Goal: Consume media (video, audio): Watch videos, listen to music or podcasts

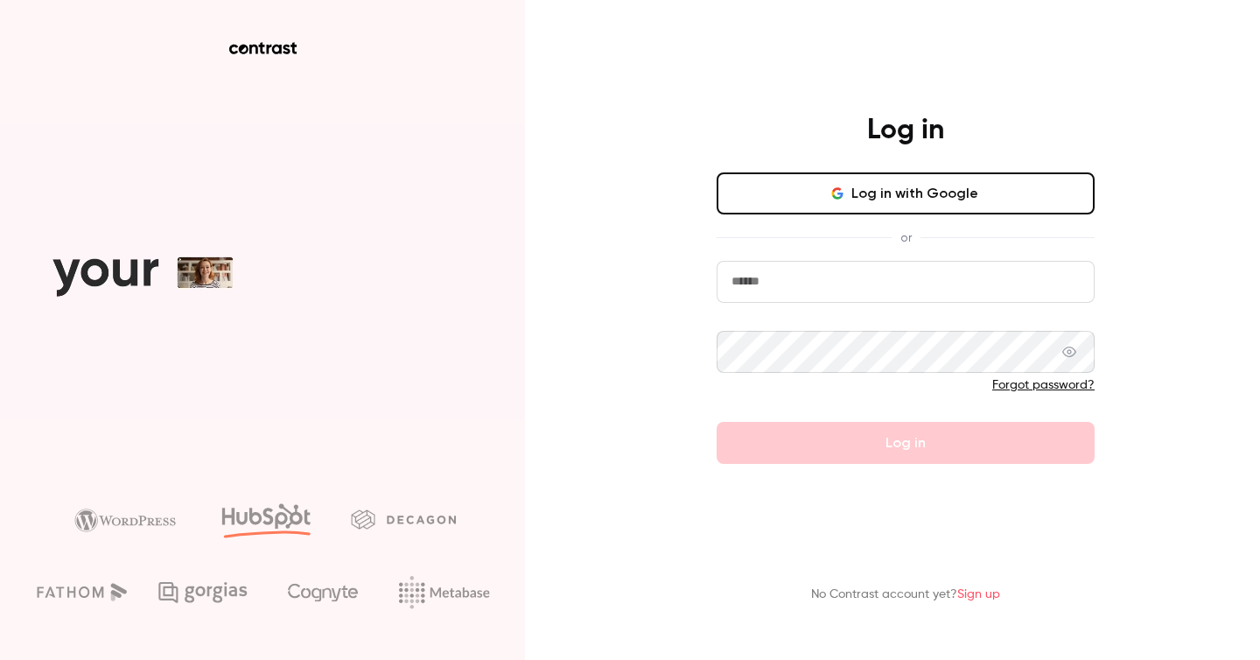
click at [830, 188] on button "Log in with Google" at bounding box center [906, 193] width 378 height 42
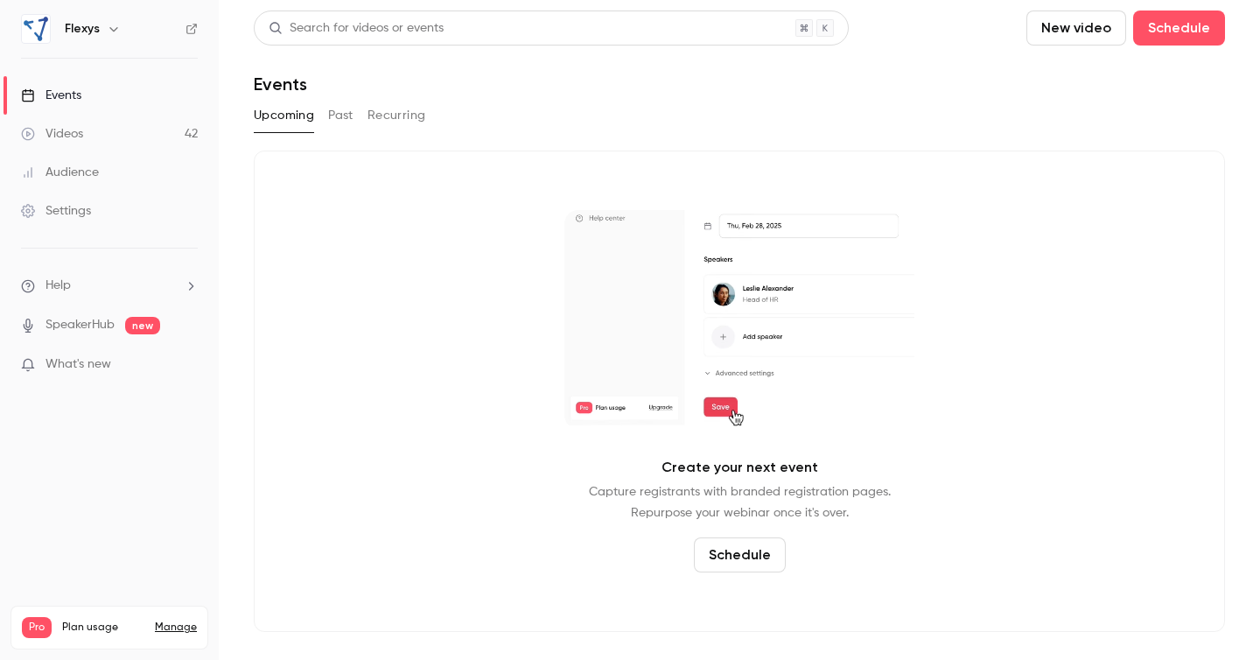
click at [341, 116] on button "Past" at bounding box center [340, 116] width 25 height 28
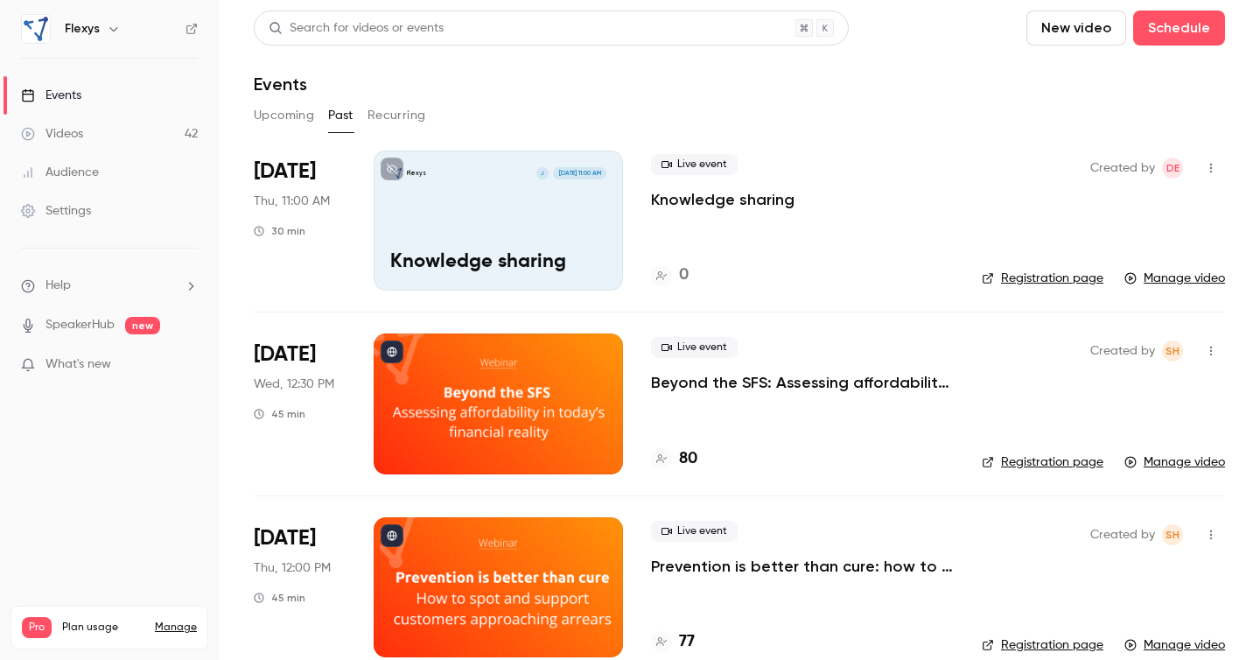
click at [106, 137] on link "Videos 42" at bounding box center [109, 134] width 219 height 39
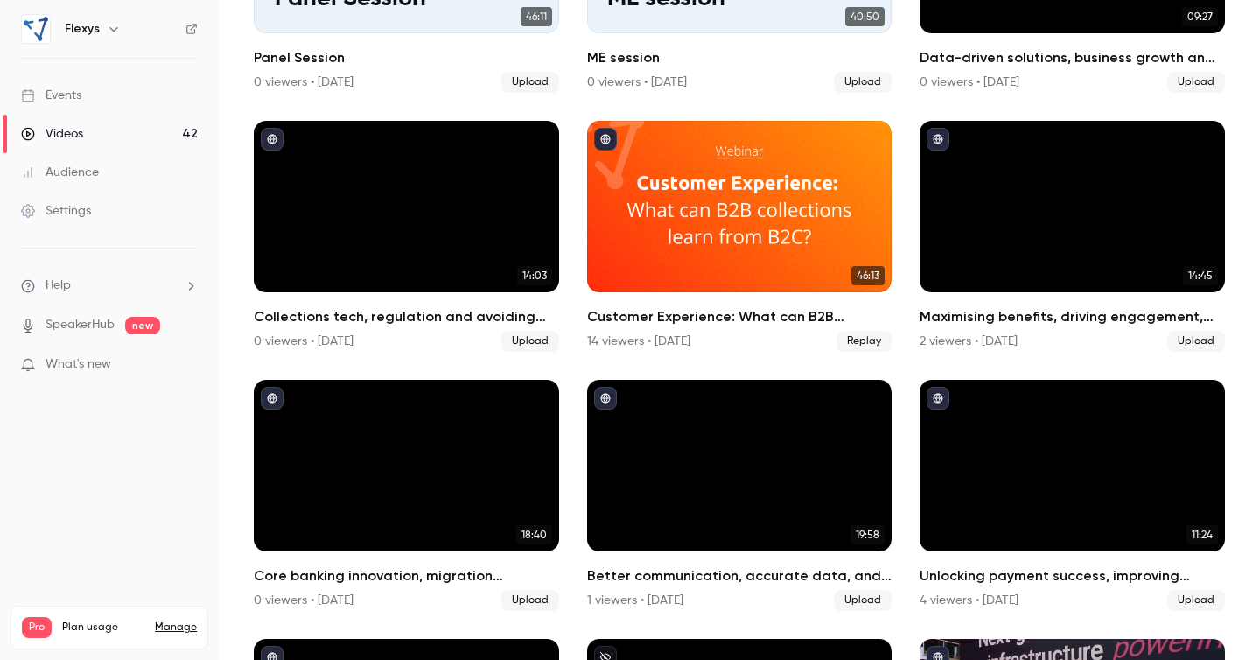
scroll to position [3112, 0]
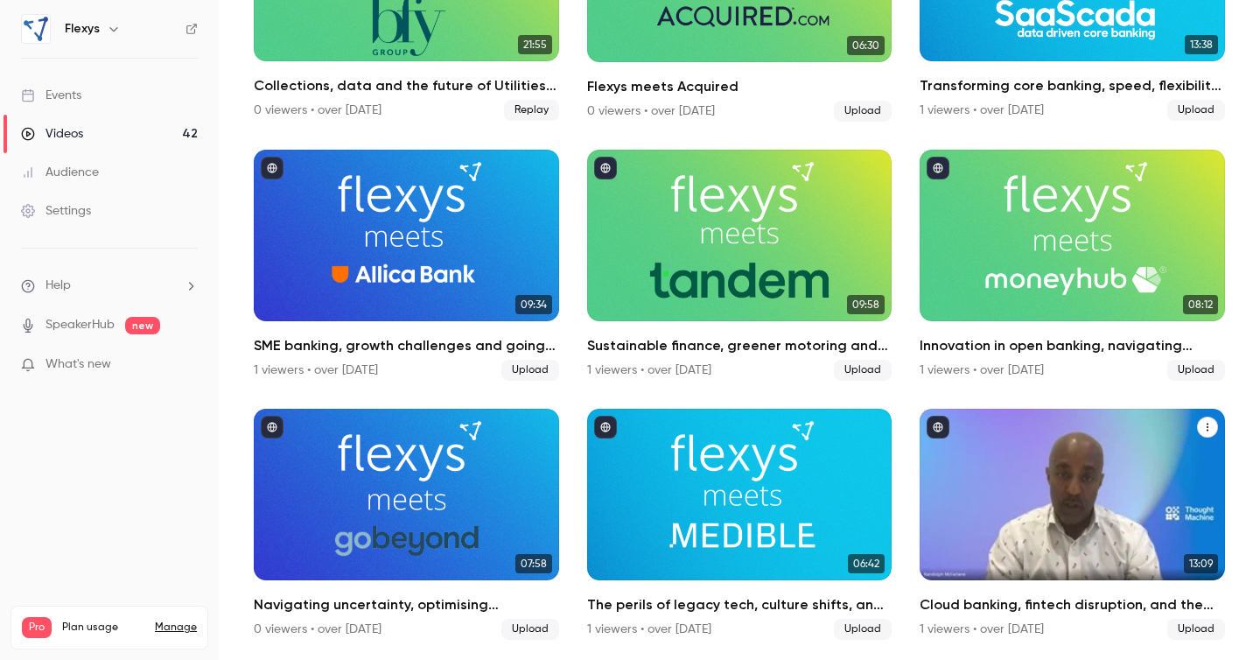
click at [1042, 600] on h2 "Cloud banking, fintech disruption, and the challenge of migration: Flexys meets…" at bounding box center [1072, 604] width 305 height 21
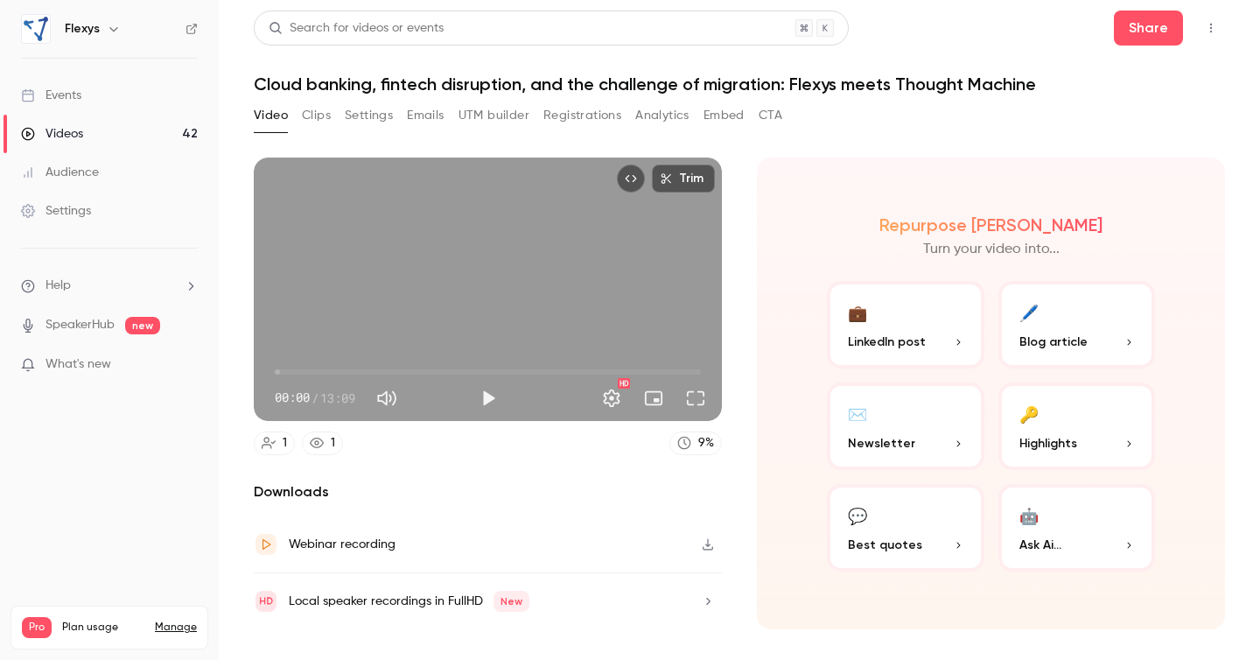
click at [318, 112] on button "Clips" at bounding box center [316, 116] width 29 height 28
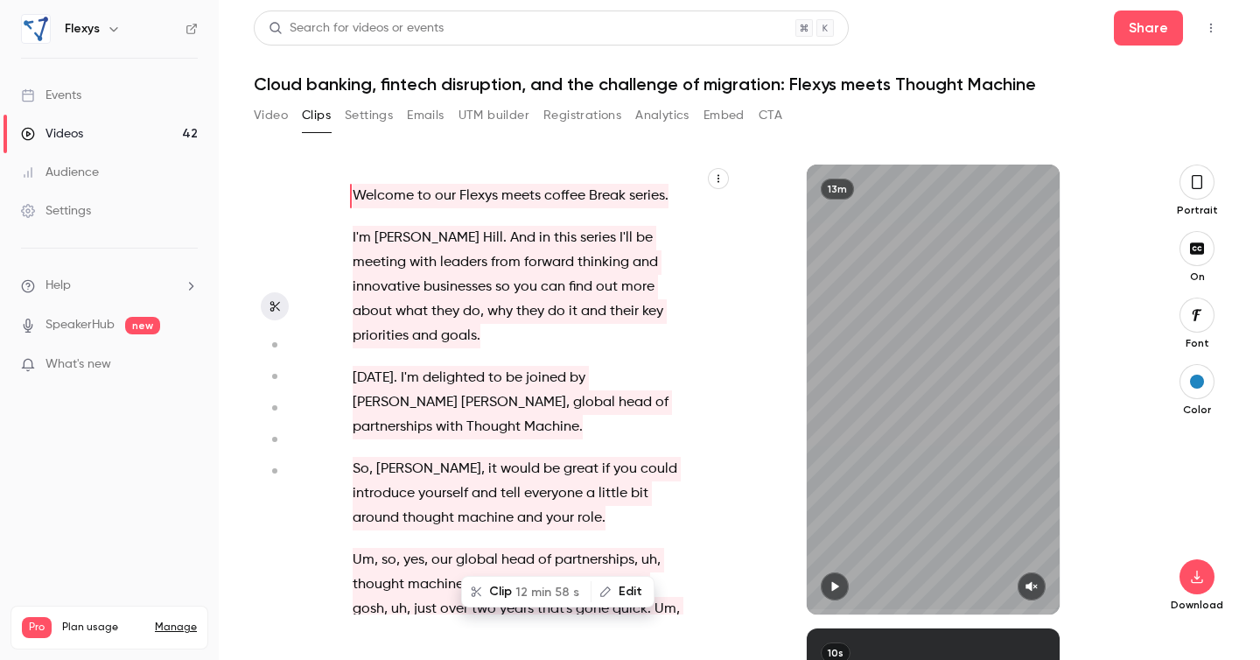
click at [807, 87] on h1 "Cloud banking, fintech disruption, and the challenge of migration: Flexys meets…" at bounding box center [740, 84] width 972 height 21
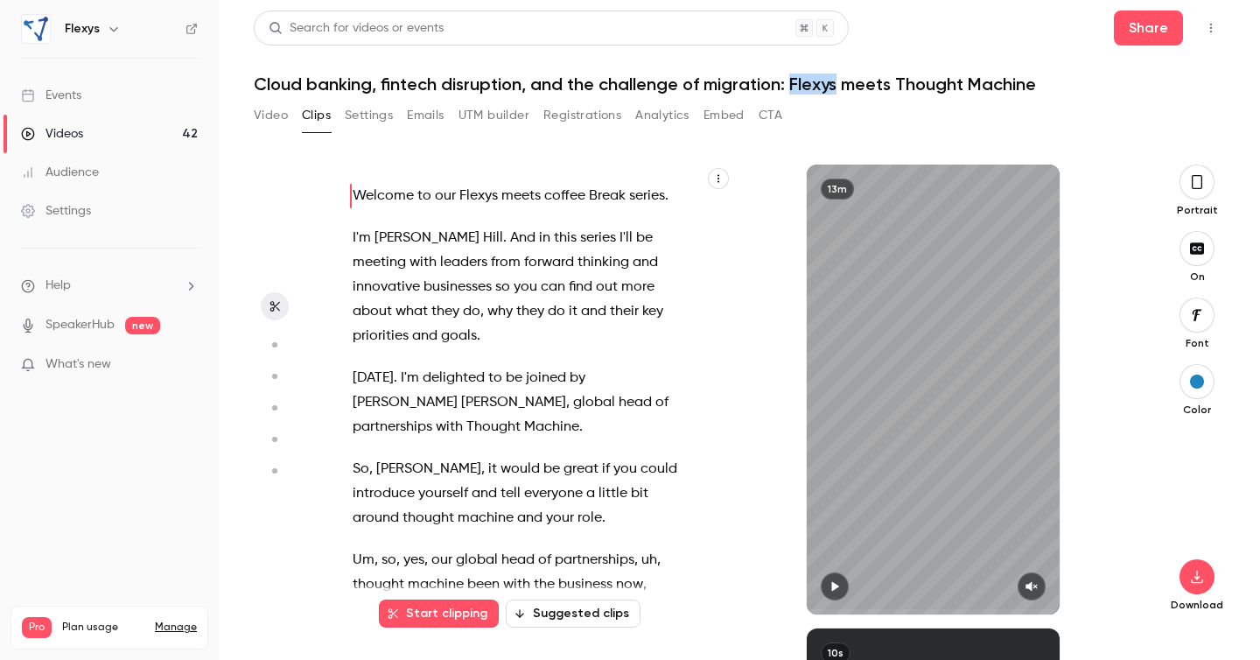
click at [807, 87] on h1 "Cloud banking, fintech disruption, and the challenge of migration: Flexys meets…" at bounding box center [740, 84] width 972 height 21
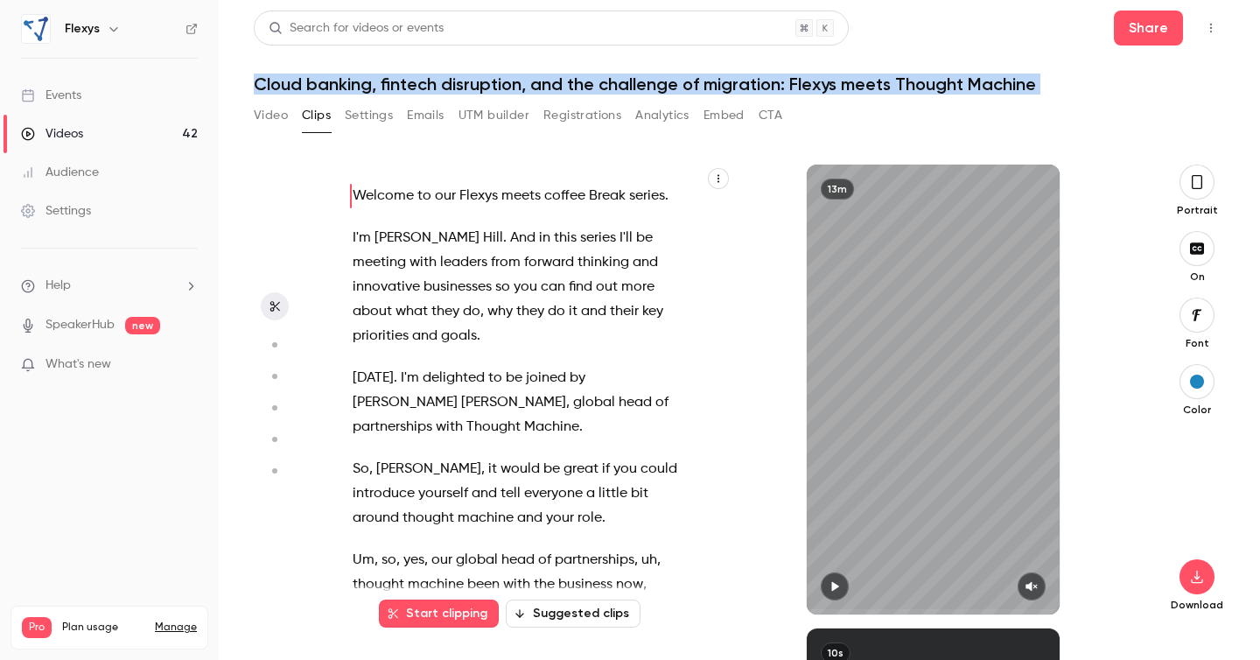
click at [807, 87] on h1 "Cloud banking, fintech disruption, and the challenge of migration: Flexys meets…" at bounding box center [740, 84] width 972 height 21
copy div "Cloud banking, fintech disruption, and the challenge of migration: Flexys meets…"
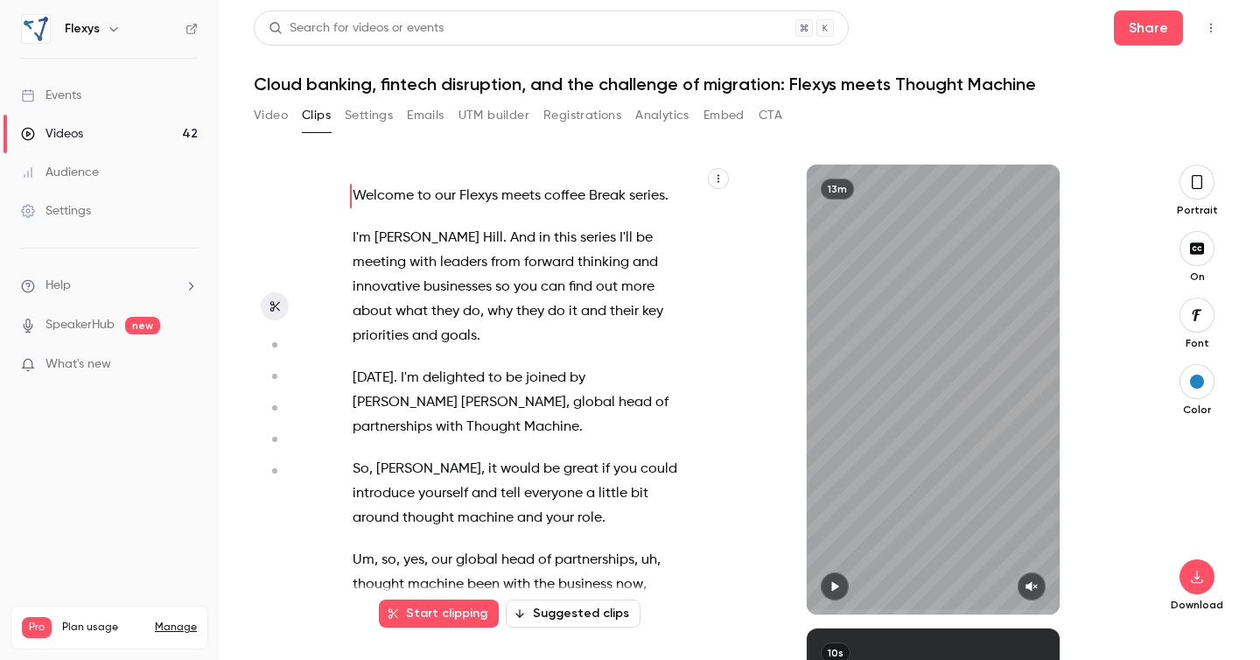
click at [427, 205] on span "to" at bounding box center [425, 196] width 14 height 25
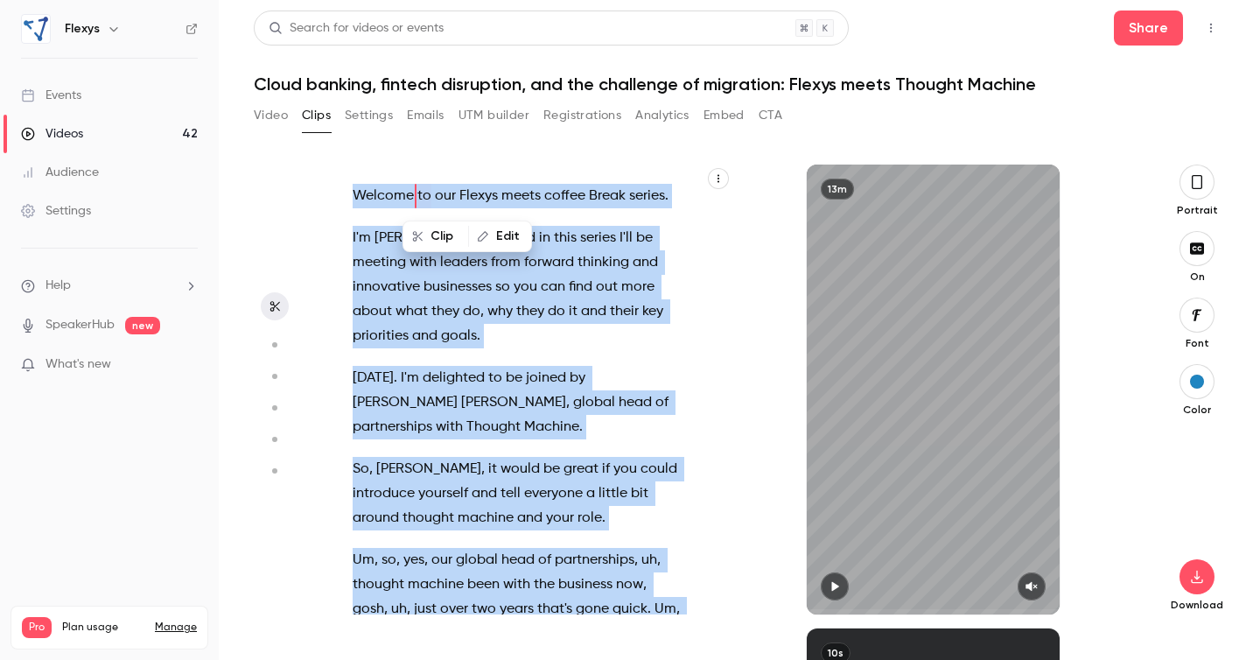
type input "*"
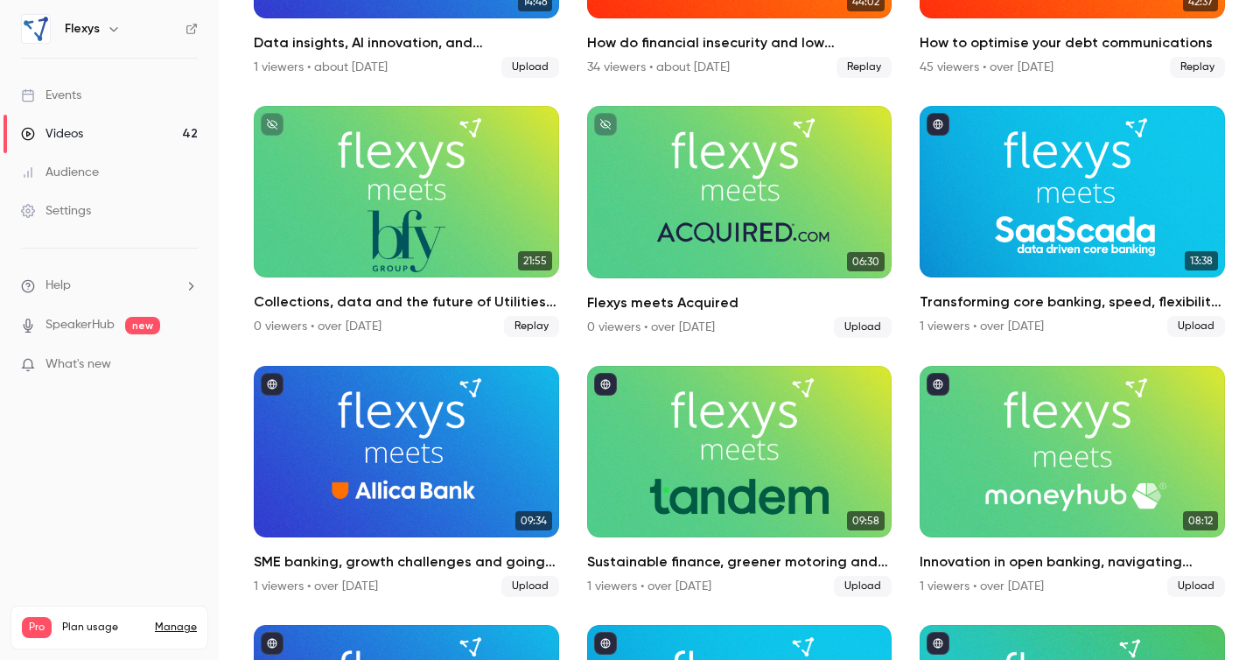
scroll to position [3112, 0]
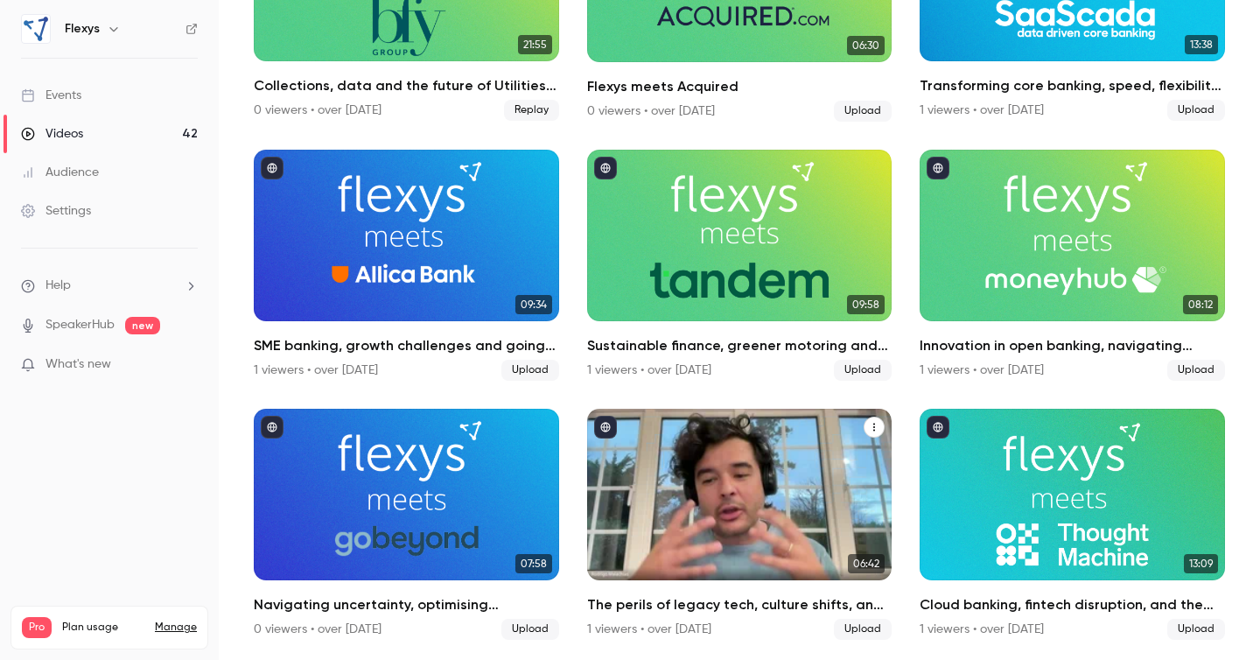
click at [706, 607] on h2 "The perils of legacy tech, culture shifts, and the future of financial innovati…" at bounding box center [739, 604] width 305 height 21
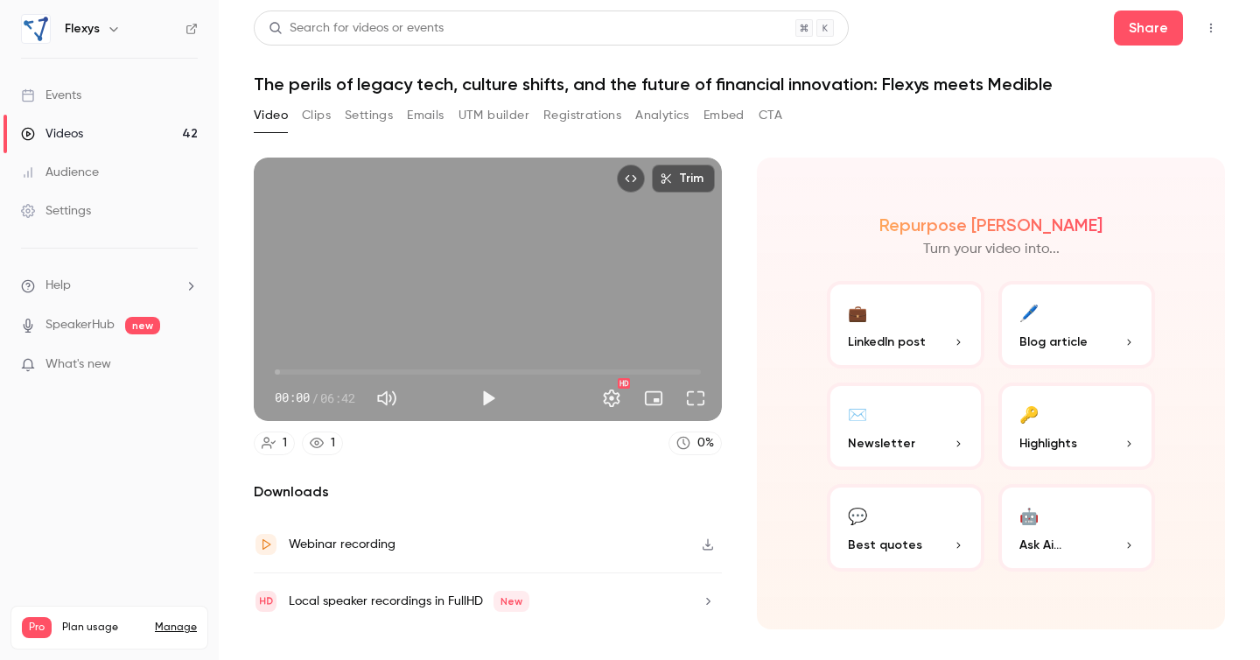
click at [320, 80] on h1 "The perils of legacy tech, culture shifts, and the future of financial innovati…" at bounding box center [740, 84] width 972 height 21
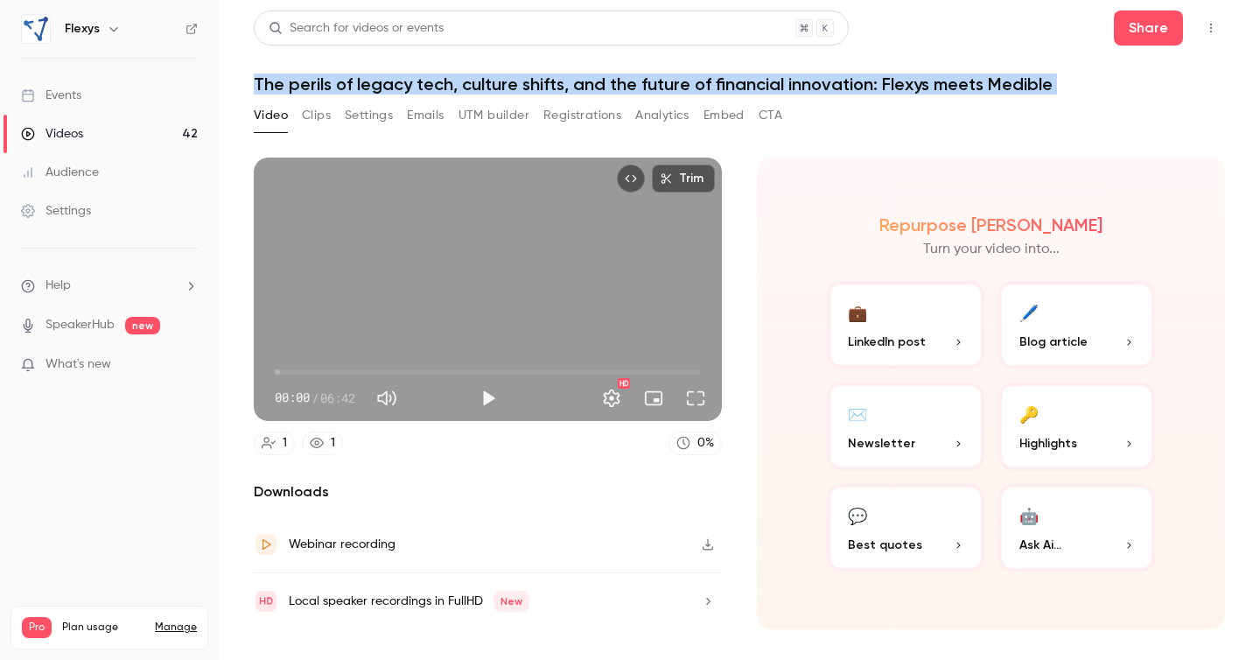
click at [320, 80] on h1 "The perils of legacy tech, culture shifts, and the future of financial innovati…" at bounding box center [740, 84] width 972 height 21
copy div "The perils of legacy tech, culture shifts, and the future of financial innovati…"
click at [323, 116] on button "Clips" at bounding box center [316, 116] width 29 height 28
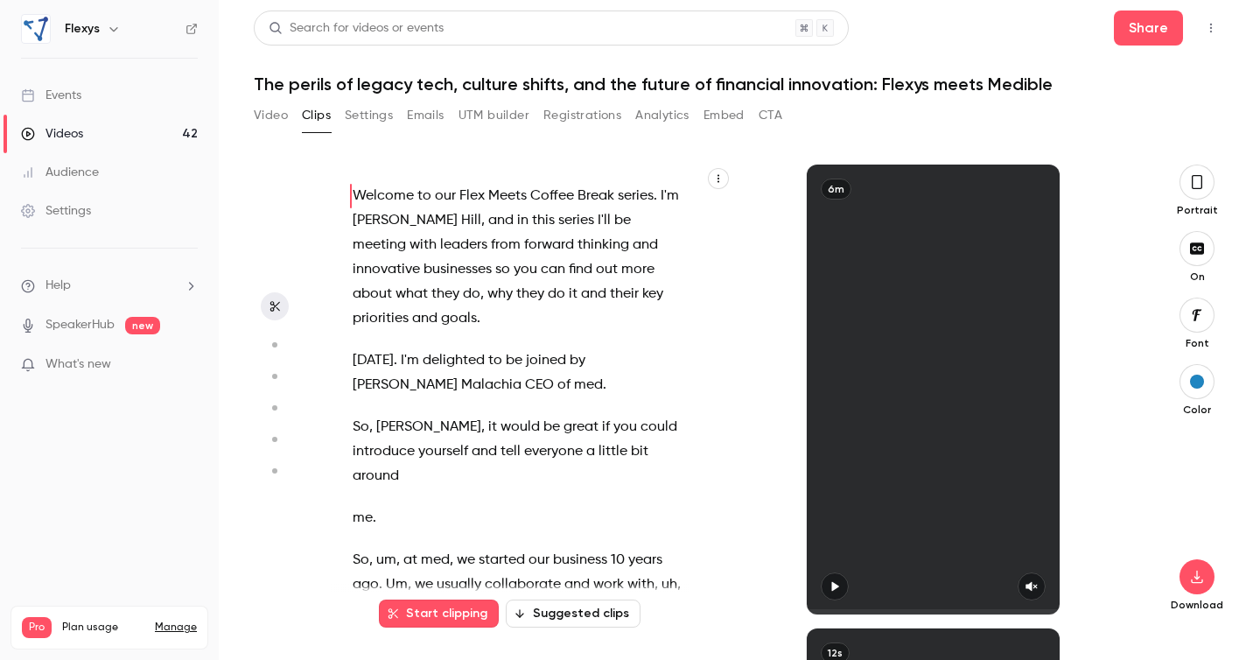
click at [461, 226] on span "Hill" at bounding box center [471, 220] width 20 height 25
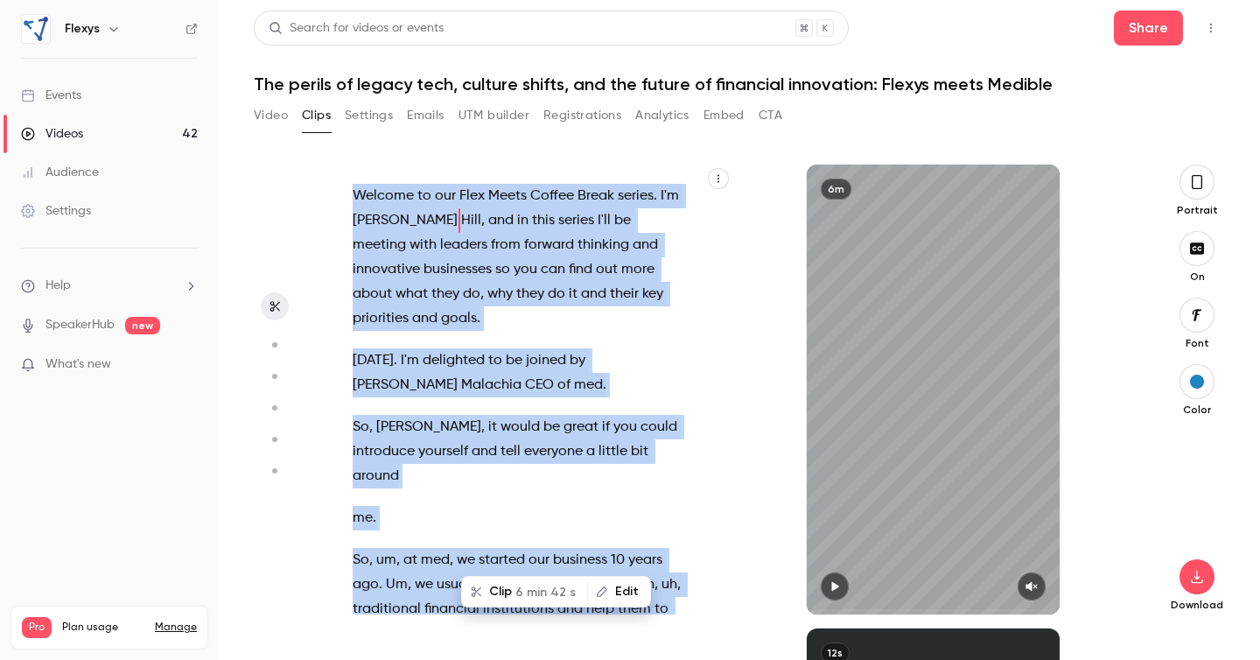
click at [461, 226] on span "Hill" at bounding box center [471, 220] width 20 height 25
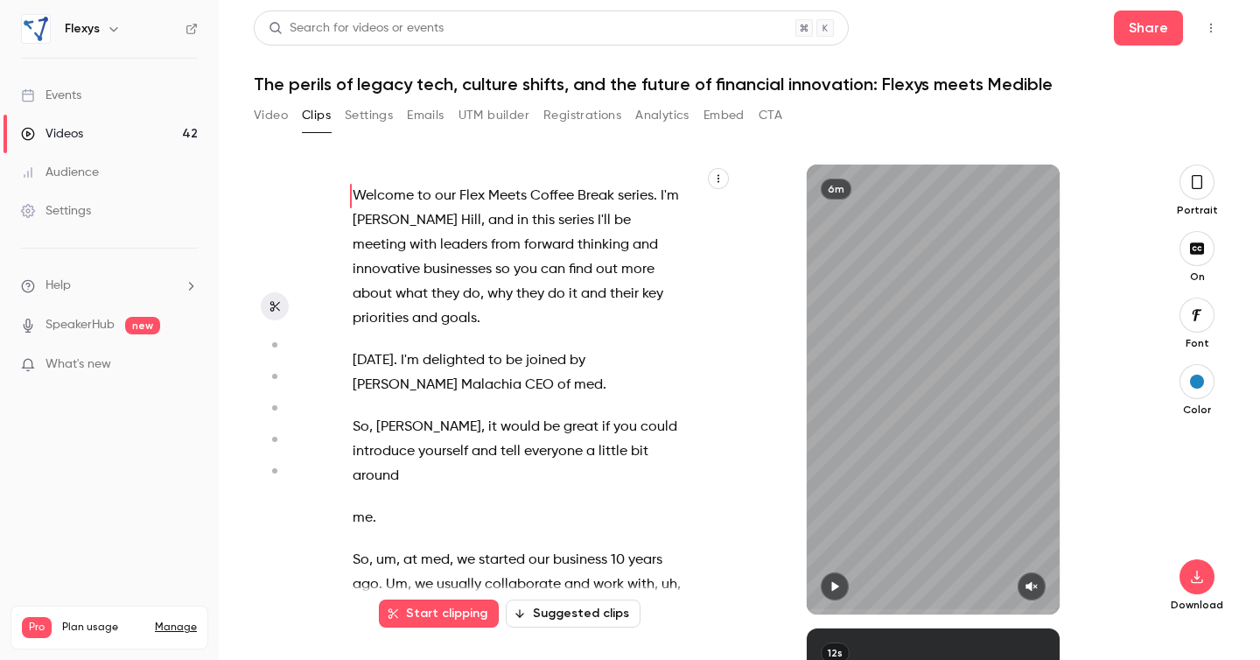
click at [382, 211] on span "[PERSON_NAME]" at bounding box center [405, 220] width 105 height 25
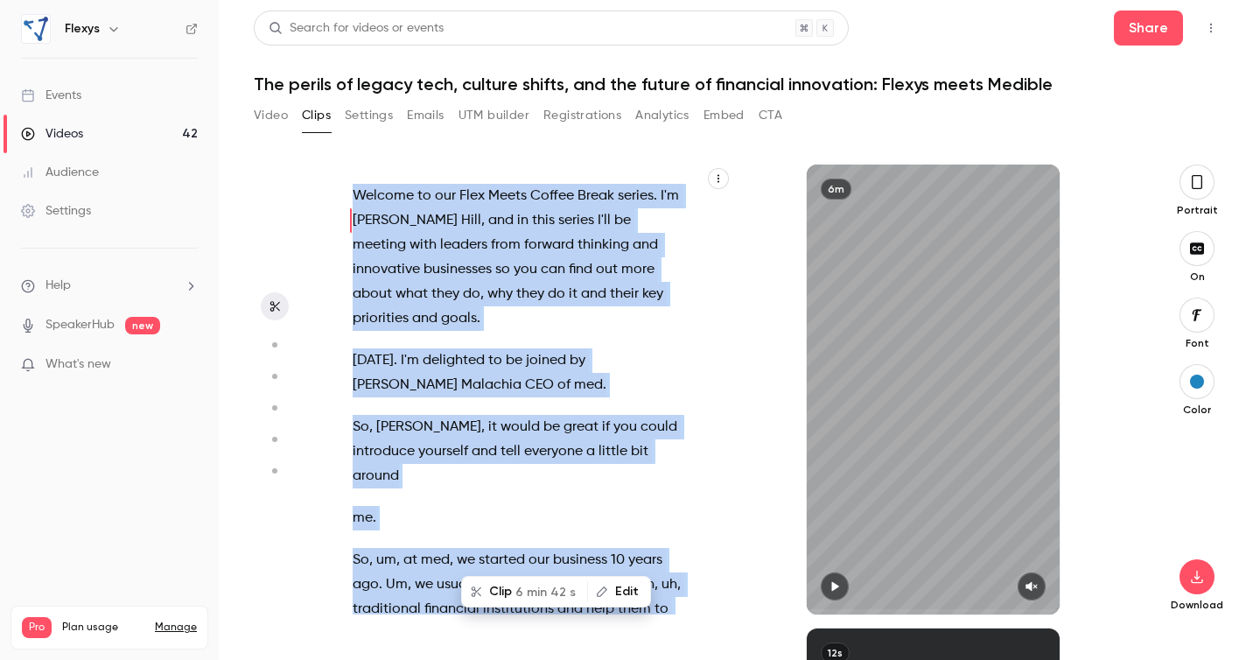
type input "*"
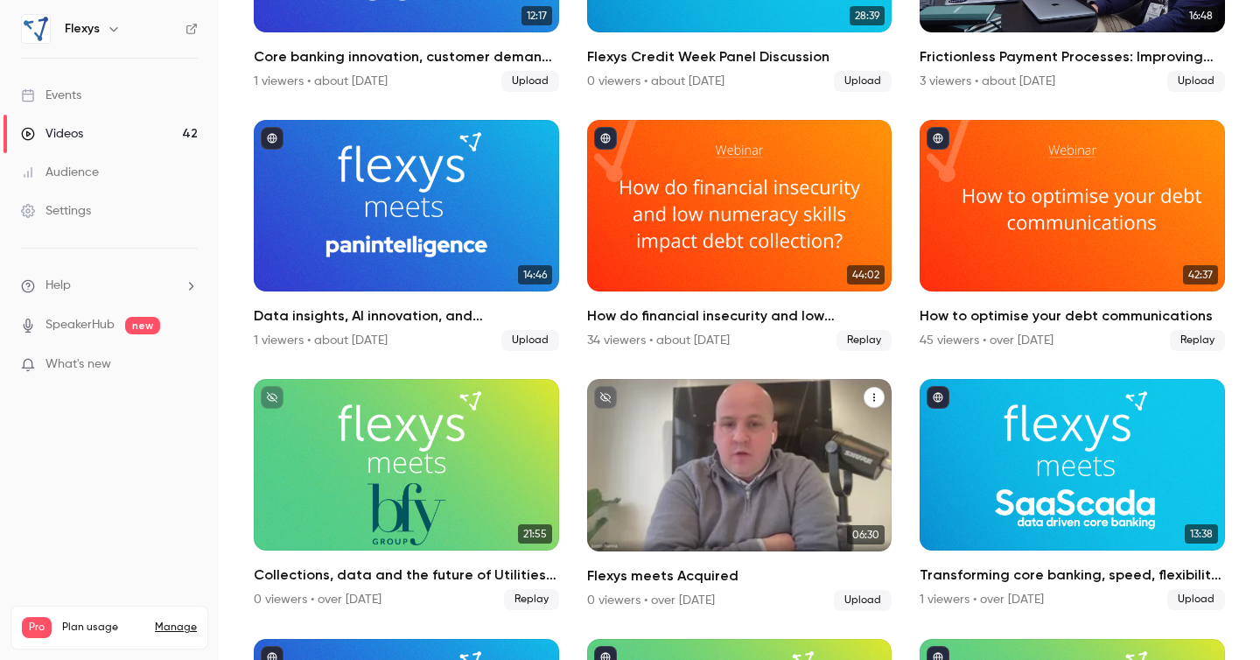
scroll to position [3112, 0]
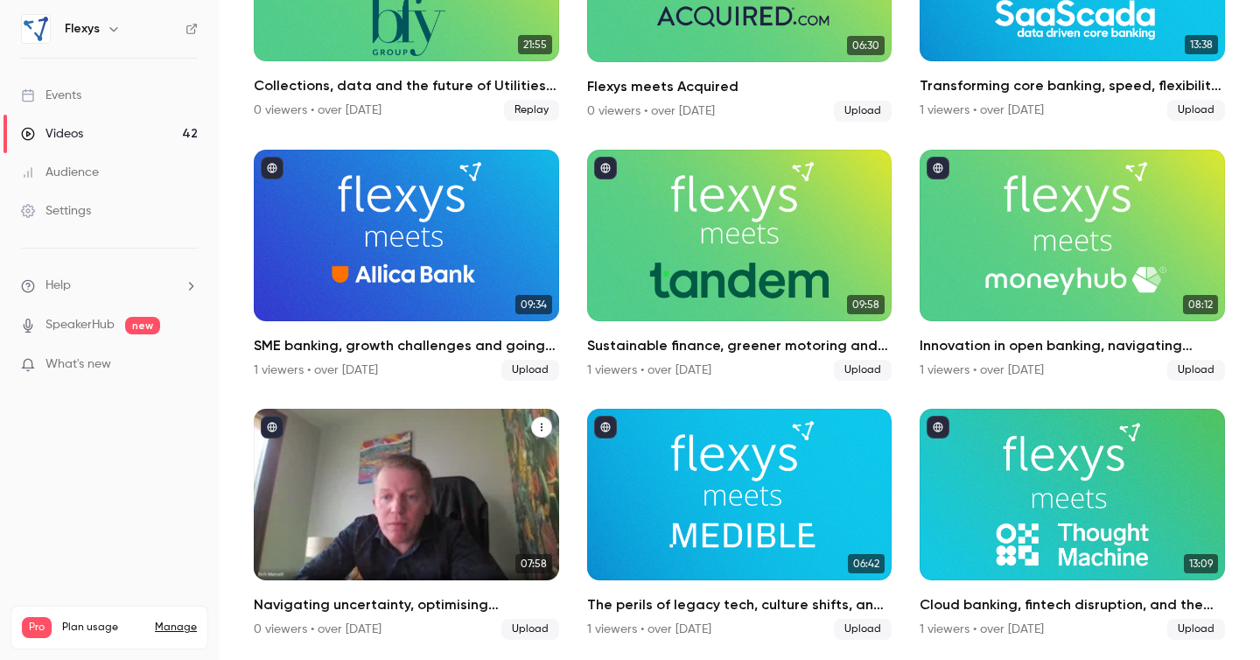
click at [462, 445] on div "Navigating uncertainty, optimising resources, and driving growth: Flexys meets …" at bounding box center [406, 495] width 305 height 172
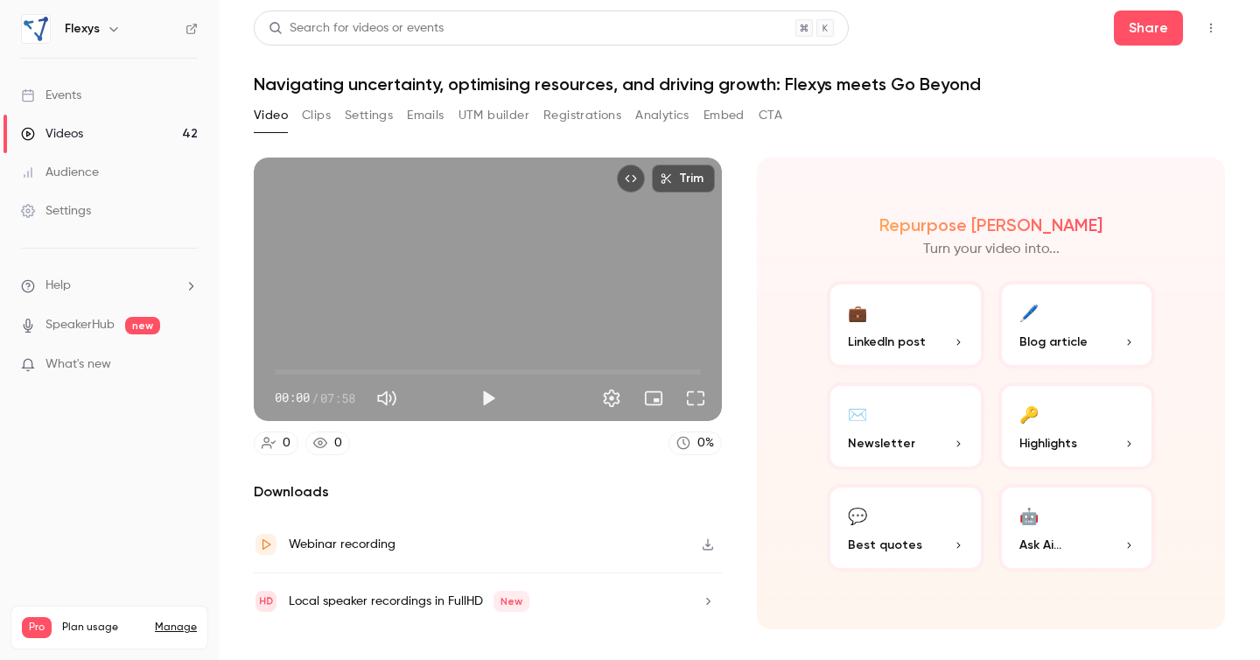
click at [839, 84] on h1 "Navigating uncertainty, optimising resources, and driving growth: Flexys meets …" at bounding box center [740, 84] width 972 height 21
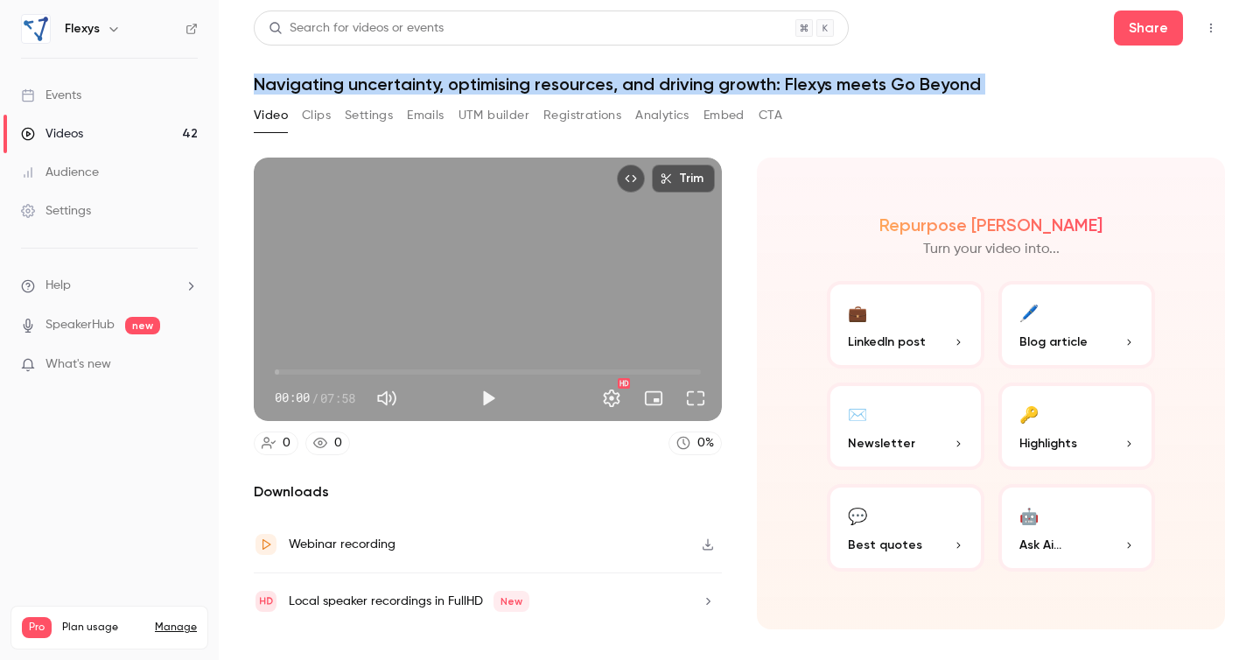
click at [839, 84] on h1 "Navigating uncertainty, optimising resources, and driving growth: Flexys meets …" at bounding box center [740, 84] width 972 height 21
copy div "Navigating uncertainty, optimising resources, and driving growth: Flexys meets …"
click at [325, 117] on button "Clips" at bounding box center [316, 116] width 29 height 28
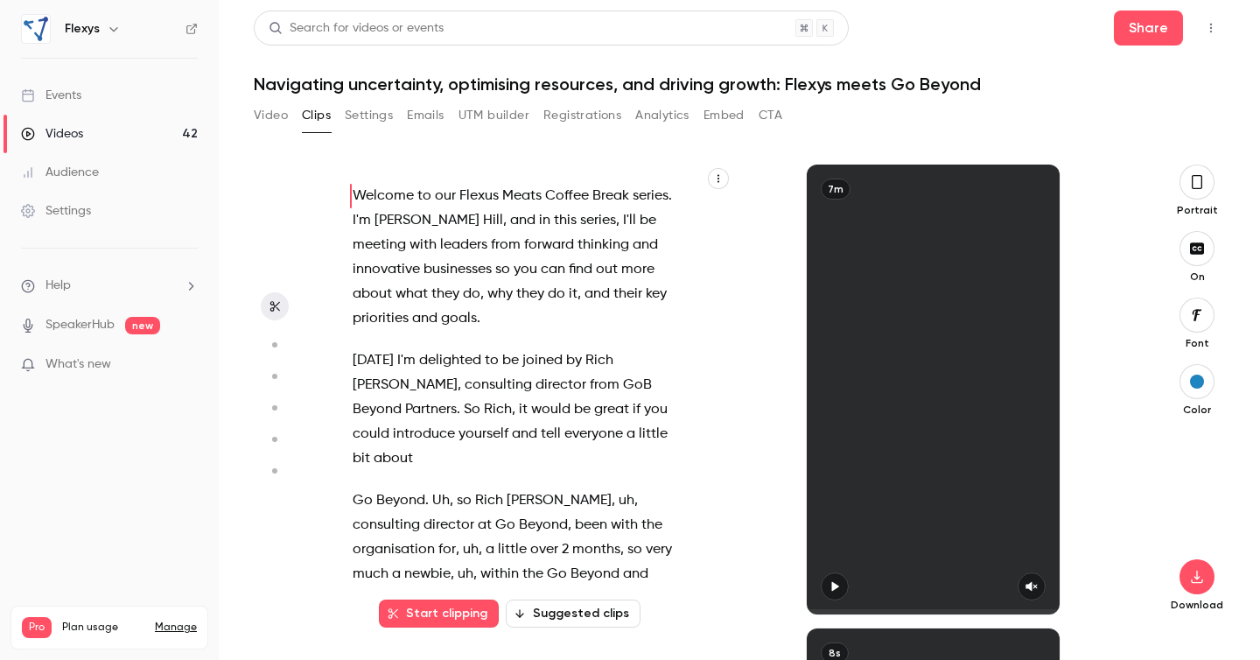
click at [524, 242] on span "forward" at bounding box center [549, 245] width 50 height 25
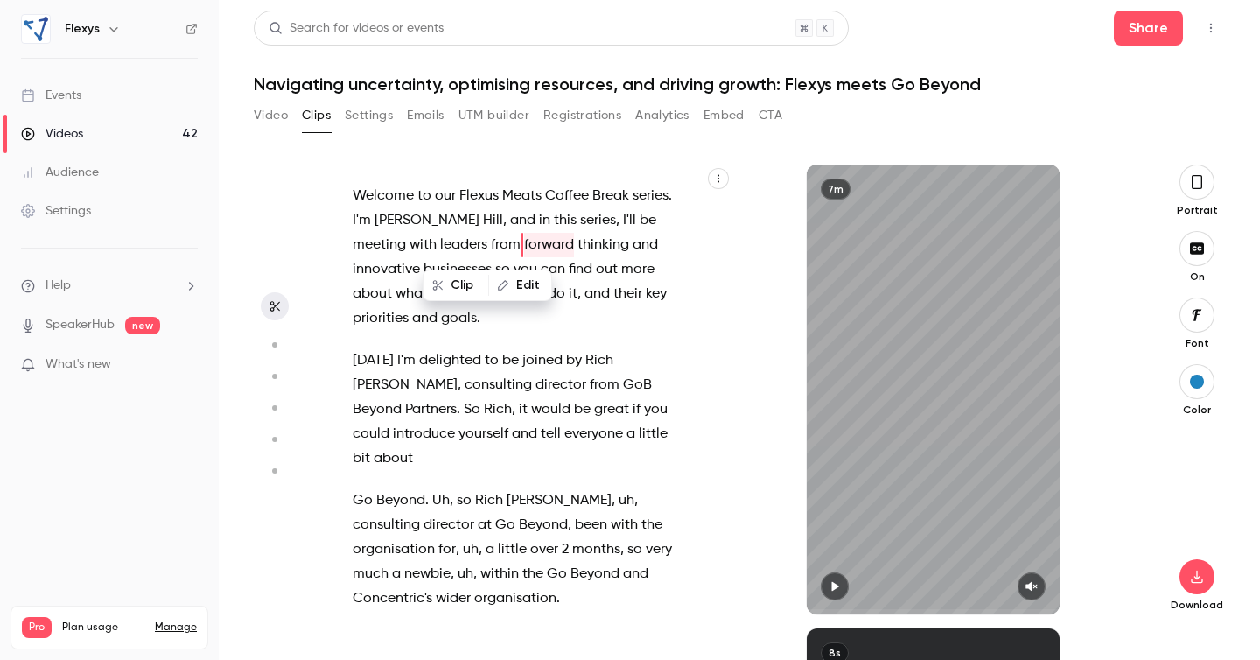
click at [390, 199] on span "Welcome" at bounding box center [383, 196] width 61 height 25
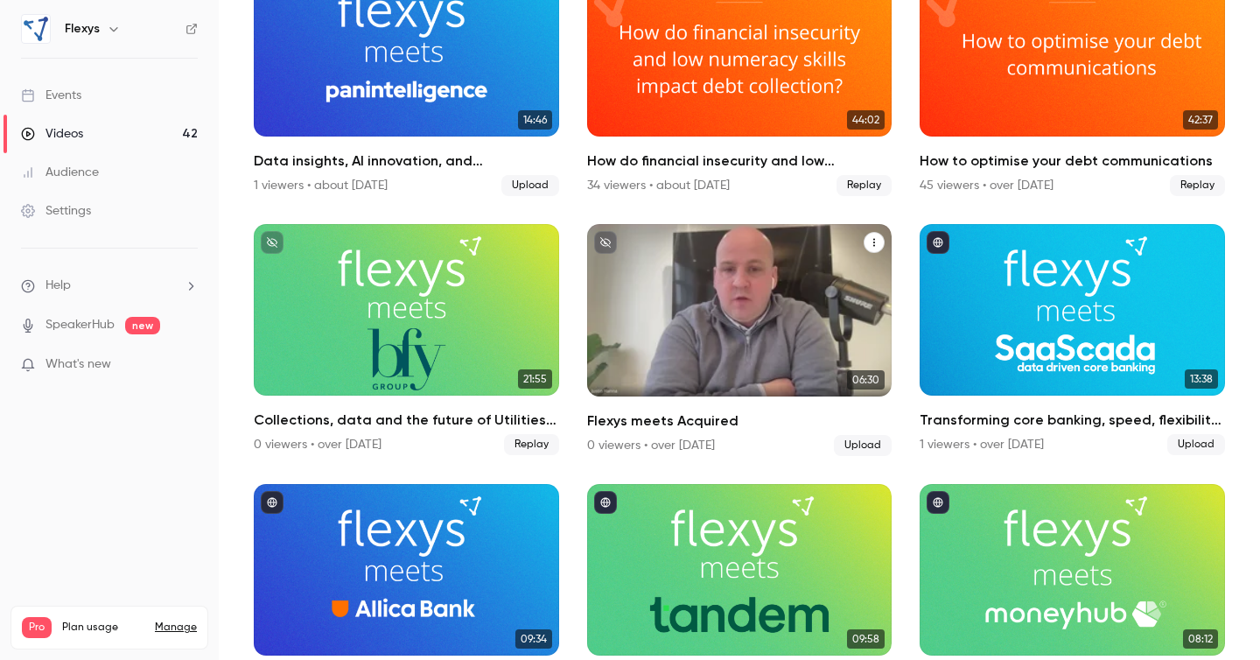
scroll to position [3112, 0]
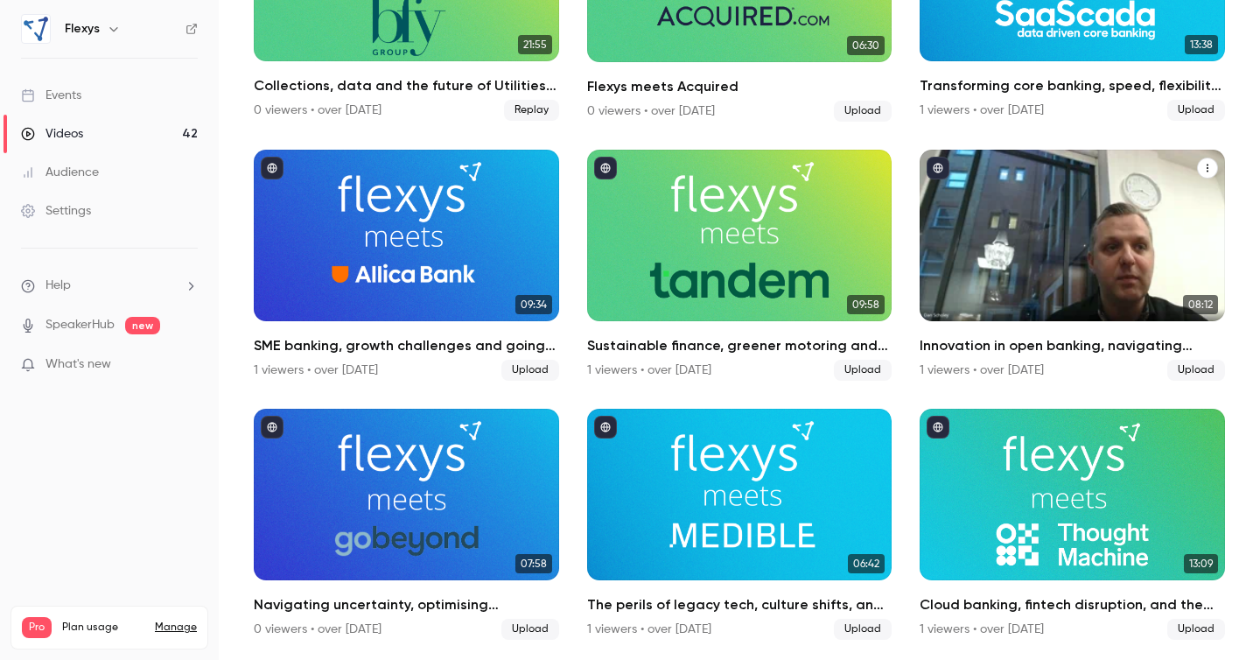
click at [1076, 276] on div "Innovation in open banking, navigating regulatory challenges, and enabling chan…" at bounding box center [1072, 236] width 305 height 172
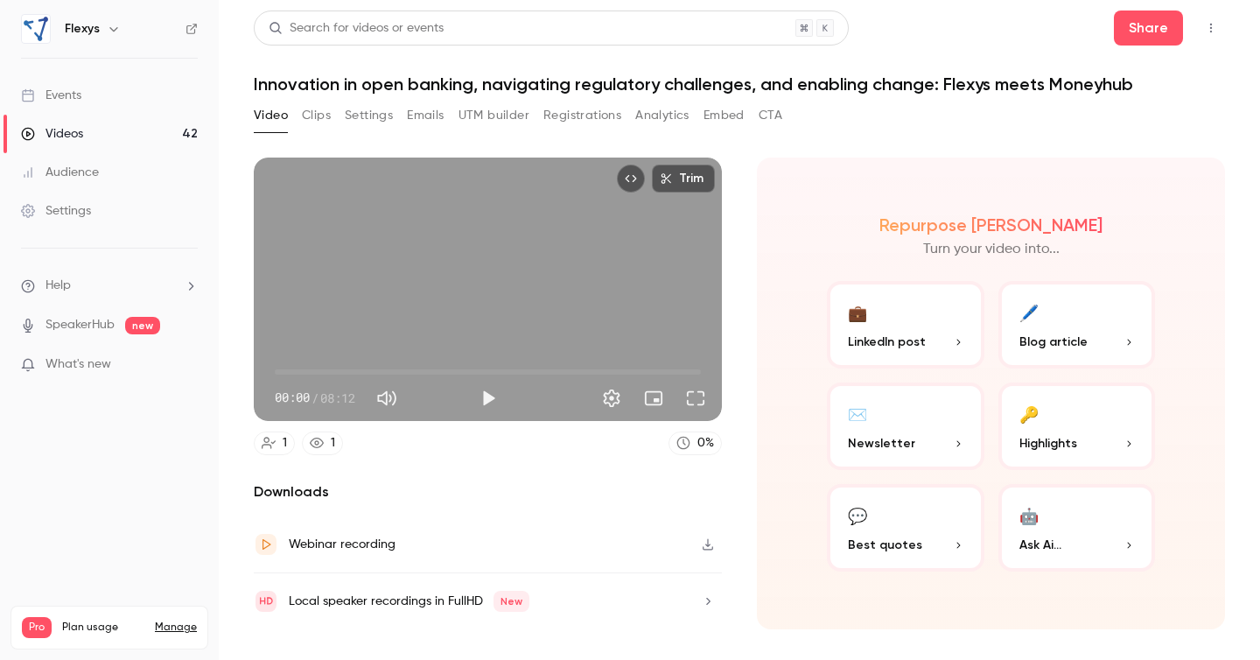
click at [648, 82] on h1 "Innovation in open banking, navigating regulatory challenges, and enabling chan…" at bounding box center [740, 84] width 972 height 21
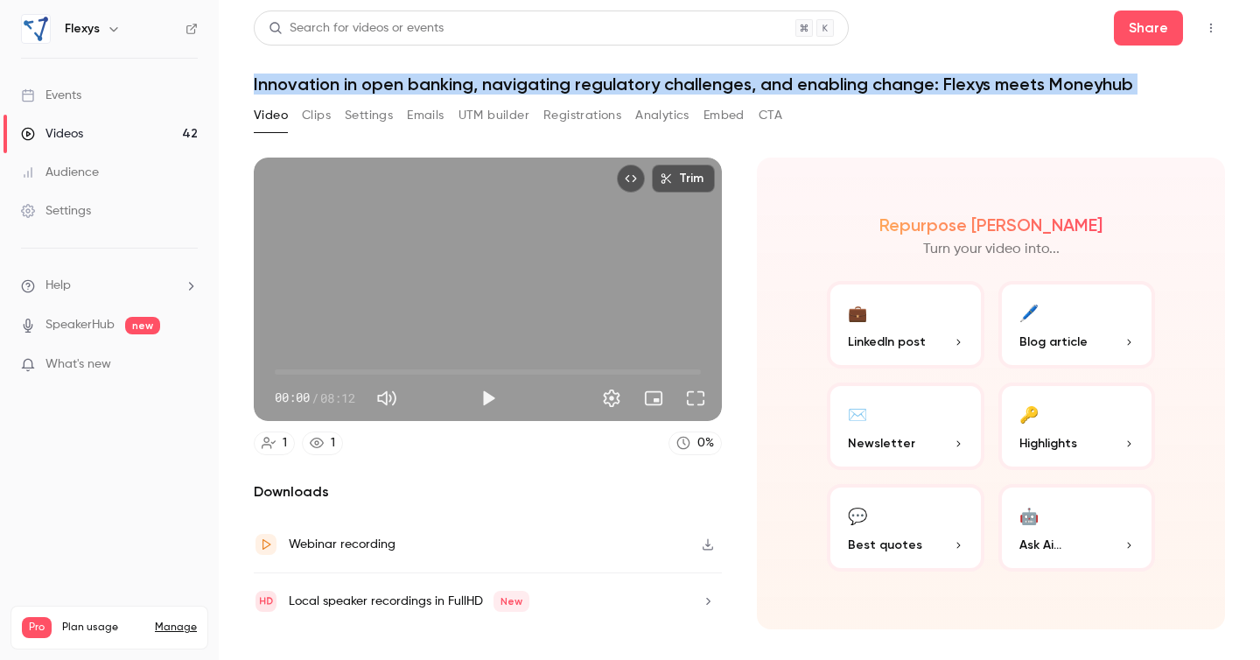
copy div "Innovation in open banking, navigating regulatory challenges, and enabling chan…"
click at [326, 117] on button "Clips" at bounding box center [316, 116] width 29 height 28
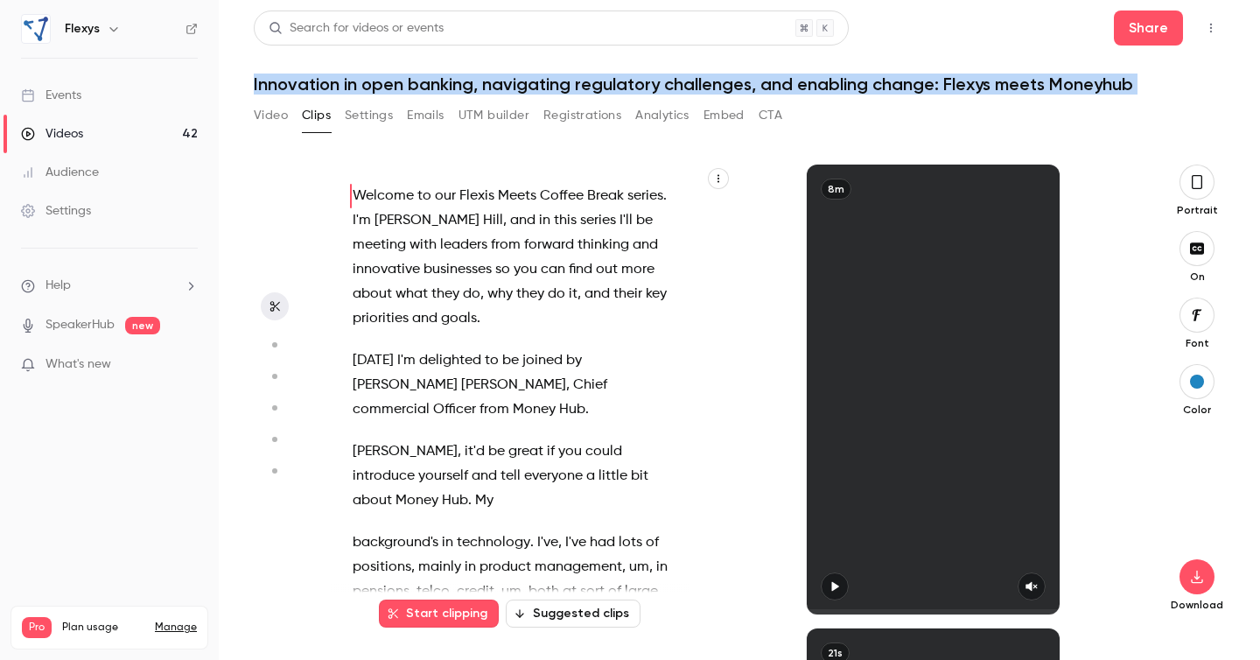
click at [386, 204] on span "Welcome" at bounding box center [383, 196] width 61 height 25
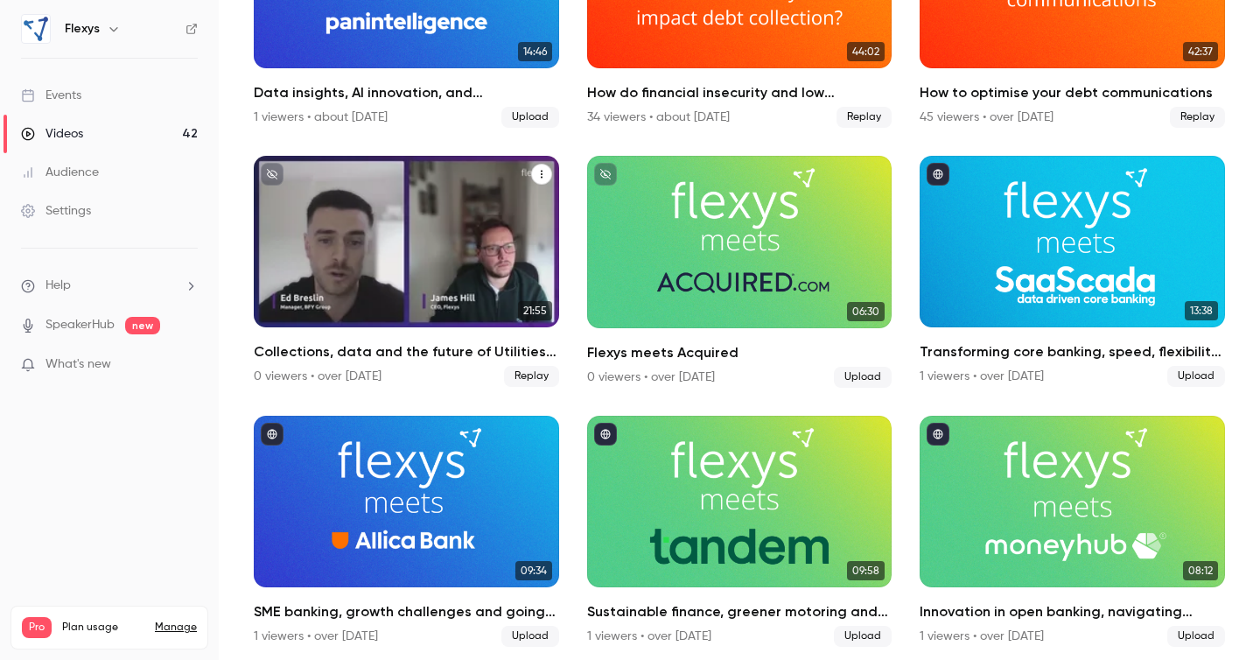
scroll to position [3112, 0]
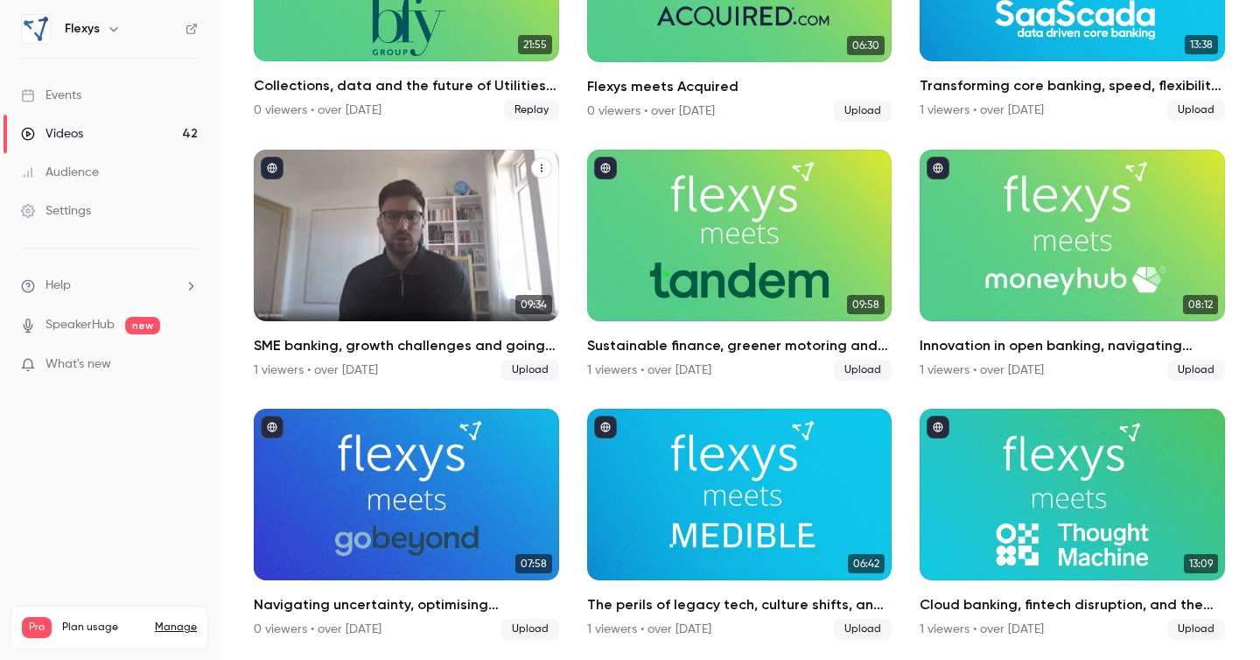
click at [385, 337] on h2 "SME banking, growth challenges and going green: Flexys meets Allica Bank" at bounding box center [406, 345] width 305 height 21
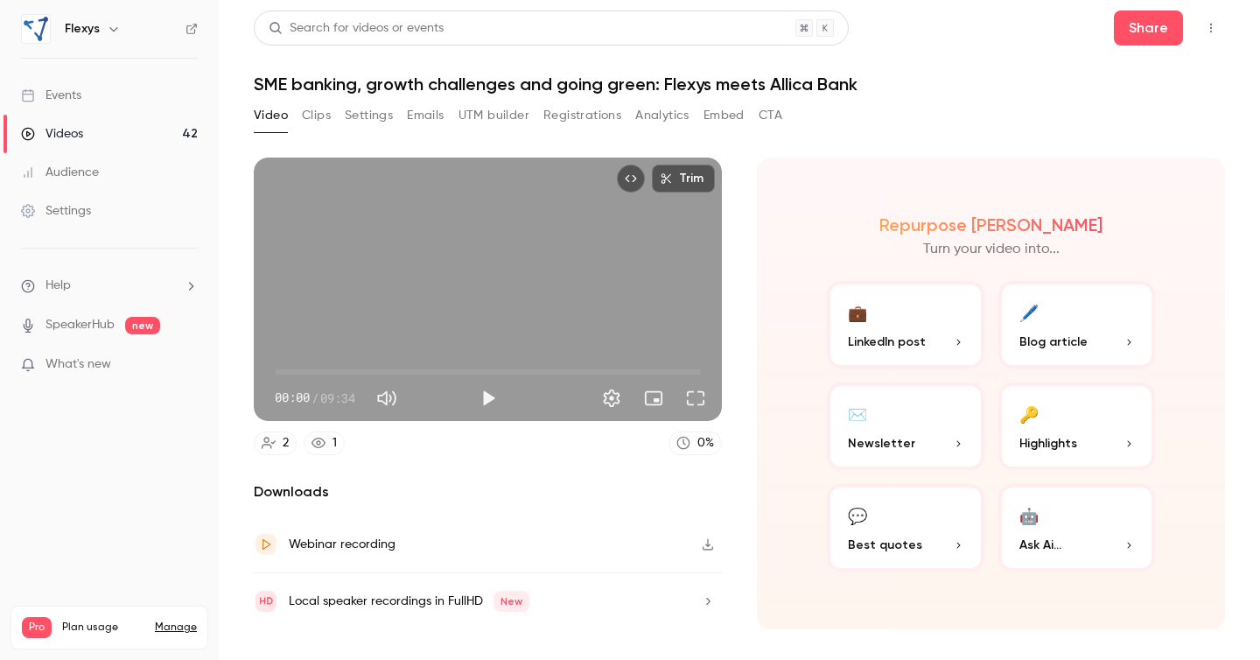
click at [726, 86] on h1 "SME banking, growth challenges and going green: Flexys meets Allica Bank" at bounding box center [740, 84] width 972 height 21
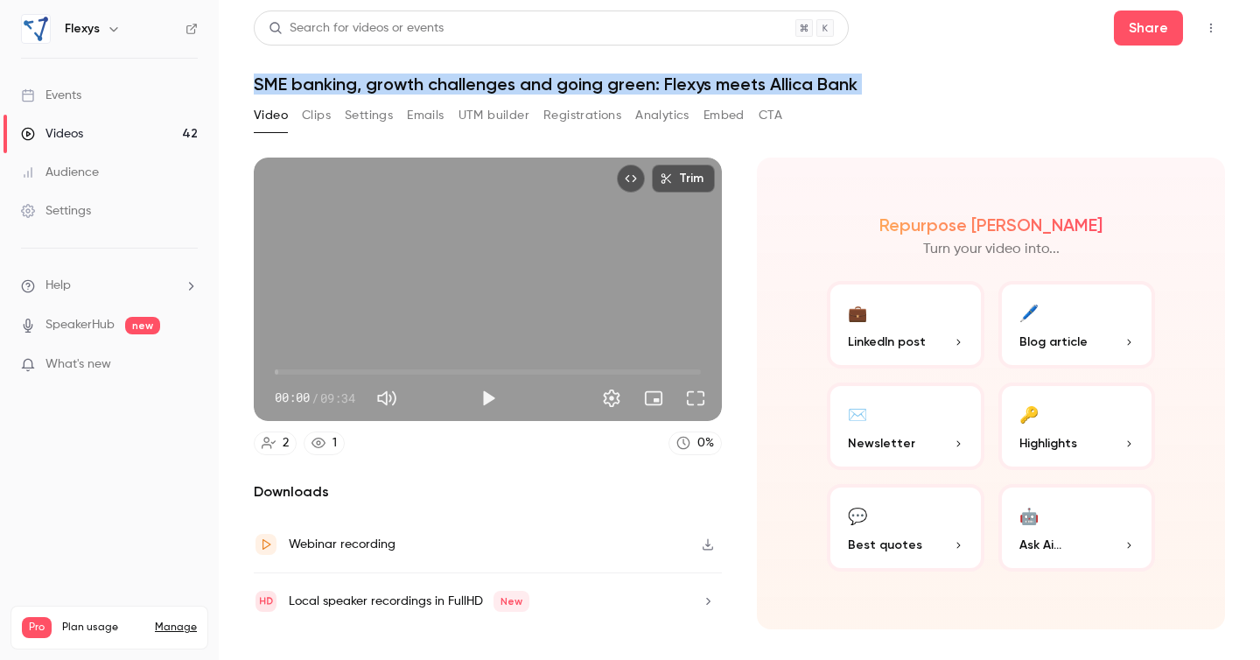
copy div "SME banking, growth challenges and going green: Flexys meets Allica Bank Video …"
click at [317, 111] on button "Clips" at bounding box center [316, 116] width 29 height 28
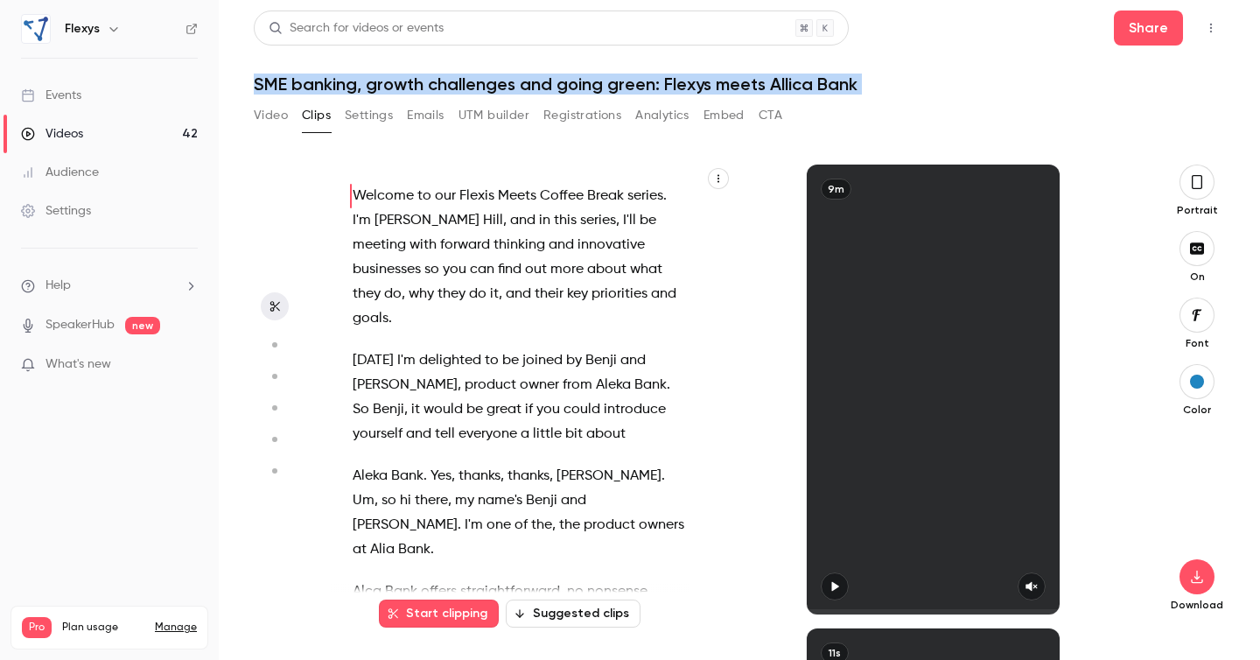
click at [416, 225] on span "[PERSON_NAME]" at bounding box center [427, 220] width 105 height 25
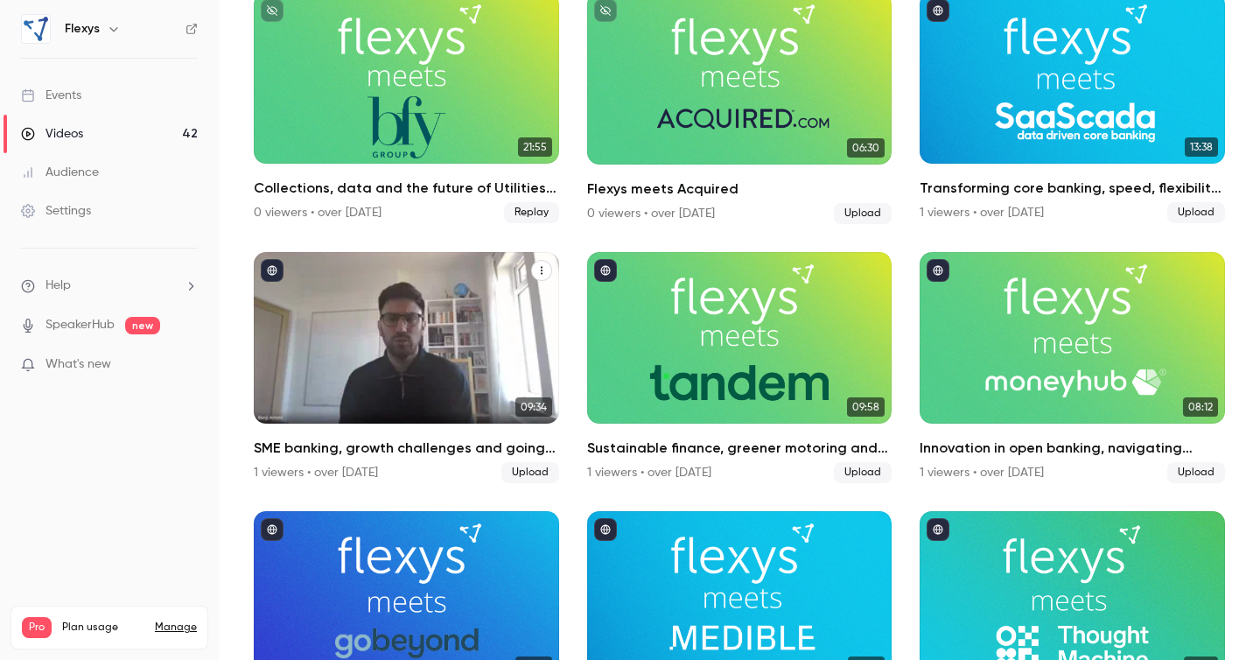
scroll to position [3006, 0]
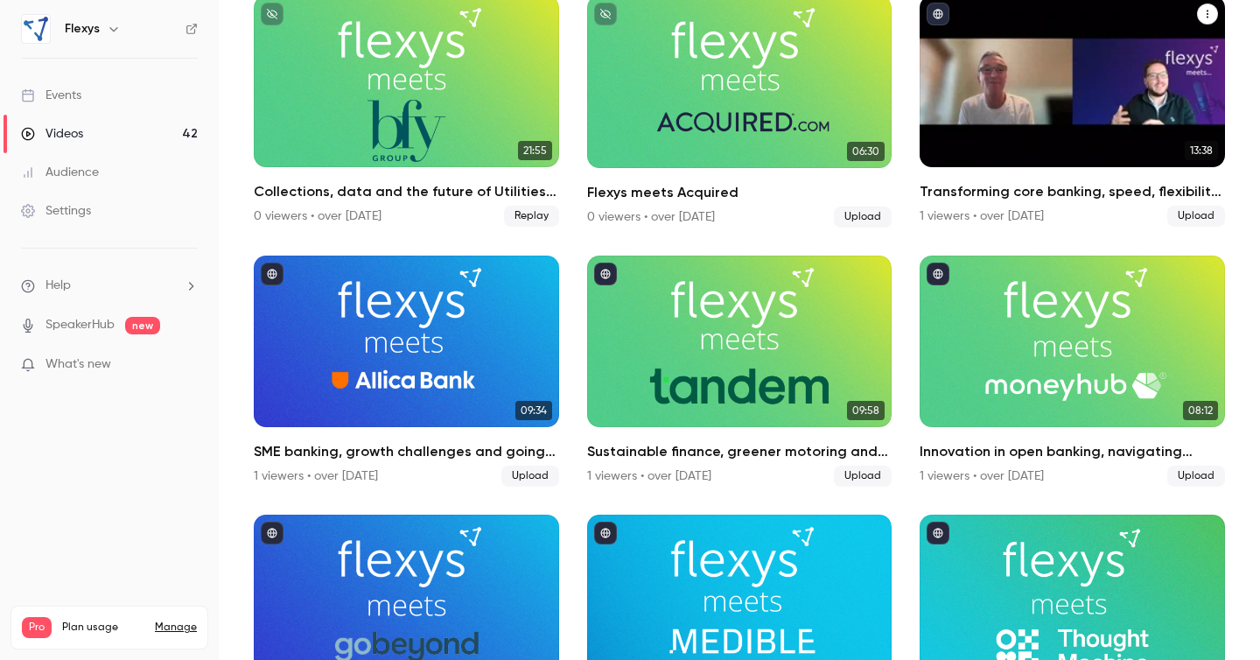
click at [1009, 133] on div "Transforming core banking, speed, flexibility, and data-driven growth: Flexys m…" at bounding box center [1072, 82] width 305 height 172
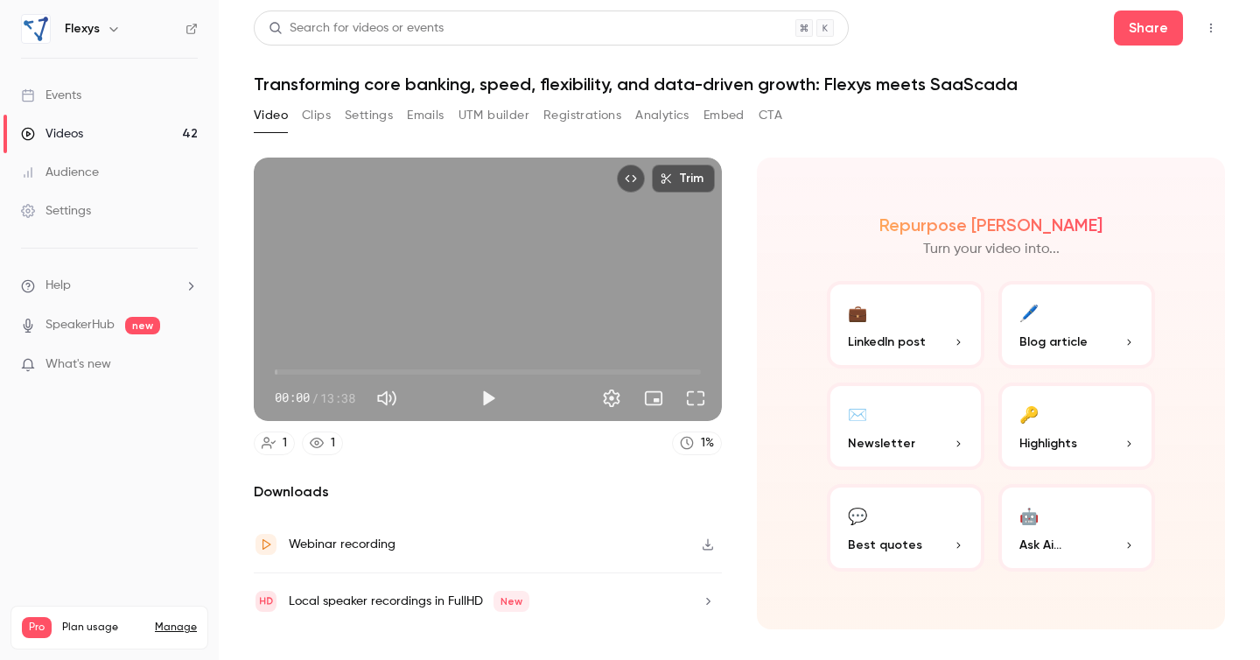
click at [542, 88] on h1 "Transforming core banking, speed, flexibility, and data-driven growth: Flexys m…" at bounding box center [740, 84] width 972 height 21
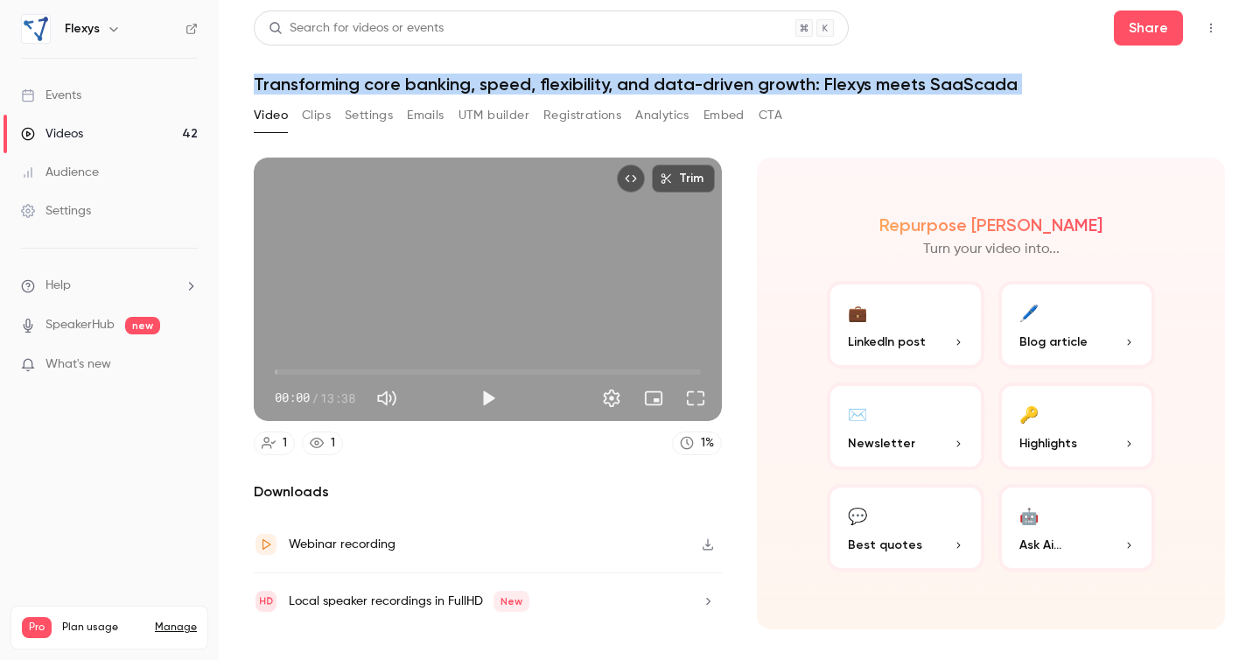
click at [542, 88] on h1 "Transforming core banking, speed, flexibility, and data-driven growth: Flexys m…" at bounding box center [740, 84] width 972 height 21
copy div "Transforming core banking, speed, flexibility, and data-driven growth: Flexys m…"
click at [316, 112] on button "Clips" at bounding box center [316, 116] width 29 height 28
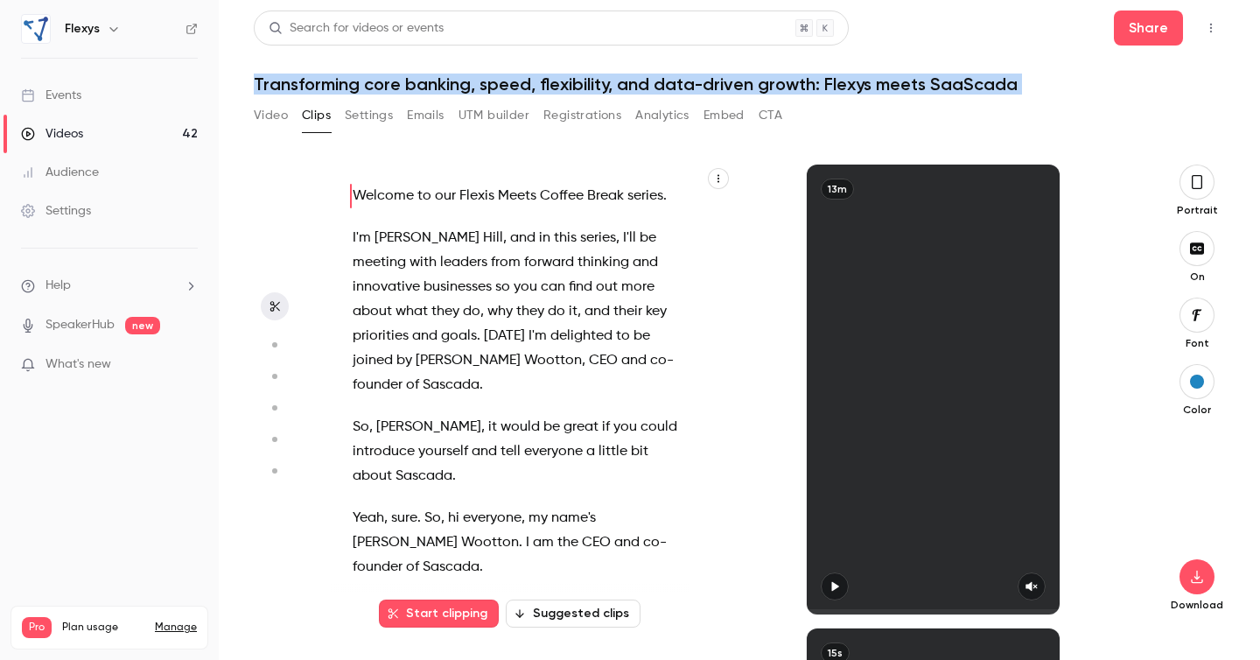
click at [363, 195] on span "Welcome" at bounding box center [383, 196] width 61 height 25
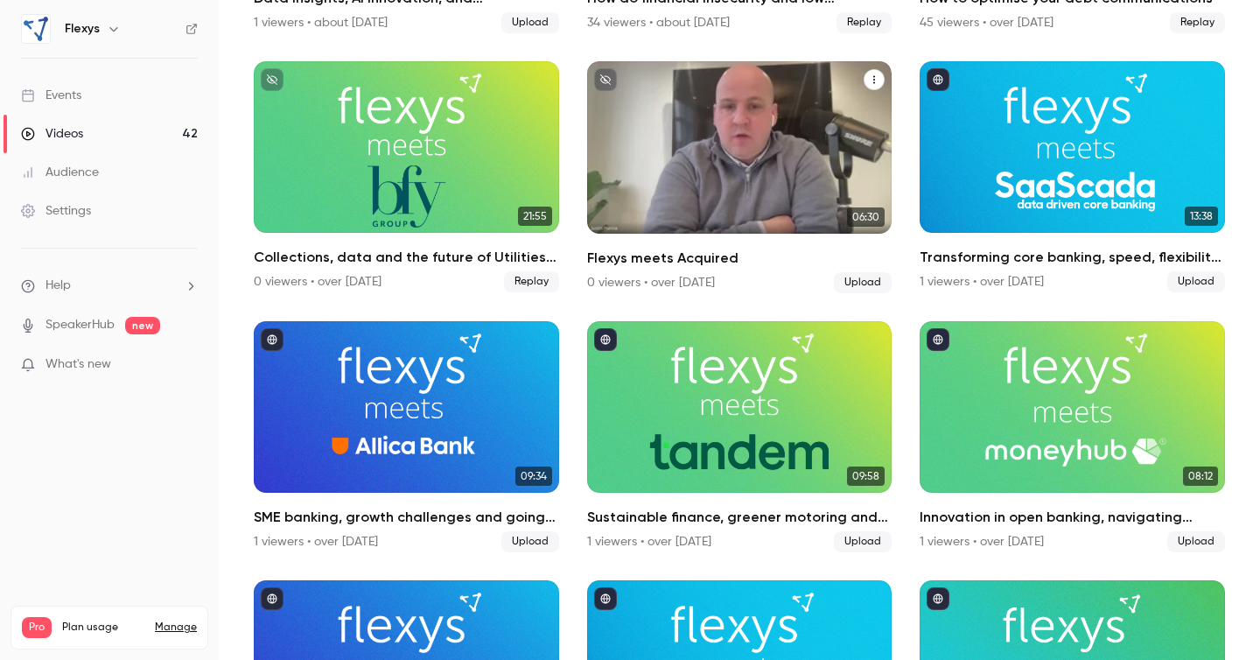
scroll to position [2921, 0]
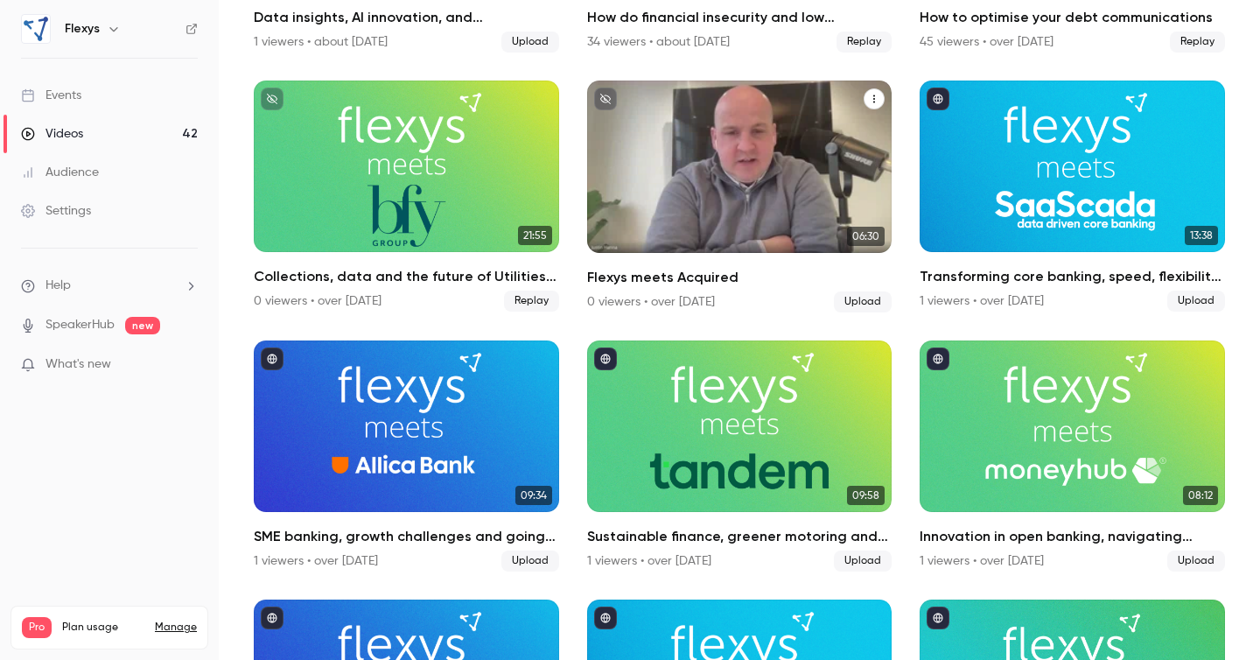
click at [760, 189] on div "Flexys meets Acquired" at bounding box center [739, 167] width 305 height 172
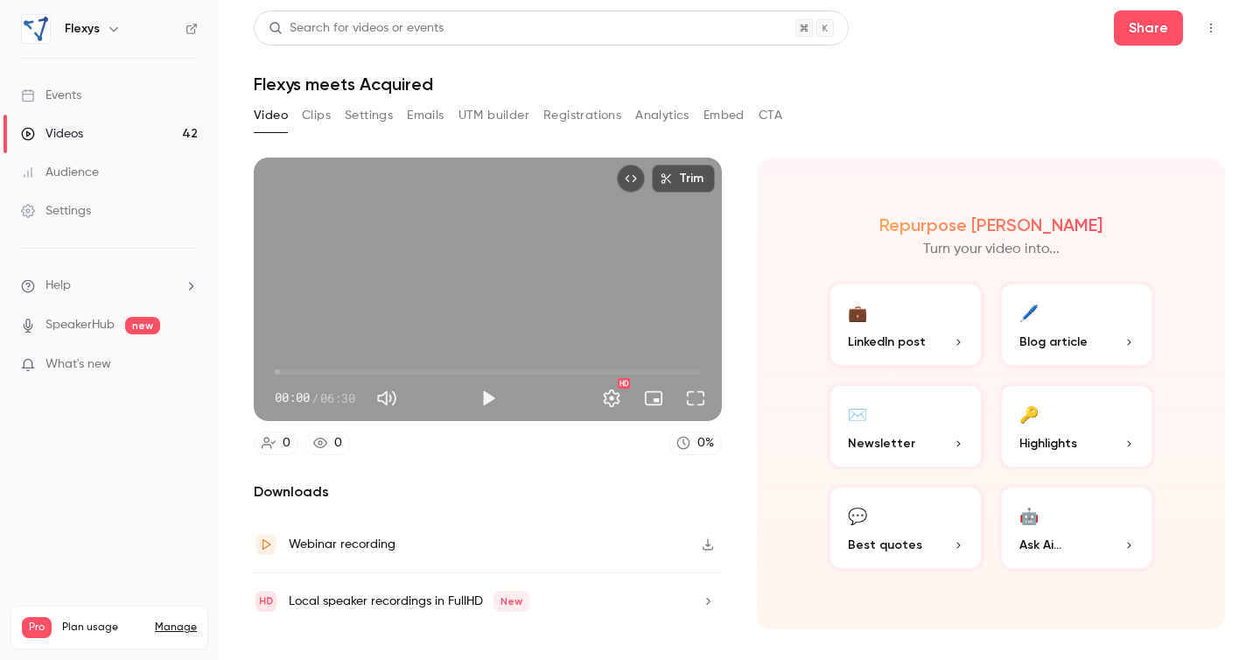
click at [410, 84] on h1 "Flexys meets Acquired" at bounding box center [740, 84] width 972 height 21
click at [518, 122] on button "UTM builder" at bounding box center [494, 116] width 71 height 28
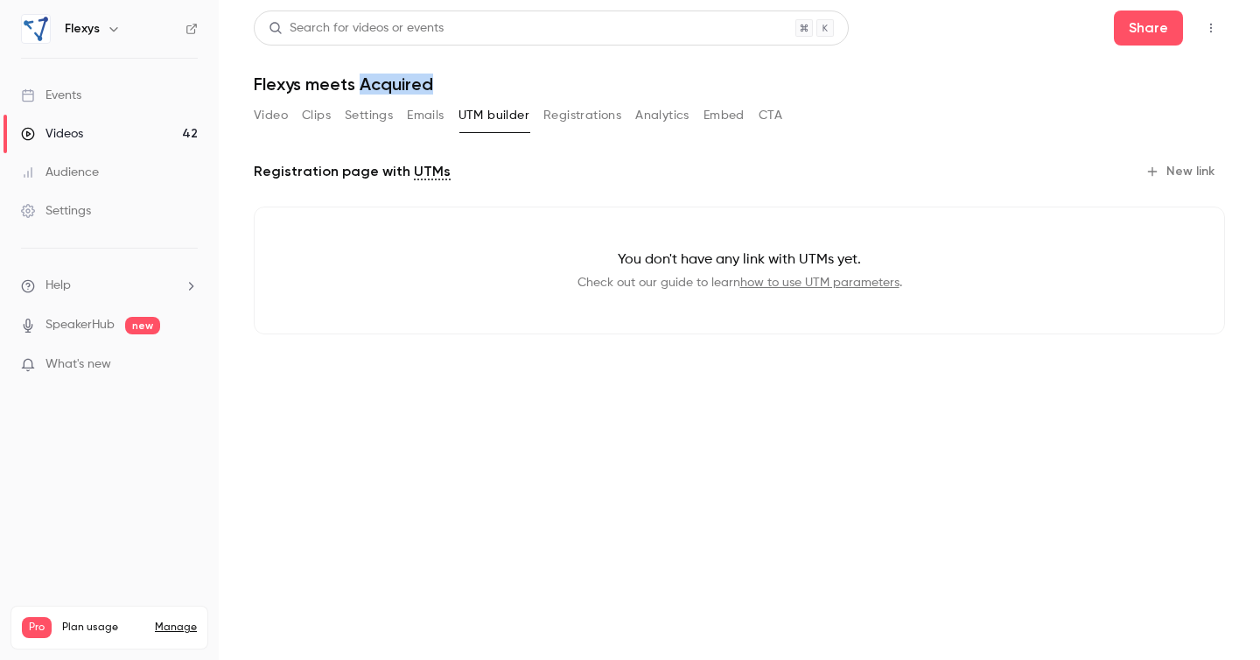
click at [315, 104] on button "Clips" at bounding box center [316, 116] width 29 height 28
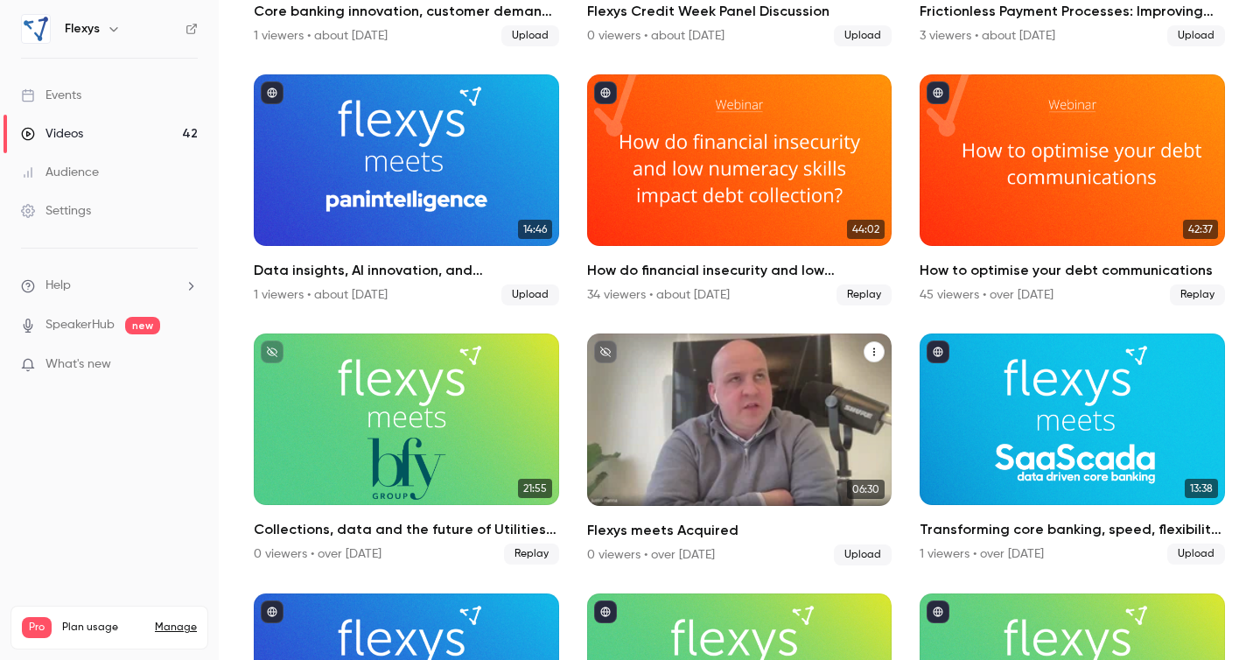
scroll to position [2665, 0]
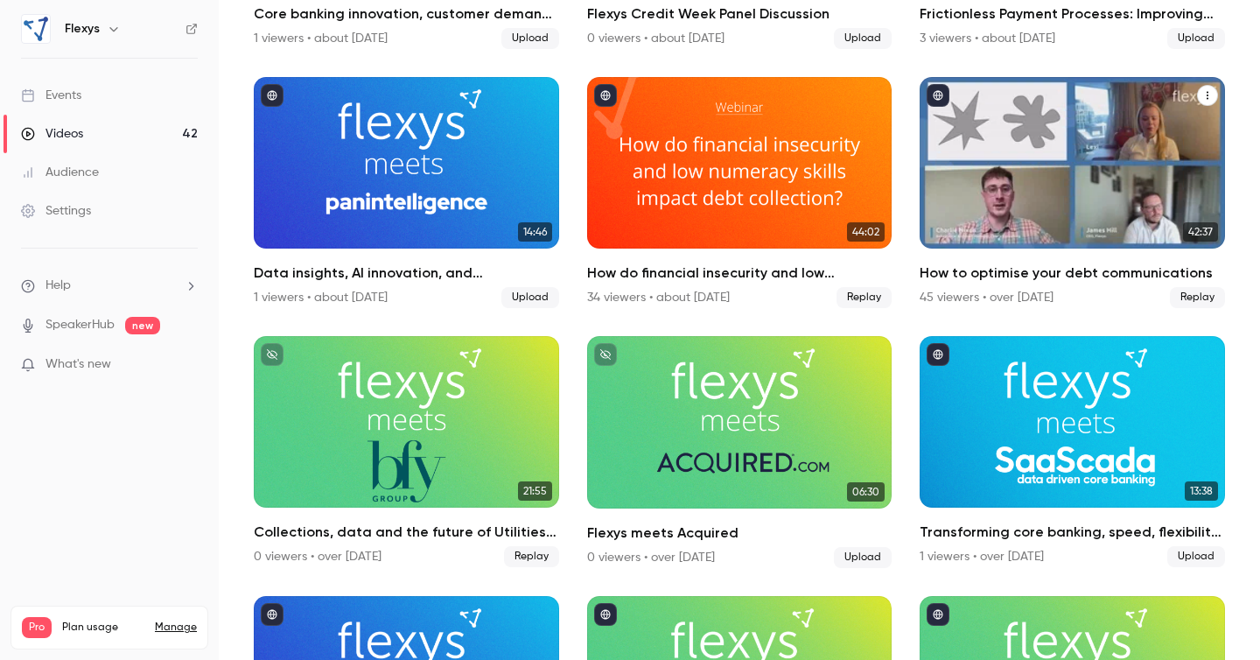
click at [1021, 266] on h2 "How to optimise your debt communications" at bounding box center [1072, 273] width 305 height 21
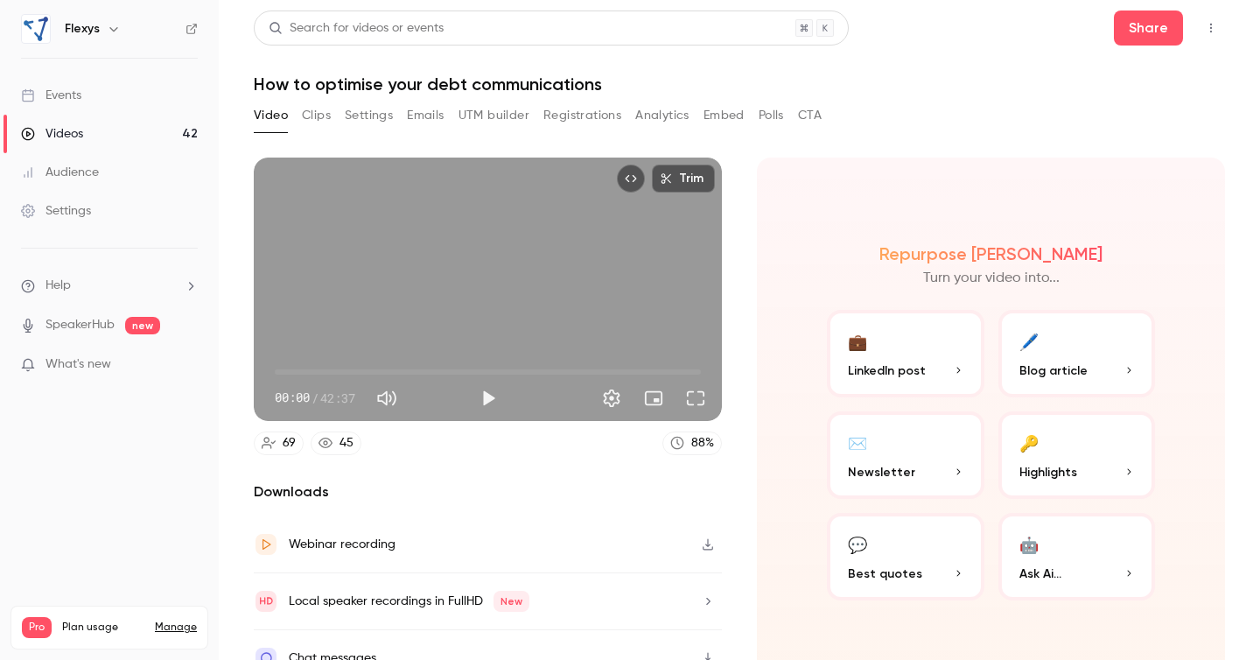
click at [516, 87] on h1 "How to optimise your debt communications" at bounding box center [740, 84] width 972 height 21
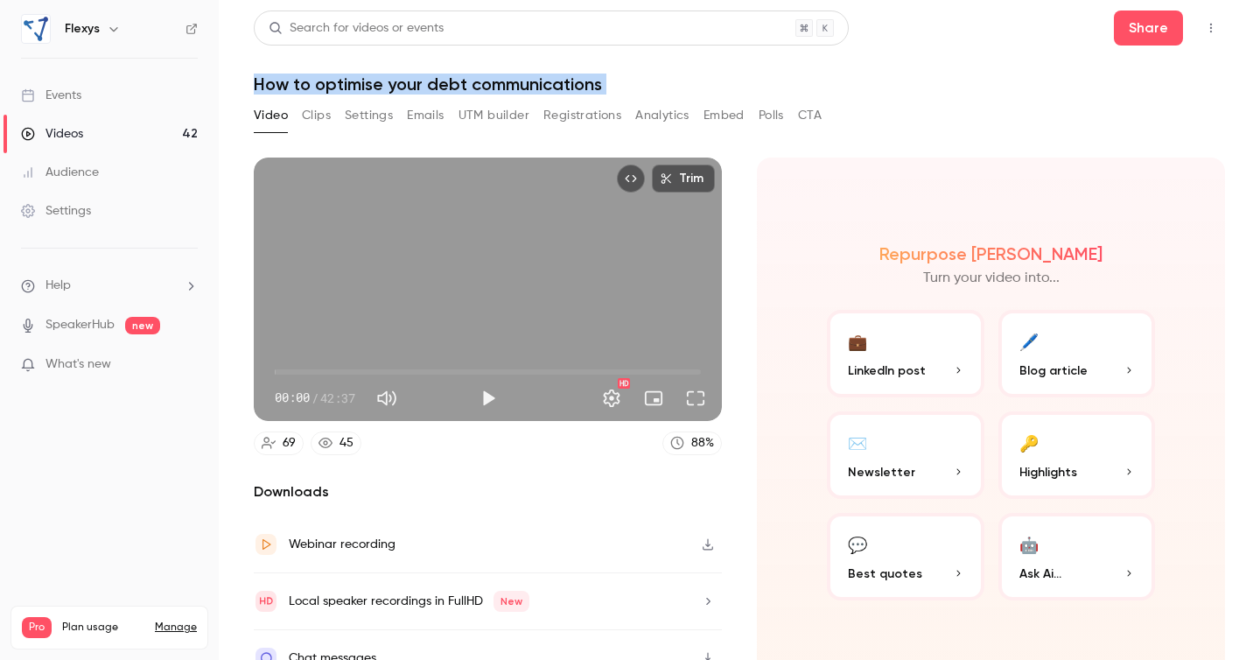
copy div "How to optimise your debt communications Video Clips Settings Emails UTM builde…"
click at [321, 116] on button "Clips" at bounding box center [316, 116] width 29 height 28
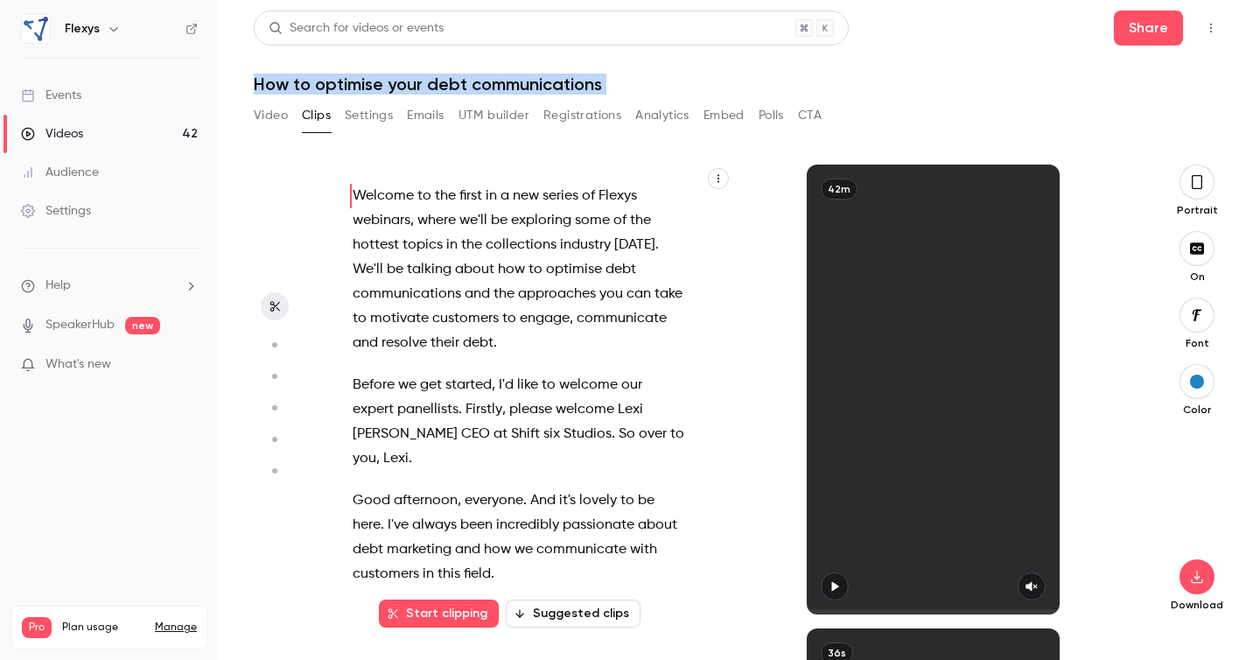
click at [447, 261] on span "talking" at bounding box center [429, 269] width 45 height 25
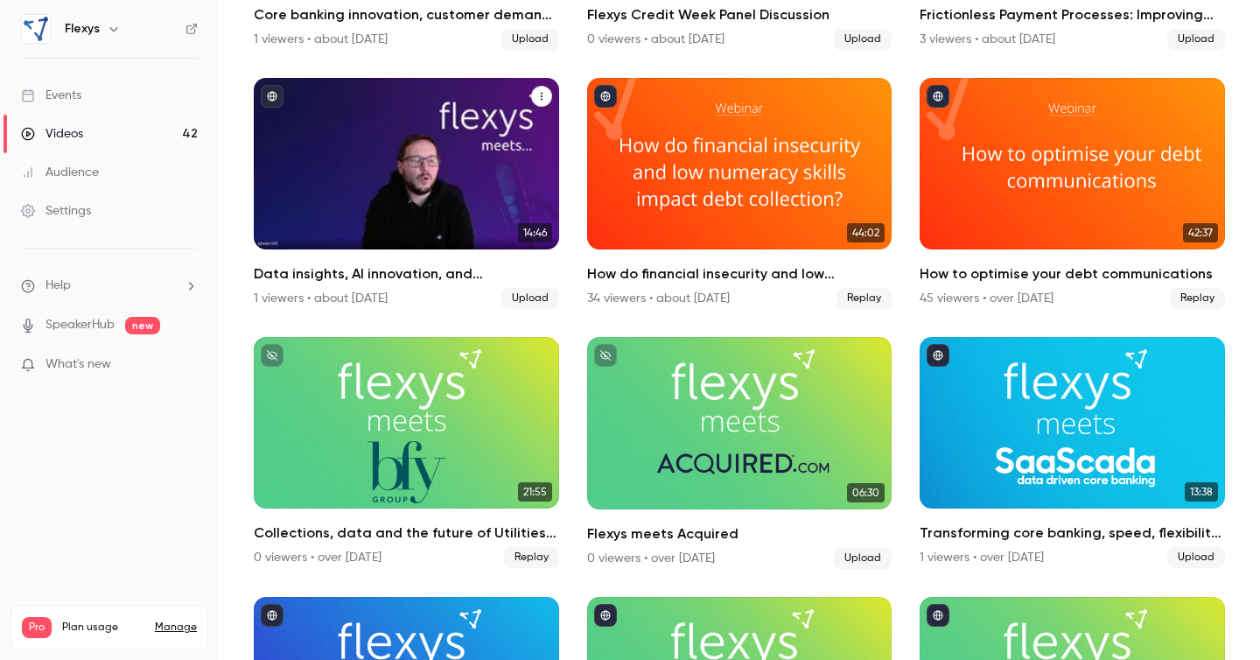
scroll to position [2651, 0]
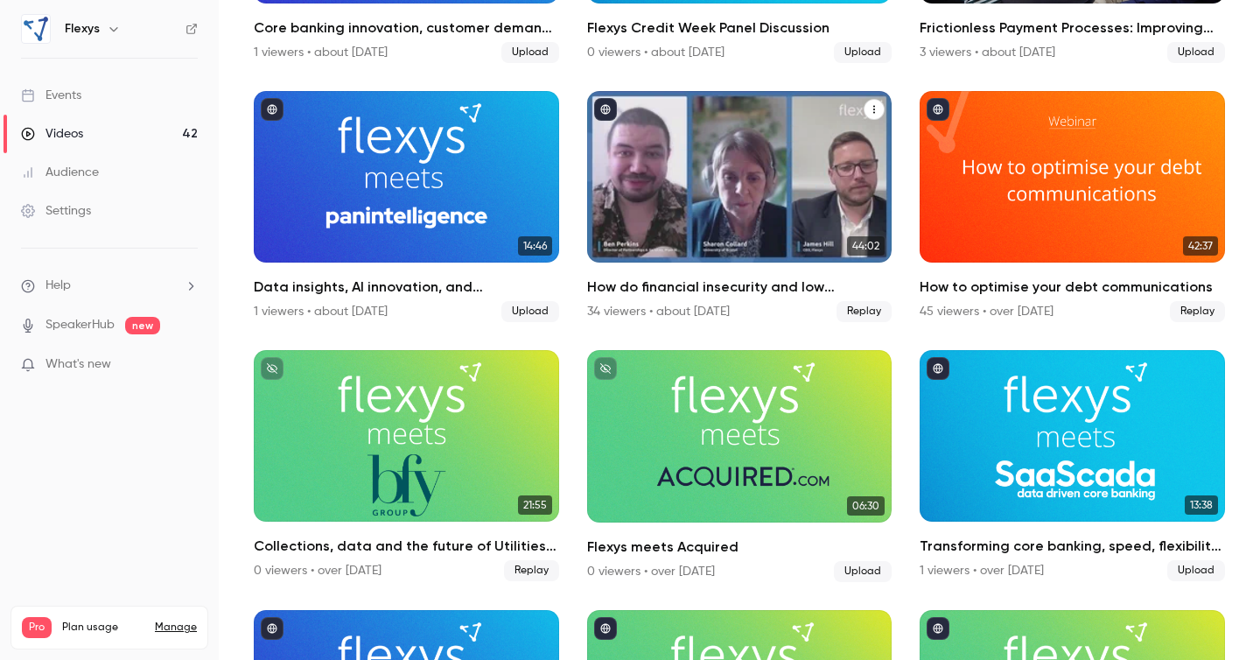
click at [709, 148] on div "How do financial insecurity and low numeracy skills impact debt collection?" at bounding box center [739, 177] width 305 height 172
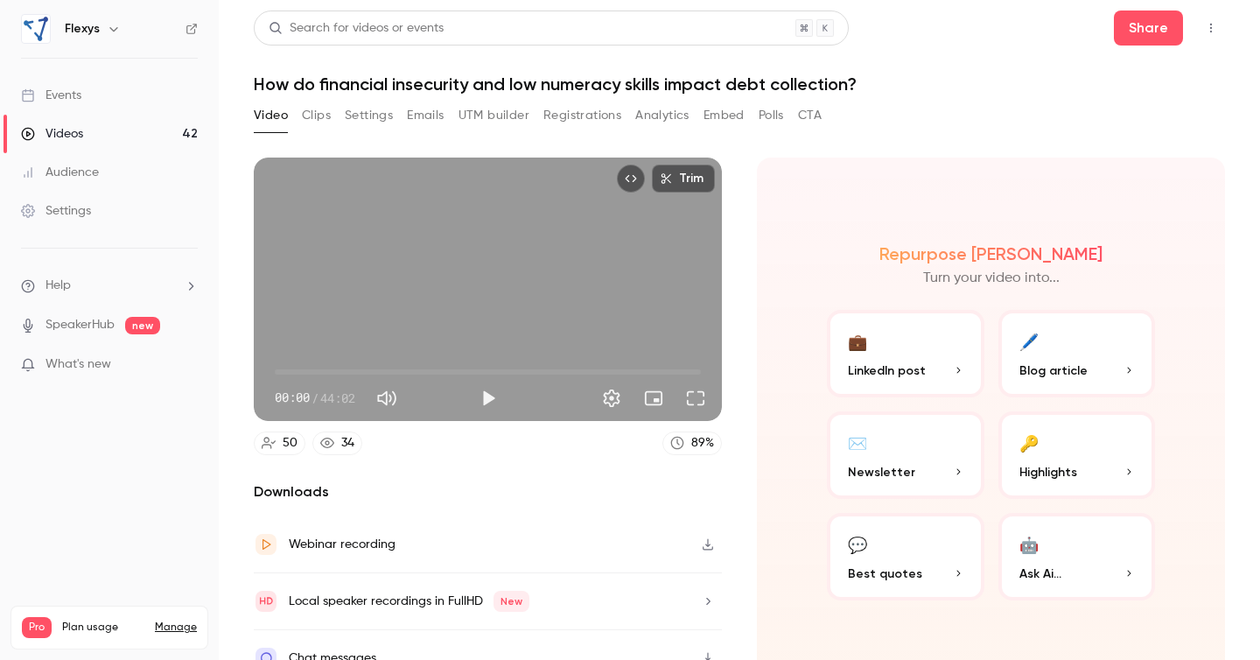
click at [600, 88] on h1 "How do financial insecurity and low numeracy skills impact debt collection?" at bounding box center [740, 84] width 972 height 21
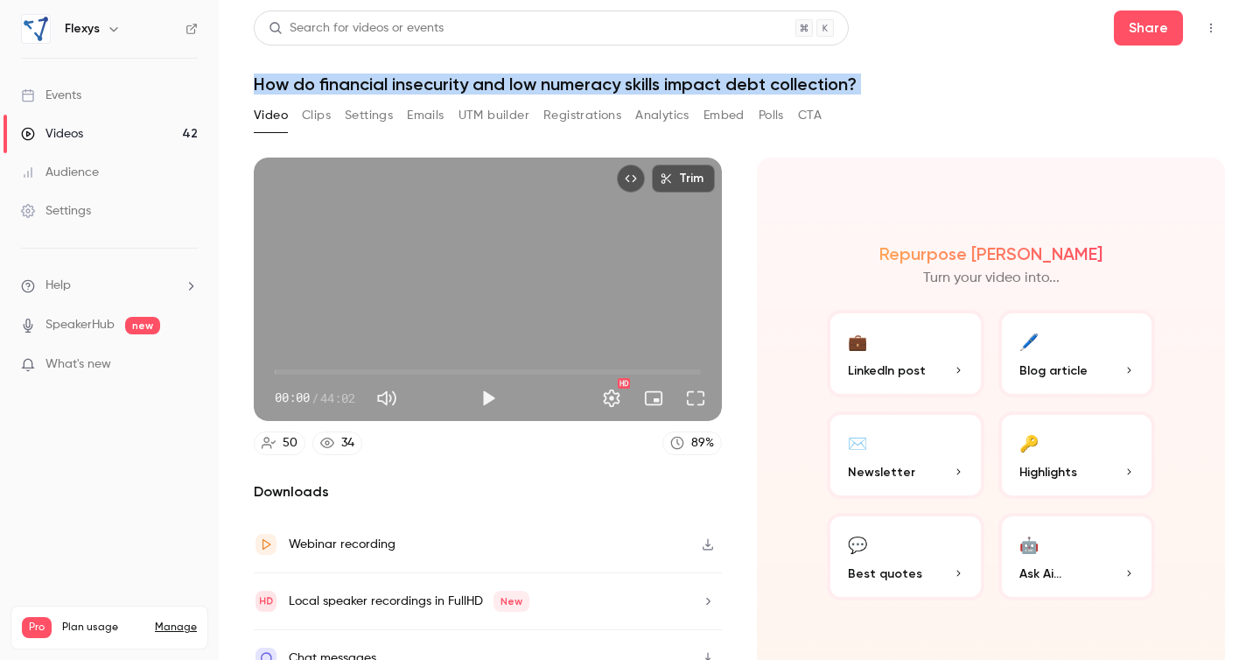
copy div "How do financial insecurity and low numeracy skills impact debt collection? Vid…"
click at [312, 110] on button "Clips" at bounding box center [316, 116] width 29 height 28
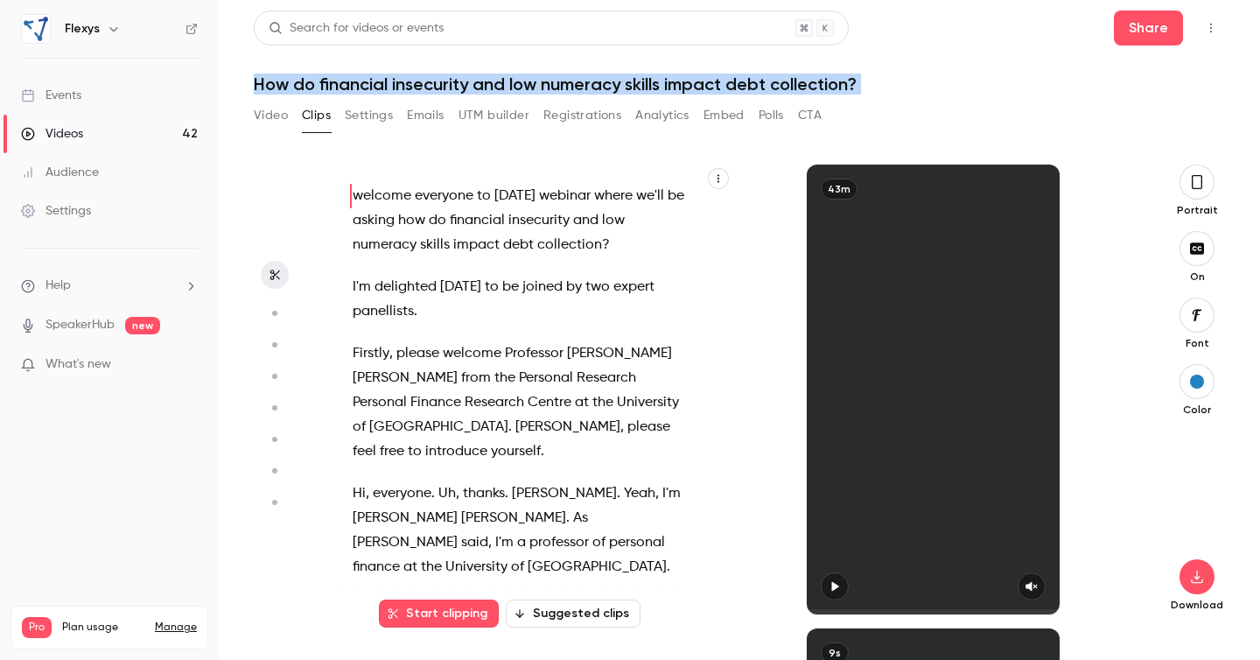
click at [395, 213] on span "asking" at bounding box center [374, 220] width 42 height 25
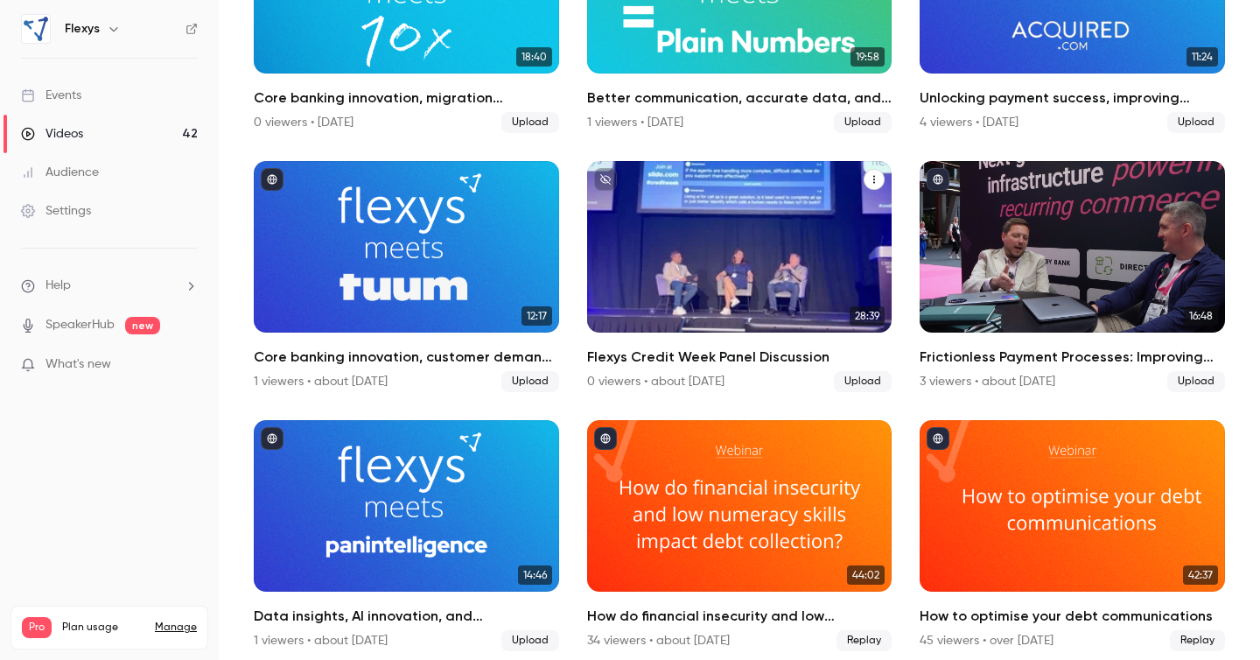
scroll to position [2291, 0]
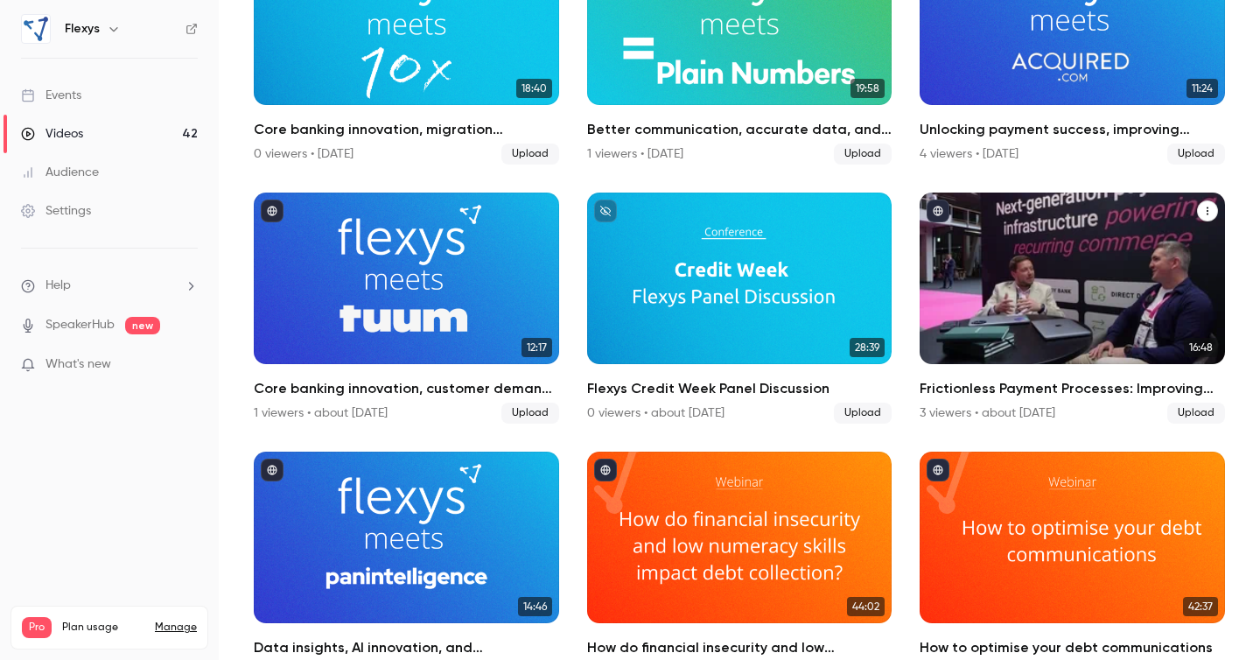
click at [1048, 284] on div "Frictionless Payment Processes: Improving digital user journeys in collections" at bounding box center [1072, 279] width 305 height 172
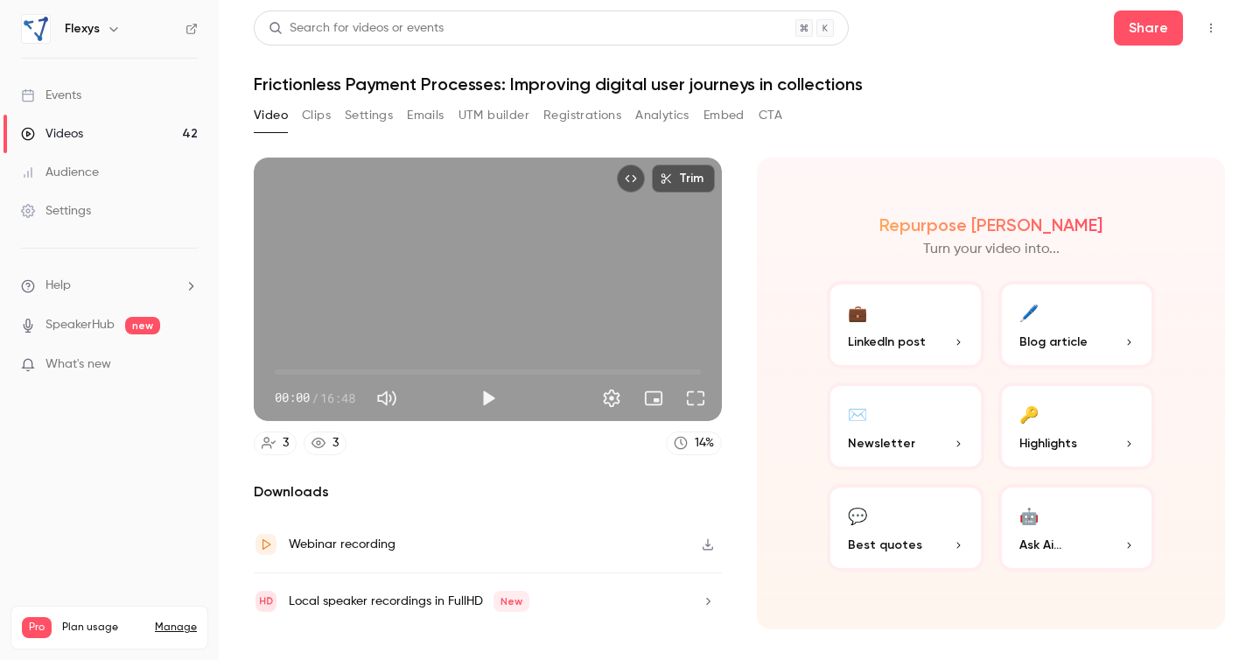
click at [772, 78] on h1 "Frictionless Payment Processes: Improving digital user journeys in collections" at bounding box center [740, 84] width 972 height 21
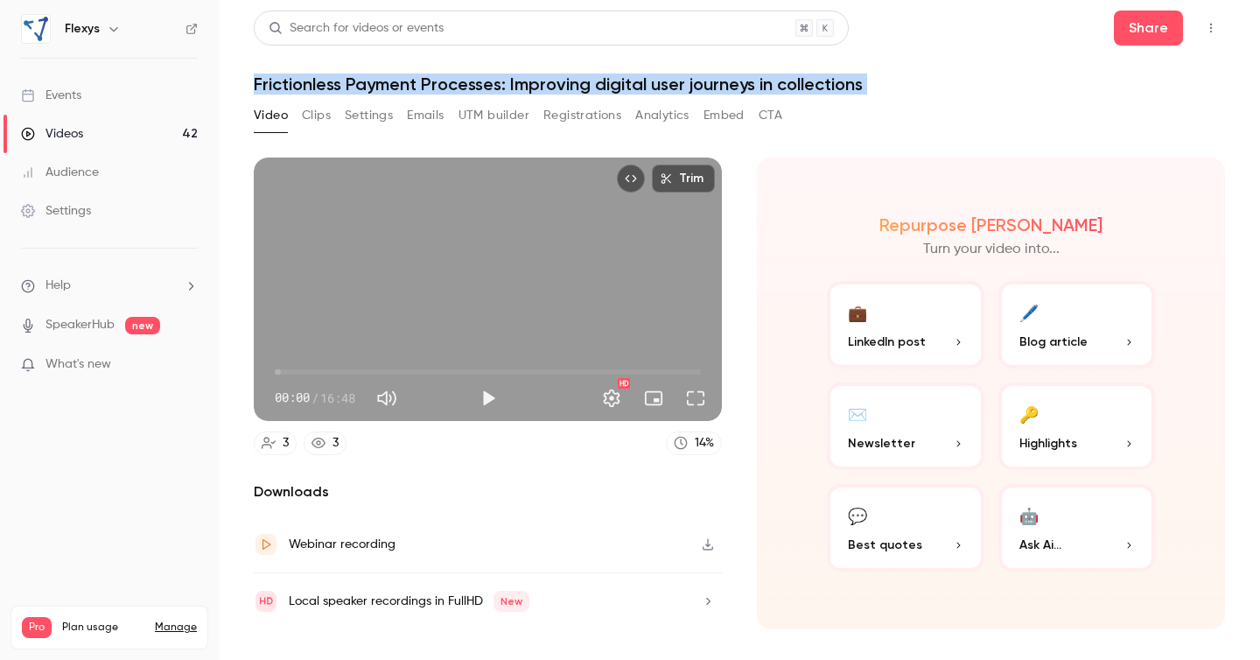
copy div "Frictionless Payment Processes: Improving digital user journeys in collections …"
click at [322, 113] on button "Clips" at bounding box center [316, 116] width 29 height 28
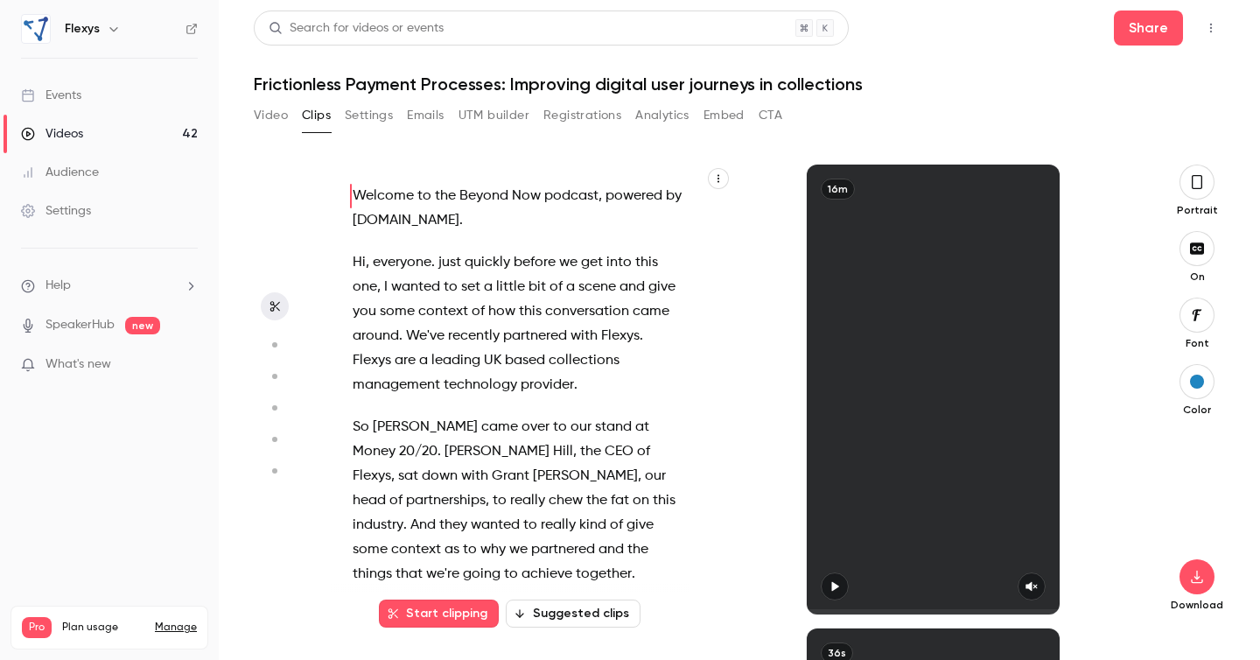
click at [361, 199] on span "Welcome" at bounding box center [383, 196] width 61 height 25
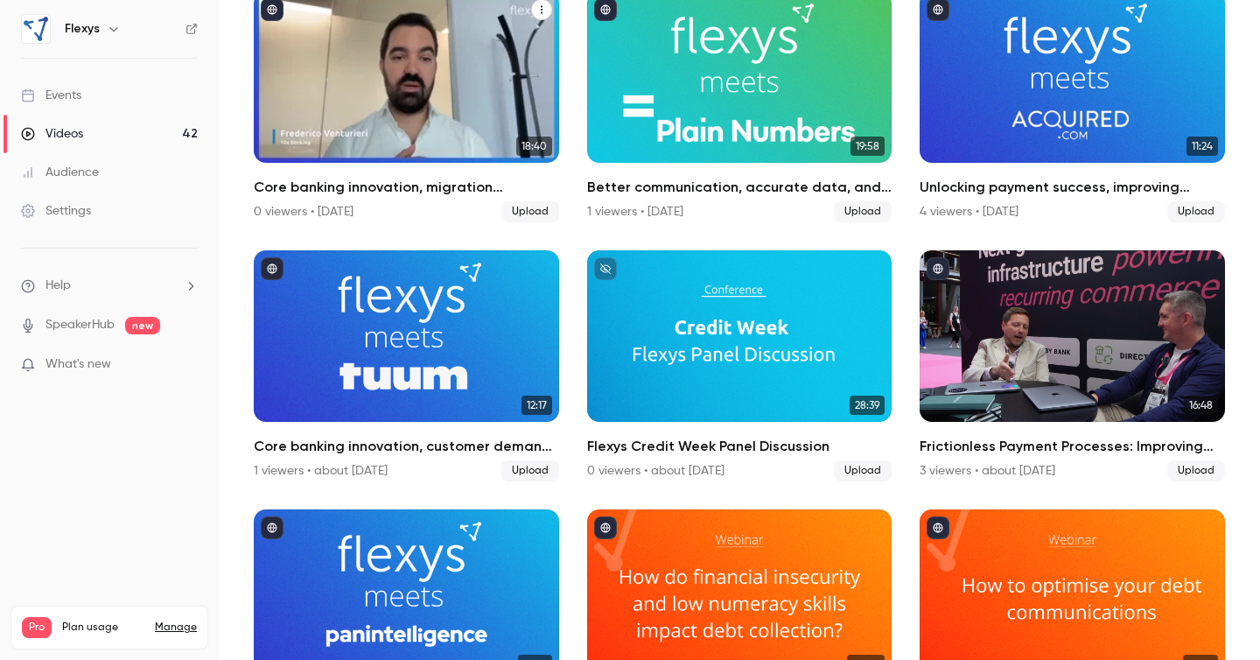
scroll to position [2240, 0]
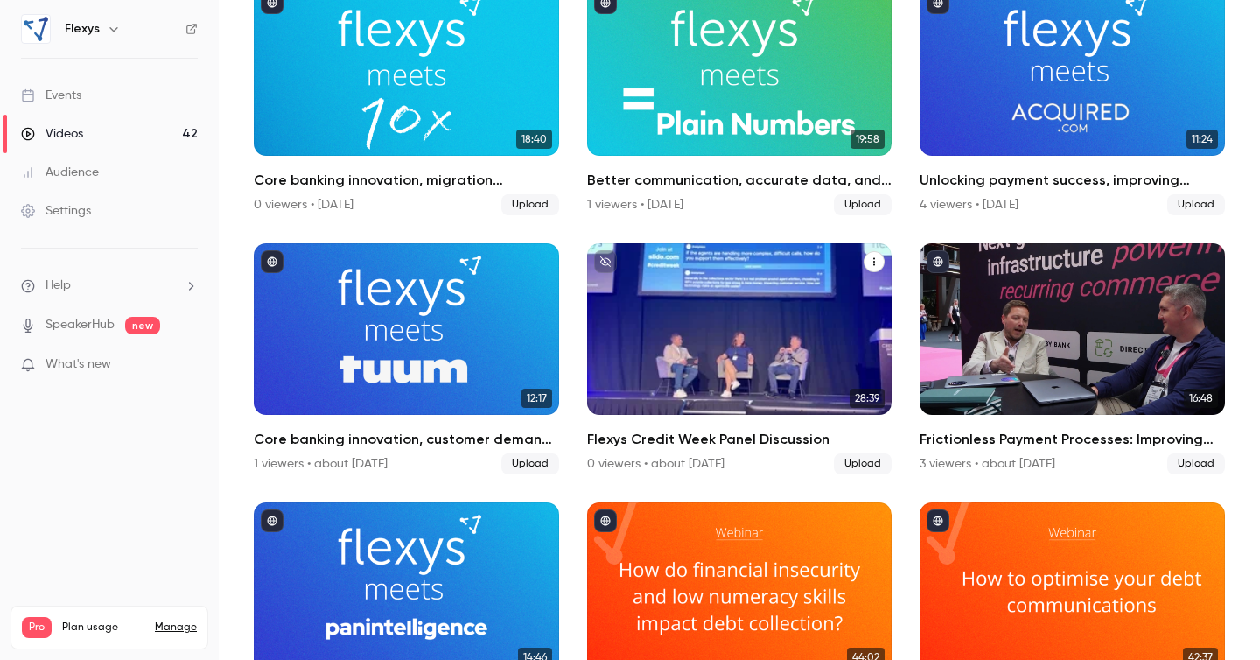
click at [706, 434] on h2 "Flexys Credit Week Panel Discussion" at bounding box center [739, 439] width 305 height 21
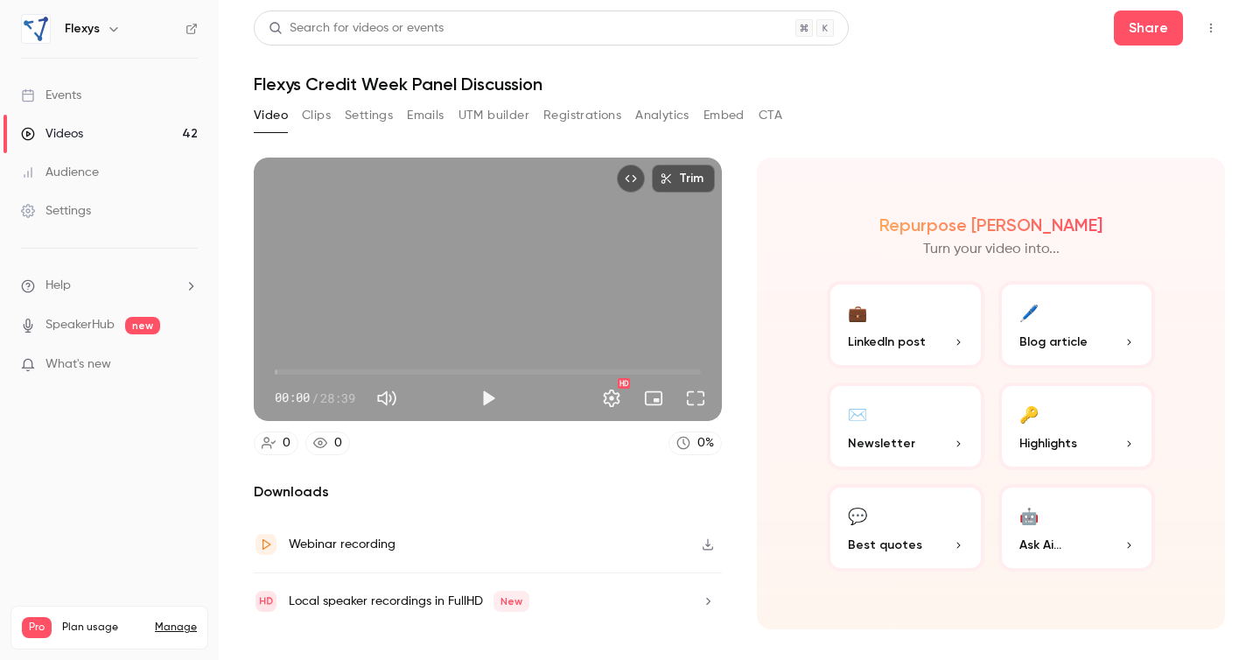
click at [321, 113] on button "Clips" at bounding box center [316, 116] width 29 height 28
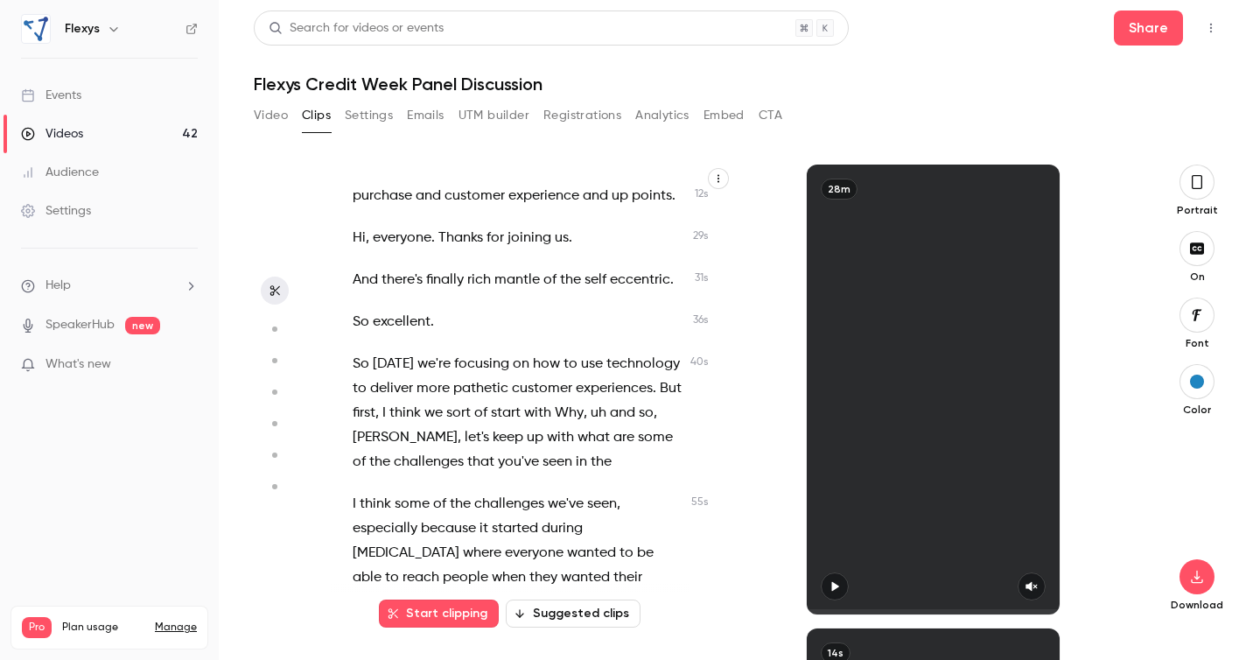
scroll to position [200, 0]
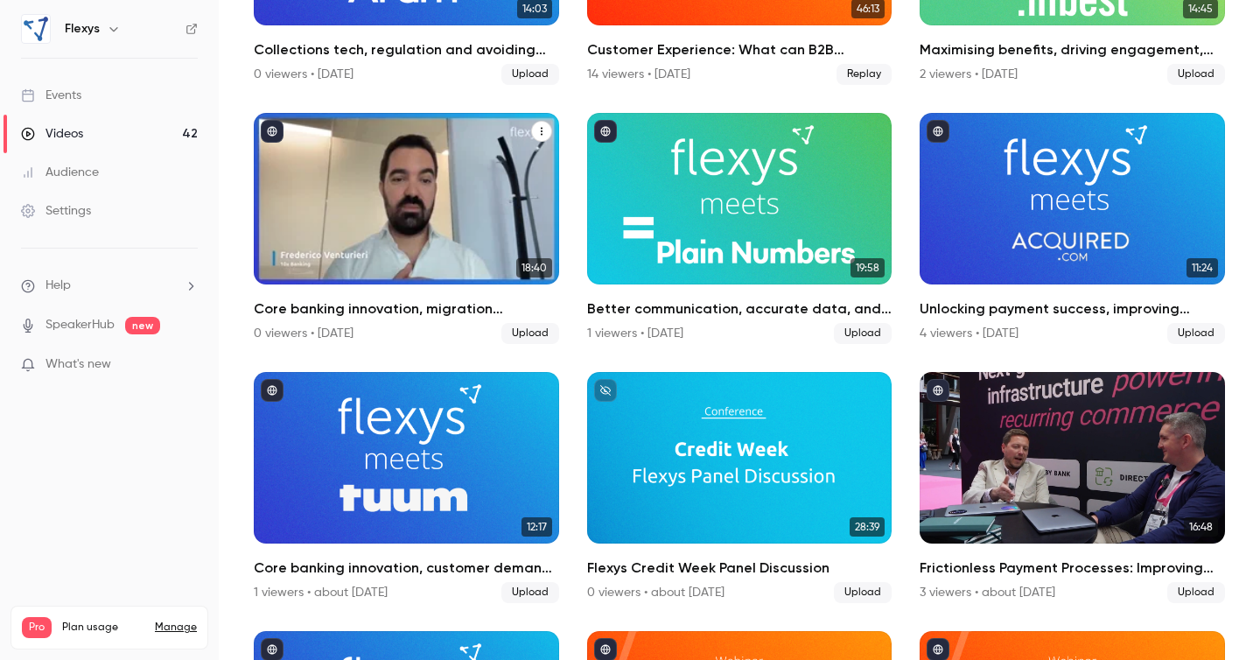
scroll to position [2121, 0]
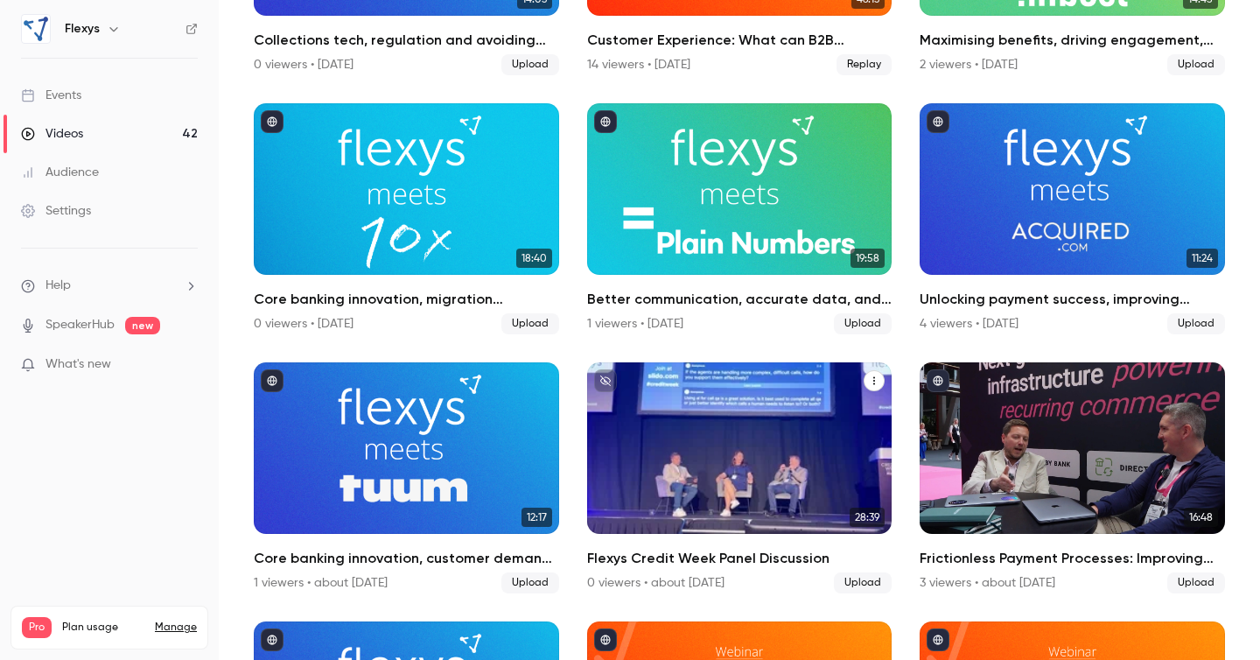
click at [719, 398] on div "Flexys Credit Week Panel Discussion" at bounding box center [739, 448] width 305 height 172
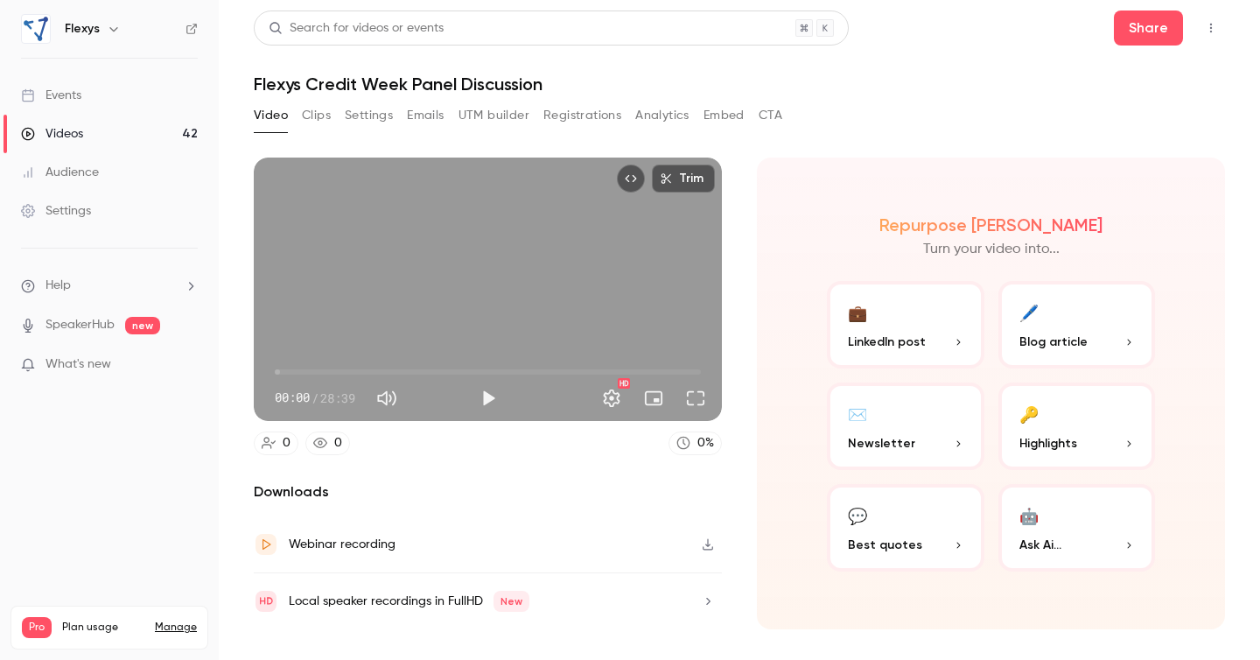
click at [406, 89] on h1 "Flexys Credit Week Panel Discussion" at bounding box center [740, 84] width 972 height 21
copy div "Flexys Credit Week Panel Discussion Video Clips Settings Emails UTM builder Reg…"
click at [323, 116] on button "Clips" at bounding box center [316, 116] width 29 height 28
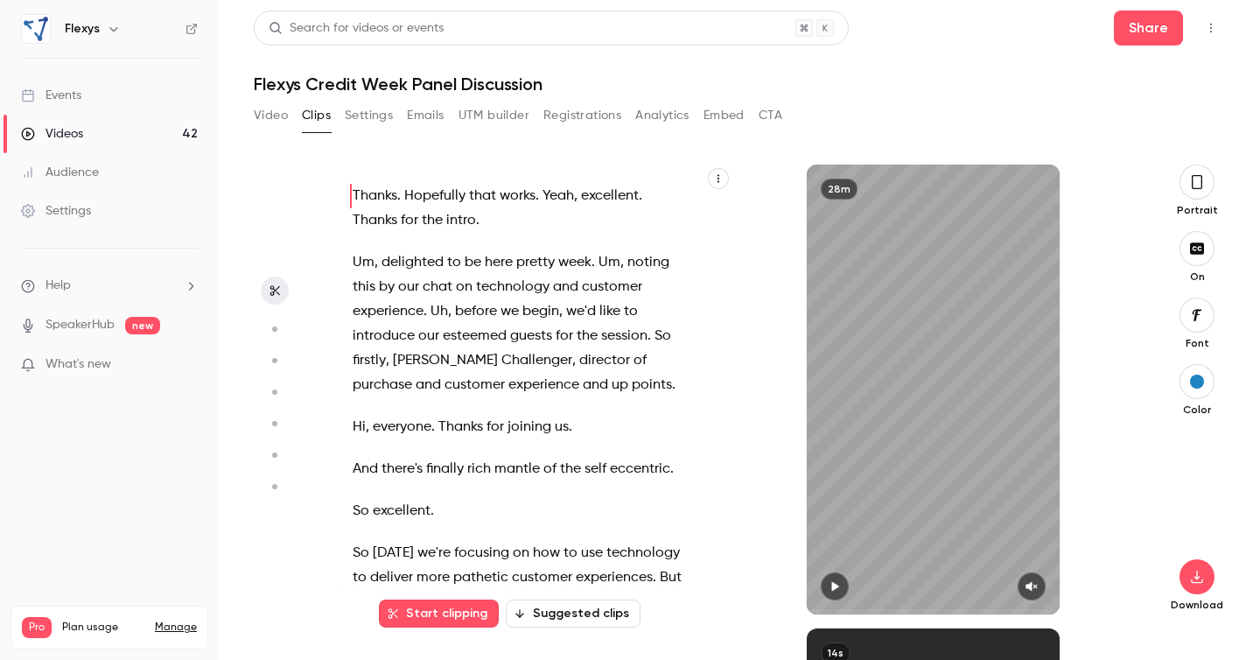
click at [376, 196] on span "Thanks" at bounding box center [375, 196] width 45 height 25
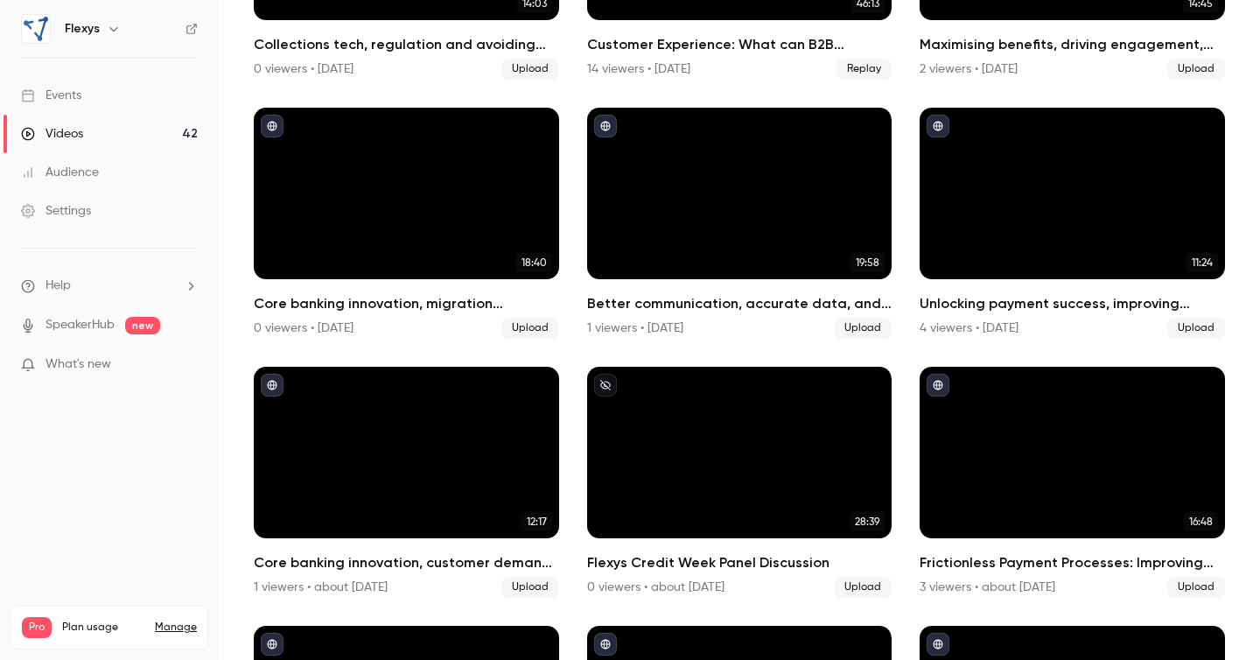
scroll to position [2122, 0]
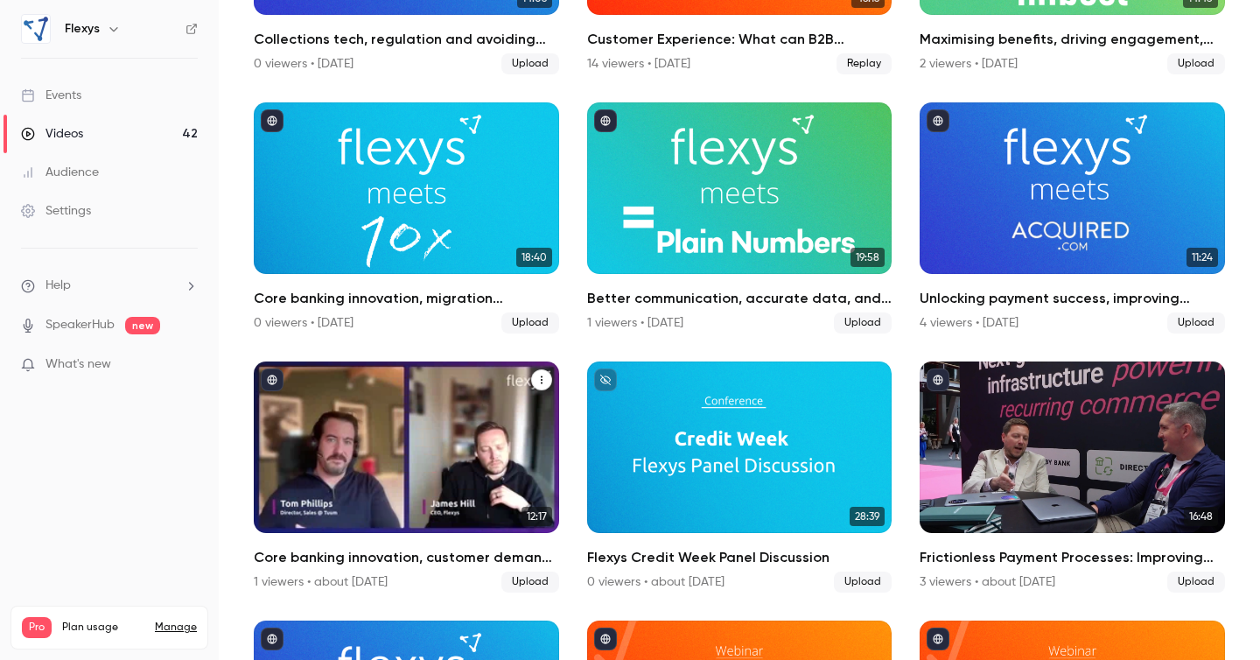
click at [397, 435] on div "Core banking innovation, customer demand, and overcoming legacy challenges: Fle…" at bounding box center [406, 447] width 305 height 172
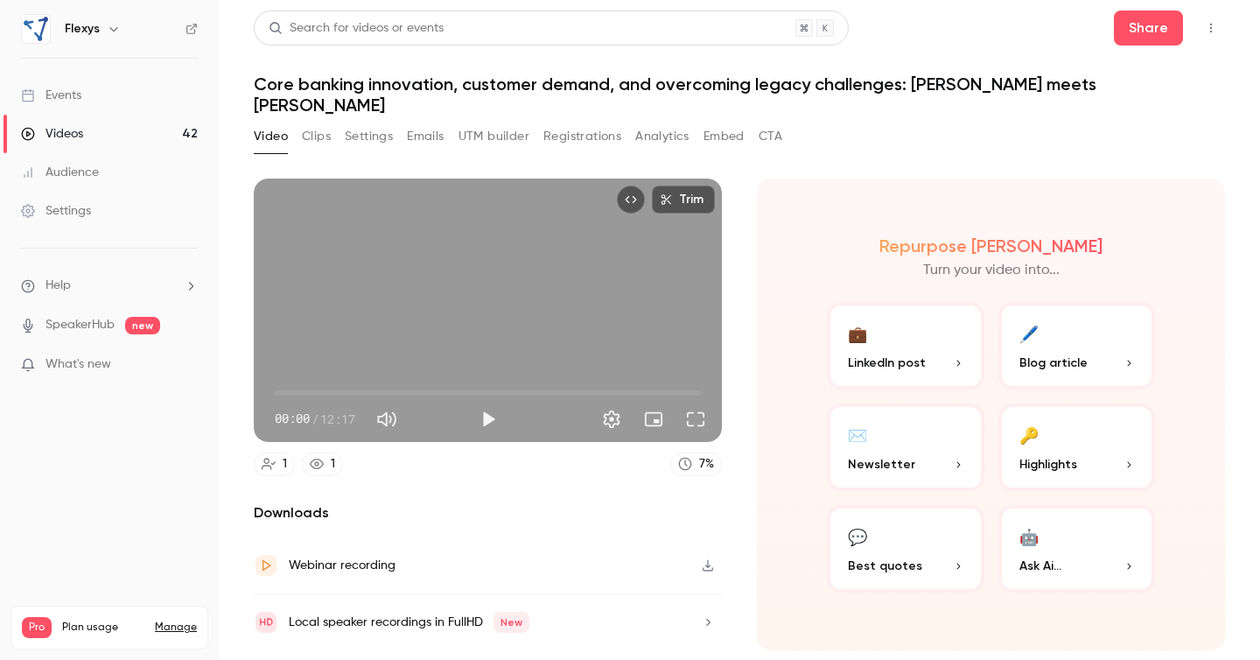
click at [423, 86] on h1 "Core banking innovation, customer demand, and overcoming legacy challenges: Fle…" at bounding box center [740, 95] width 972 height 42
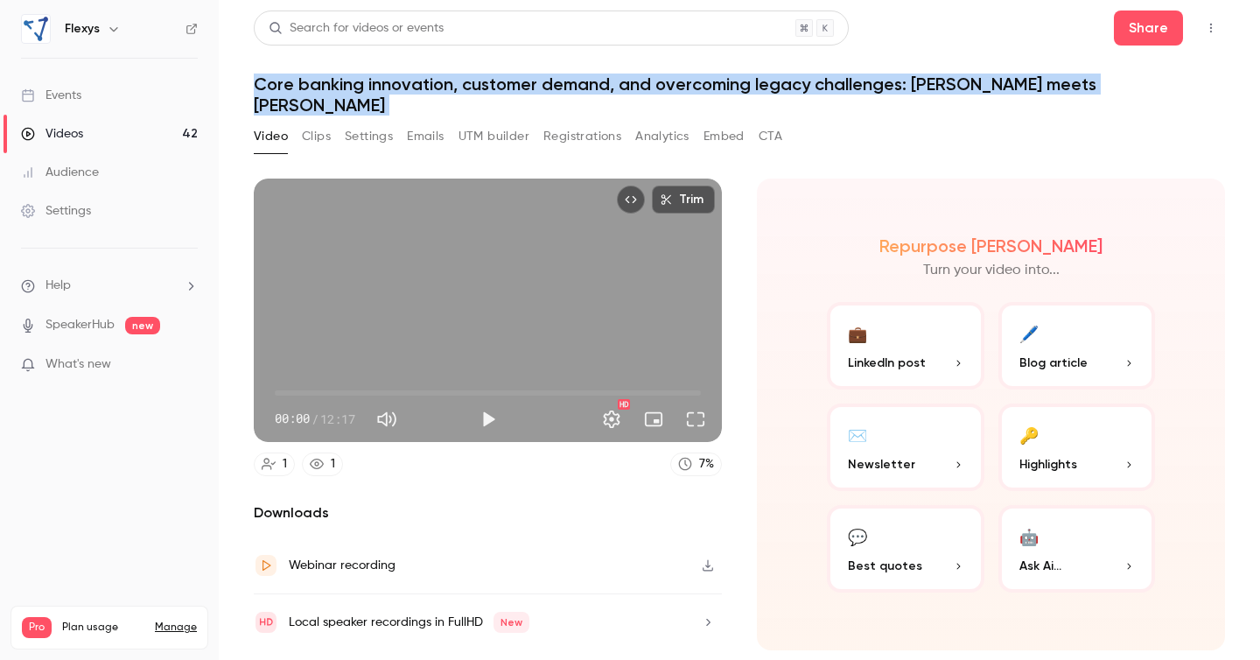
click at [423, 86] on h1 "Core banking innovation, customer demand, and overcoming legacy challenges: Fle…" at bounding box center [740, 95] width 972 height 42
copy div "Core banking innovation, customer demand, and overcoming legacy challenges: Fle…"
click at [316, 123] on button "Clips" at bounding box center [316, 137] width 29 height 28
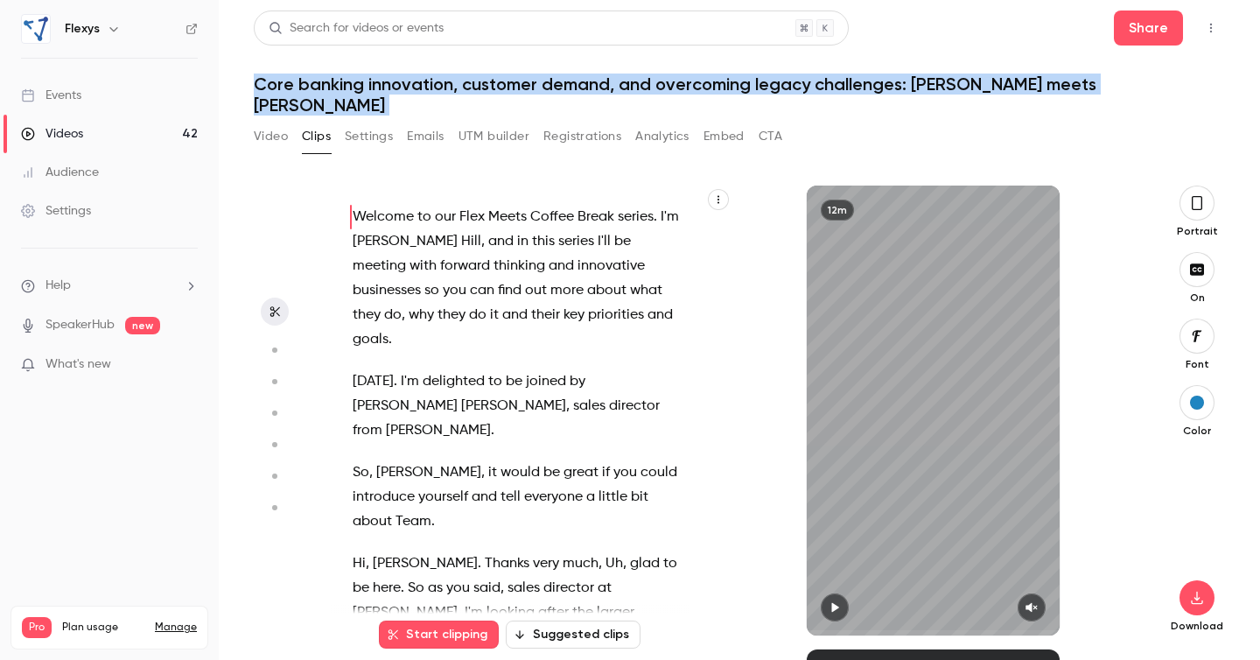
click at [383, 205] on span "Welcome" at bounding box center [383, 217] width 61 height 25
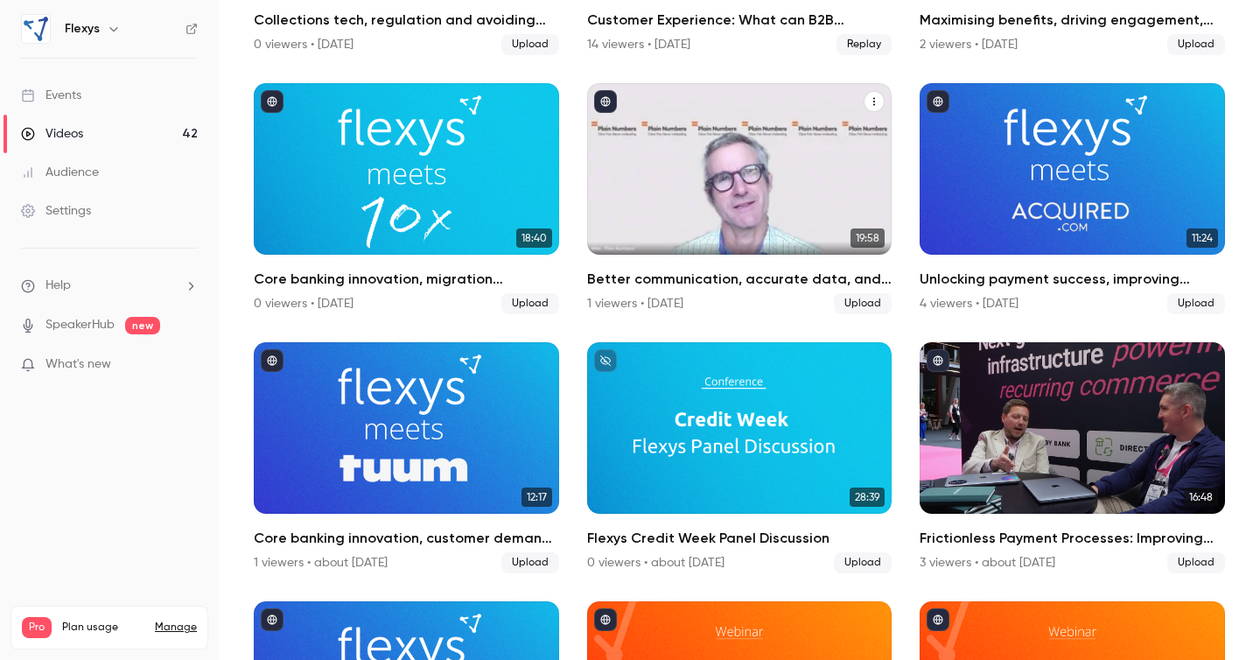
scroll to position [2144, 0]
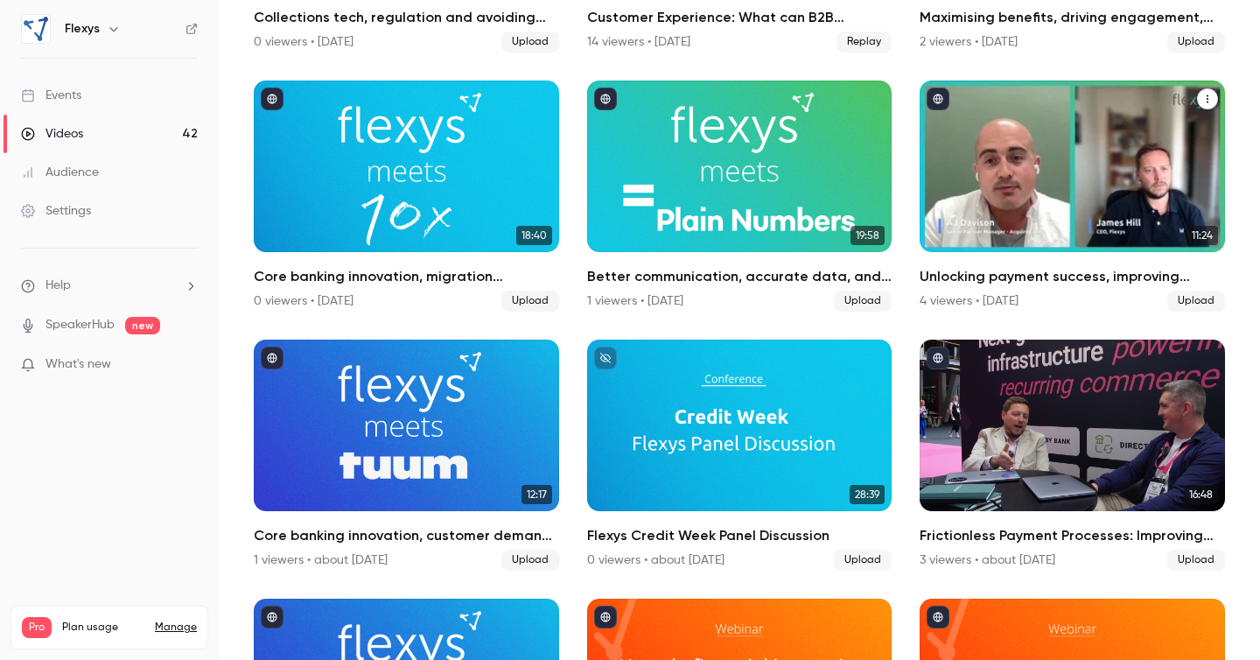
click at [1064, 201] on div "Unlocking payment success, improving collection rates and streamlining payment …" at bounding box center [1072, 167] width 305 height 172
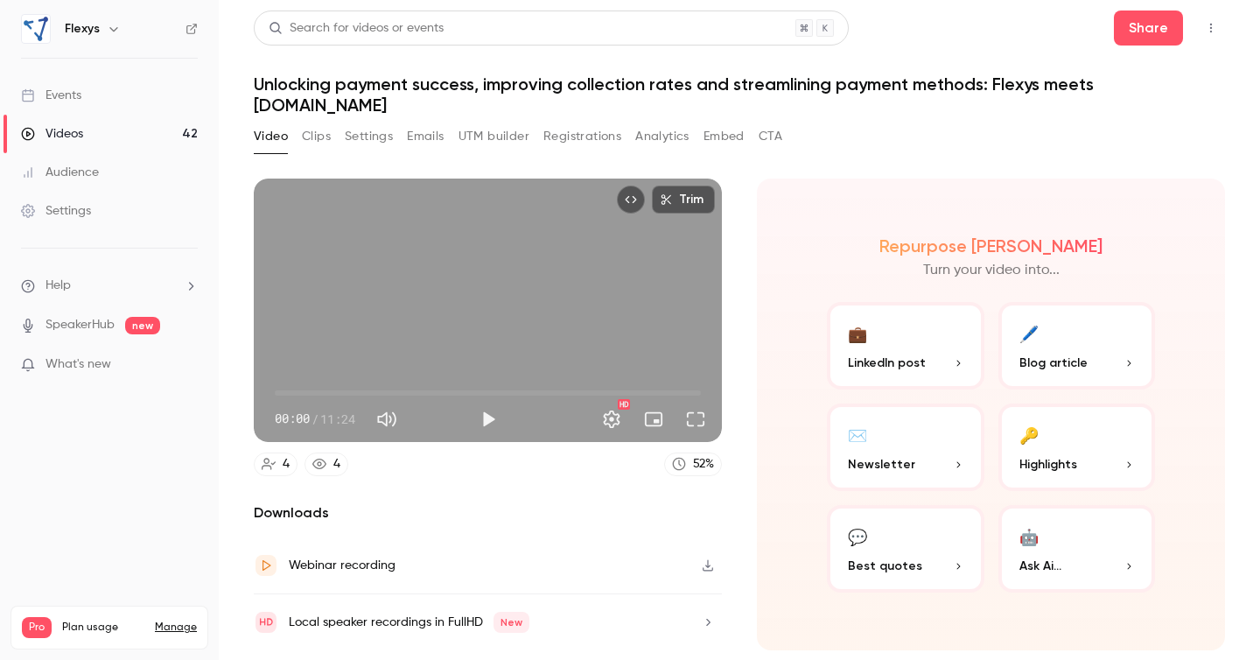
click at [537, 82] on h1 "Unlocking payment success, improving collection rates and streamlining payment …" at bounding box center [740, 95] width 972 height 42
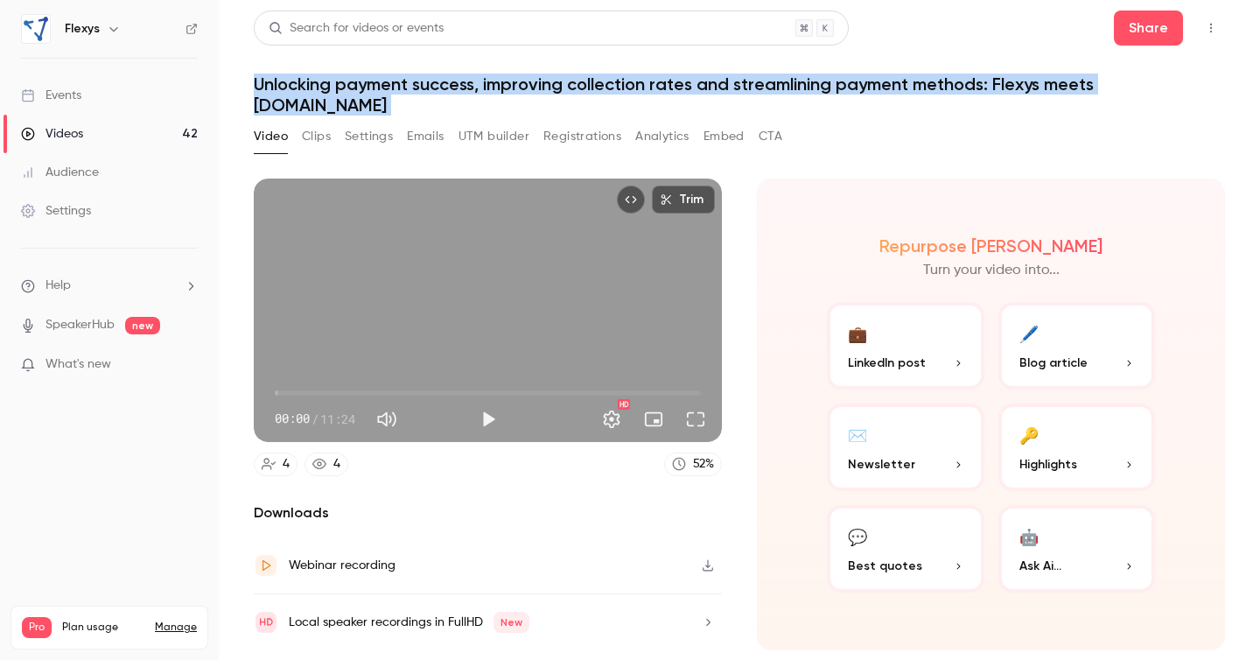
click at [537, 82] on h1 "Unlocking payment success, improving collection rates and streamlining payment …" at bounding box center [740, 95] width 972 height 42
copy div "Unlocking payment success, improving collection rates and streamlining payment …"
click at [319, 123] on button "Clips" at bounding box center [316, 137] width 29 height 28
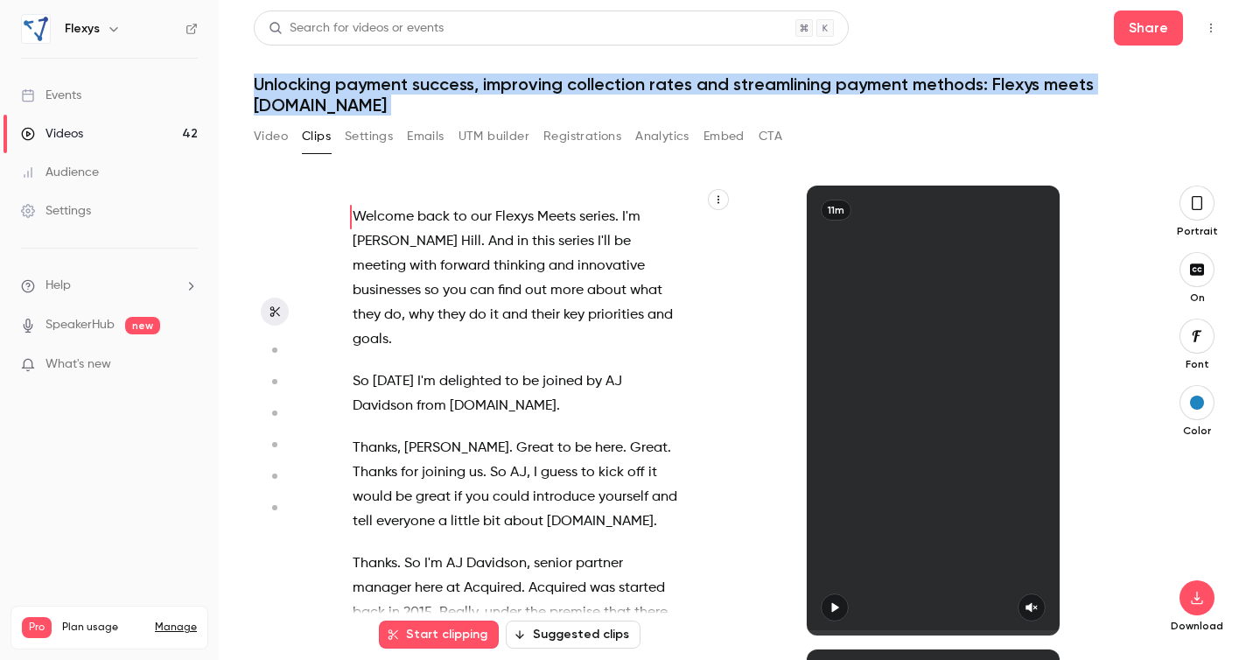
click at [387, 229] on span "[PERSON_NAME]" at bounding box center [405, 241] width 105 height 25
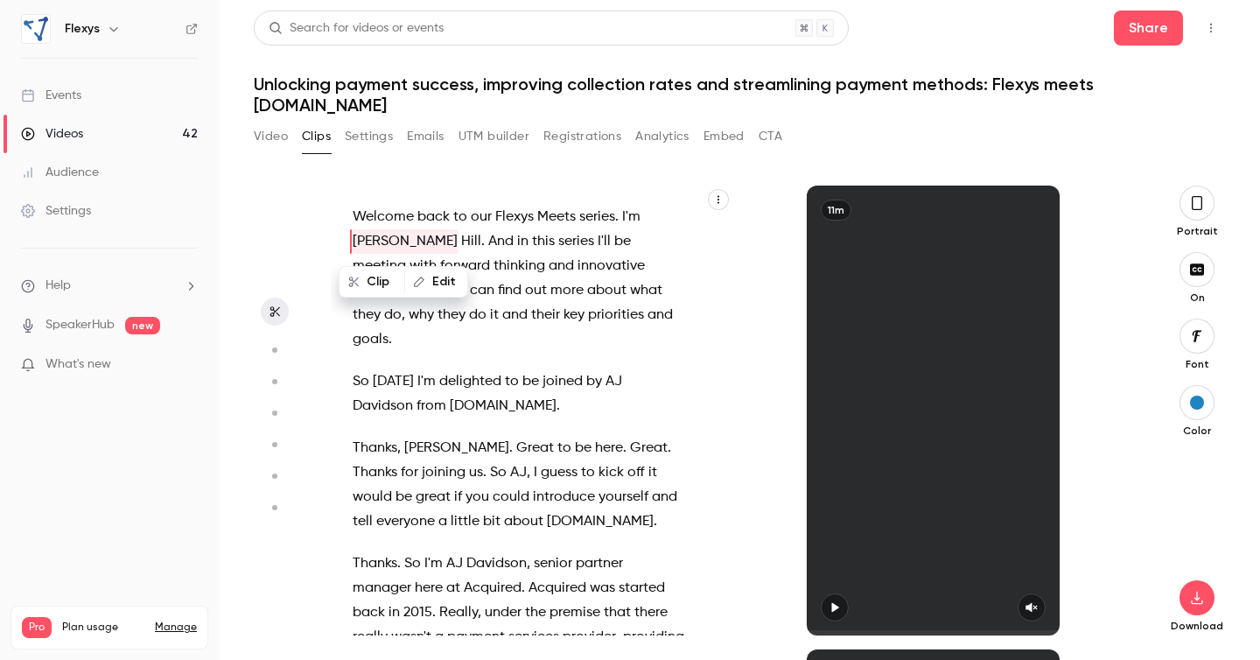
click at [387, 229] on span "[PERSON_NAME]" at bounding box center [405, 241] width 105 height 25
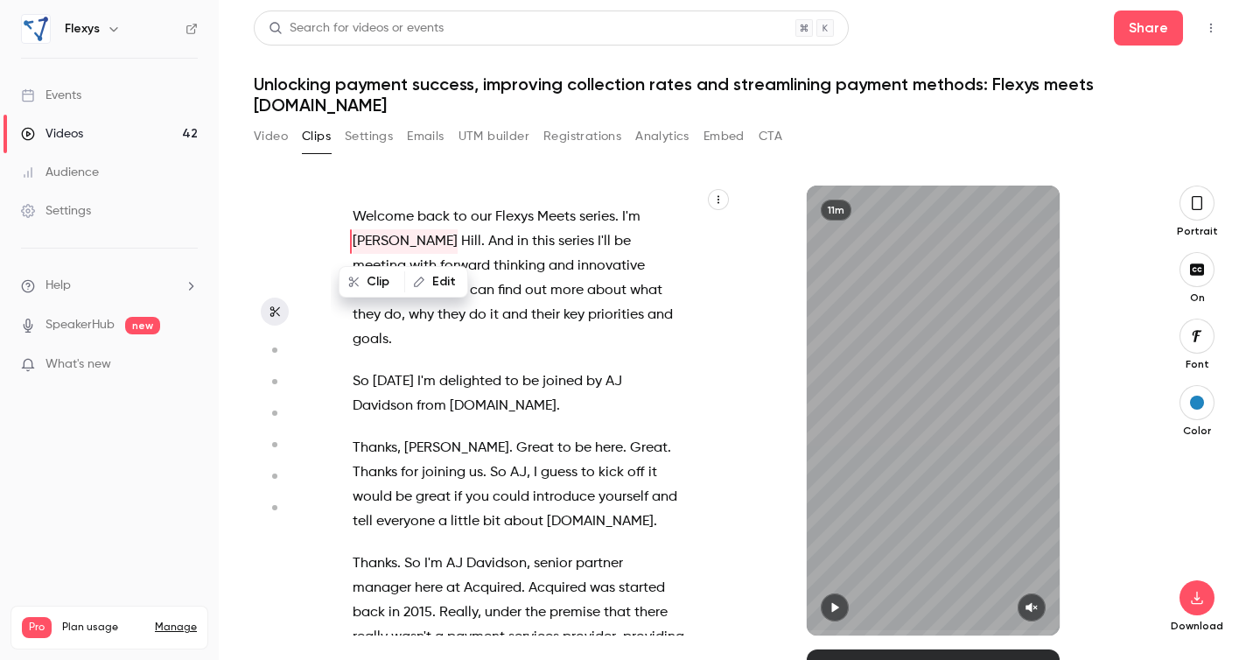
click at [387, 229] on span "[PERSON_NAME]" at bounding box center [405, 241] width 105 height 25
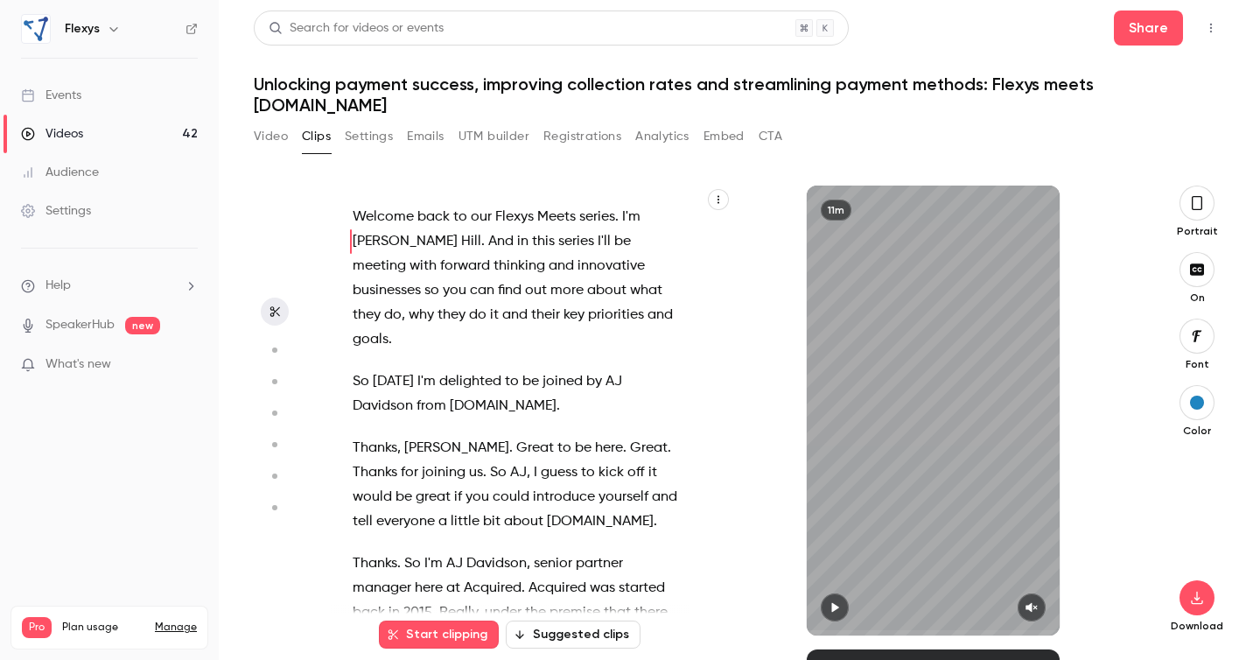
click at [387, 229] on span "[PERSON_NAME]" at bounding box center [405, 241] width 105 height 25
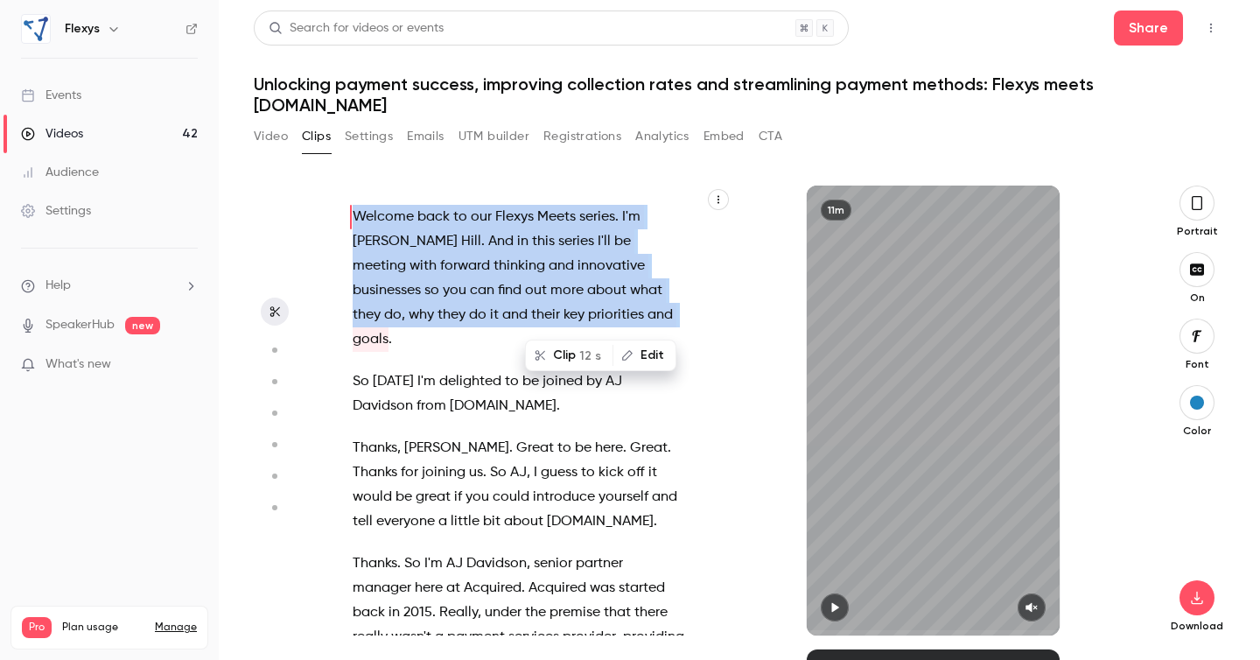
type input "*"
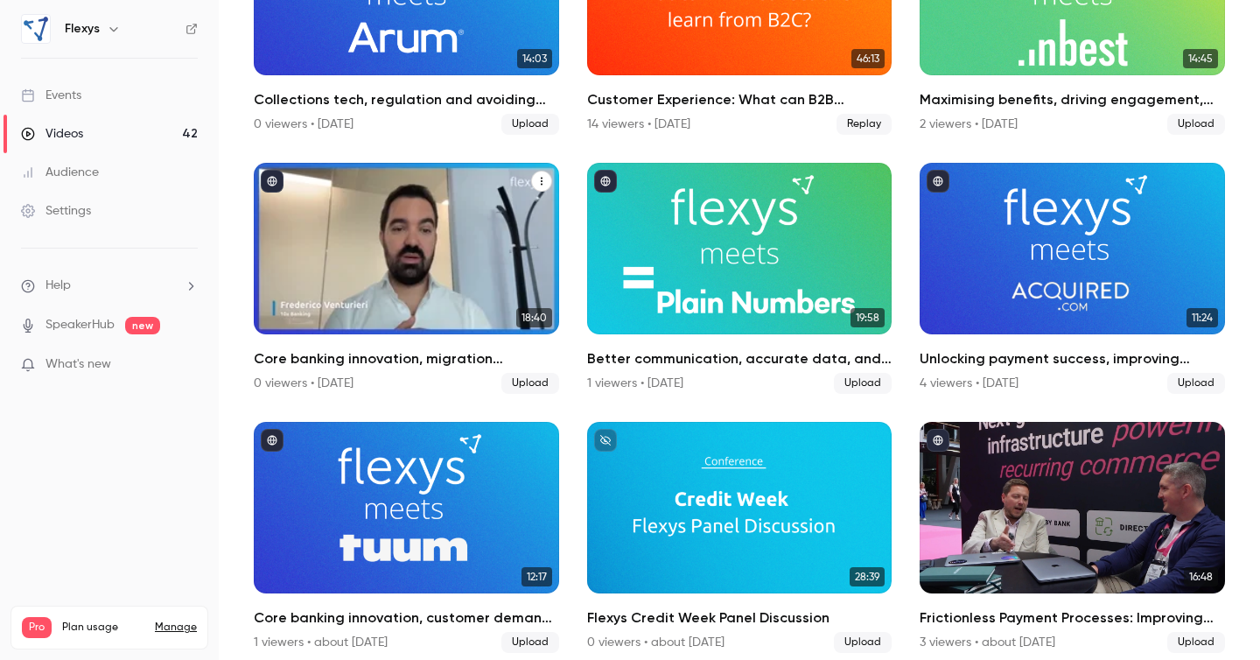
scroll to position [2101, 0]
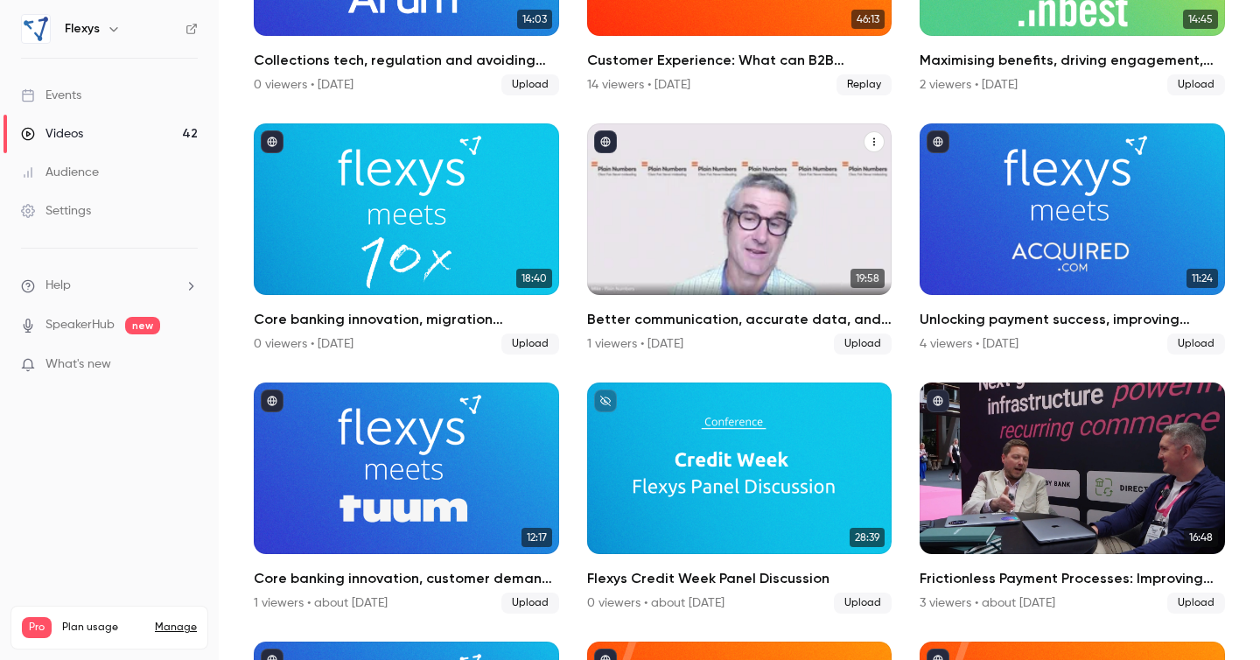
click at [692, 318] on h2 "Better communication, accurate data, and efficient reporting: Flexys meets Plai…" at bounding box center [739, 319] width 305 height 21
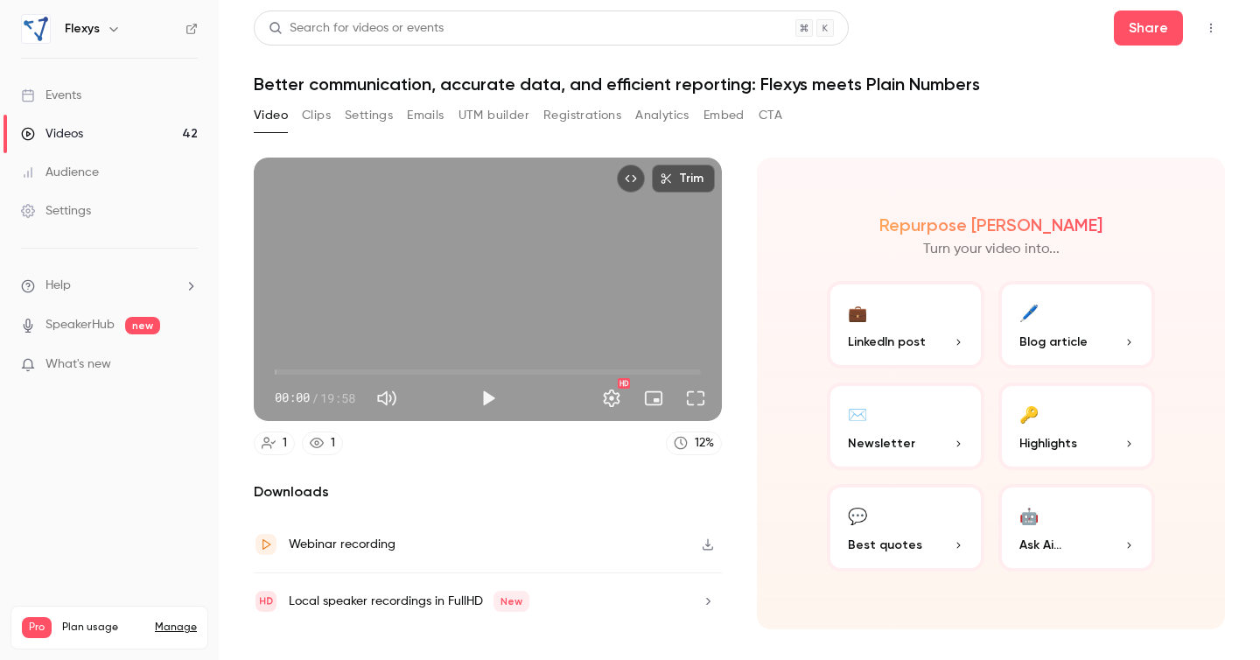
click at [624, 91] on h1 "Better communication, accurate data, and efficient reporting: Flexys meets Plai…" at bounding box center [740, 84] width 972 height 21
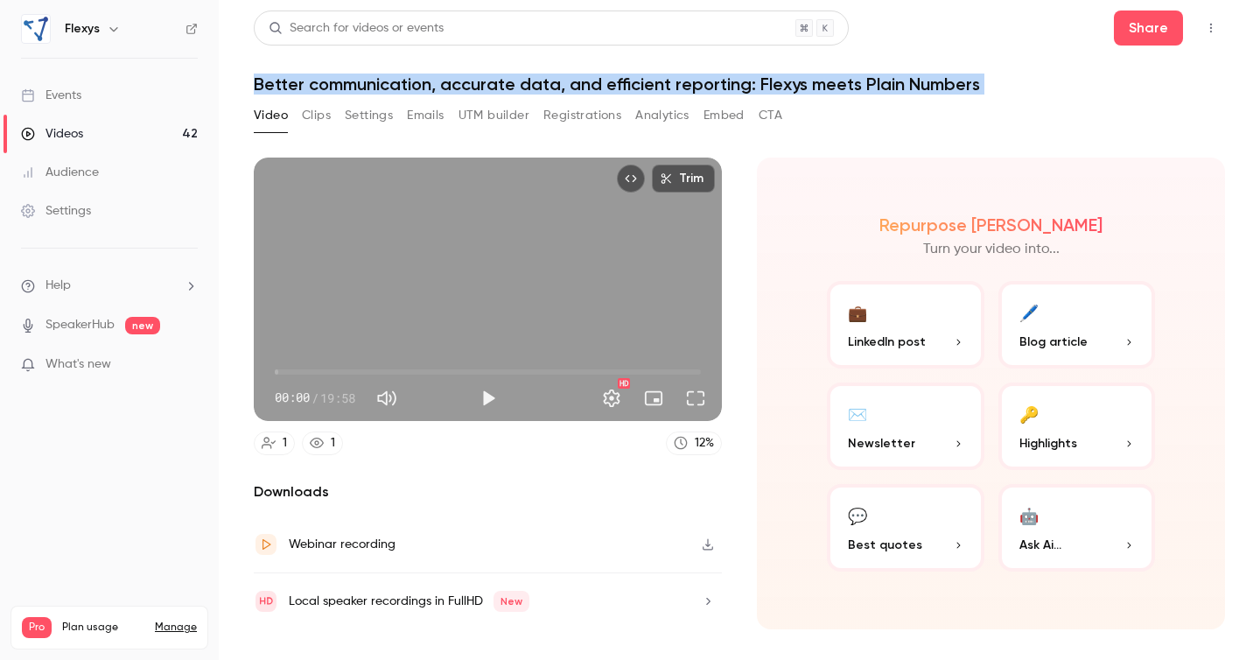
copy div "Better communication, accurate data, and efficient reporting: Flexys meets Plai…"
click at [311, 117] on button "Clips" at bounding box center [316, 116] width 29 height 28
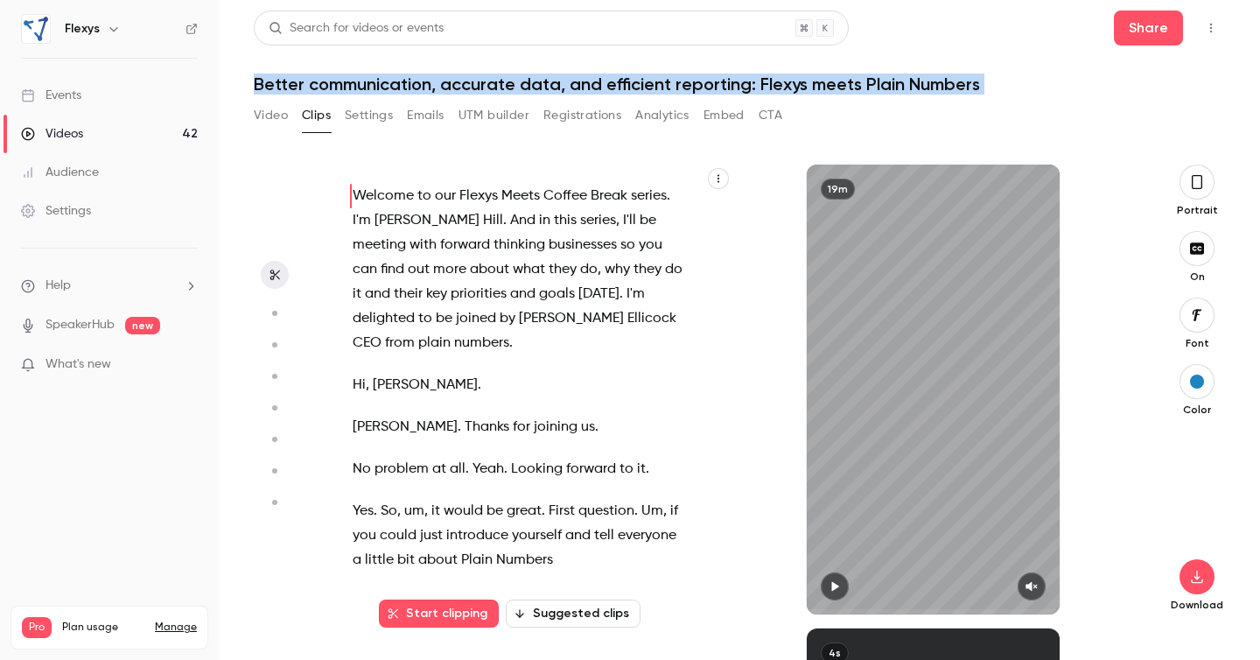
click at [494, 247] on span "thinking" at bounding box center [520, 245] width 52 height 25
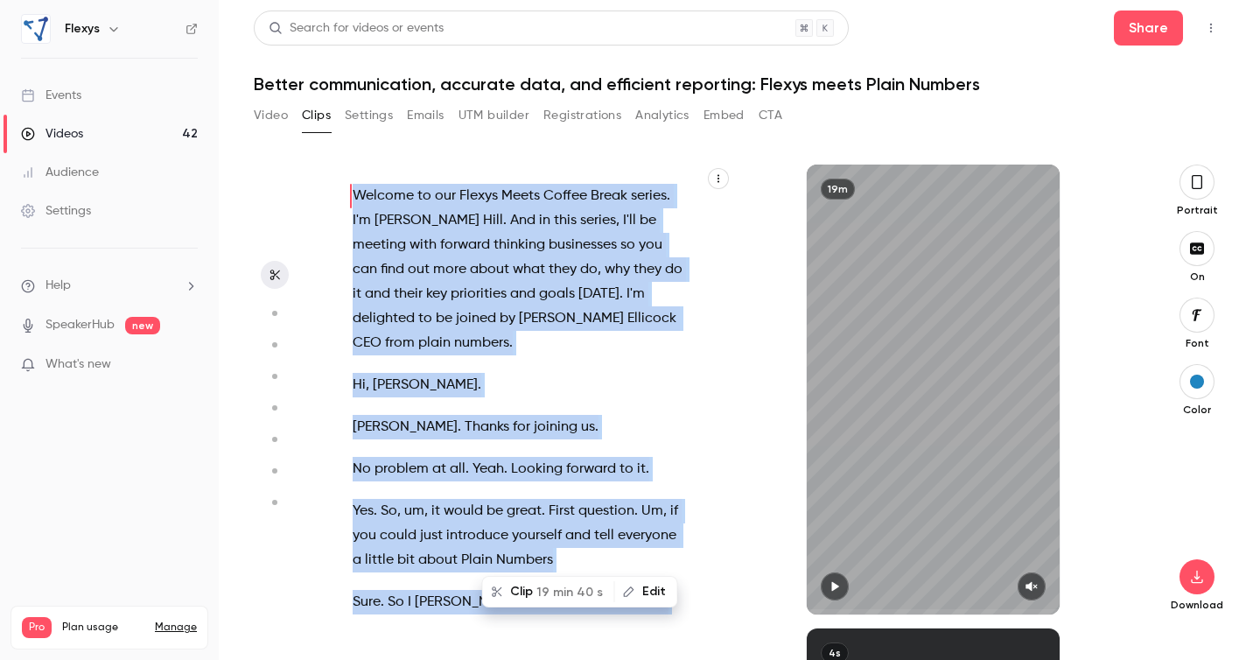
type input "*"
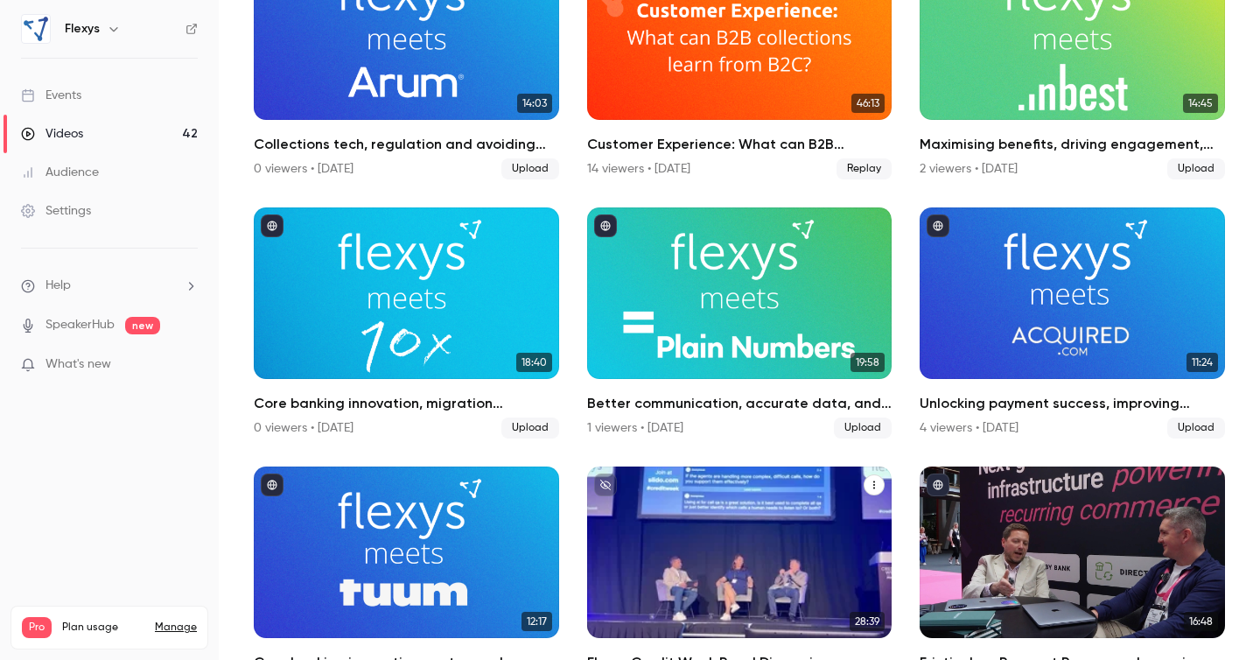
scroll to position [2003, 0]
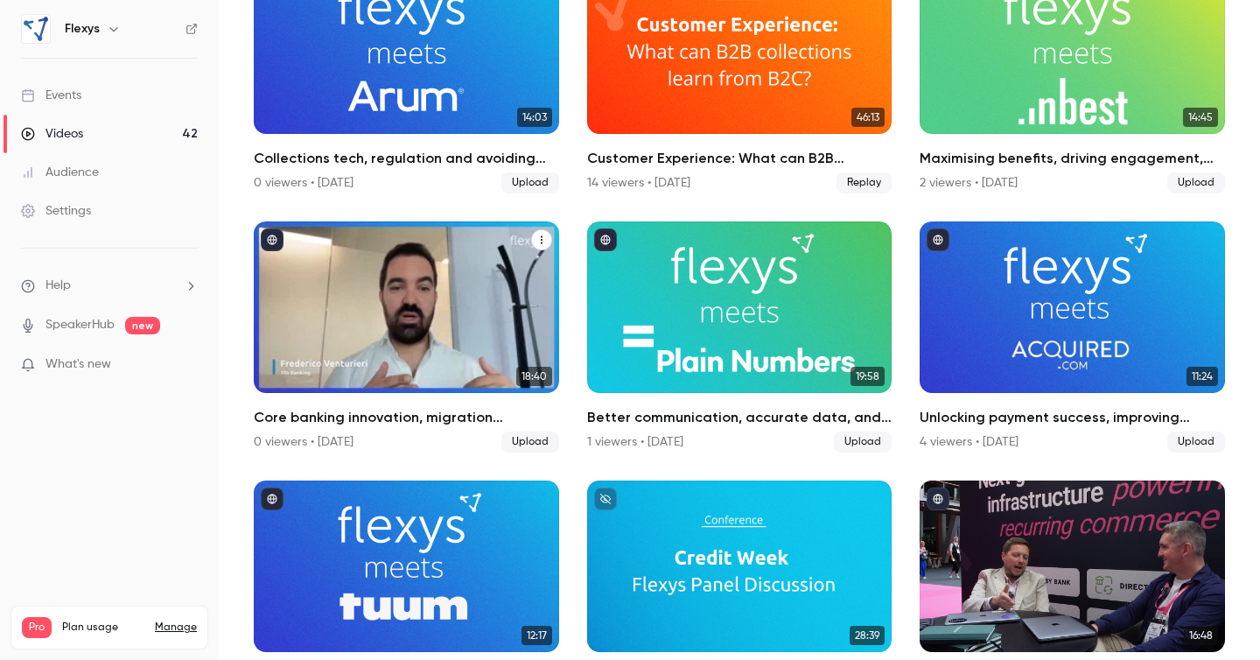
click at [422, 417] on h2 "Core banking innovation, migration challenges, and metacore technology: Flexys …" at bounding box center [406, 417] width 305 height 21
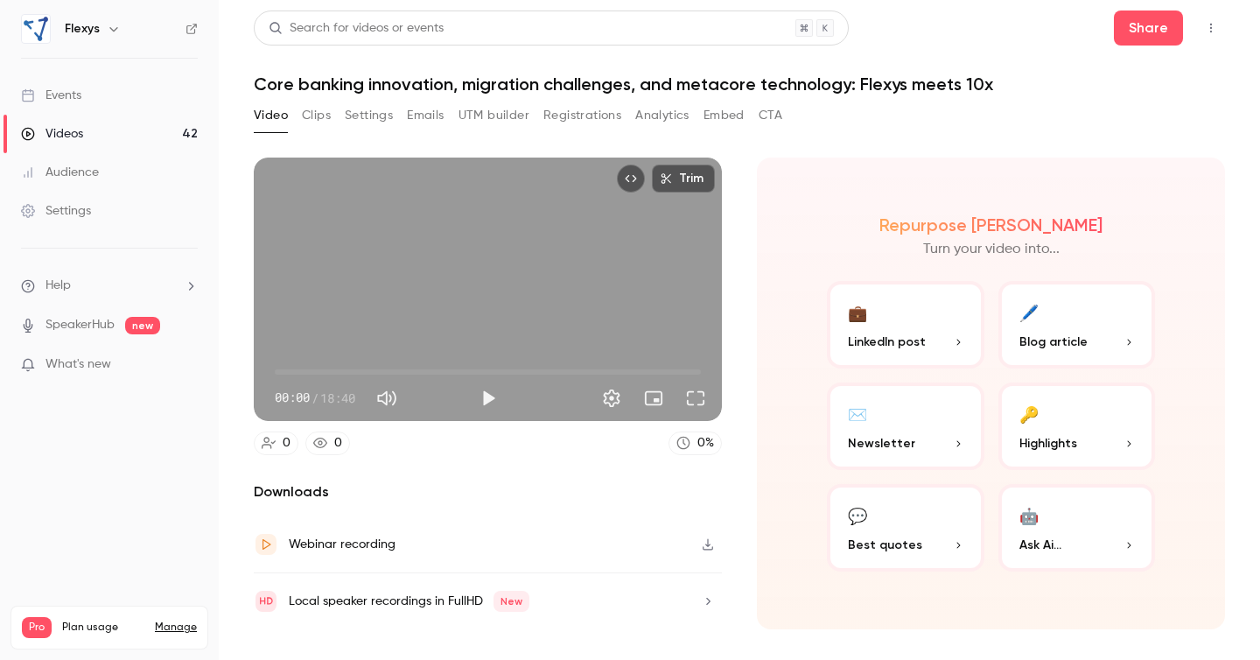
click at [489, 80] on h1 "Core banking innovation, migration challenges, and metacore technology: Flexys …" at bounding box center [740, 84] width 972 height 21
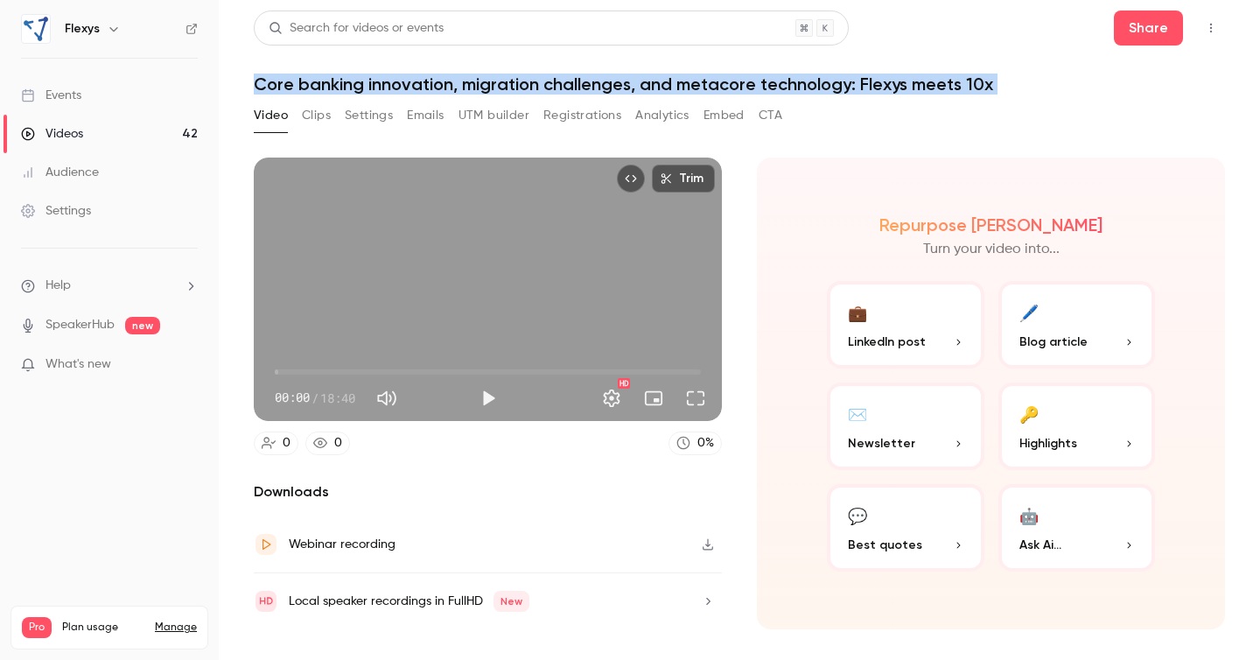
copy div "Core banking innovation, migration challenges, and metacore technology: Flexys …"
click at [324, 117] on button "Clips" at bounding box center [316, 116] width 29 height 28
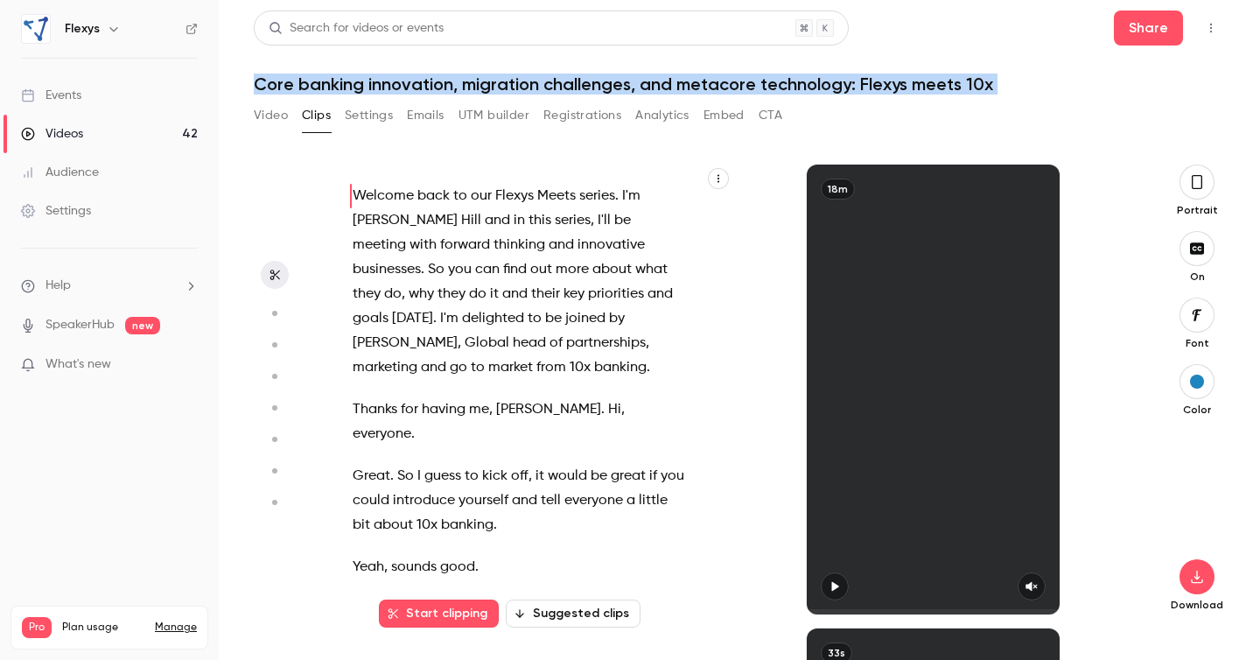
click at [395, 201] on span "Welcome" at bounding box center [383, 196] width 61 height 25
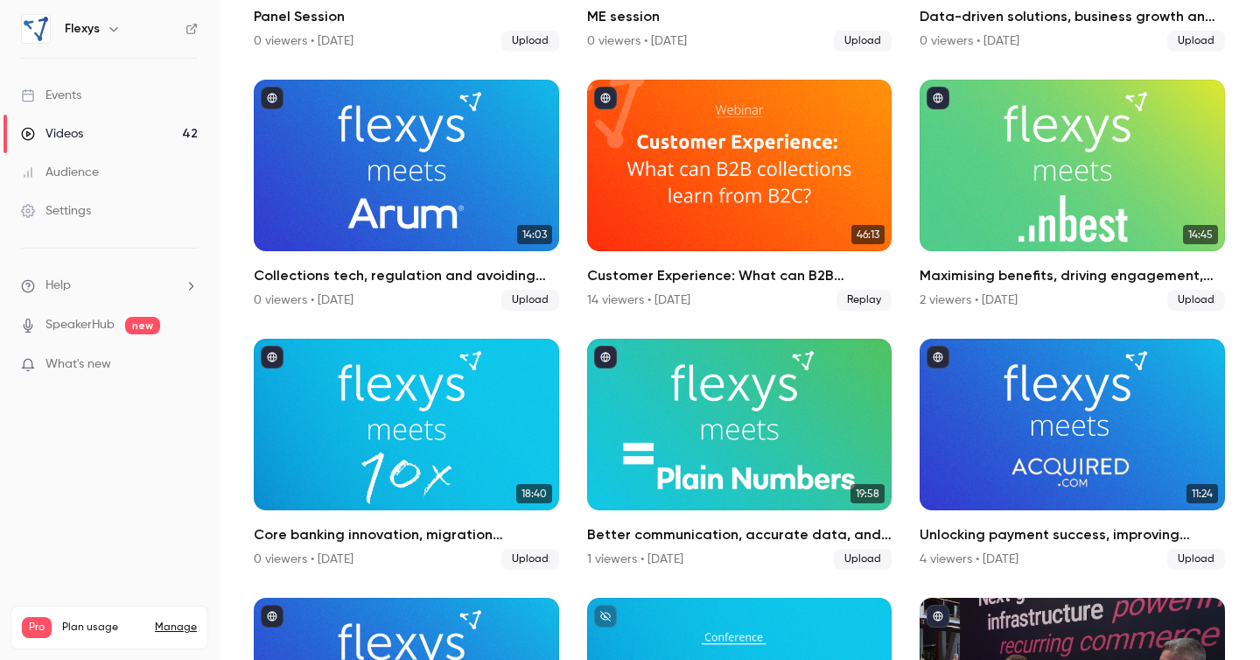
scroll to position [1887, 0]
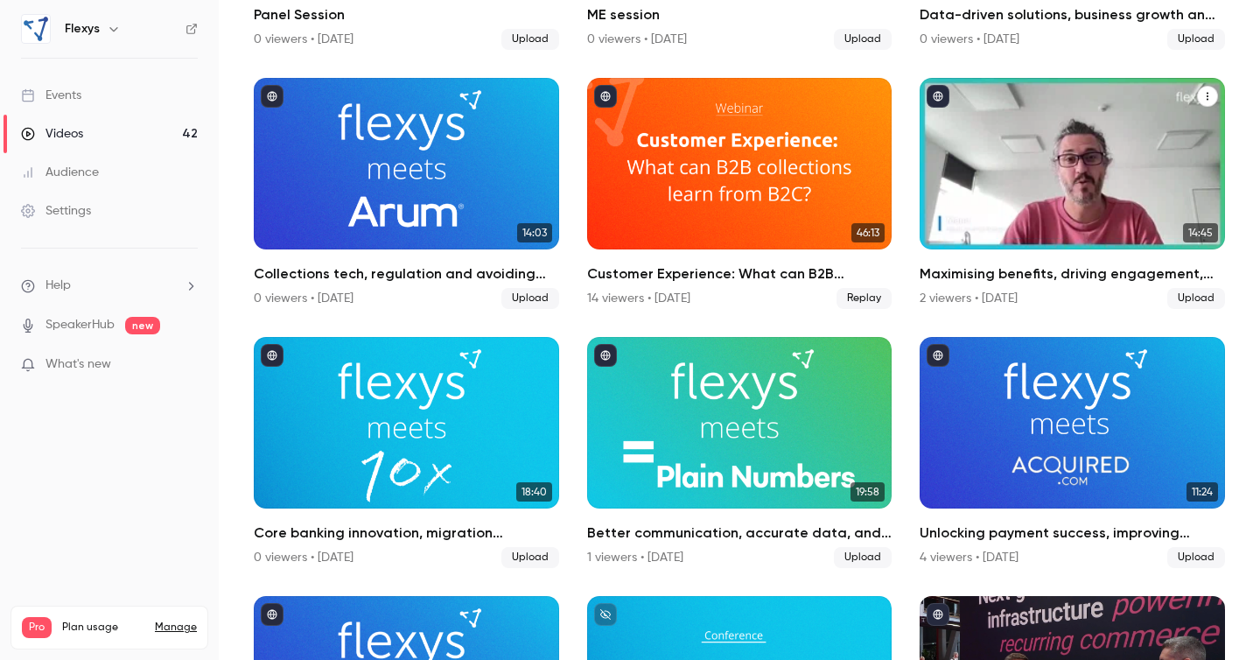
click at [1039, 274] on h2 "Maximising benefits, driving engagement, and supporting vulnerable customers: F…" at bounding box center [1072, 273] width 305 height 21
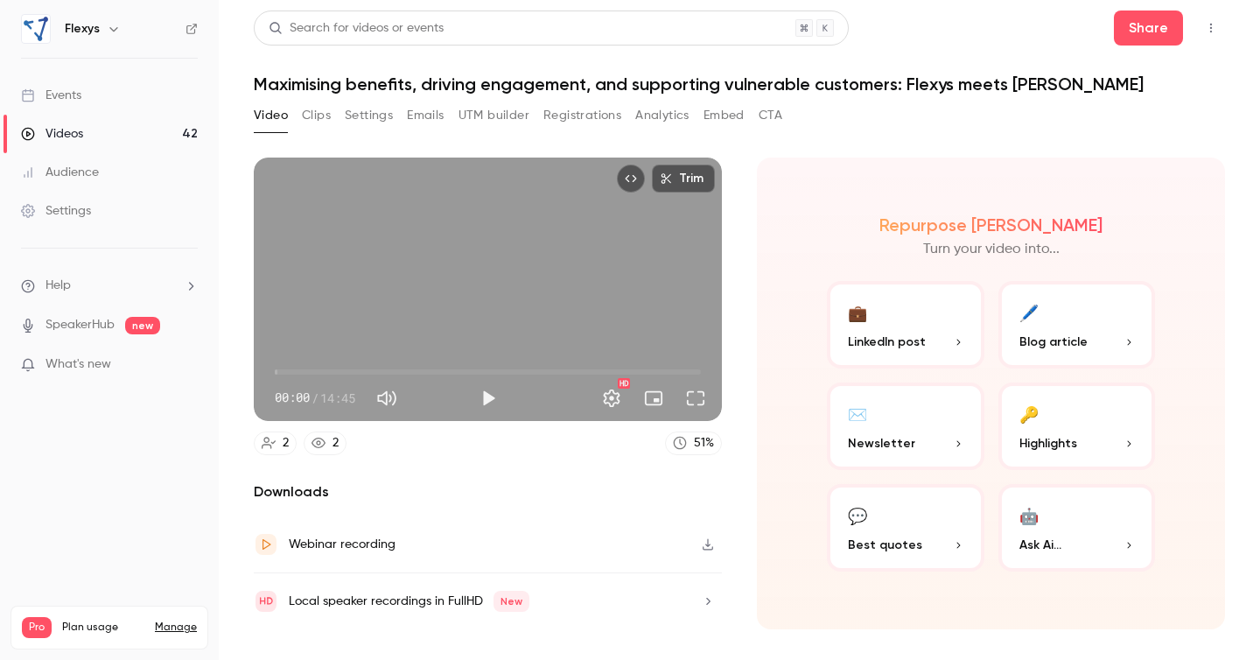
click at [574, 85] on h1 "Maximising benefits, driving engagement, and supporting vulnerable customers: F…" at bounding box center [740, 84] width 972 height 21
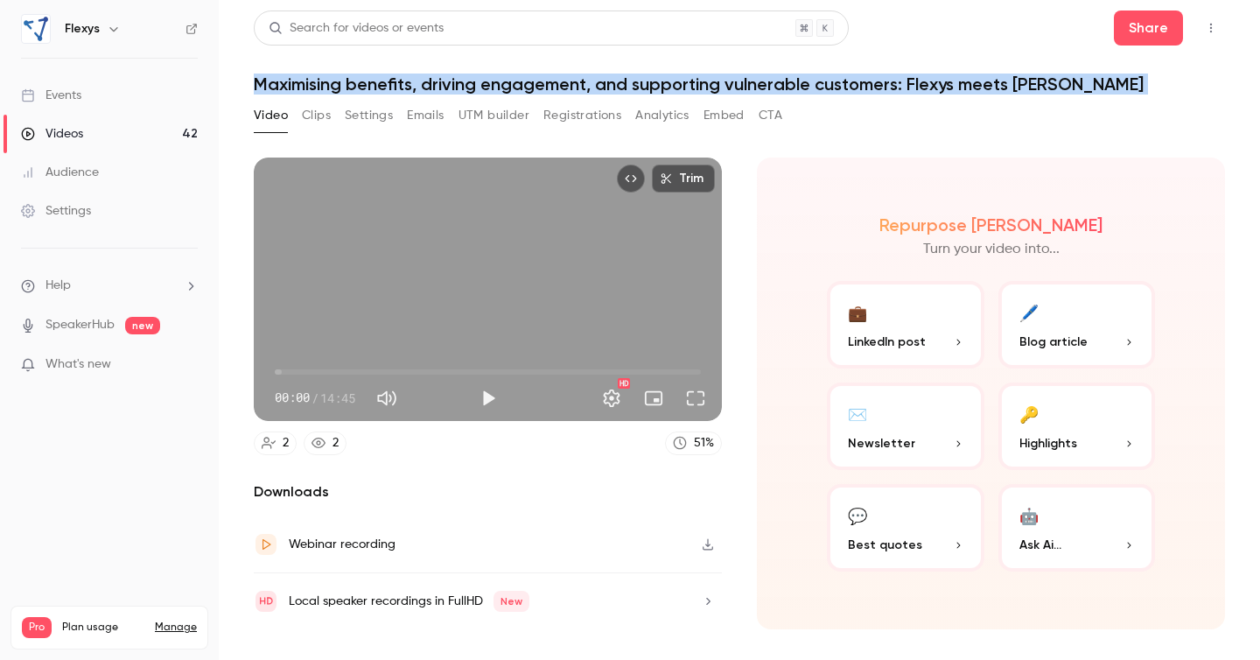
copy div "Maximising benefits, driving engagement, and supporting vulnerable customers: F…"
click at [324, 114] on button "Clips" at bounding box center [316, 116] width 29 height 28
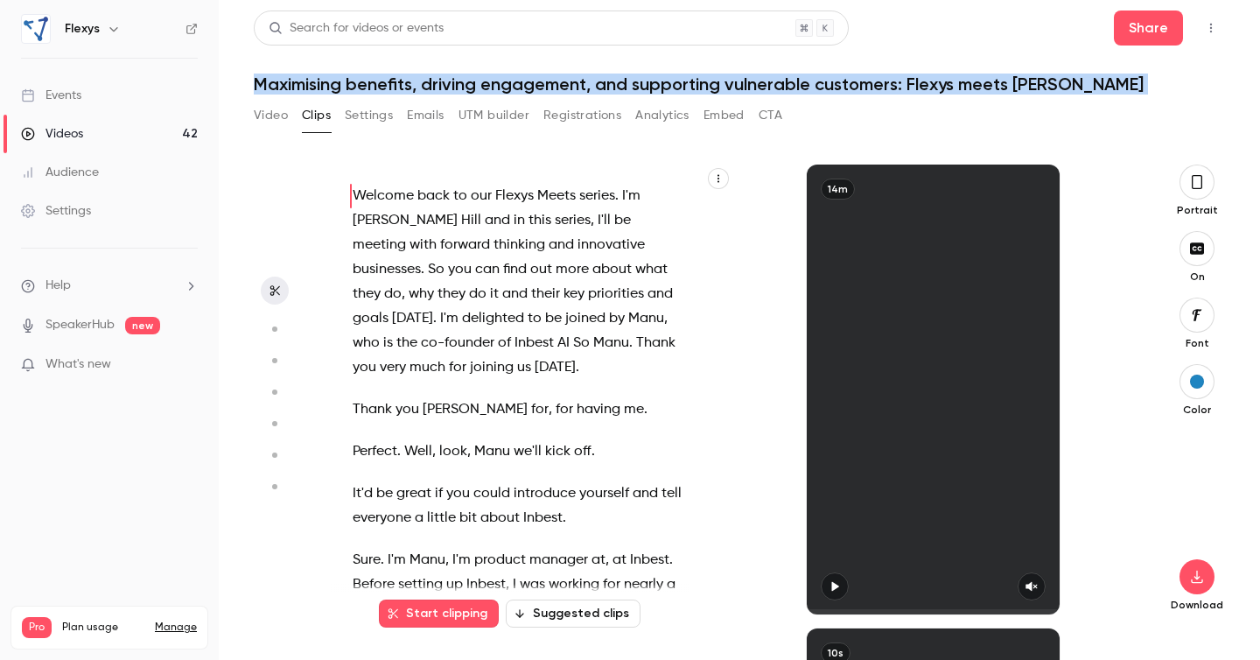
click at [461, 232] on span "Hill" at bounding box center [471, 220] width 20 height 25
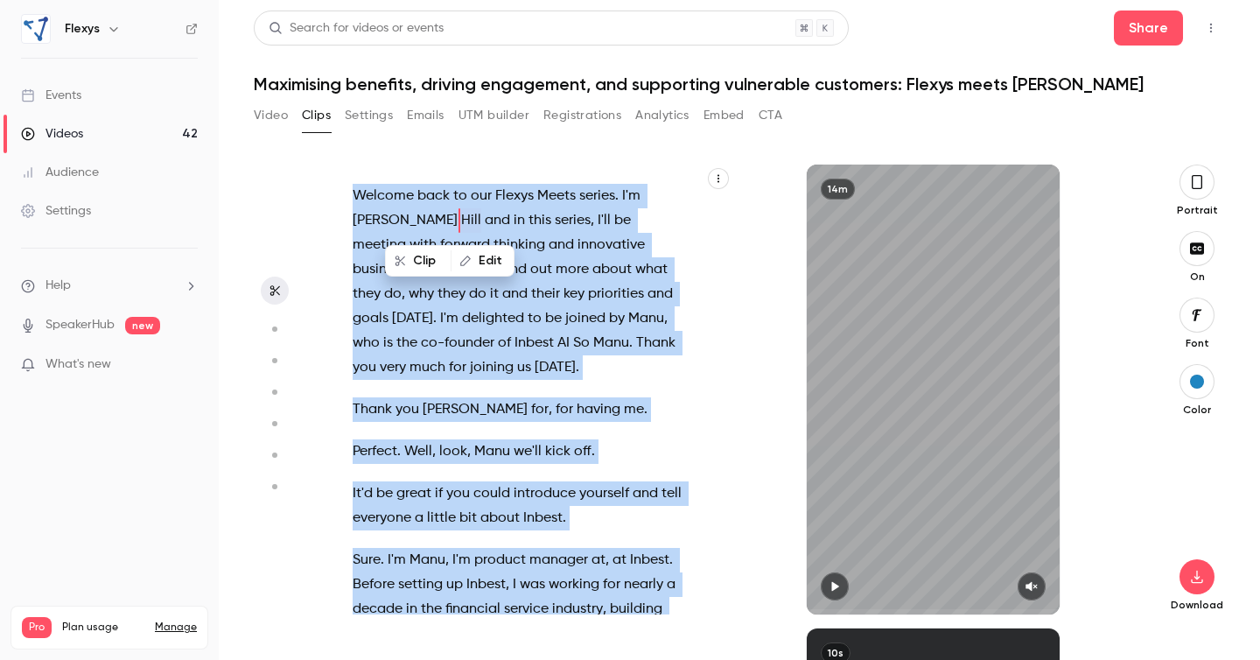
type input "*"
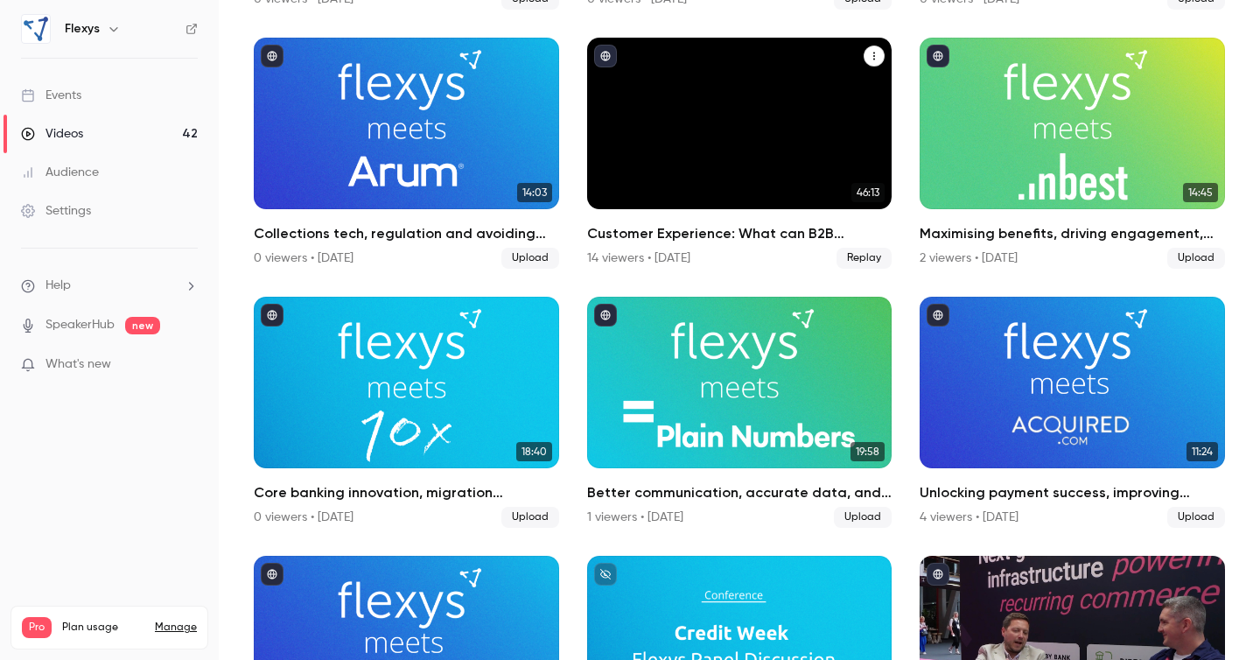
scroll to position [1921, 0]
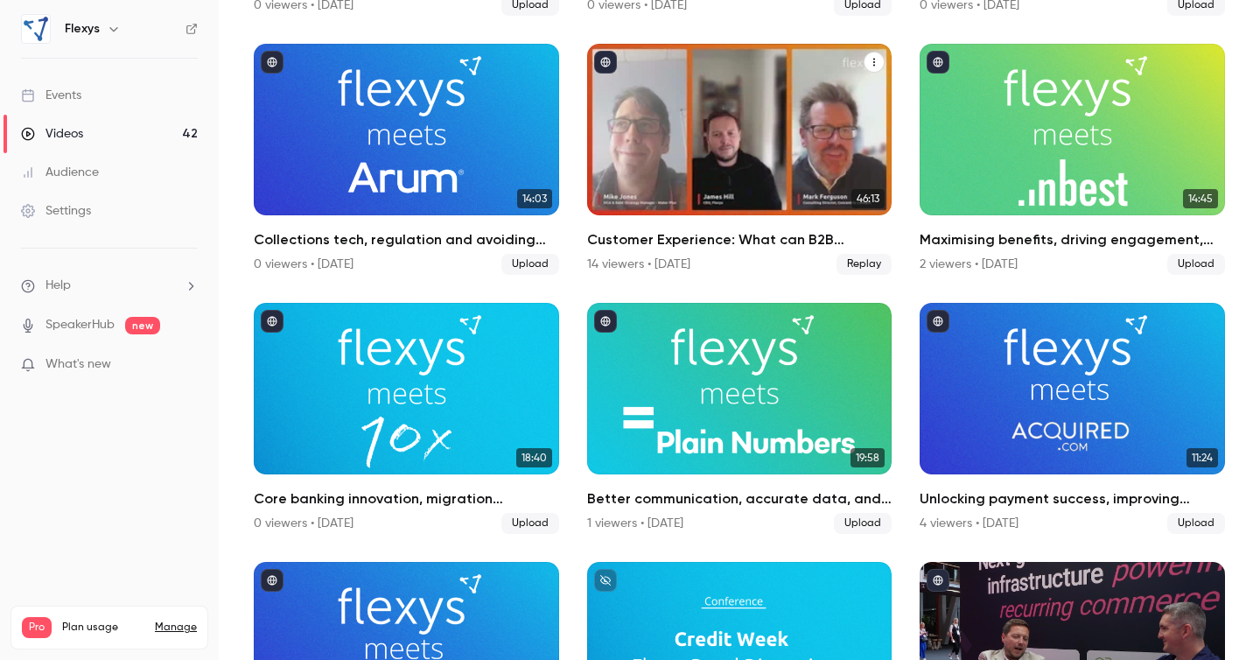
click at [704, 236] on h2 "Customer Experience: What can B2B collections learn from B2C?" at bounding box center [739, 239] width 305 height 21
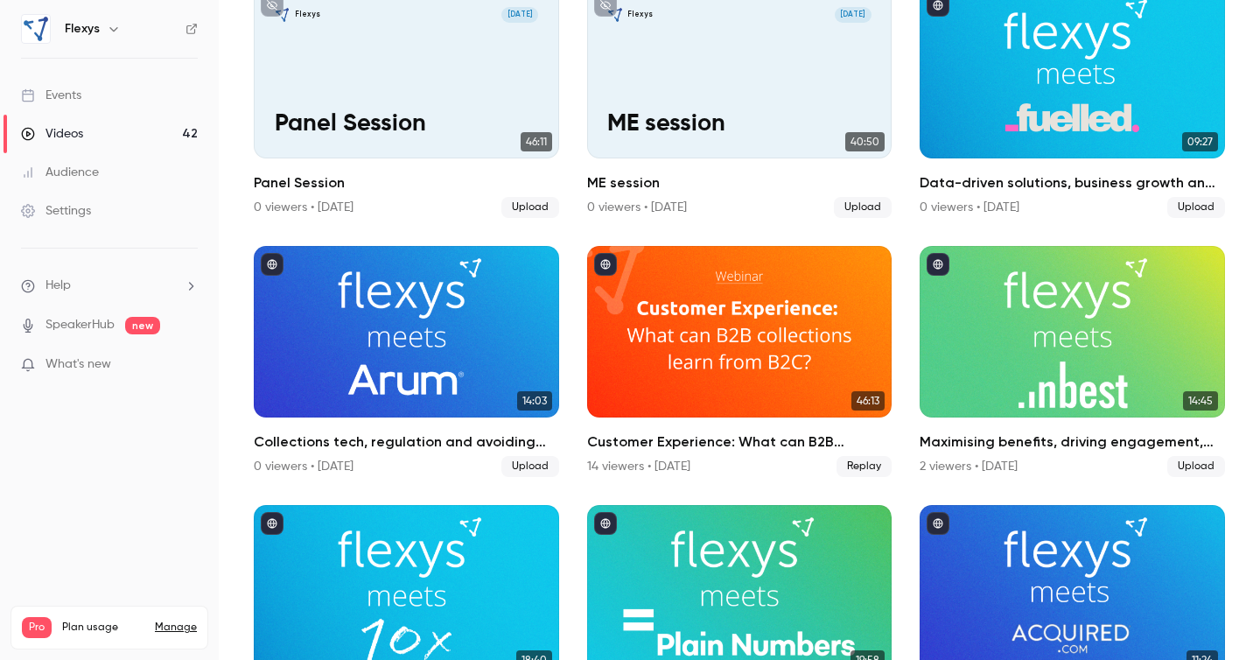
scroll to position [1734, 0]
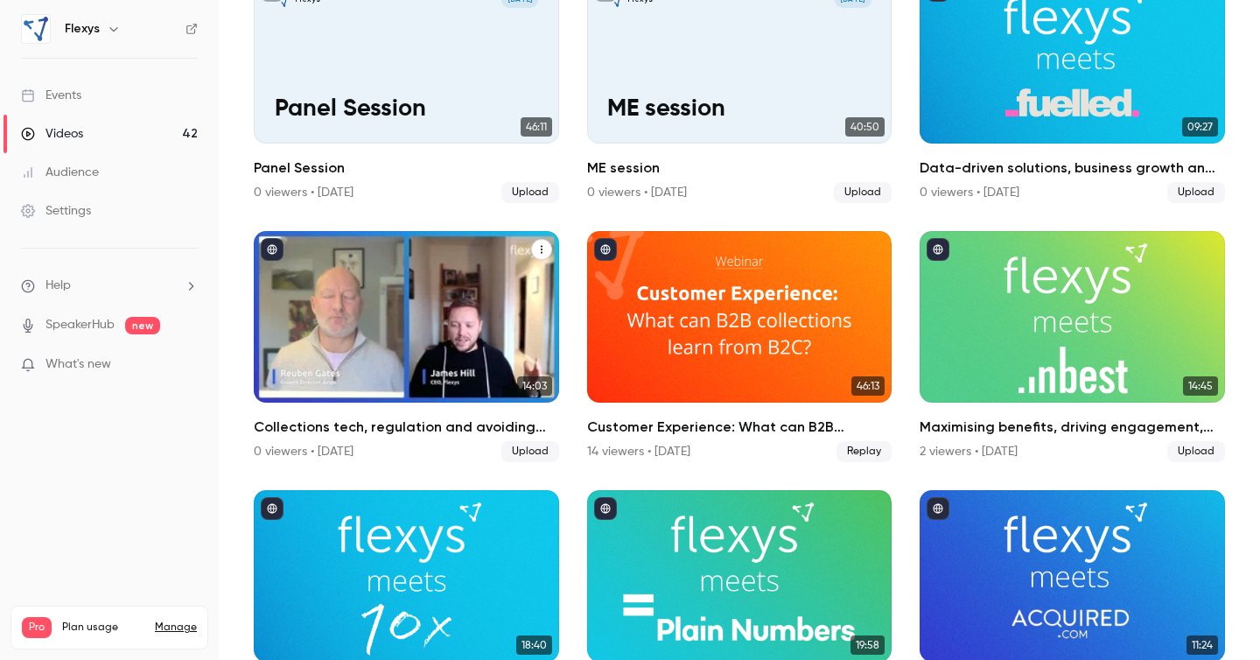
click at [411, 425] on h2 "Collections tech, regulation and avoiding implementation pitfalls: Flexys meets…" at bounding box center [406, 427] width 305 height 21
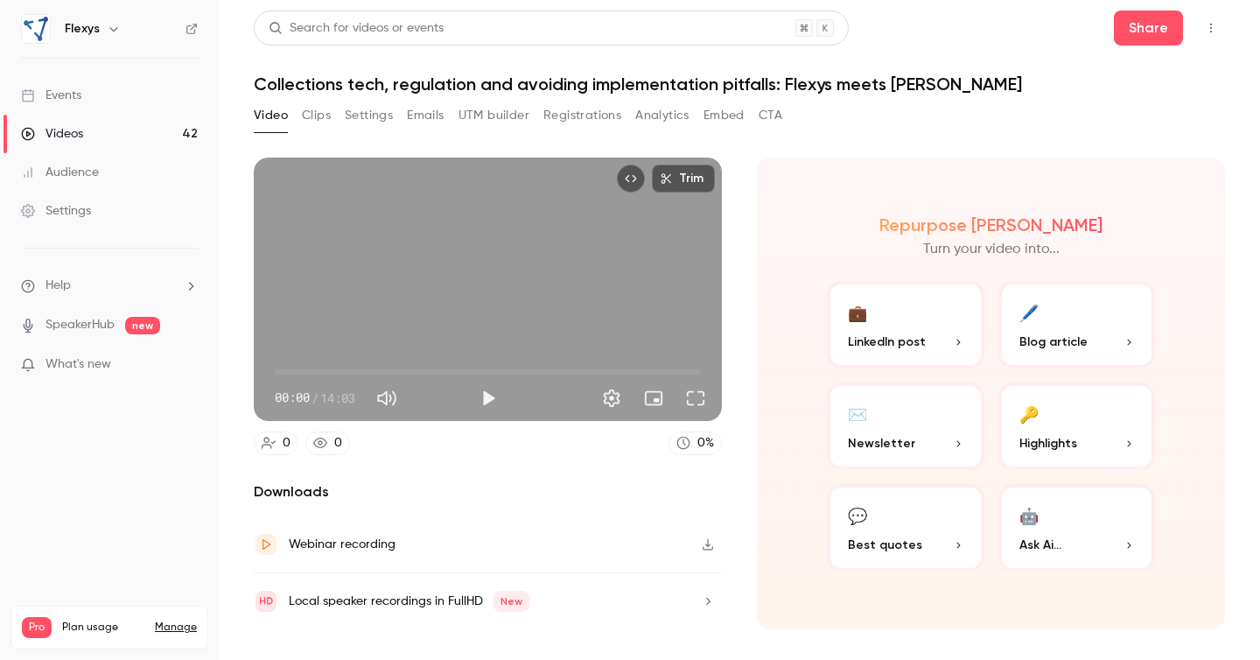
click at [500, 86] on h1 "Collections tech, regulation and avoiding implementation pitfalls: Flexys meets…" at bounding box center [740, 84] width 972 height 21
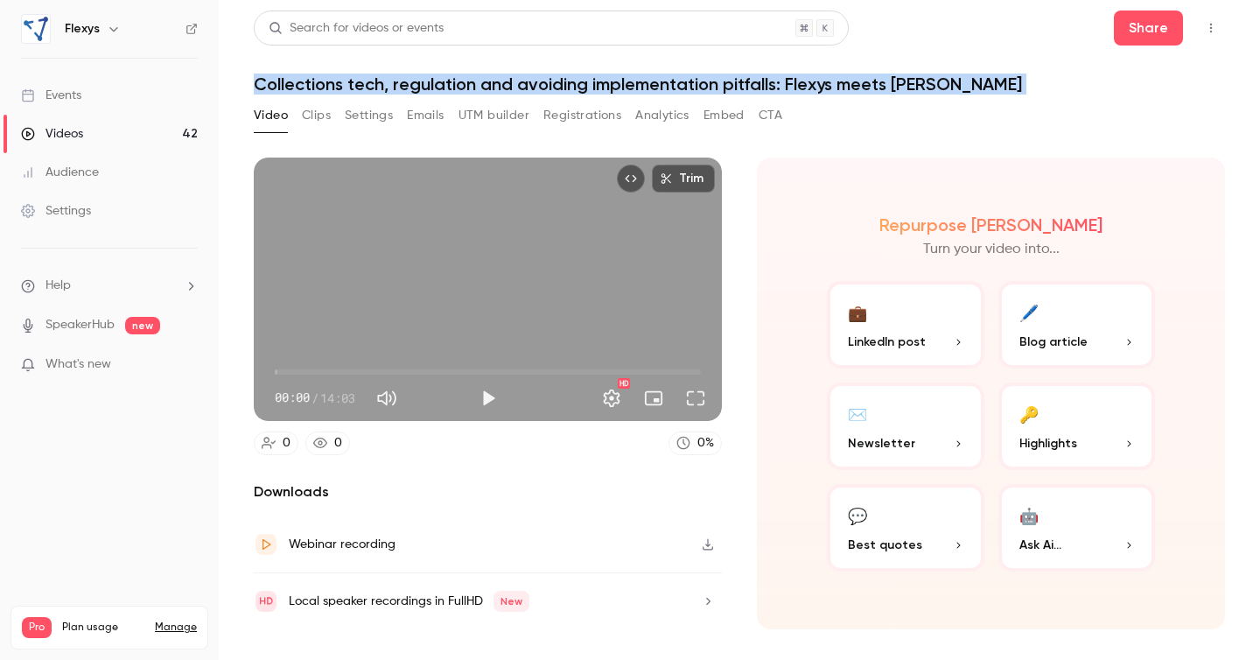
copy div "Collections tech, regulation and avoiding implementation pitfalls: Flexys meets…"
click at [319, 112] on button "Clips" at bounding box center [316, 116] width 29 height 28
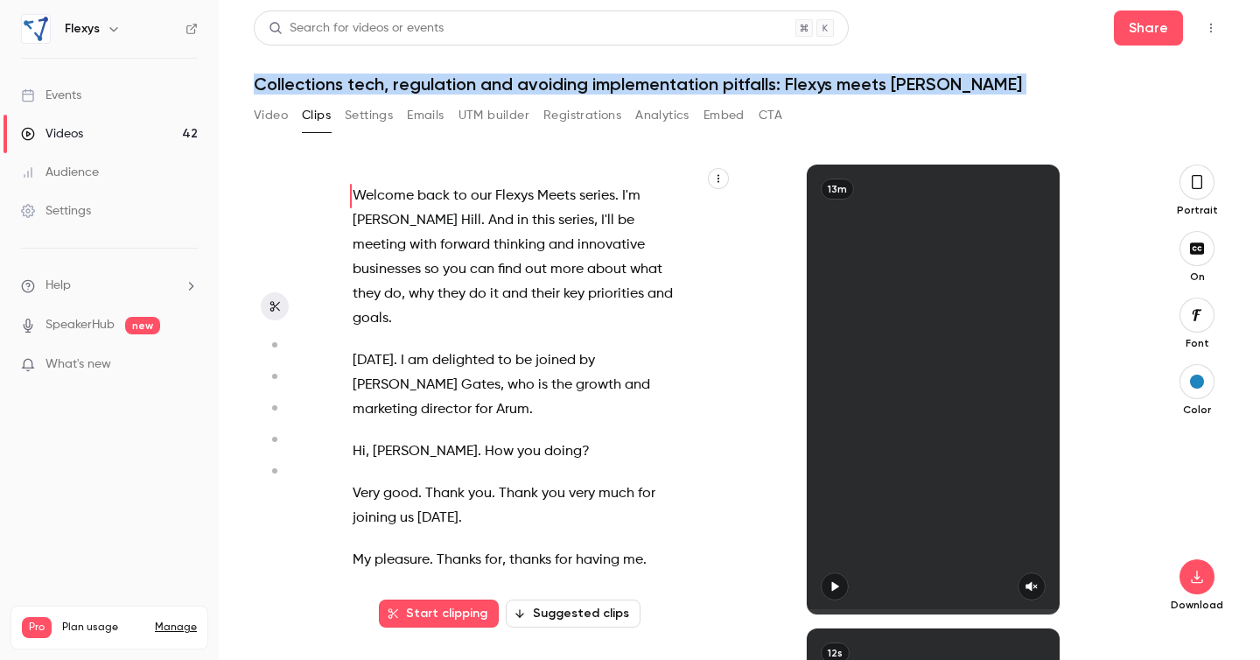
click at [485, 226] on span at bounding box center [487, 221] width 4 height 14
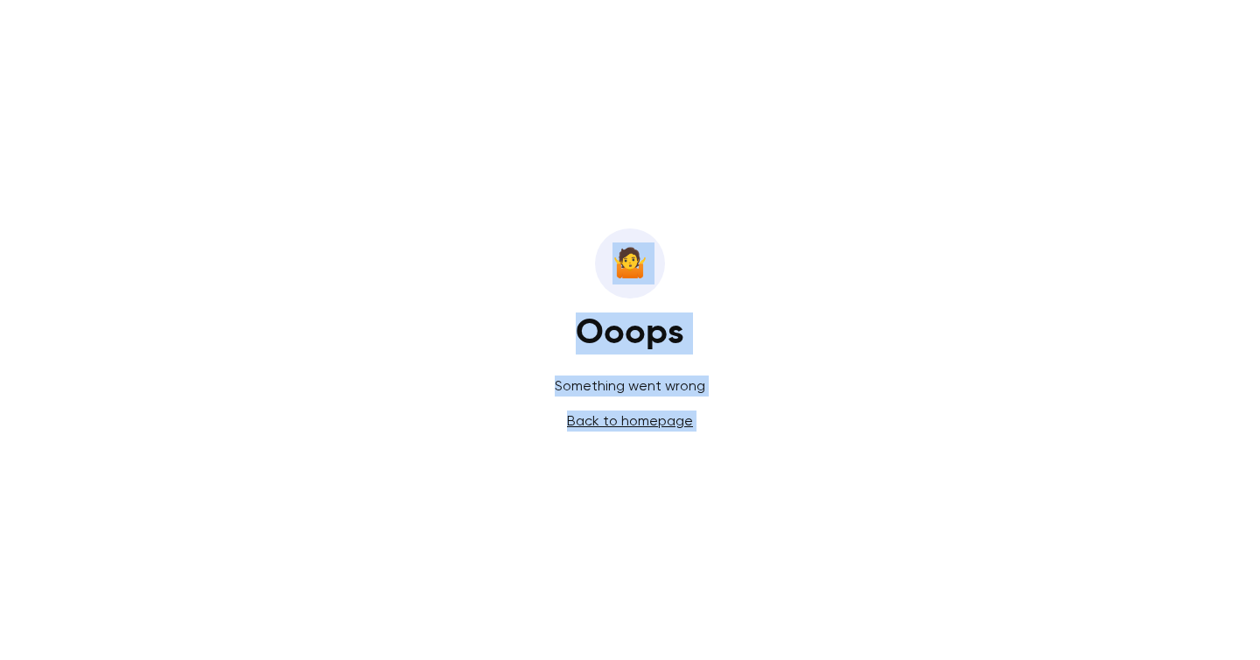
click at [626, 418] on link "Back to homepage" at bounding box center [630, 420] width 126 height 17
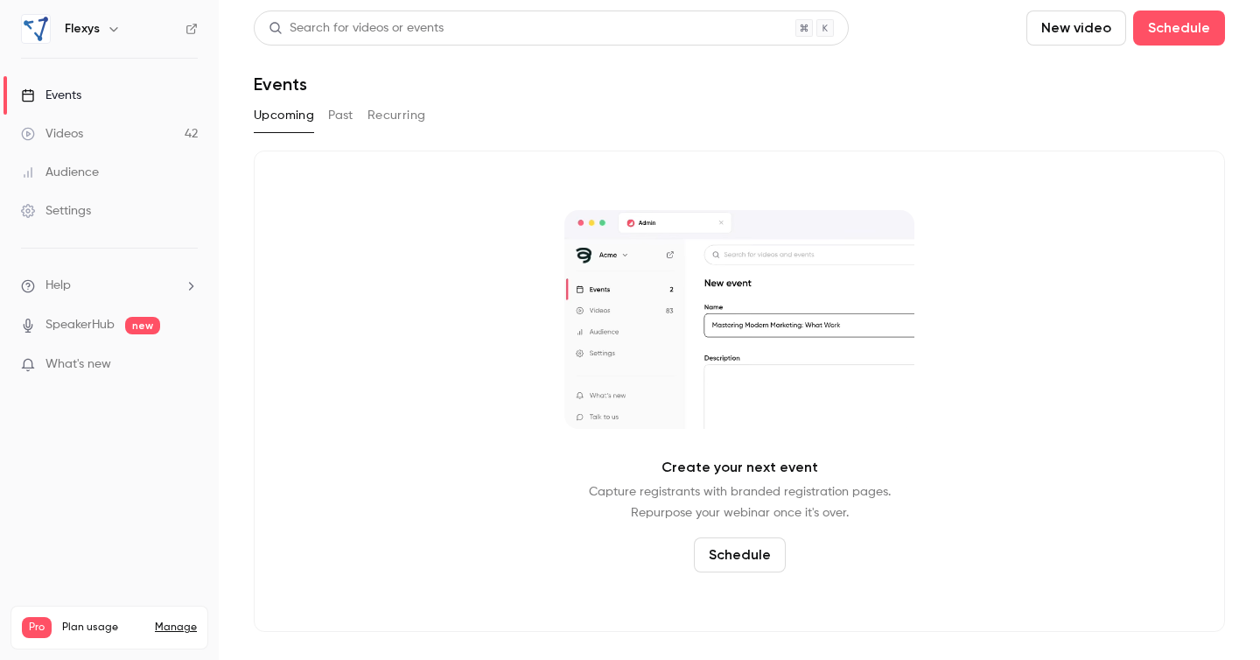
click at [80, 130] on div "Videos" at bounding box center [52, 134] width 62 height 18
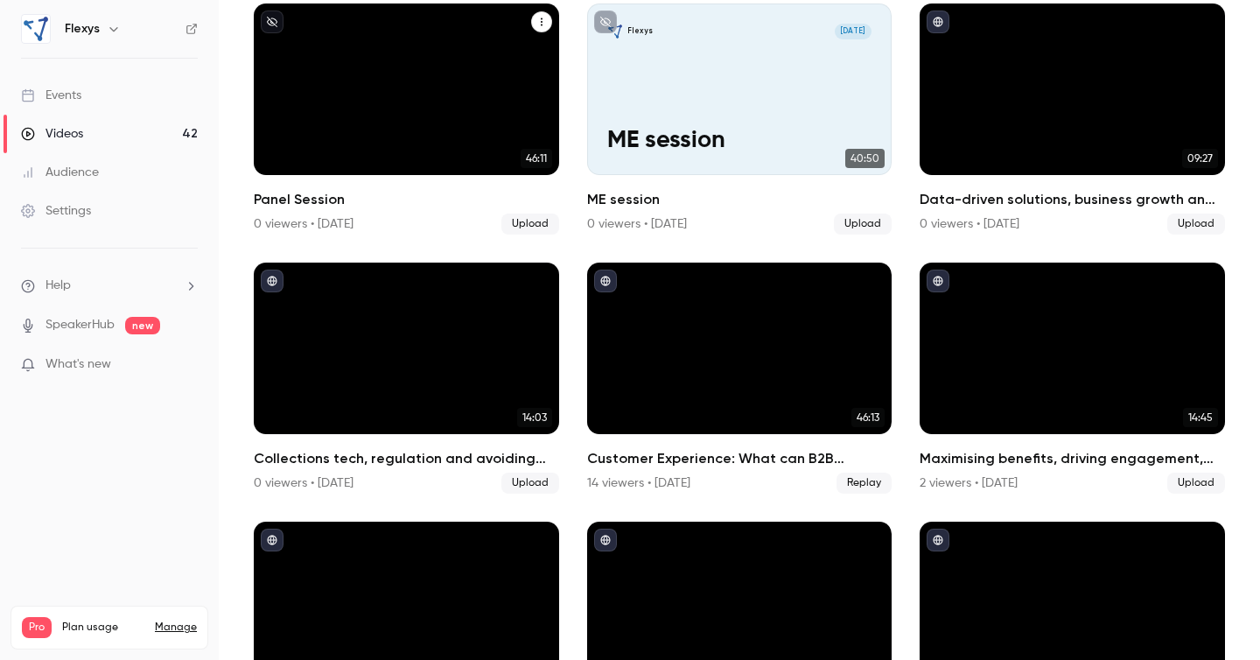
scroll to position [1762, 0]
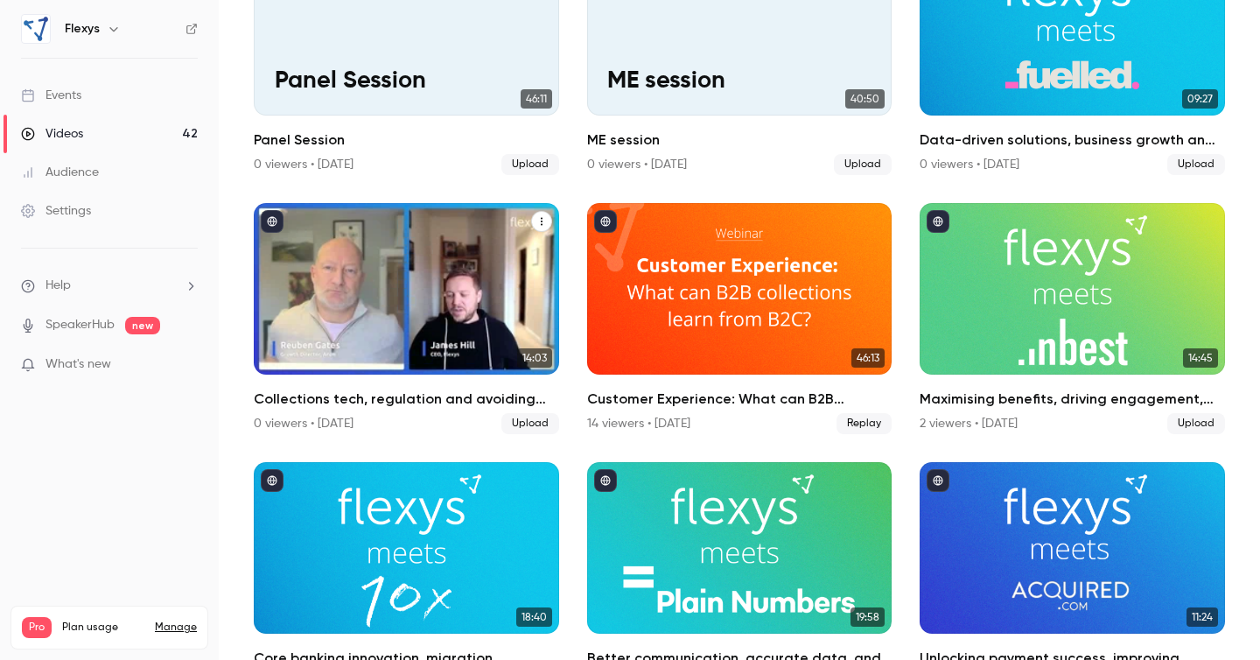
click at [383, 405] on h2 "Collections tech, regulation and avoiding implementation pitfalls: Flexys meets…" at bounding box center [406, 399] width 305 height 21
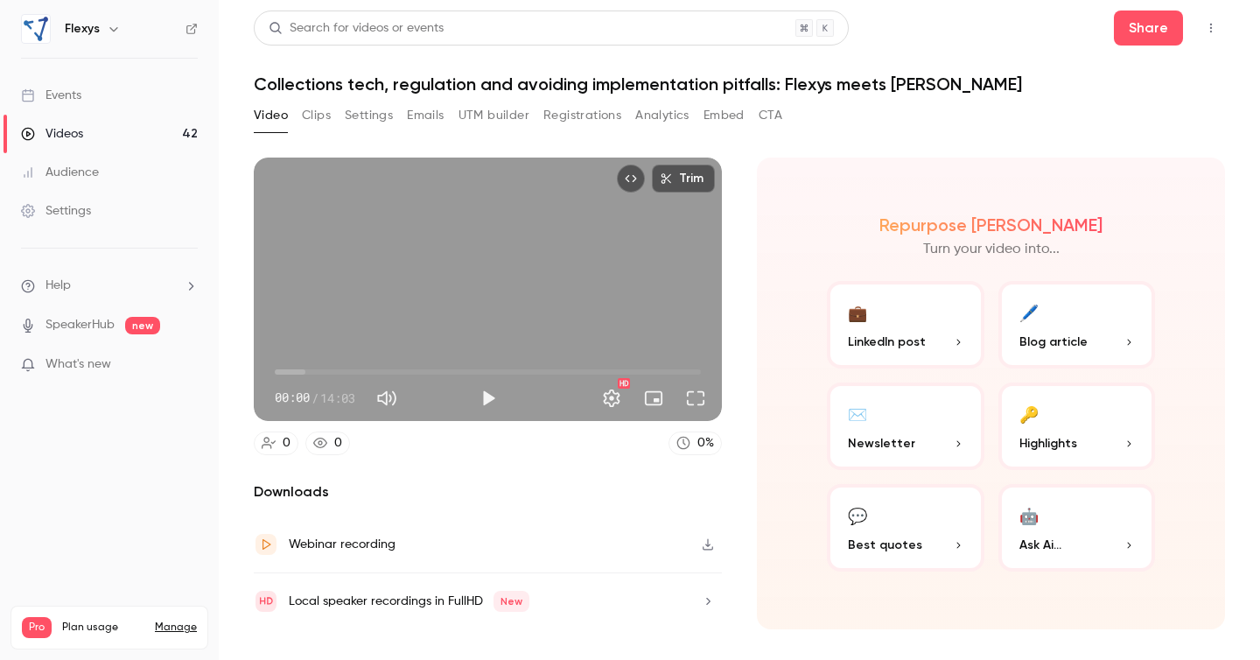
click at [319, 110] on button "Clips" at bounding box center [316, 116] width 29 height 28
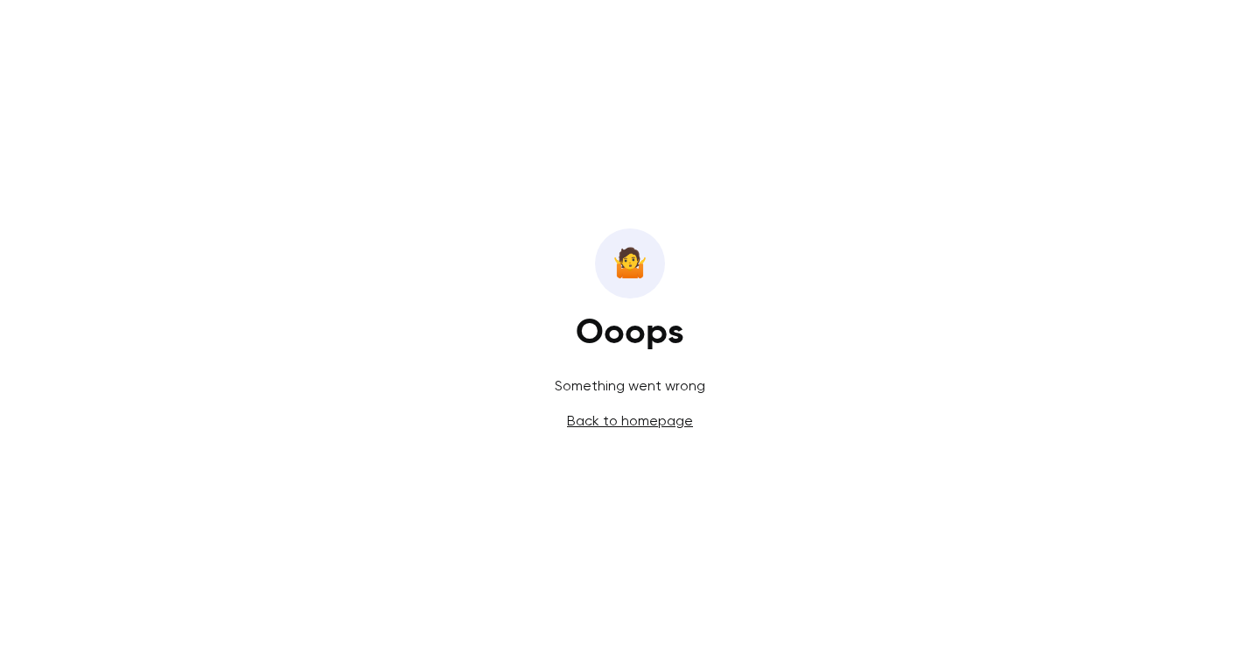
click at [635, 426] on link "Back to homepage" at bounding box center [630, 420] width 126 height 17
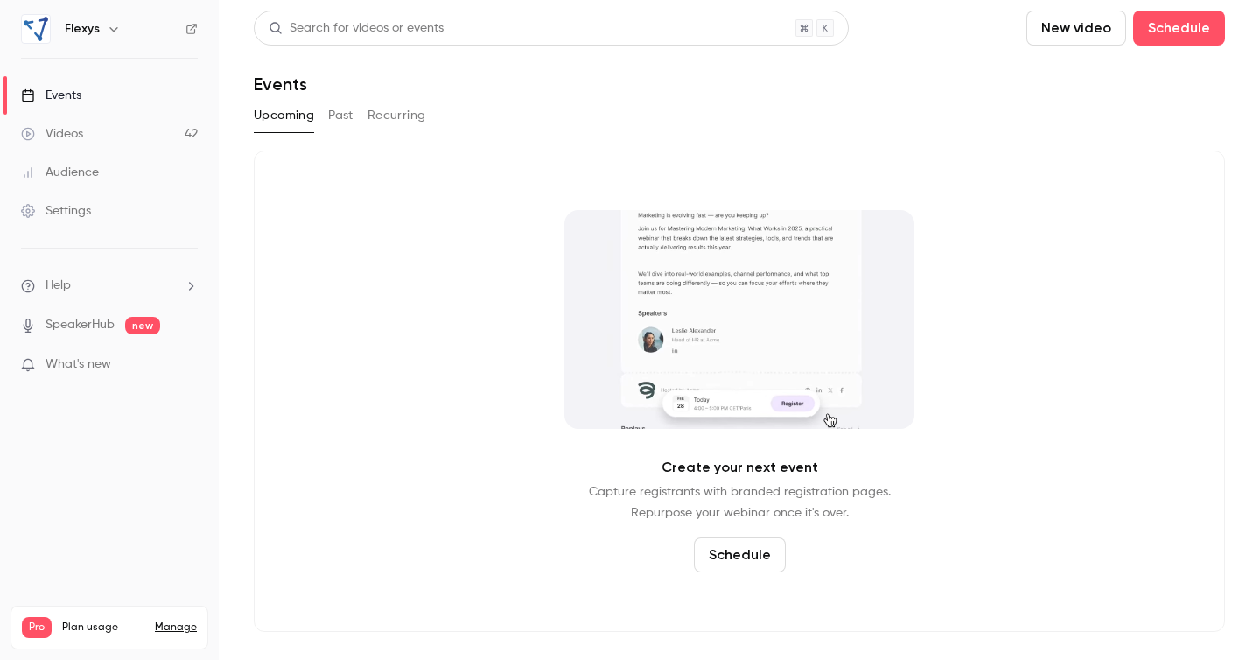
click at [100, 135] on link "Videos 42" at bounding box center [109, 134] width 219 height 39
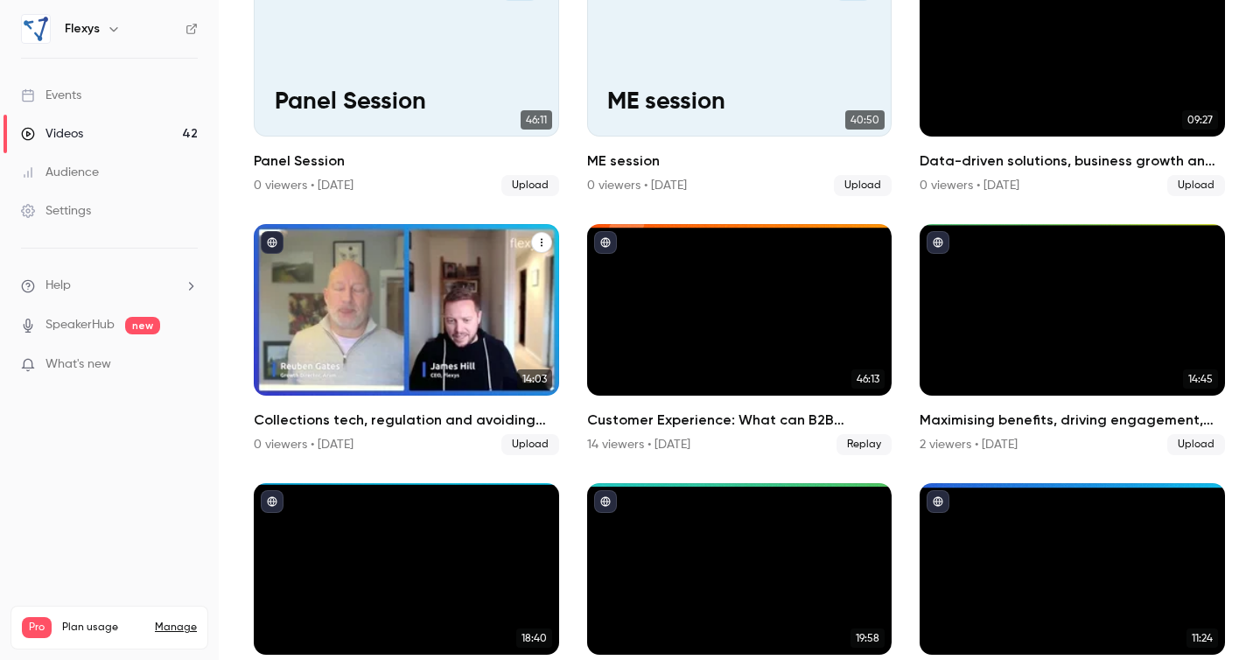
scroll to position [1753, 0]
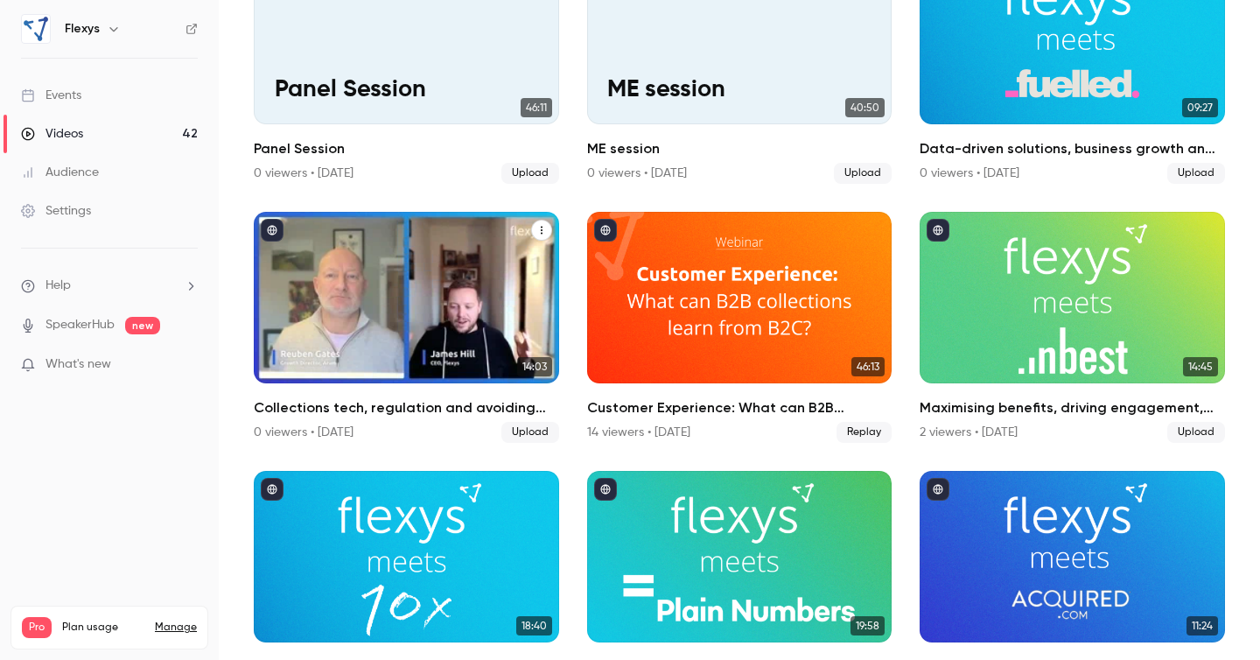
click at [474, 249] on div "Collections tech, regulation and avoiding implementation pitfalls: Flexys meets…" at bounding box center [406, 298] width 305 height 172
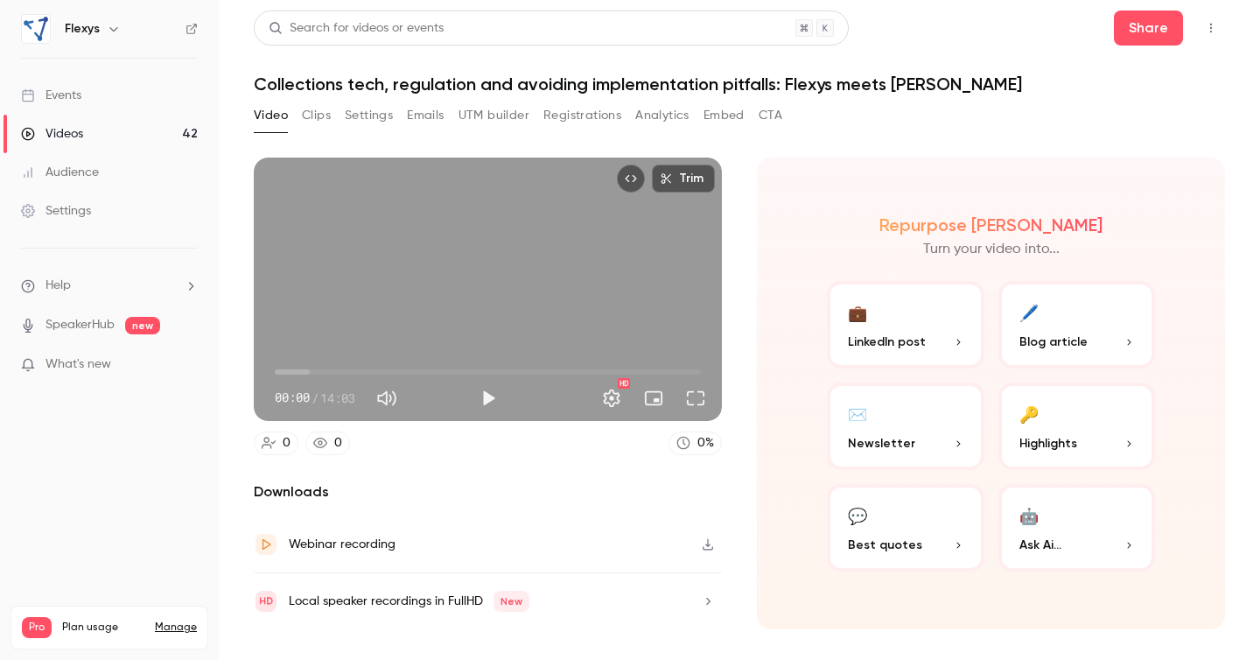
click at [316, 108] on button "Clips" at bounding box center [316, 116] width 29 height 28
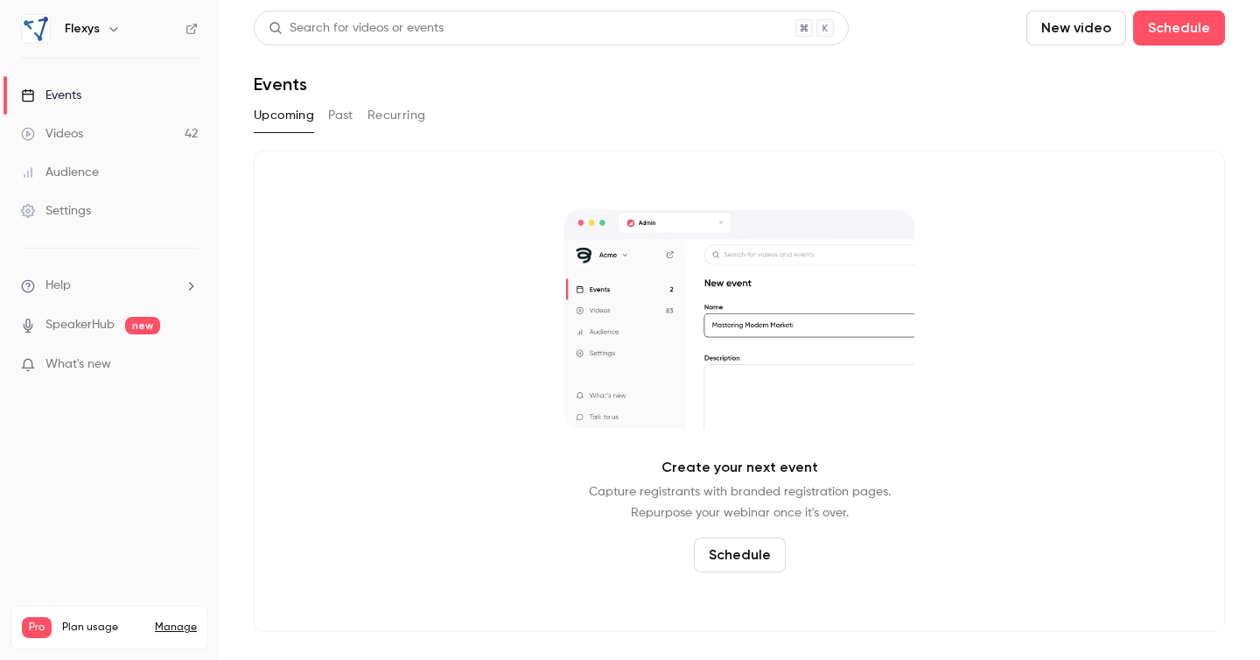
click at [77, 135] on div "Videos" at bounding box center [52, 134] width 62 height 18
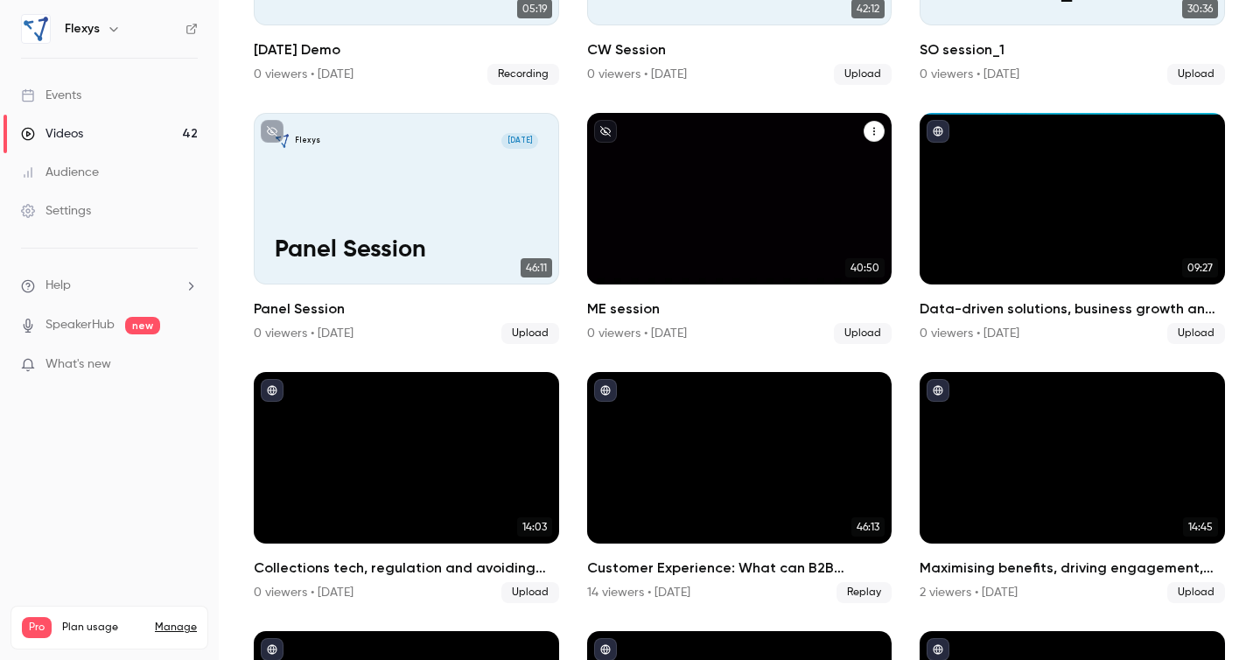
scroll to position [1609, 0]
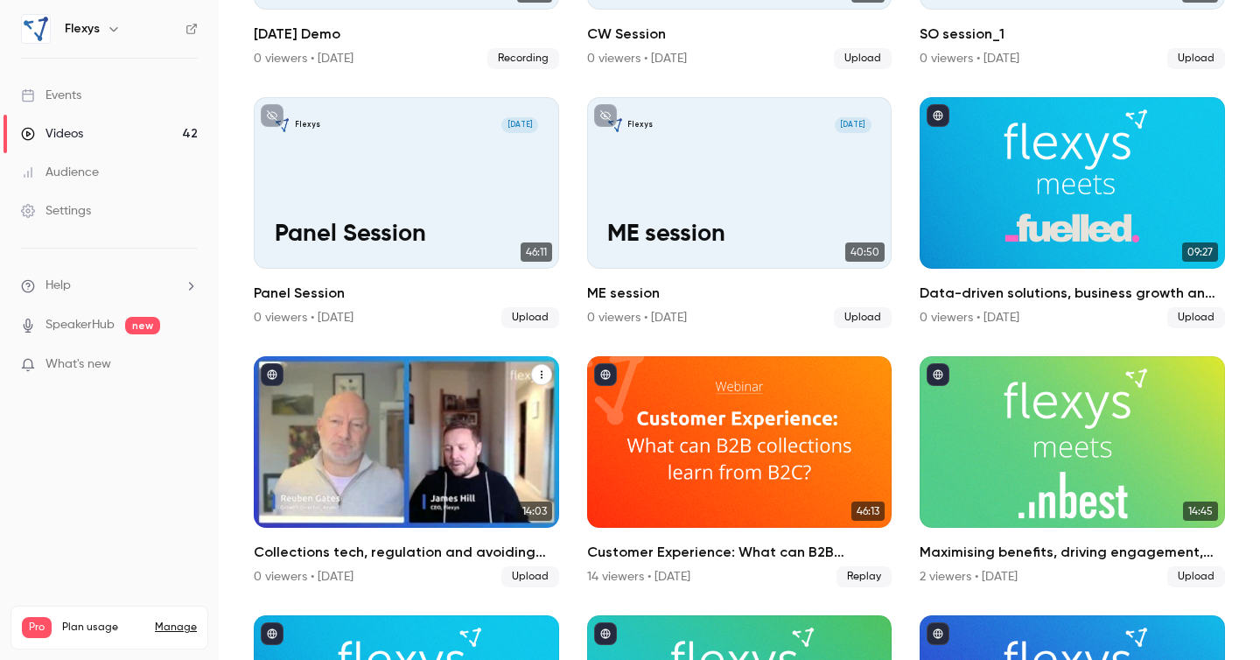
click at [395, 445] on div "Collections tech, regulation and avoiding implementation pitfalls: Flexys meets…" at bounding box center [406, 442] width 305 height 172
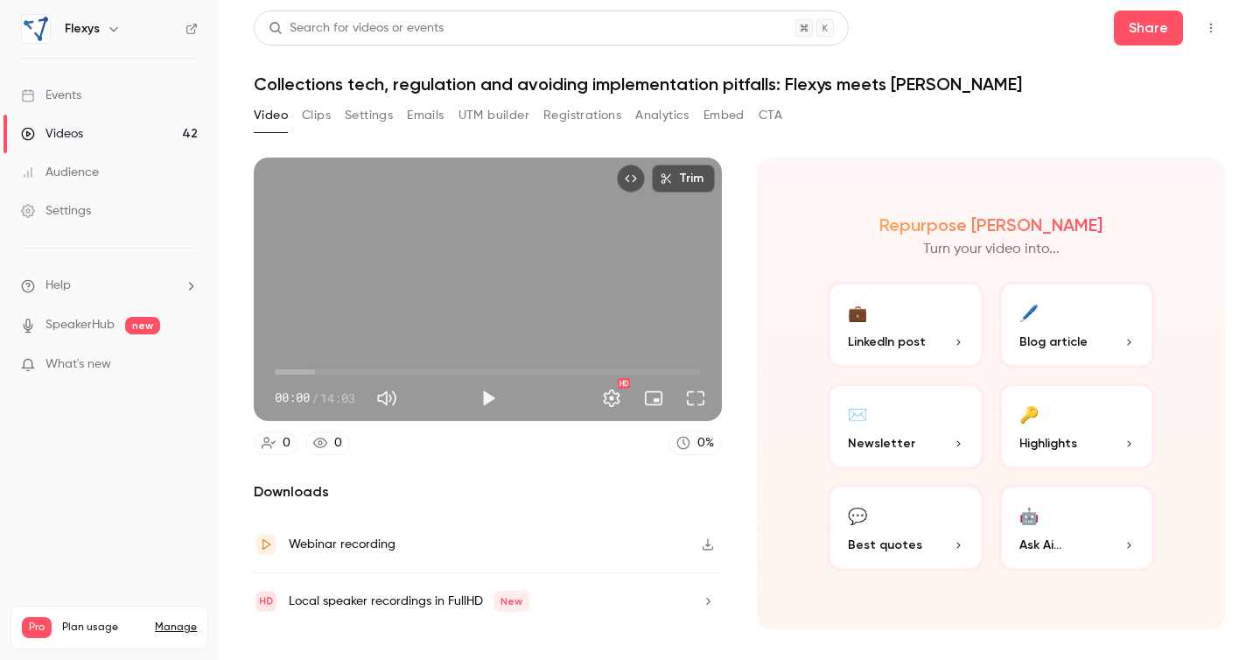
click at [314, 114] on button "Clips" at bounding box center [316, 116] width 29 height 28
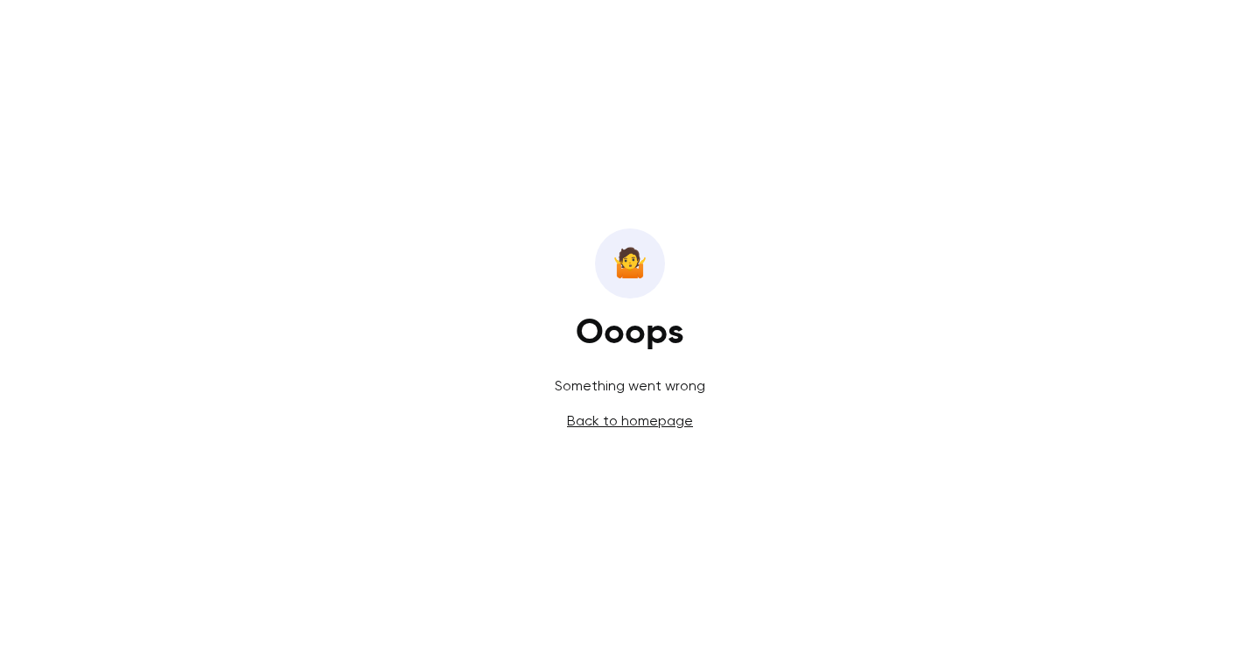
click at [462, 232] on div "🤷️ Ooops Something went wrong Back to homepage" at bounding box center [630, 330] width 1260 height 660
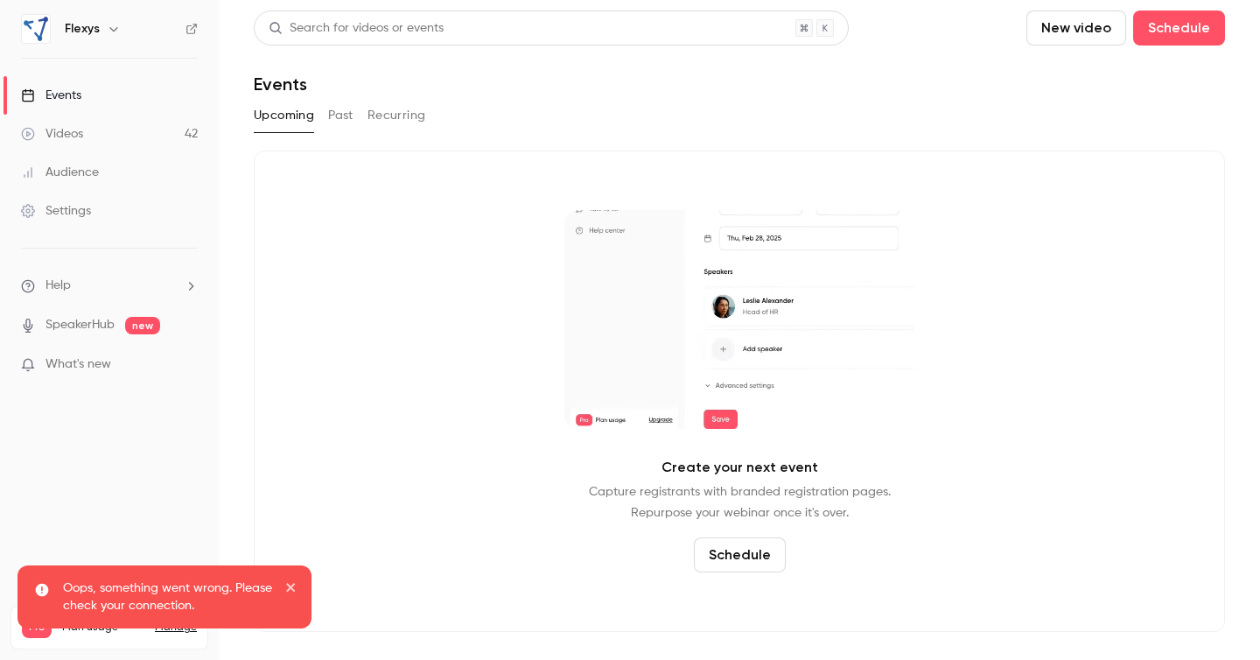
click at [114, 135] on link "Videos 42" at bounding box center [109, 134] width 219 height 39
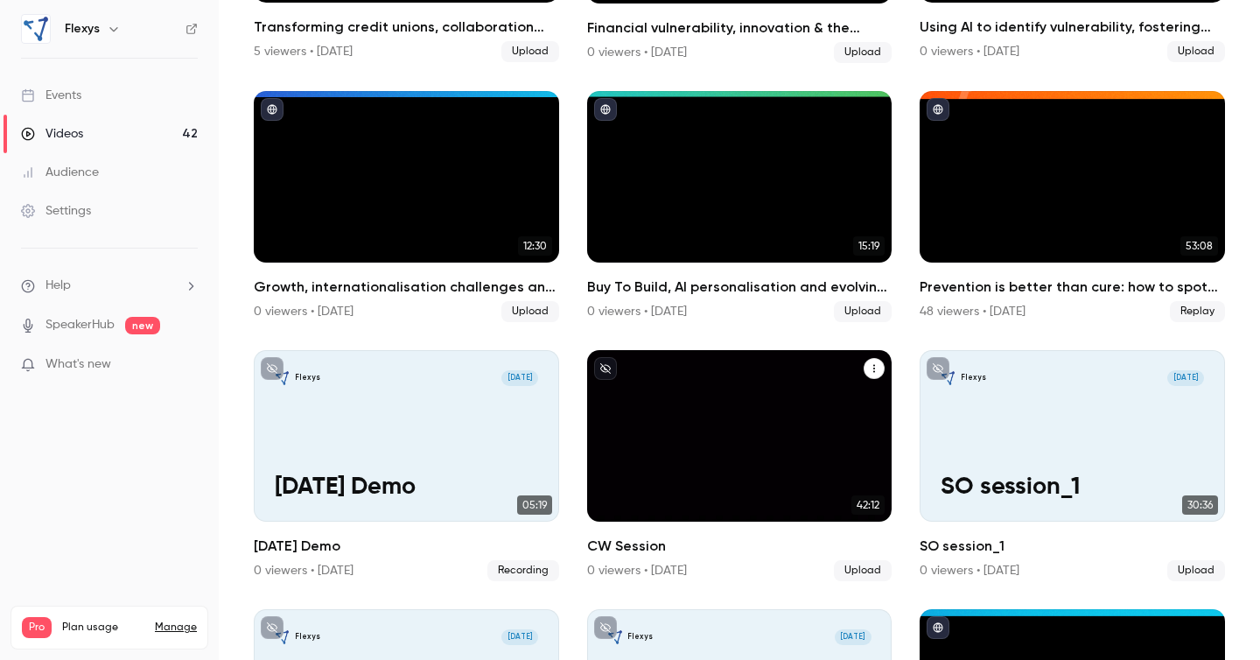
scroll to position [1081, 0]
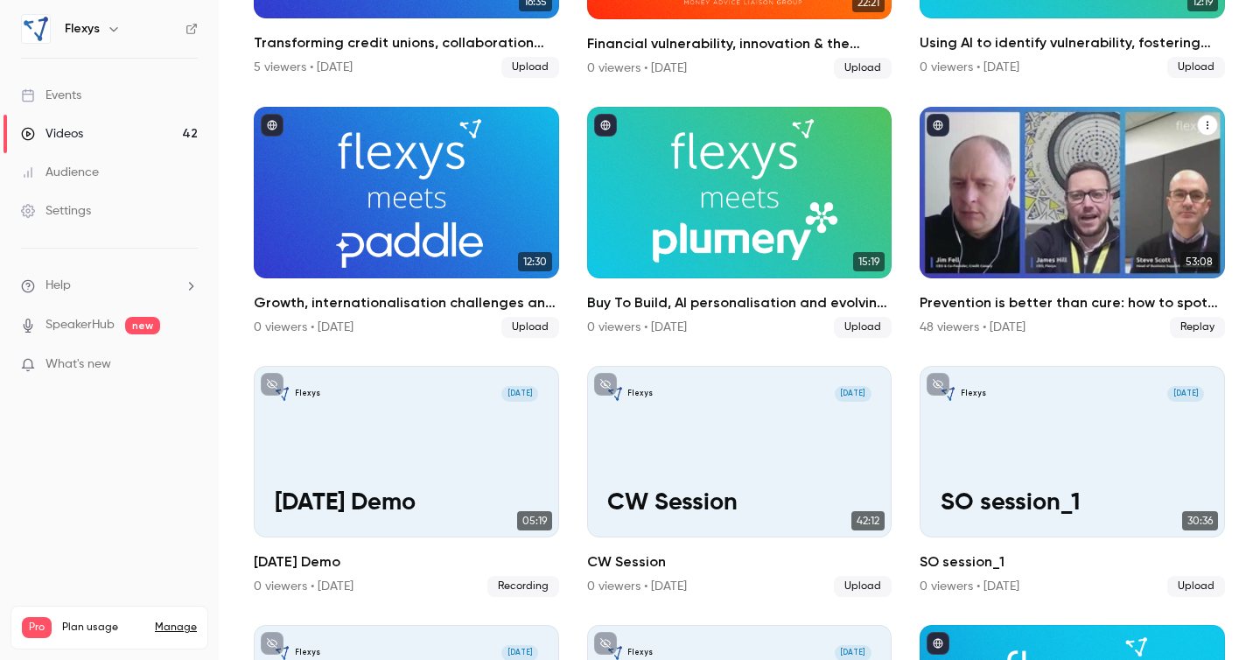
click at [997, 245] on div "Prevention is better than cure: how to spot and support customers approaching a…" at bounding box center [1072, 193] width 305 height 172
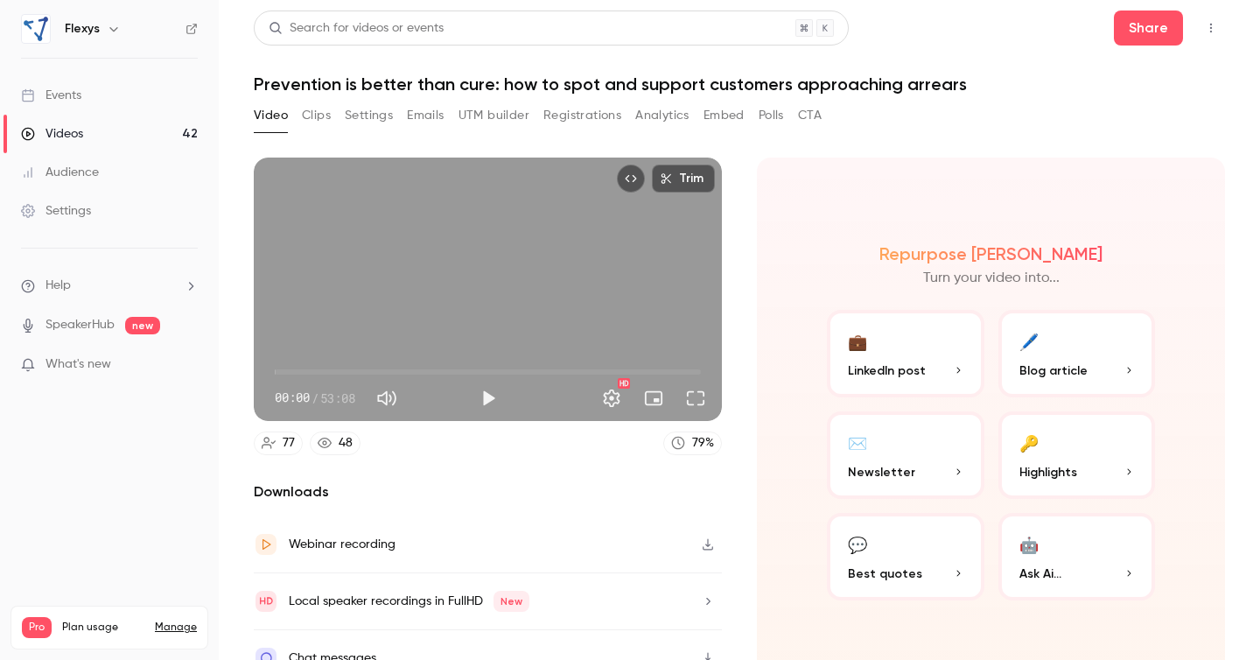
click at [565, 83] on h1 "Prevention is better than cure: how to spot and support customers approaching a…" at bounding box center [740, 84] width 972 height 21
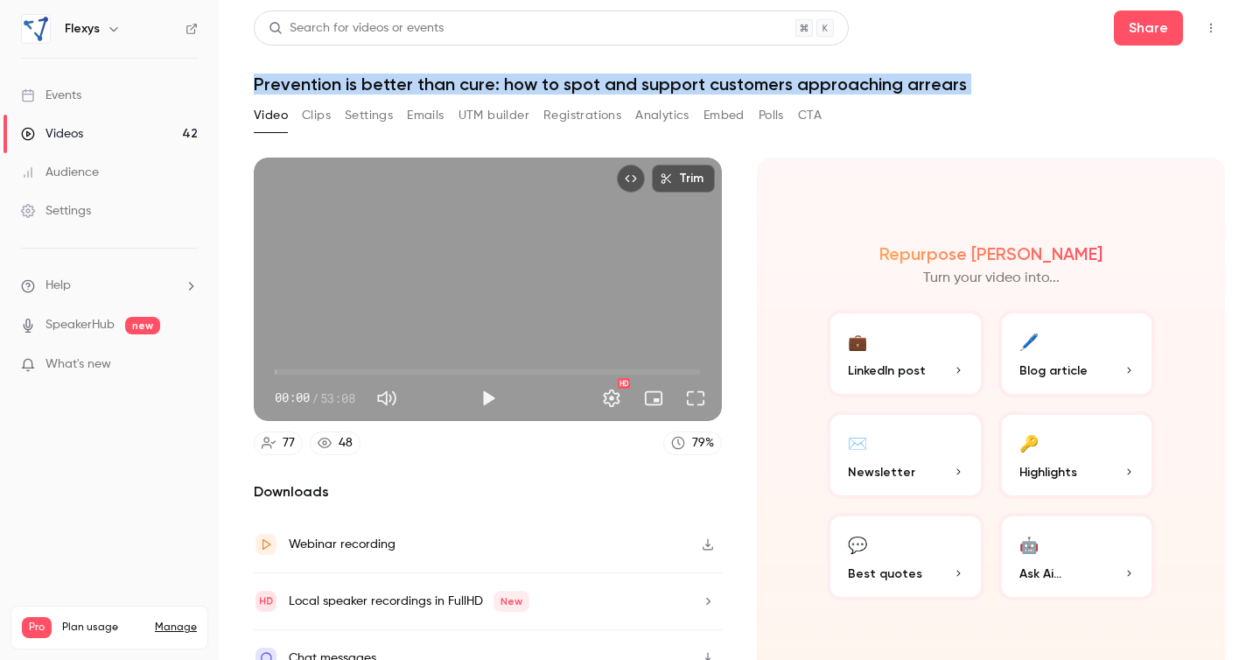
click at [565, 83] on h1 "Prevention is better than cure: how to spot and support customers approaching a…" at bounding box center [740, 84] width 972 height 21
copy div "Prevention is better than cure: how to spot and support customers approaching a…"
click at [321, 114] on button "Clips" at bounding box center [316, 116] width 29 height 28
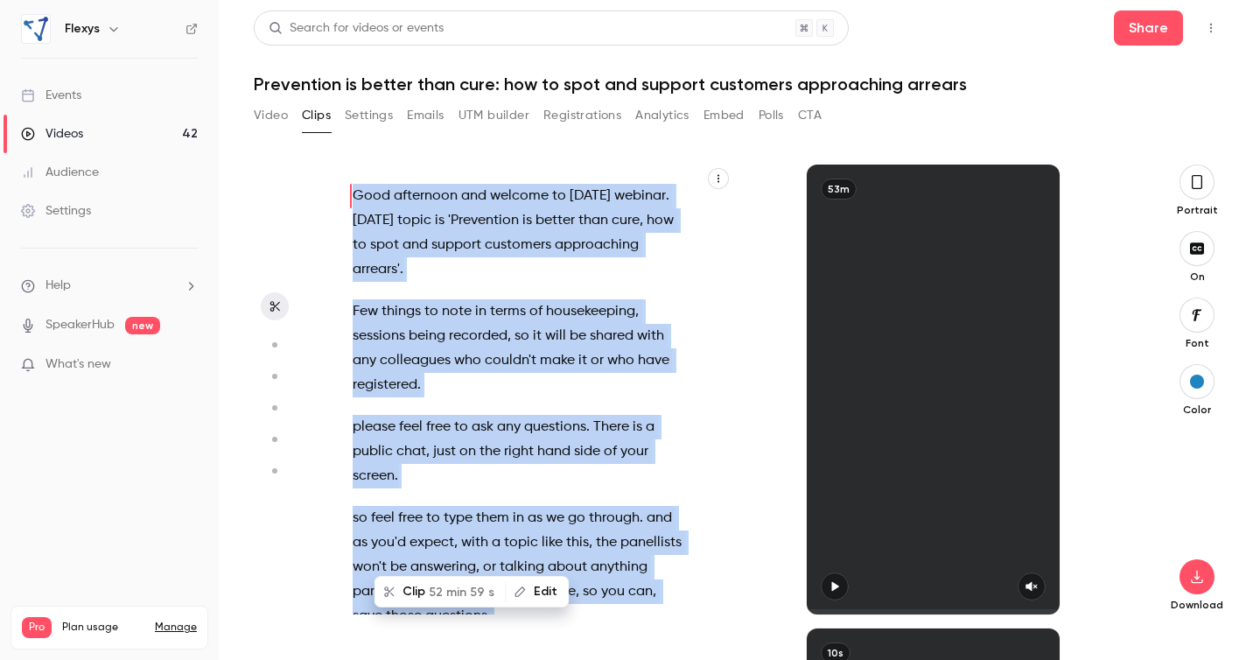
click at [520, 84] on h1 "Prevention is better than cure: how to spot and support customers approaching a…" at bounding box center [740, 84] width 972 height 21
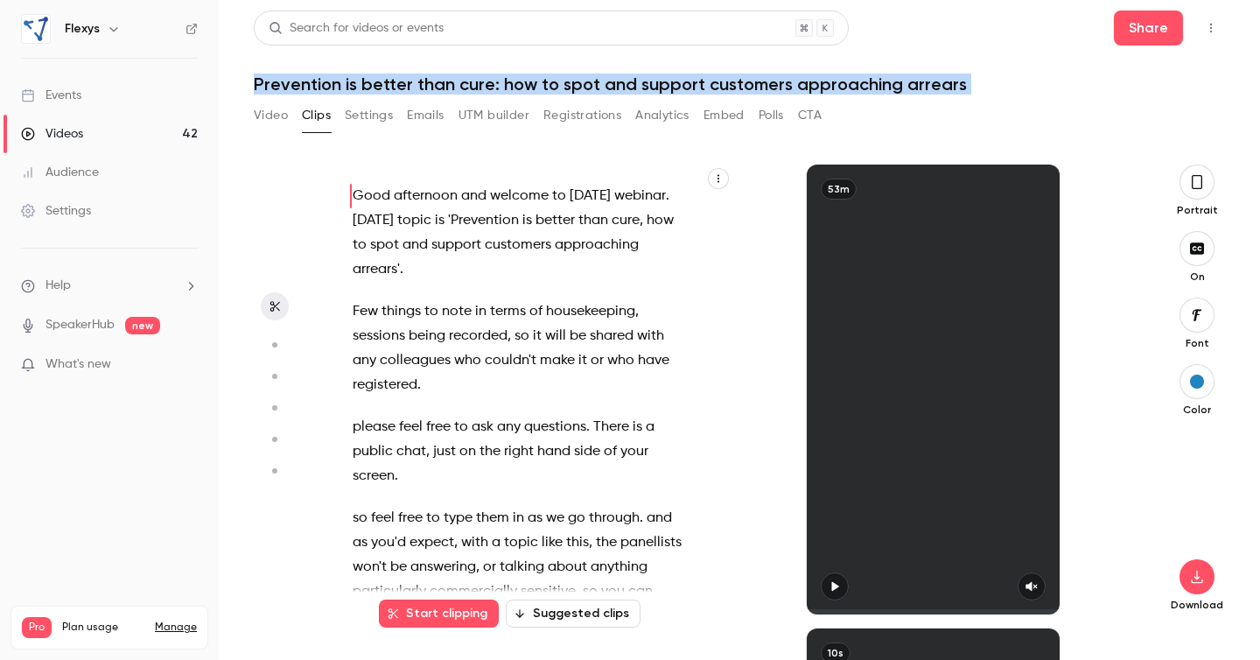
click at [519, 215] on span "'Prevention" at bounding box center [483, 220] width 71 height 25
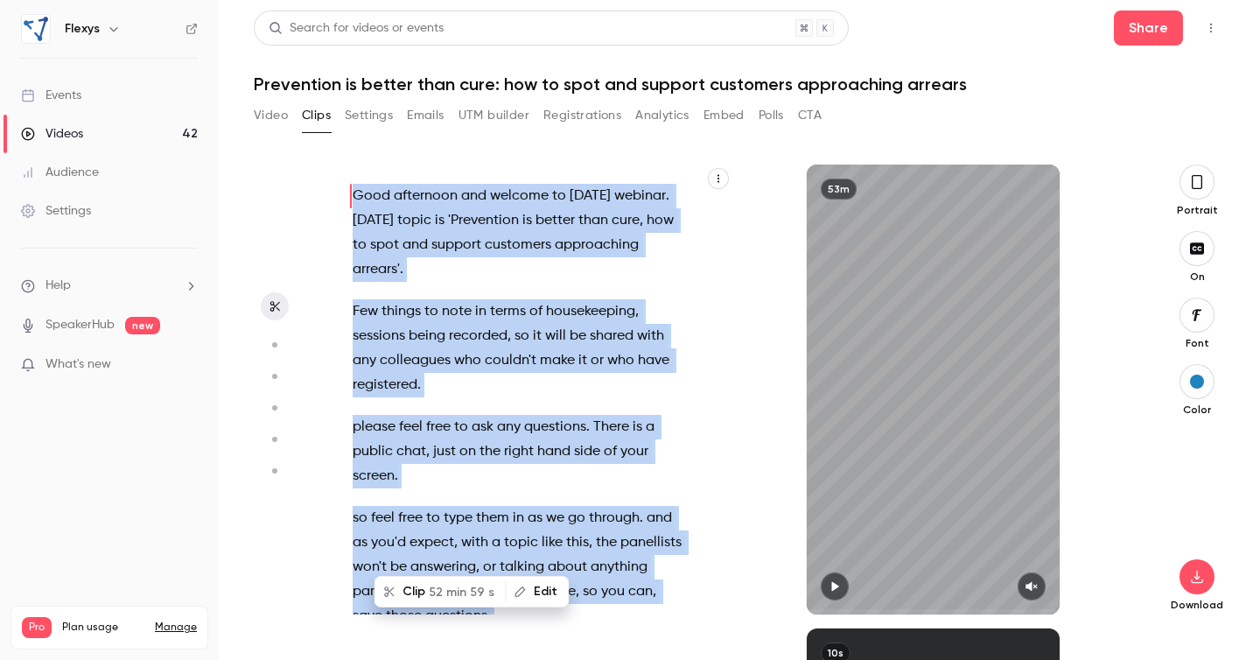
type input "*"
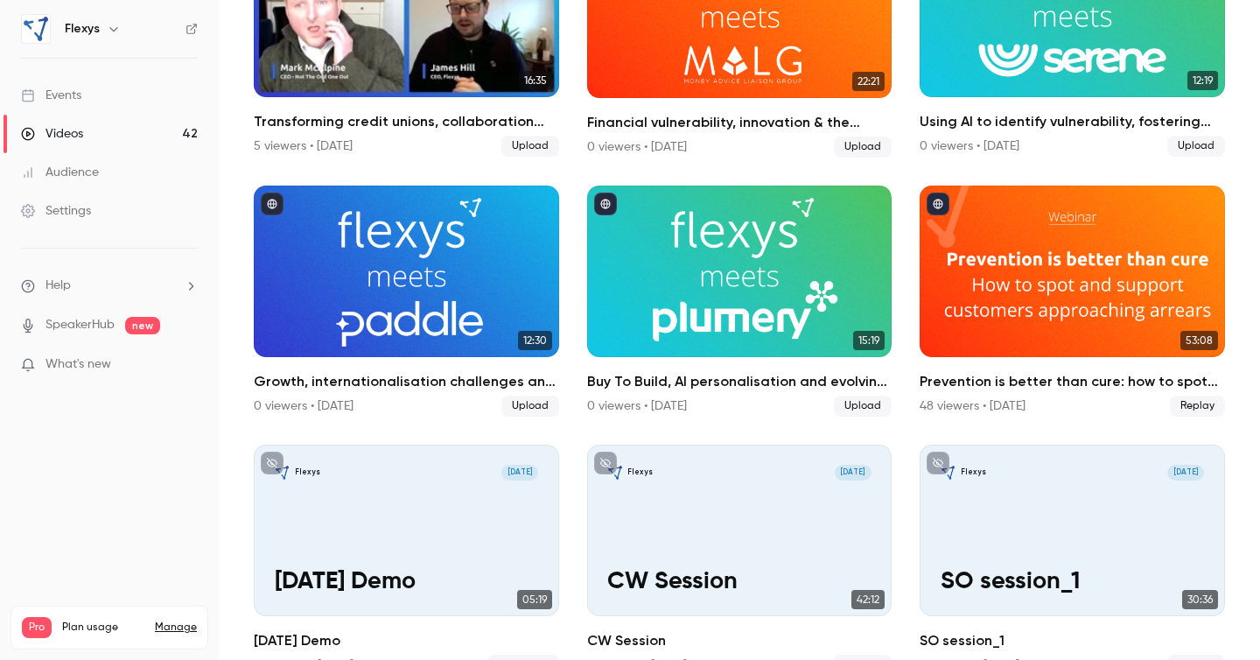
scroll to position [1007, 0]
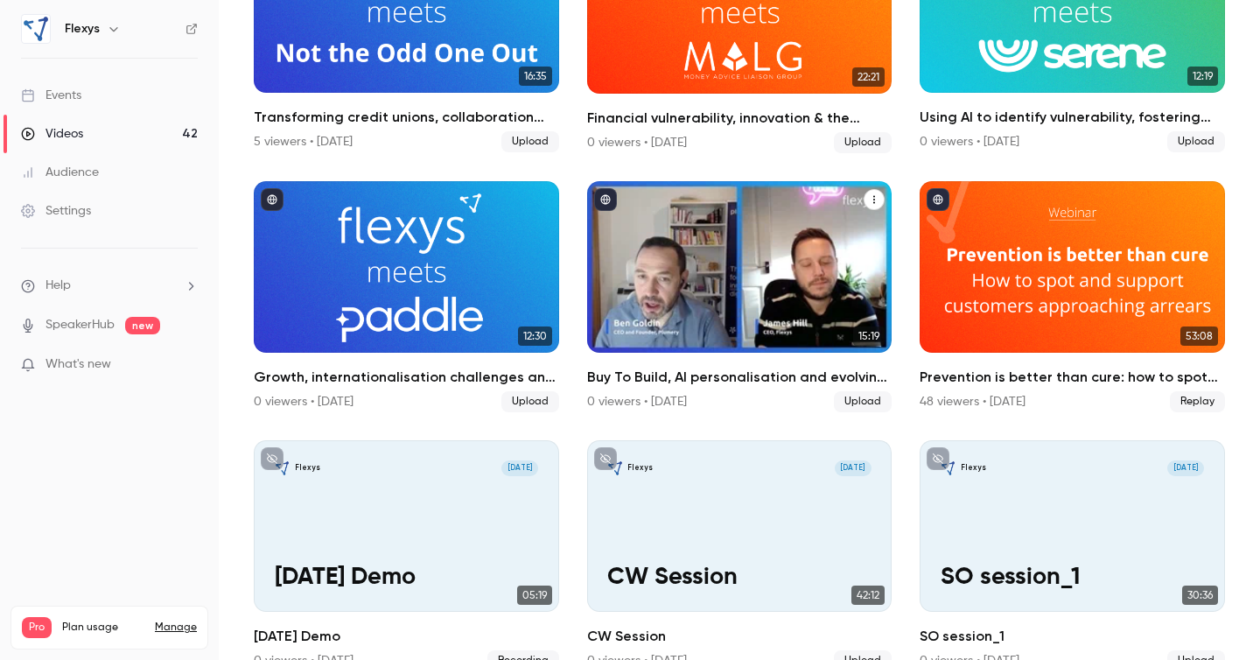
click at [738, 375] on h2 "Buy To Build, AI personalisation and evolving expectations: Flexys meets [PERSO…" at bounding box center [739, 377] width 305 height 21
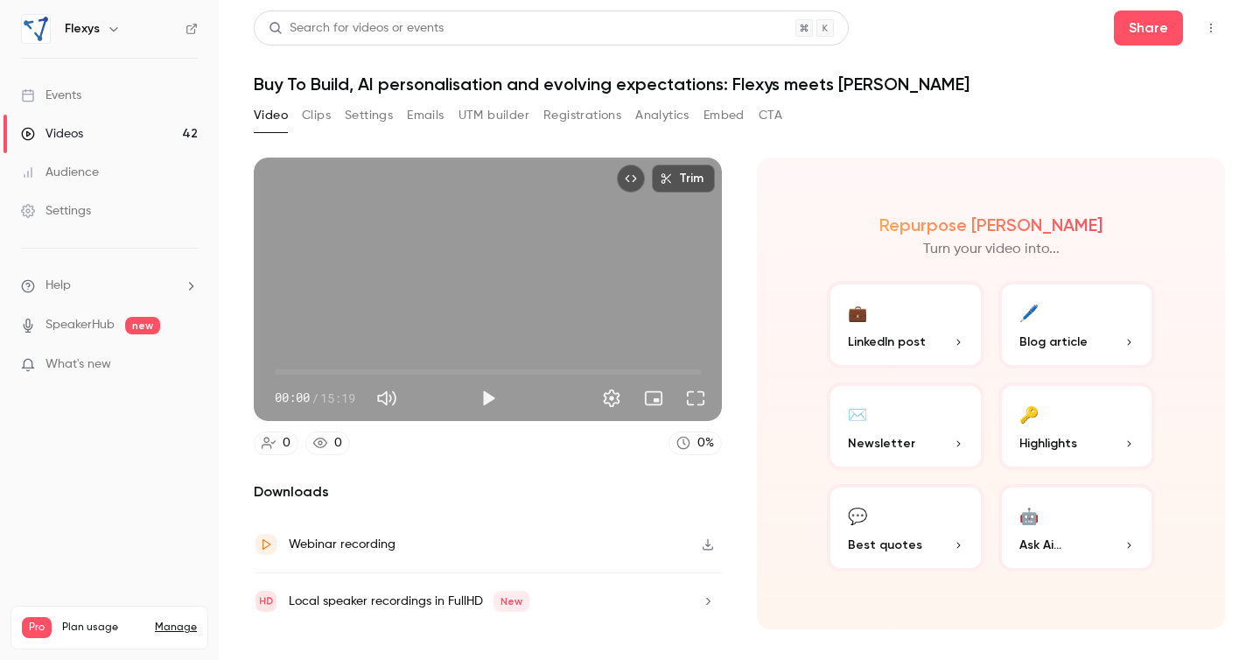
click at [573, 80] on h1 "Buy To Build, AI personalisation and evolving expectations: Flexys meets [PERSO…" at bounding box center [740, 84] width 972 height 21
click at [509, 90] on h1 "Buy To Build, AI personalisation and evolving expectations: Flexys meets [PERSO…" at bounding box center [740, 84] width 972 height 21
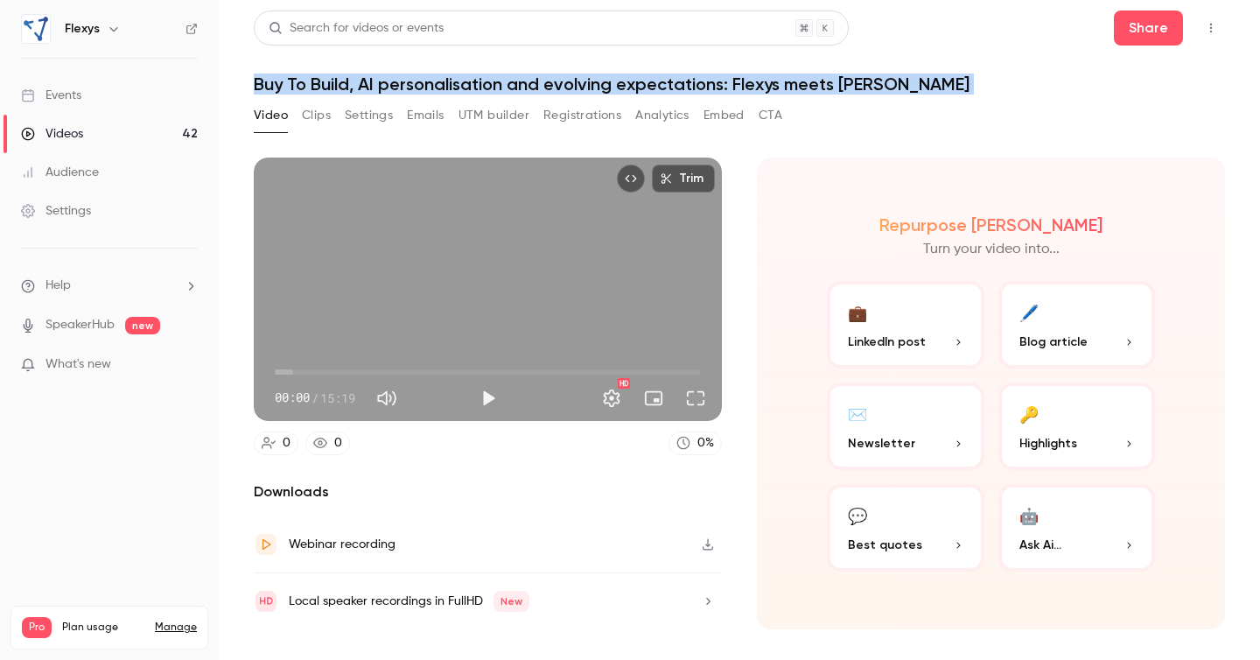
copy div "Buy To Build, AI personalisation and evolving expectations: Flexys meets Plumer…"
click at [323, 114] on button "Clips" at bounding box center [316, 116] width 29 height 28
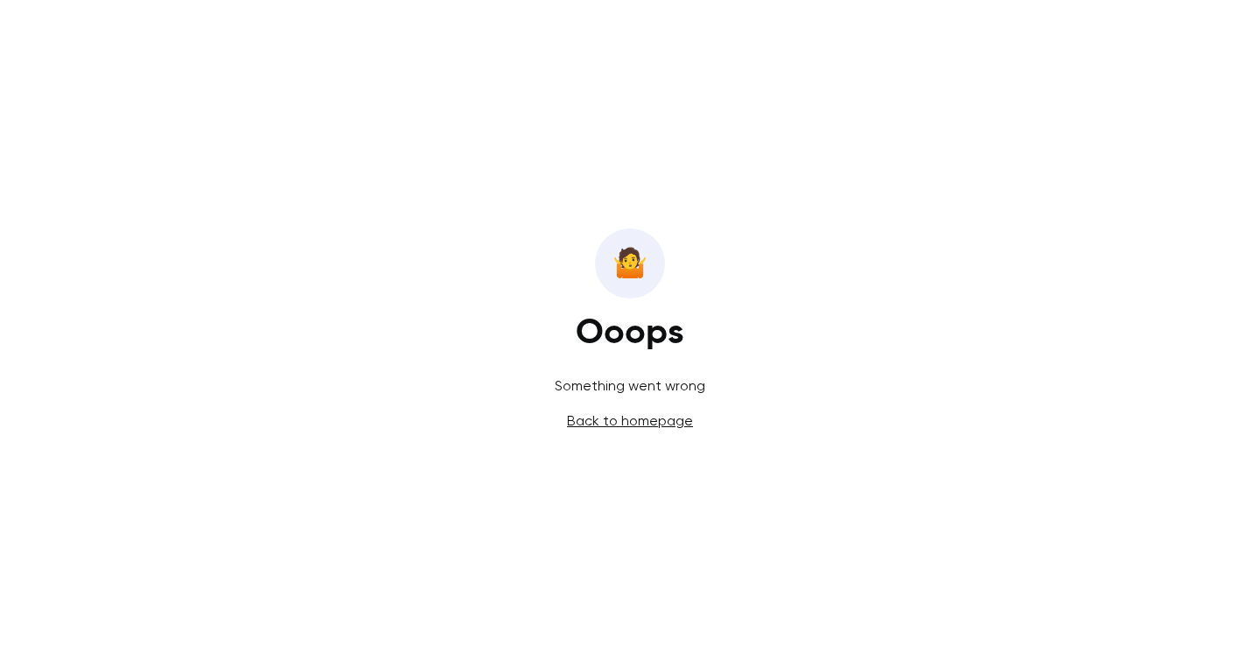
click at [659, 420] on link "Back to homepage" at bounding box center [630, 420] width 126 height 17
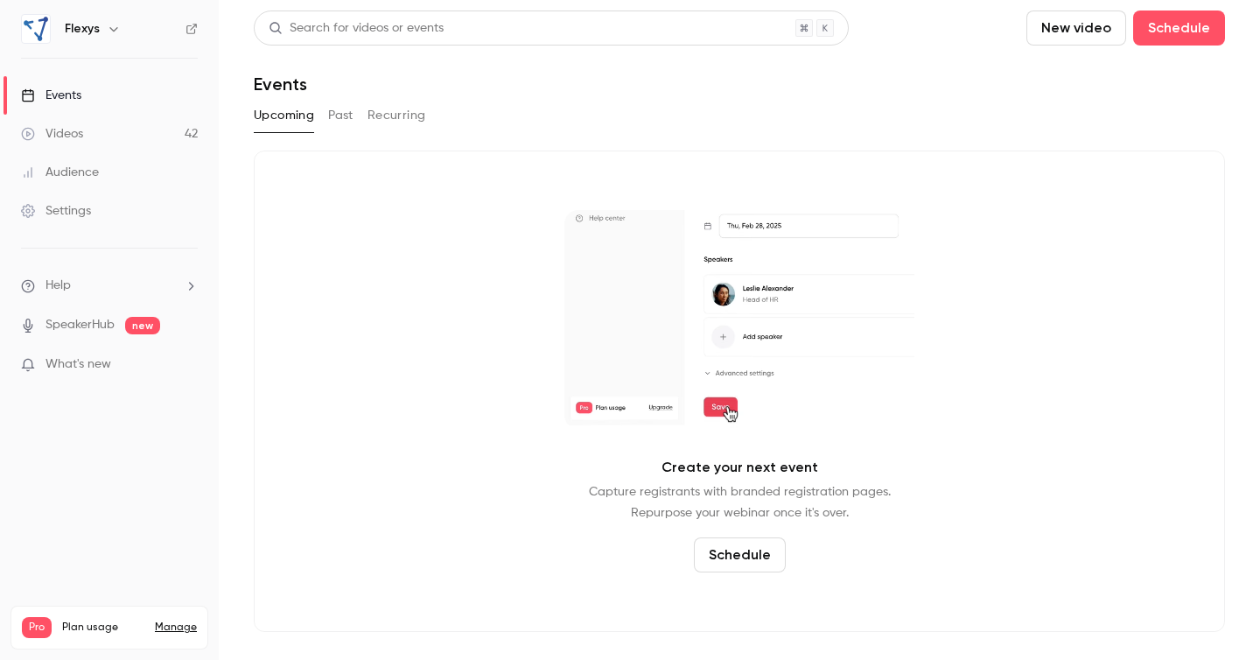
click at [97, 132] on link "Videos 42" at bounding box center [109, 134] width 219 height 39
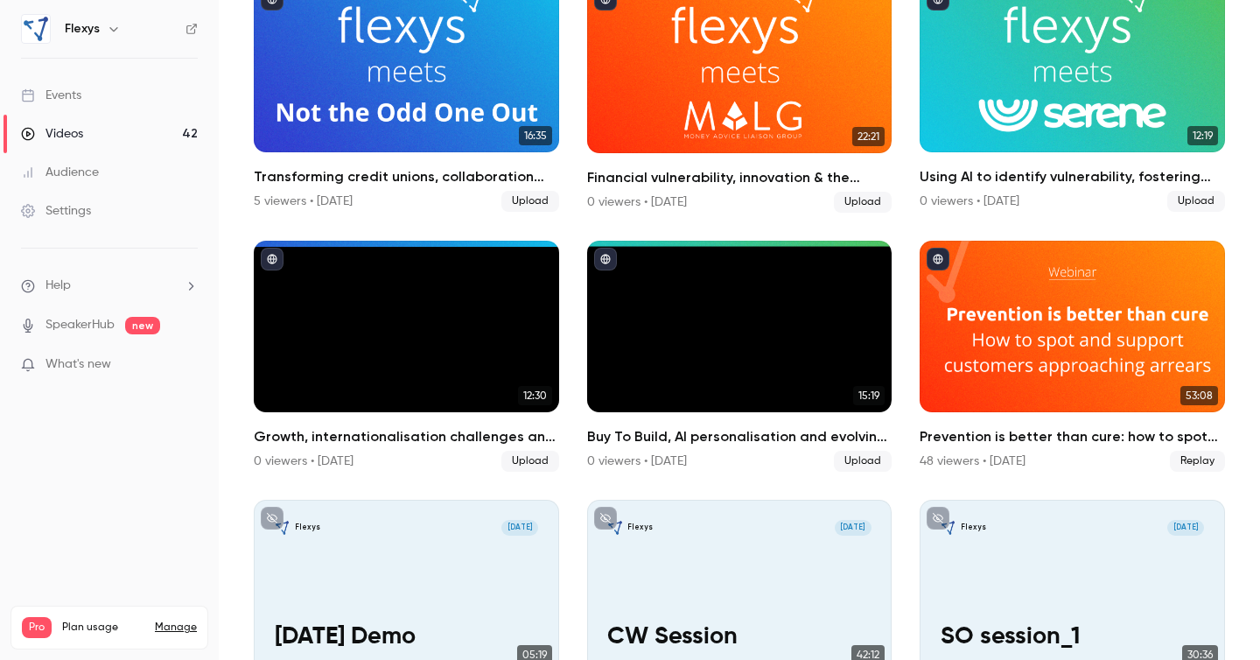
scroll to position [950, 0]
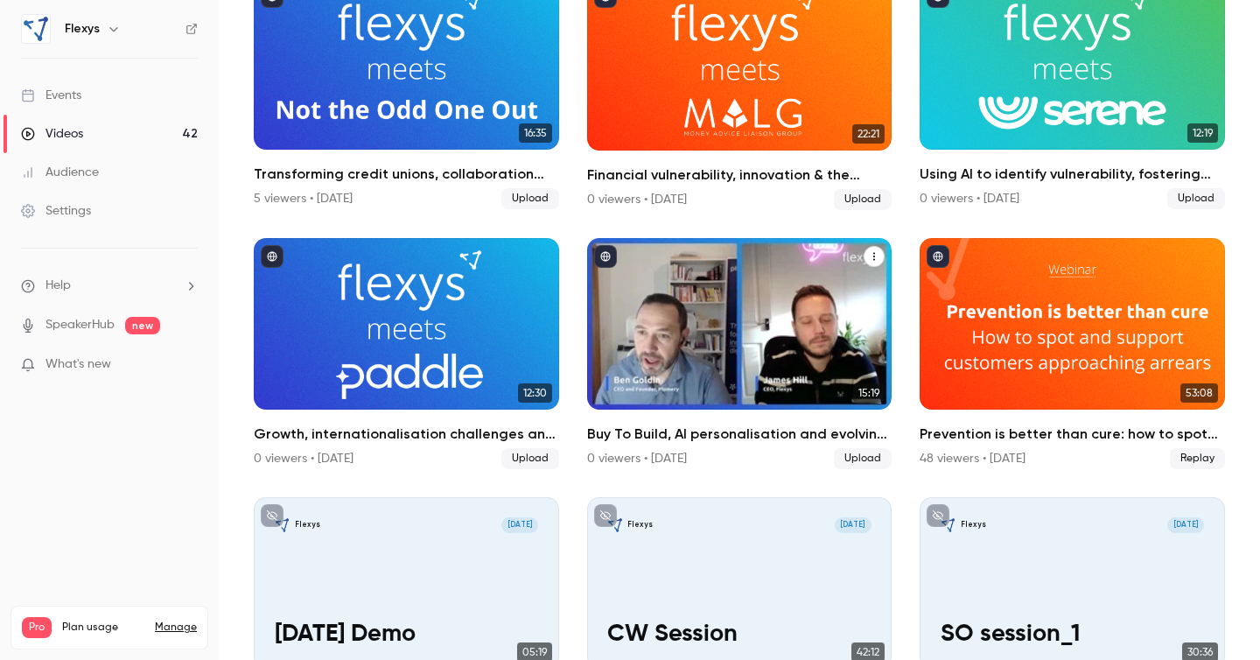
click at [736, 431] on h2 "Buy To Build, AI personalisation and evolving expectations: Flexys meets [PERSO…" at bounding box center [739, 434] width 305 height 21
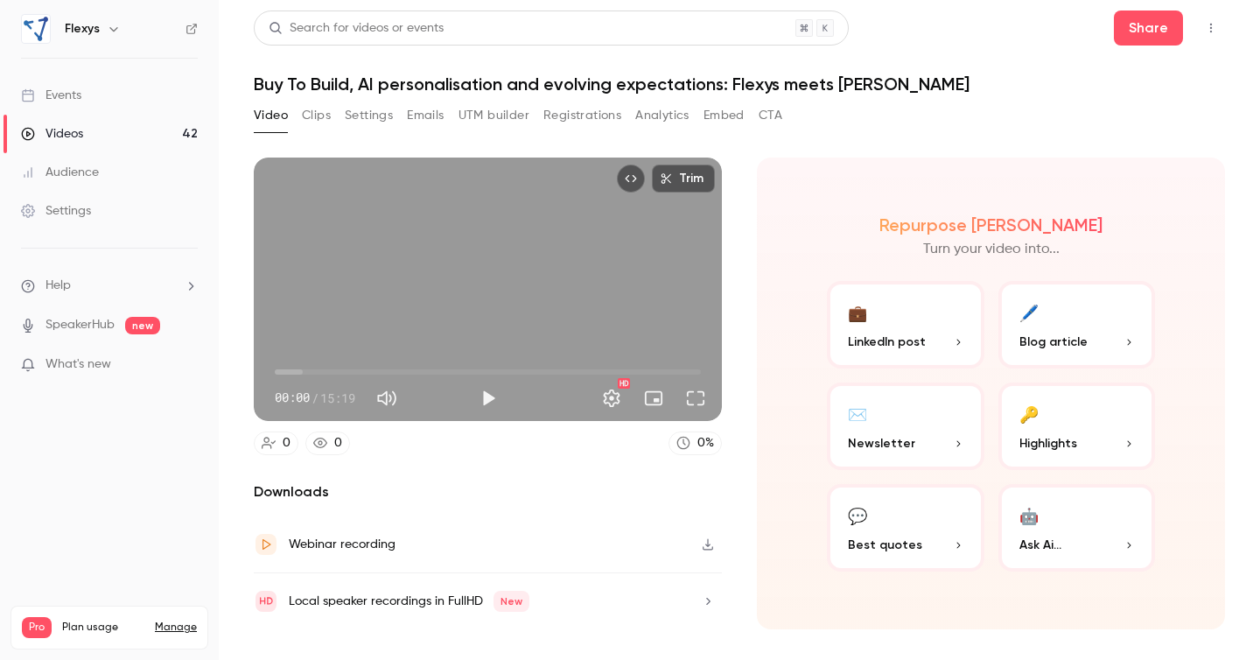
click at [320, 116] on button "Clips" at bounding box center [316, 116] width 29 height 28
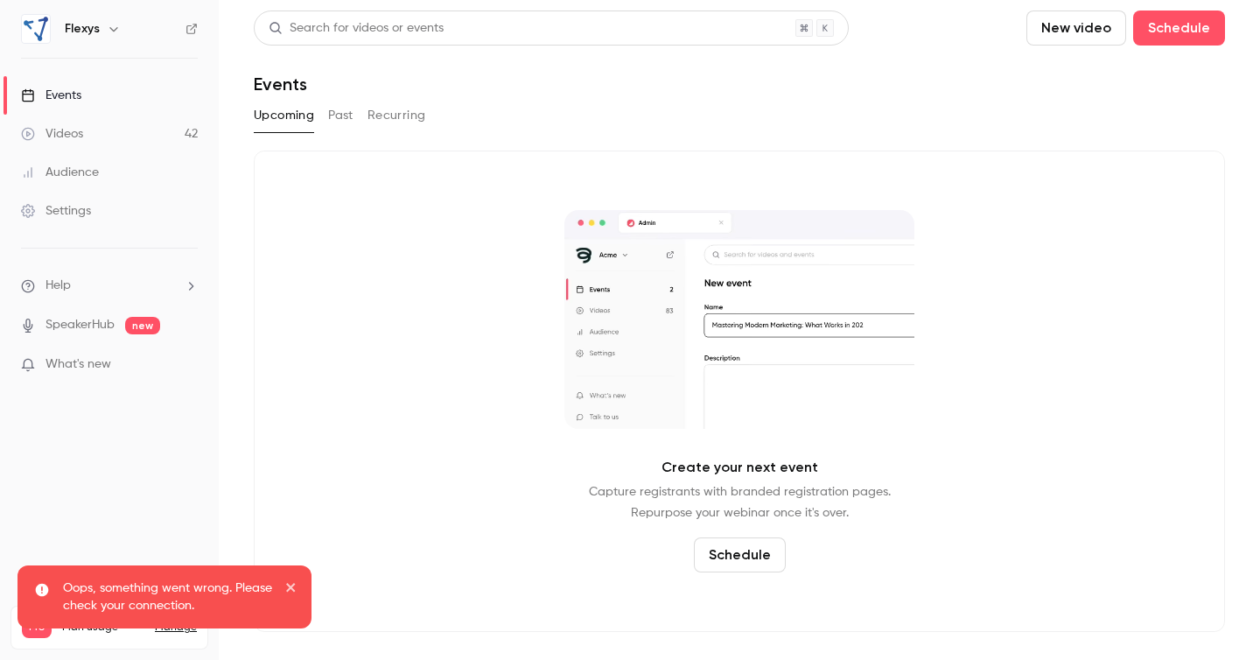
click at [79, 132] on div "Videos" at bounding box center [52, 134] width 62 height 18
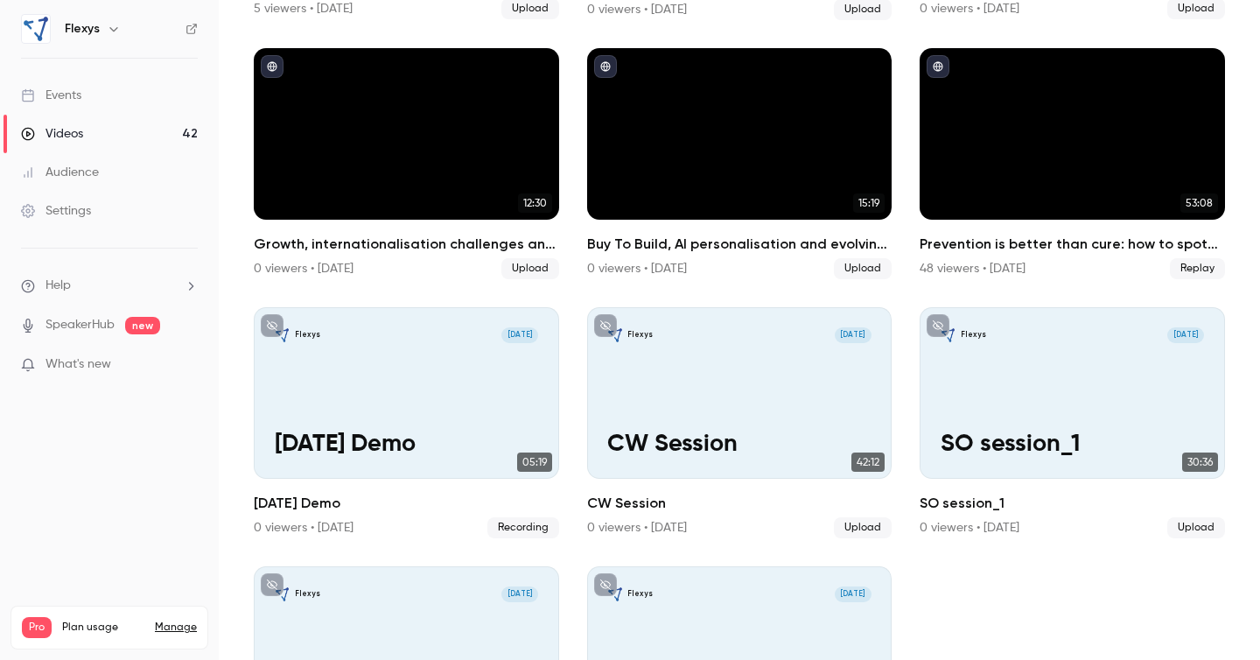
scroll to position [1141, 0]
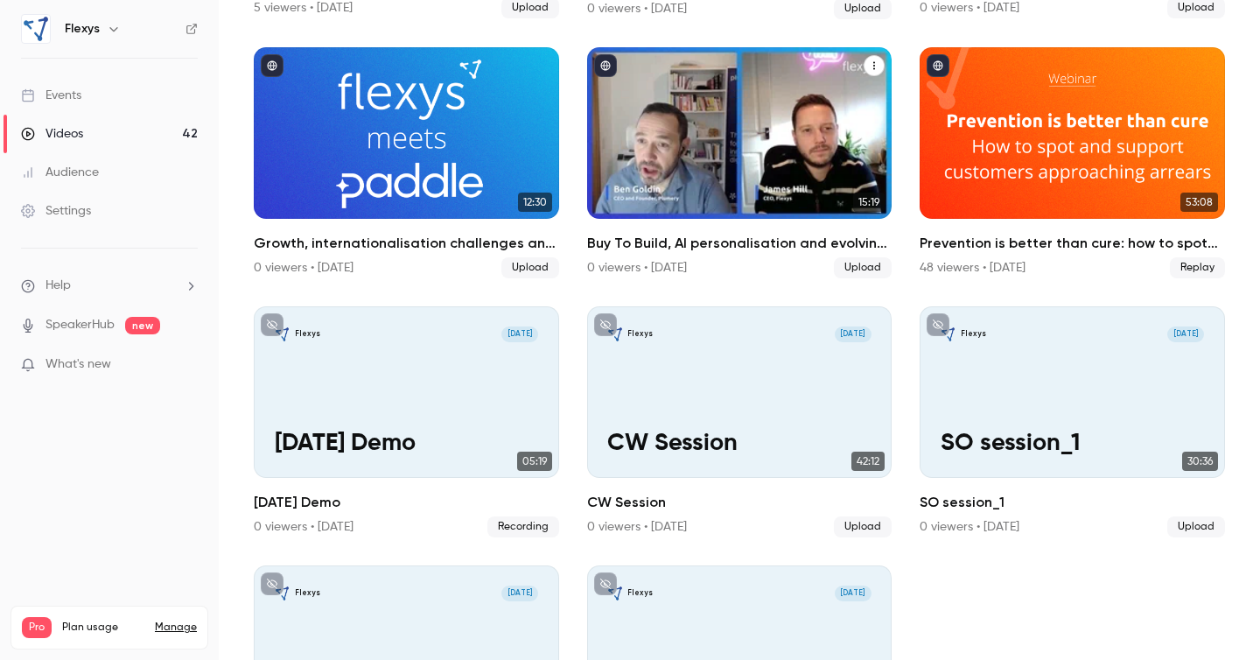
click at [716, 245] on h2 "Buy To Build, AI personalisation and evolving expectations: Flexys meets [PERSO…" at bounding box center [739, 243] width 305 height 21
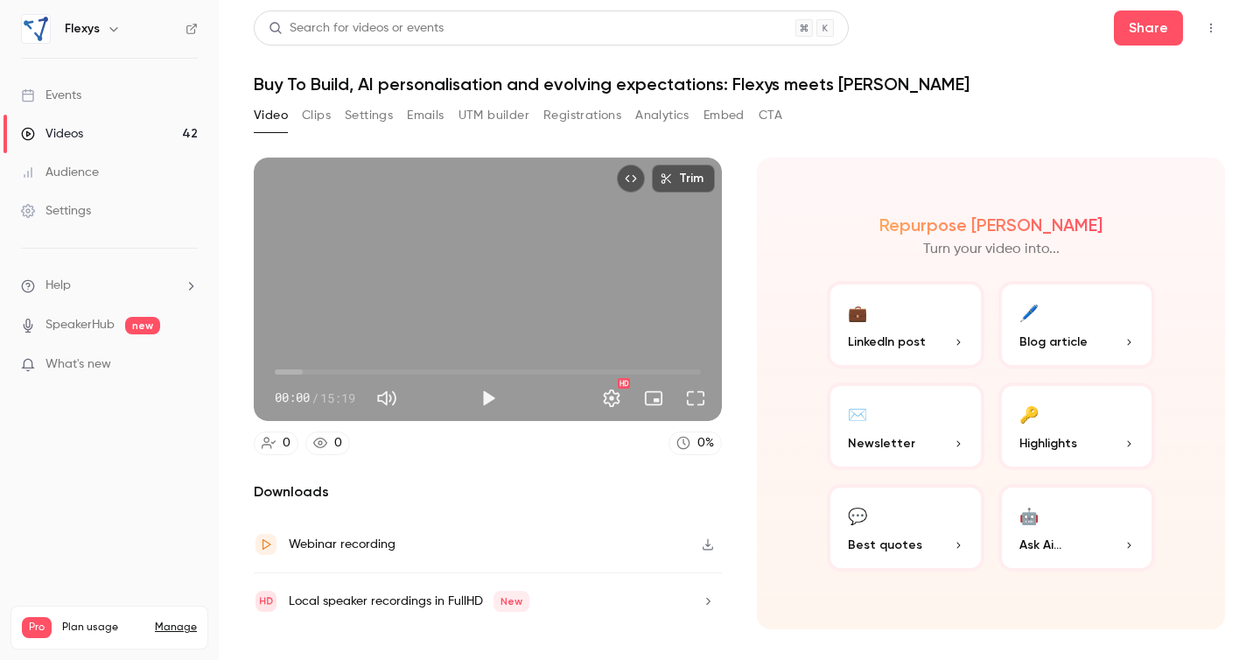
click at [312, 115] on button "Clips" at bounding box center [316, 116] width 29 height 28
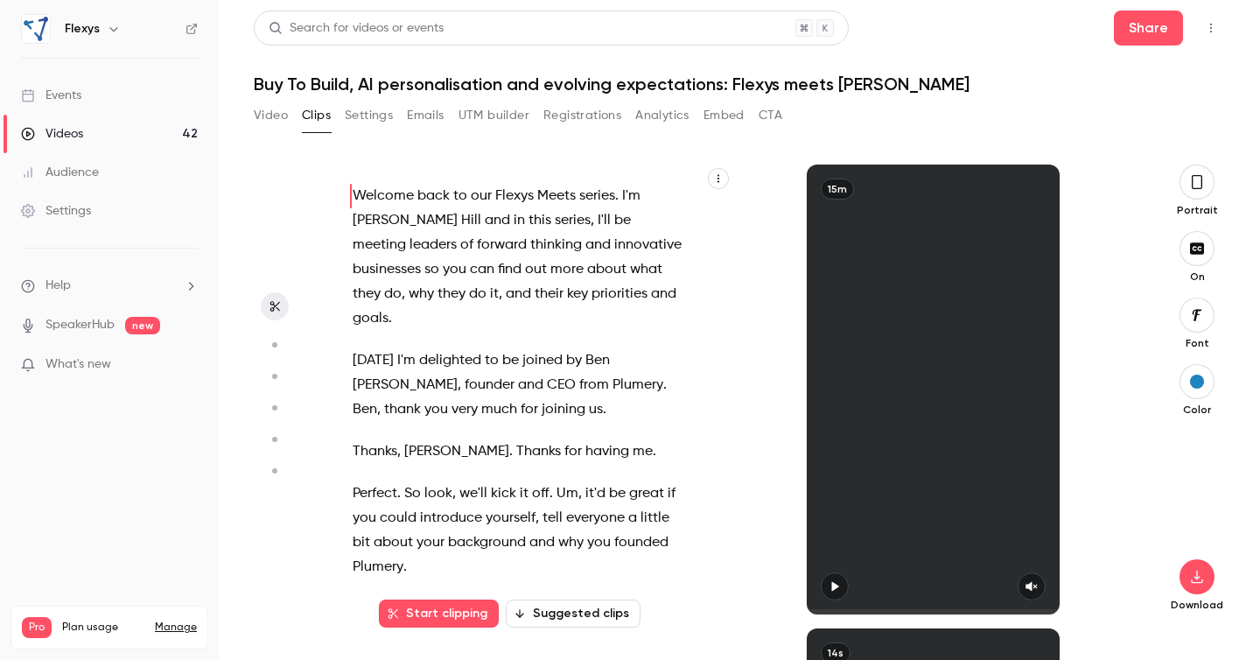
click at [530, 241] on span "thinking" at bounding box center [556, 245] width 52 height 25
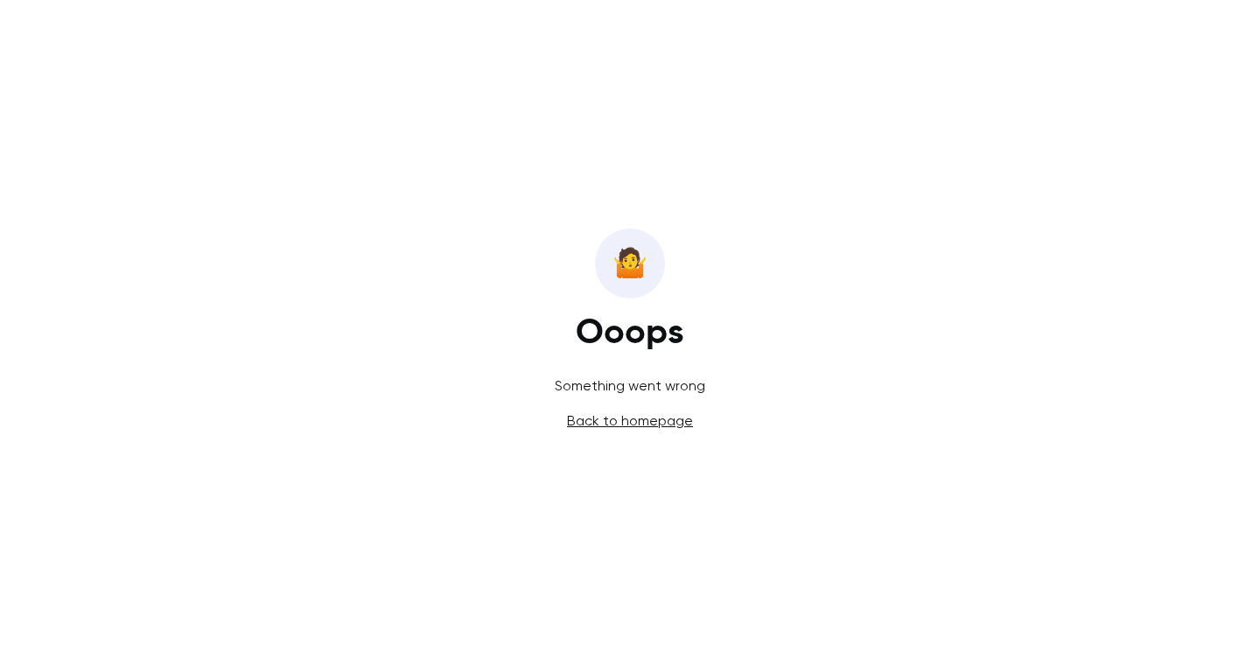
click at [468, 241] on div "🤷️ Ooops Something went wrong Back to homepage" at bounding box center [630, 330] width 1260 height 660
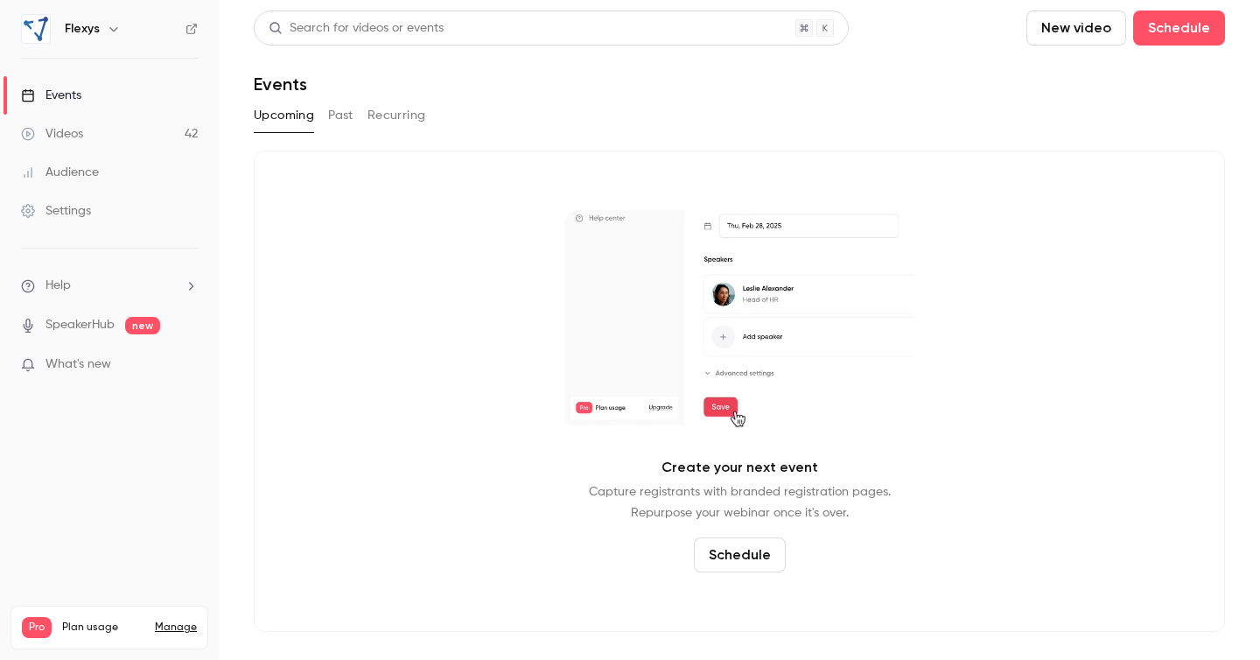
click at [105, 138] on link "Videos 42" at bounding box center [109, 134] width 219 height 39
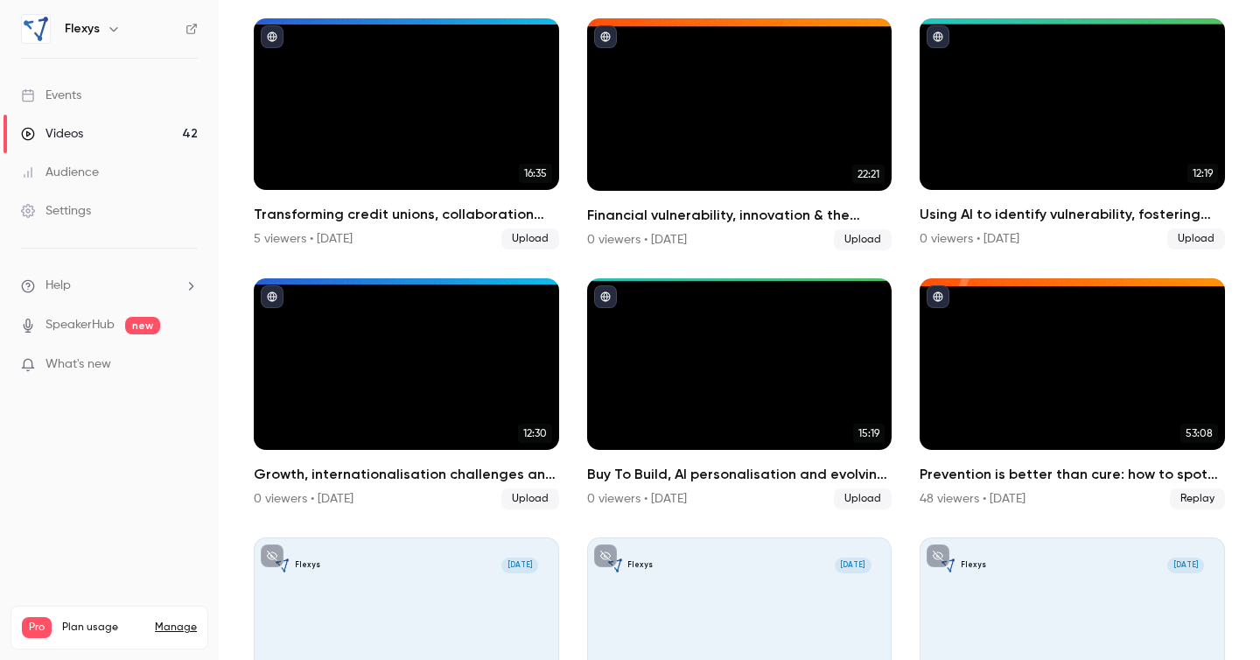
scroll to position [918, 0]
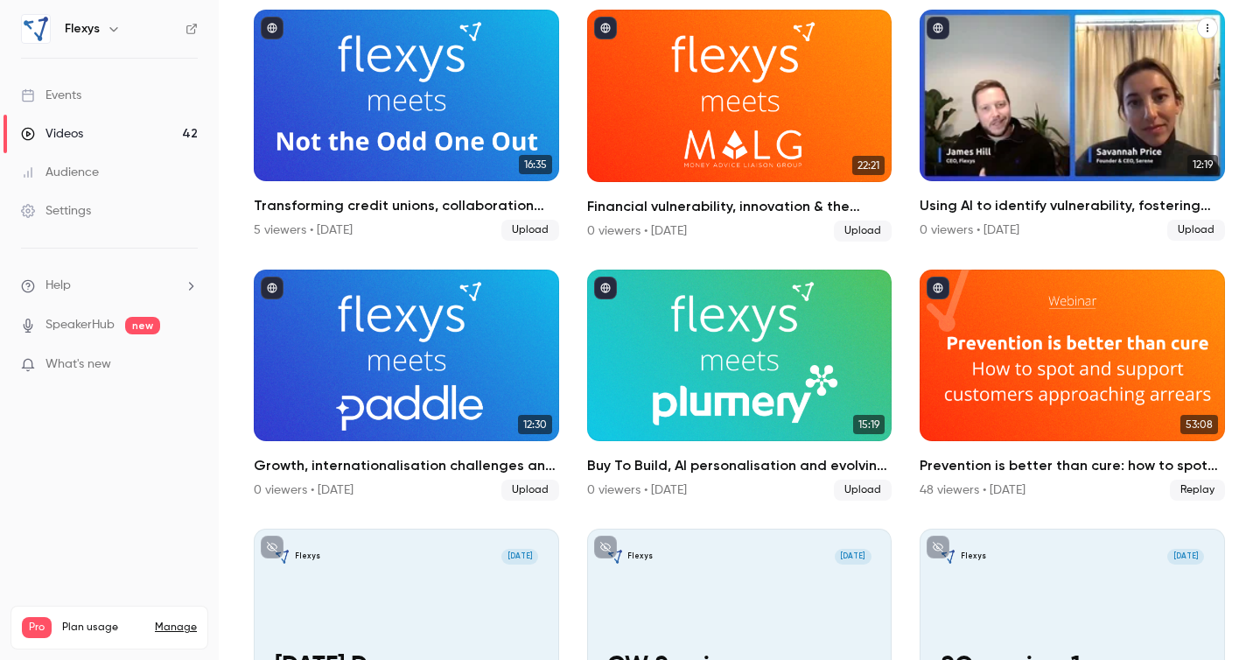
click at [993, 210] on h2 "Using AI to identify vulnerability, fostering trust and making data-driven deci…" at bounding box center [1072, 205] width 305 height 21
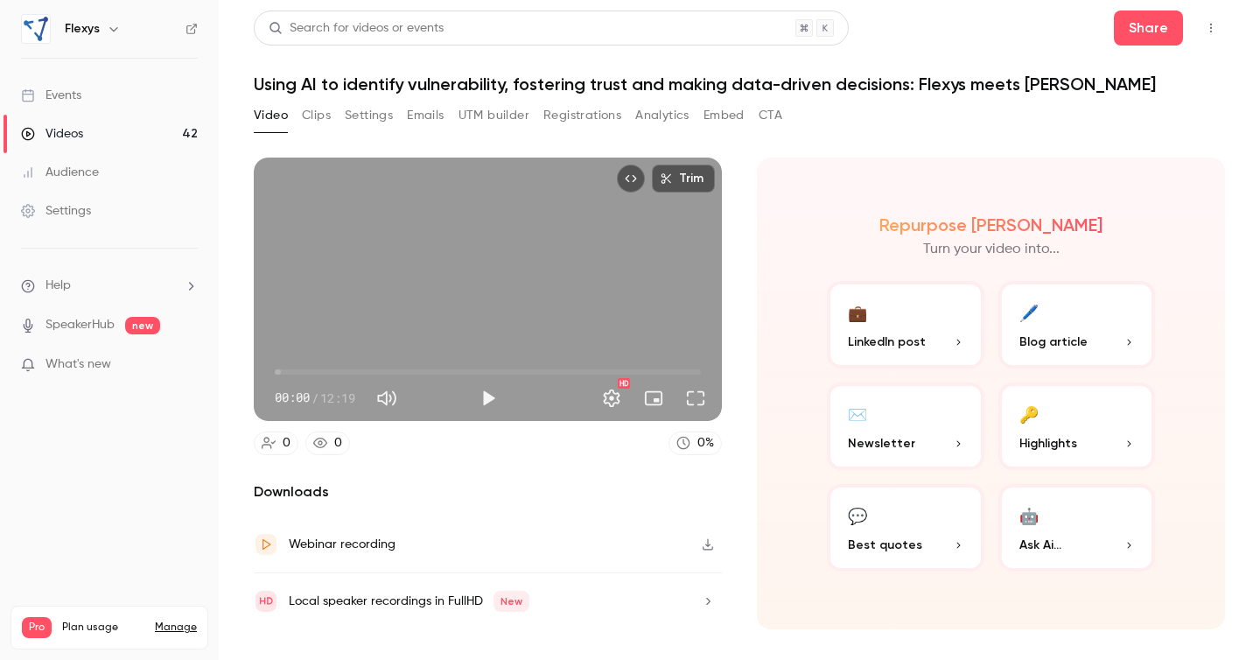
click at [326, 113] on button "Clips" at bounding box center [316, 116] width 29 height 28
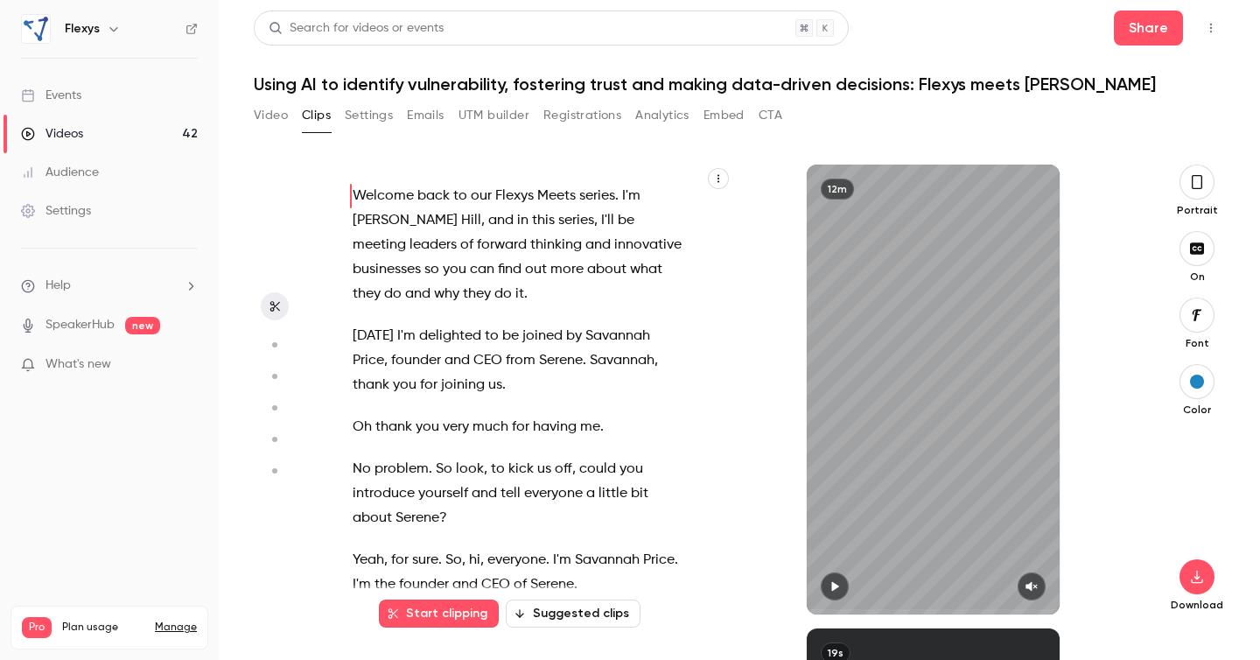
click at [365, 85] on h1 "Using AI to identify vulnerability, fostering trust and making data-driven deci…" at bounding box center [740, 84] width 972 height 21
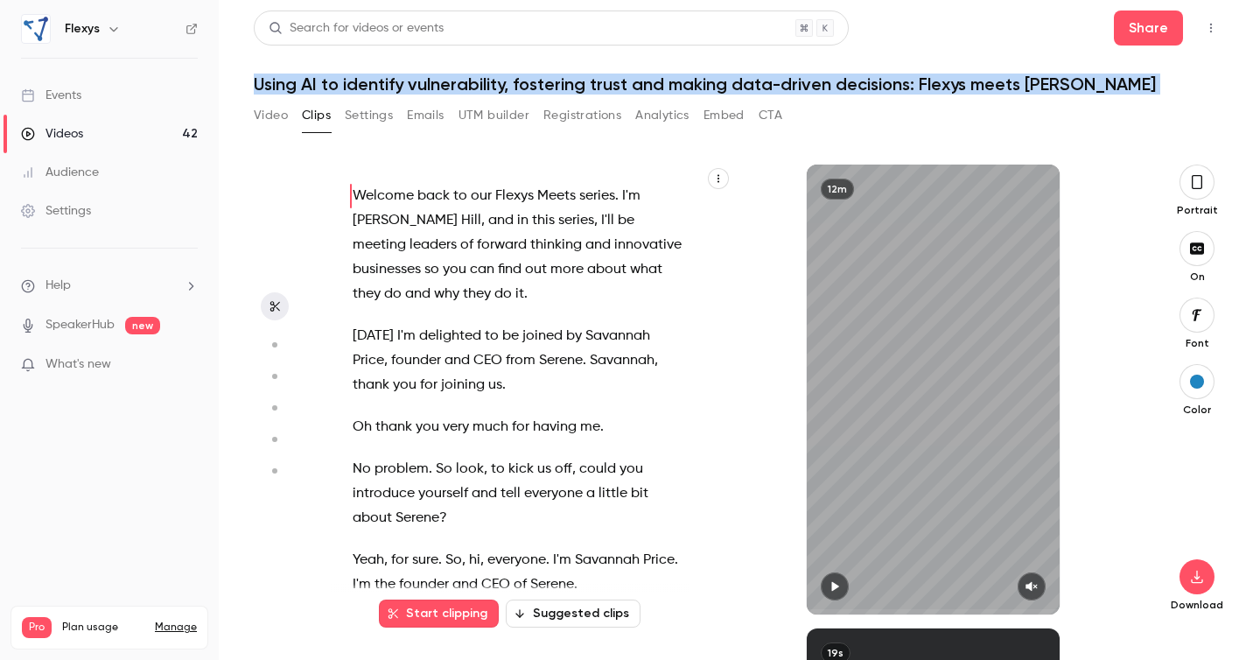
copy div "Using AI to identify vulnerability, fostering trust and making data-driven deci…"
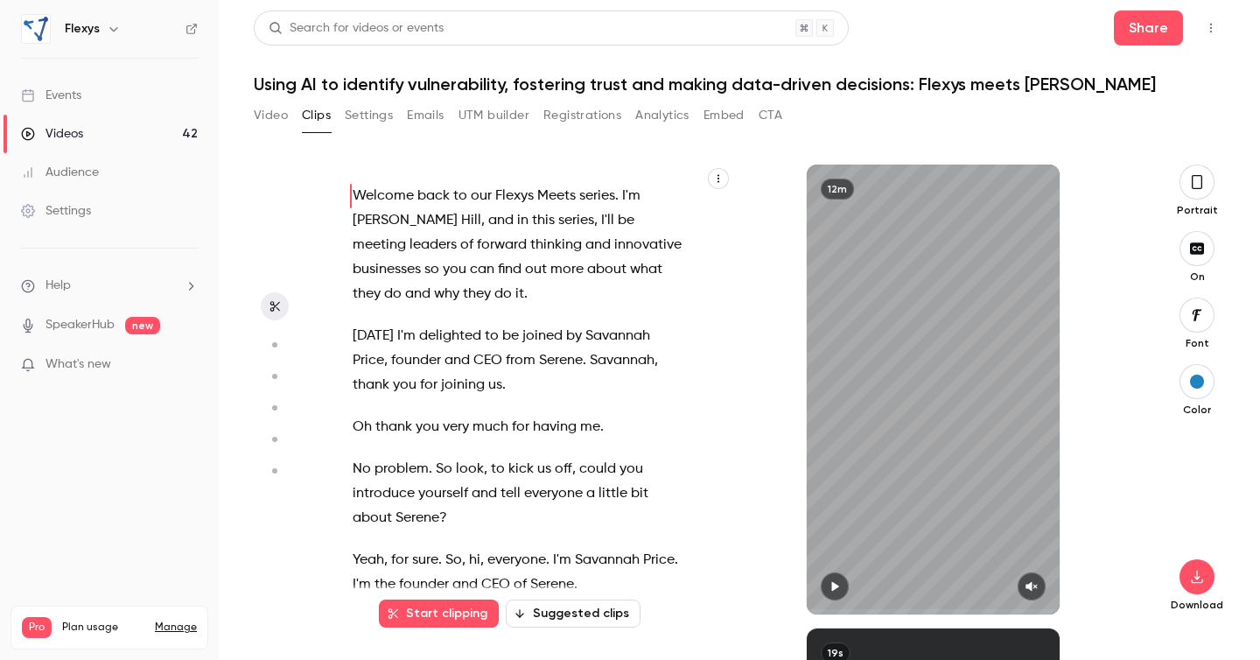
click at [532, 230] on span "this" at bounding box center [543, 220] width 23 height 25
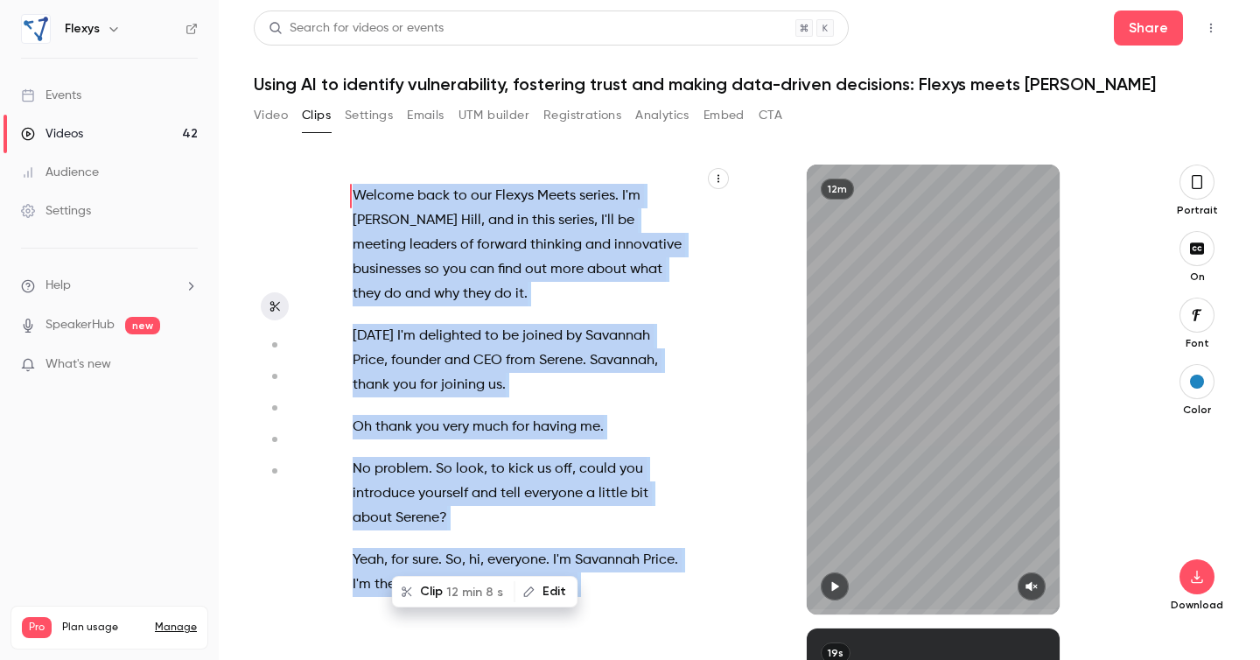
type input "*"
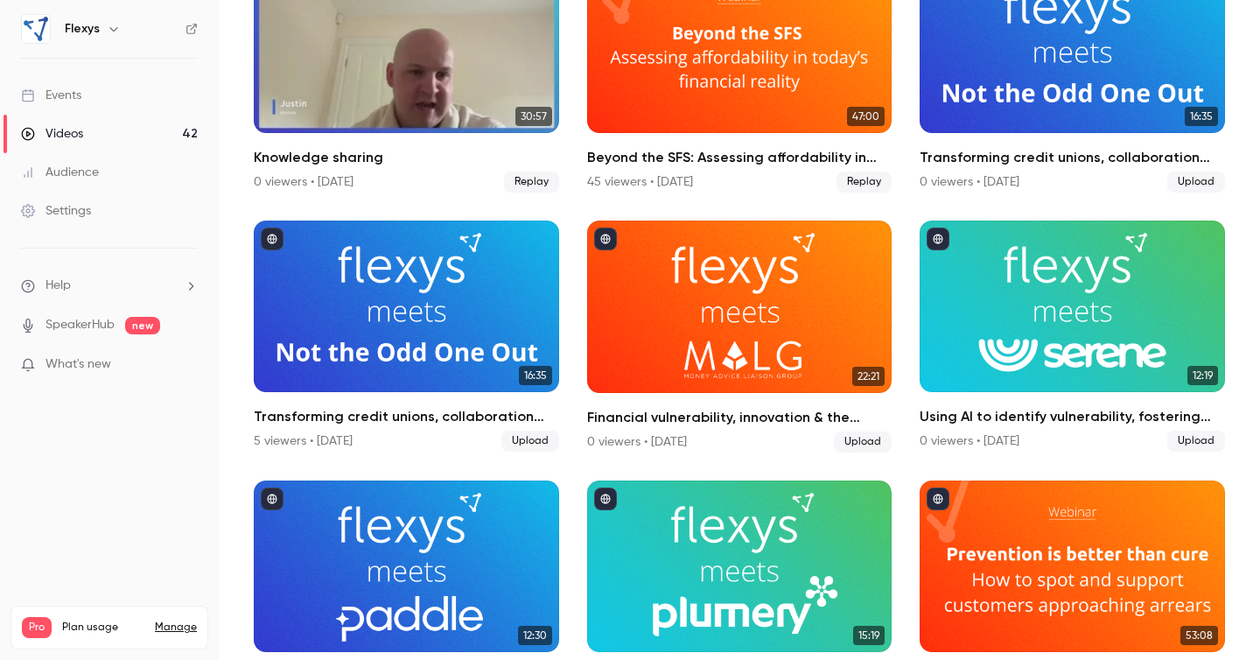
scroll to position [711, 0]
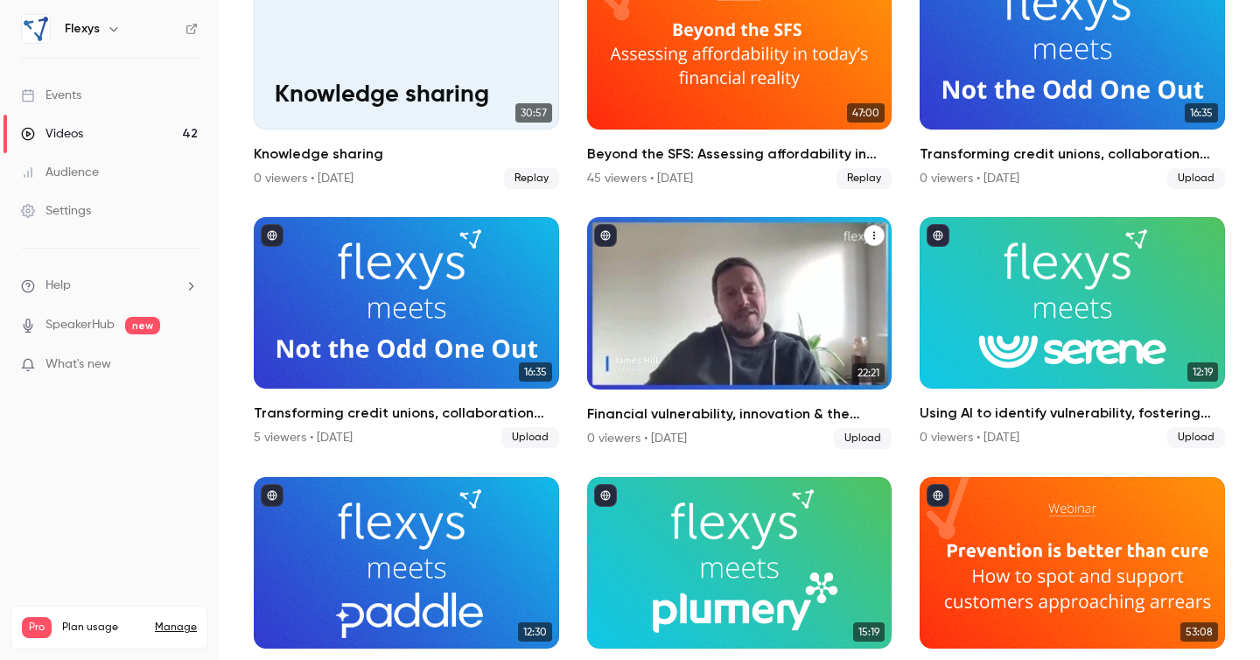
click at [748, 412] on h2 "Financial vulnerability, innovation & the future of debt support: [PERSON_NAME]…" at bounding box center [739, 414] width 305 height 21
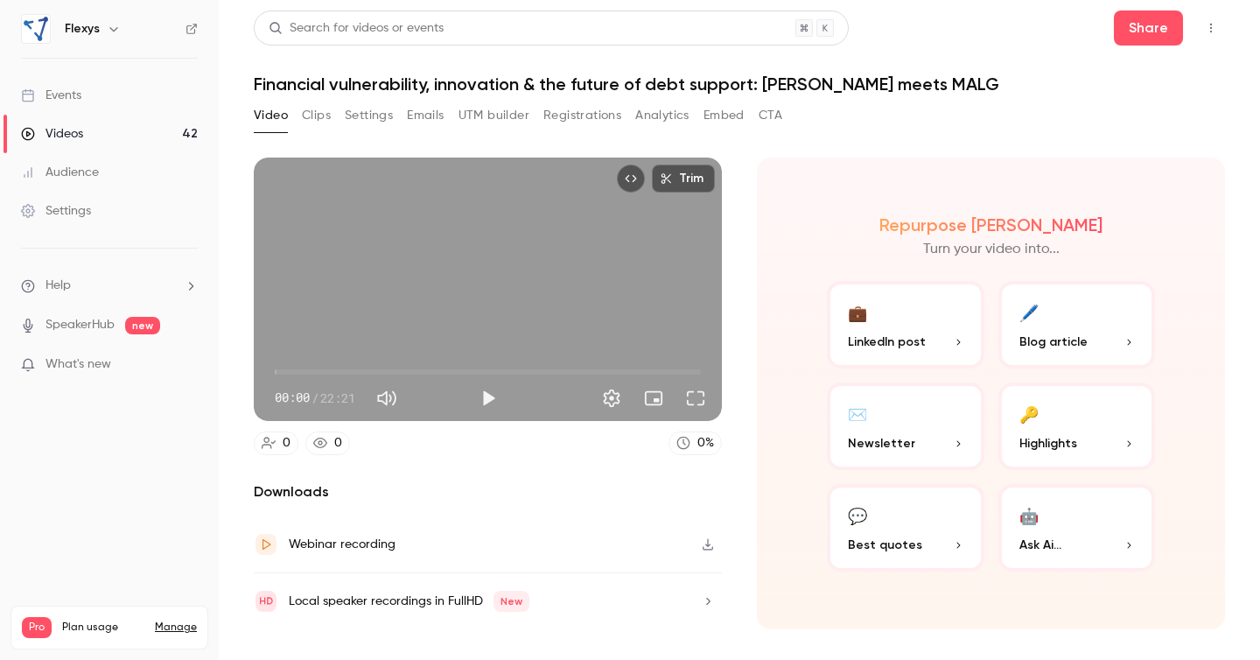
click at [486, 83] on h1 "Financial vulnerability, innovation & the future of debt support: [PERSON_NAME]…" at bounding box center [740, 84] width 972 height 21
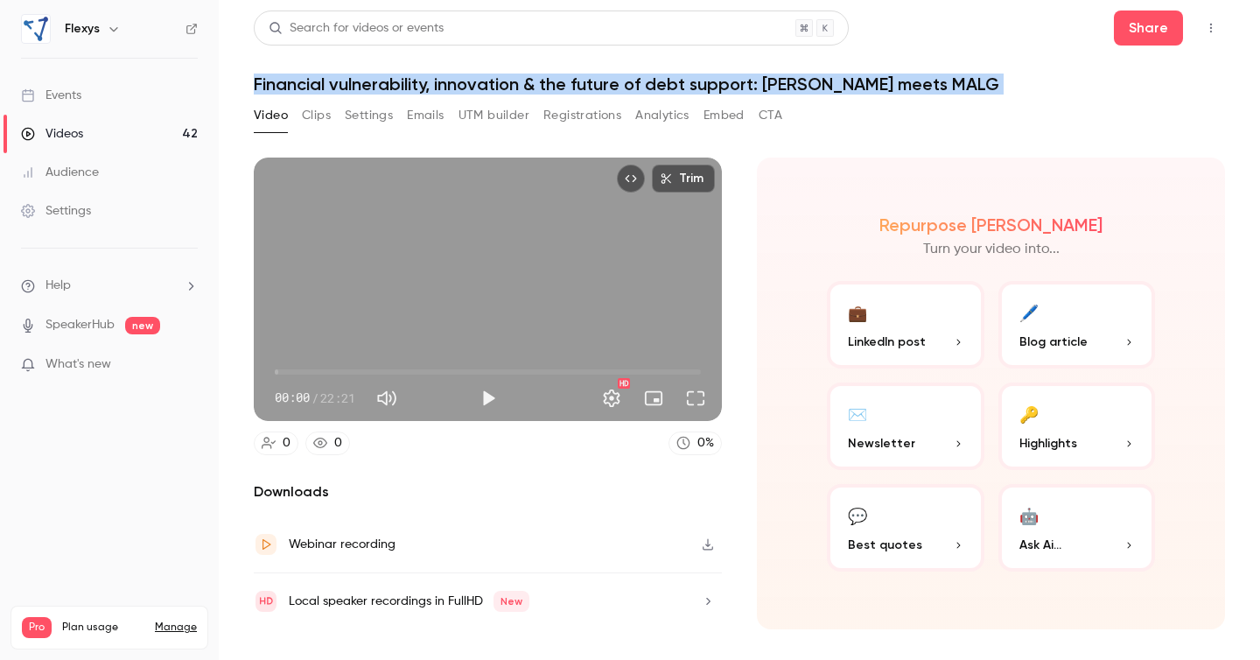
copy div "Financial vulnerability, innovation & the future of debt support: [PERSON_NAME]…"
click at [321, 109] on button "Clips" at bounding box center [316, 116] width 29 height 28
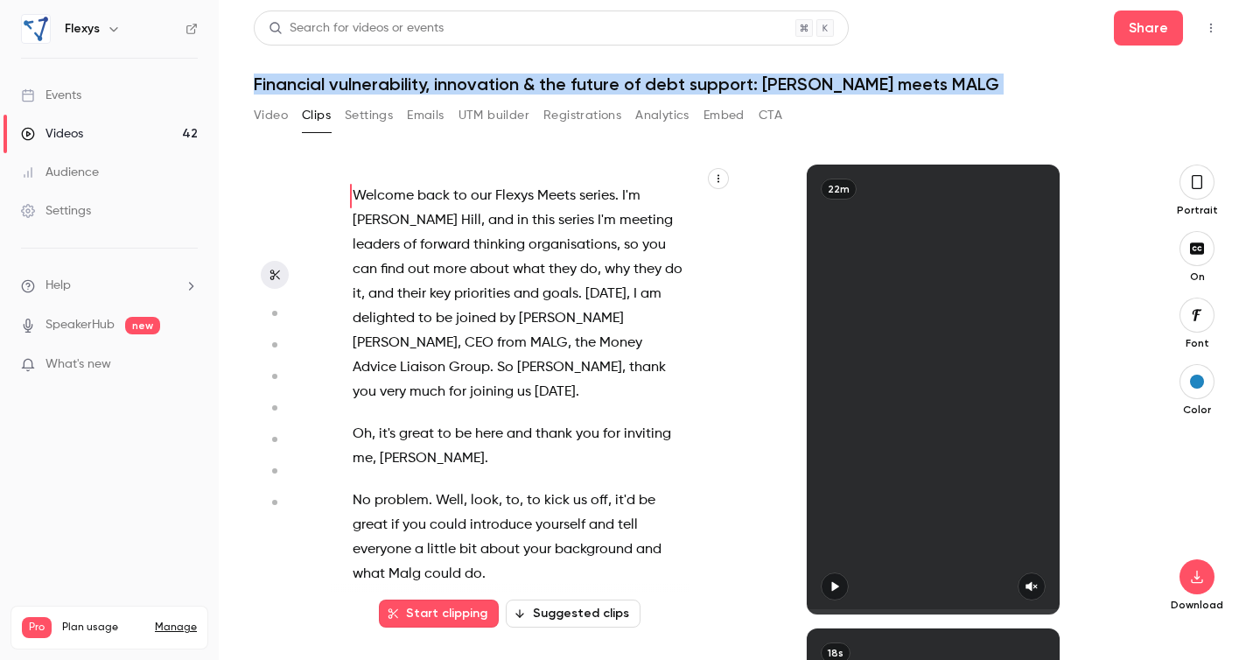
click at [474, 254] on span "thinking" at bounding box center [500, 245] width 52 height 25
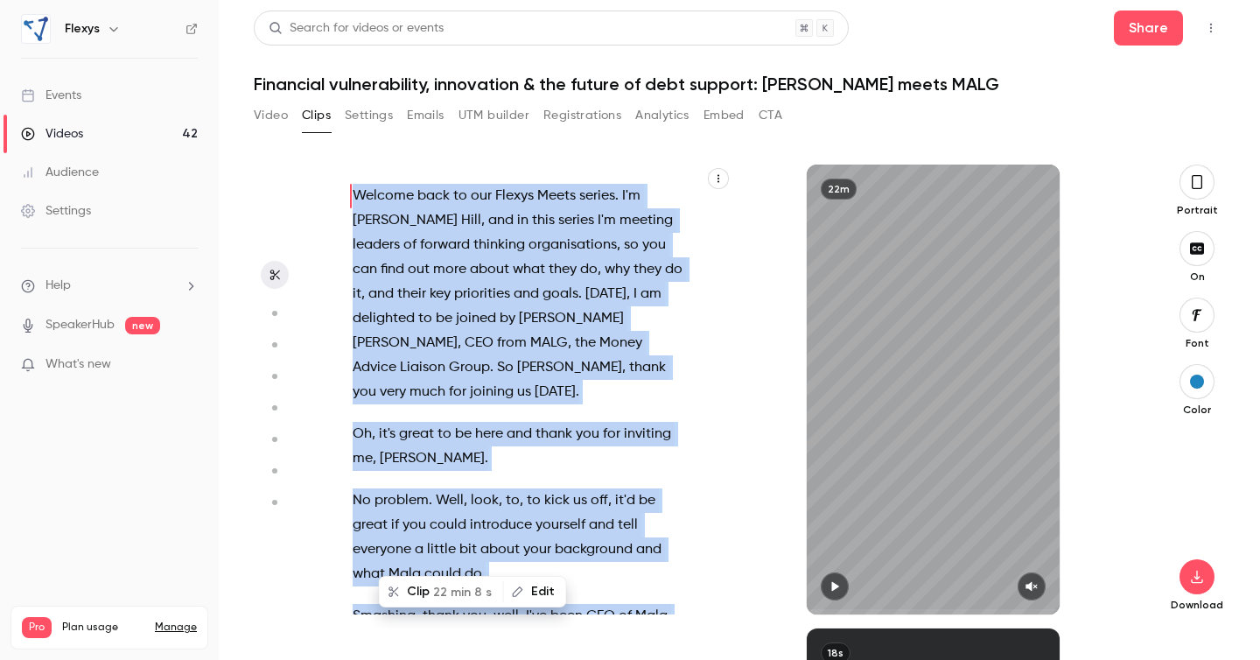
type input "*"
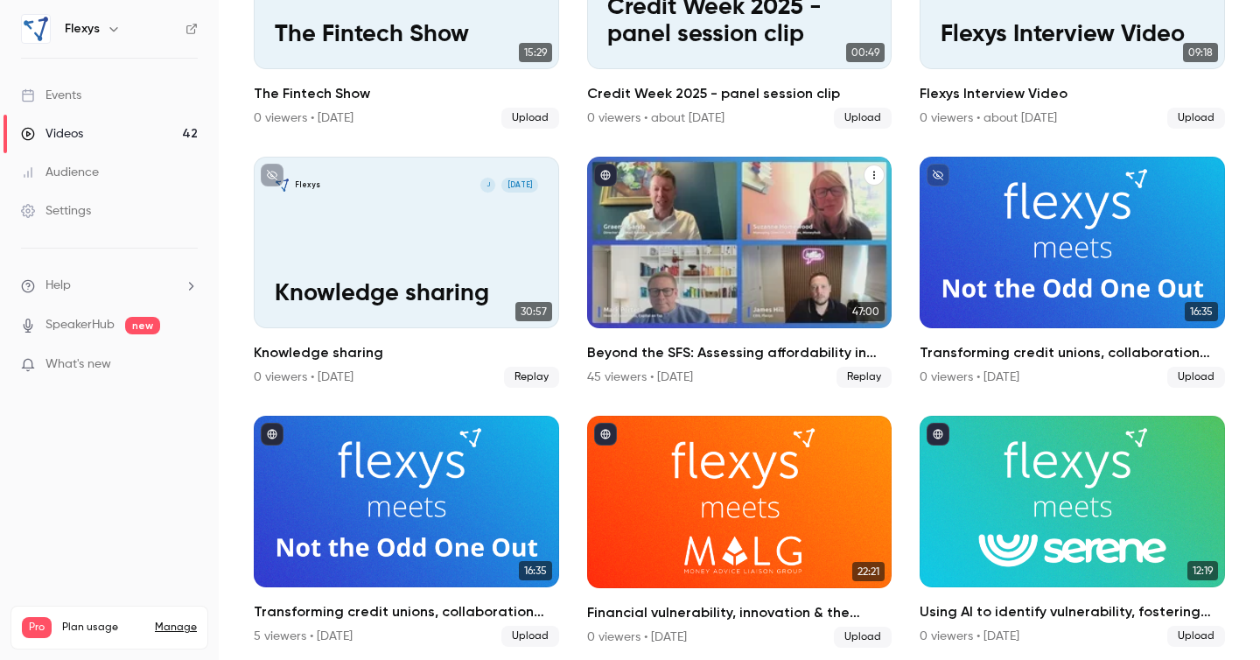
scroll to position [511, 0]
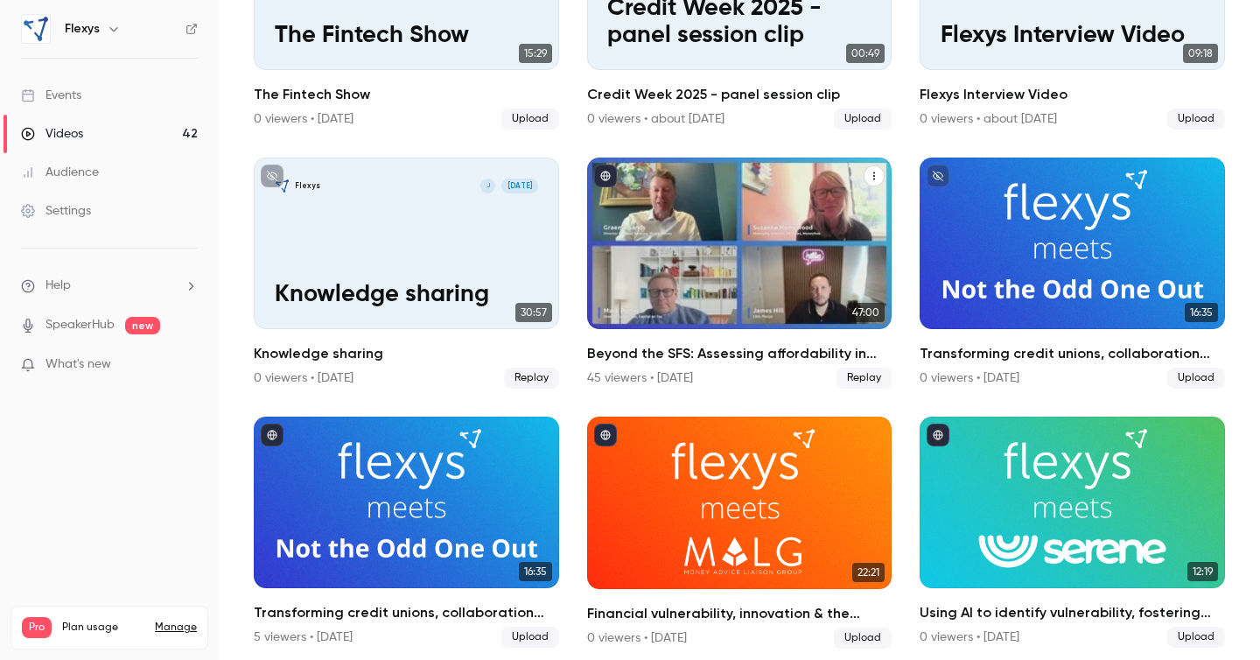
click at [743, 357] on h2 "Beyond the SFS: Assessing affordability in [DATE] financial reality" at bounding box center [739, 353] width 305 height 21
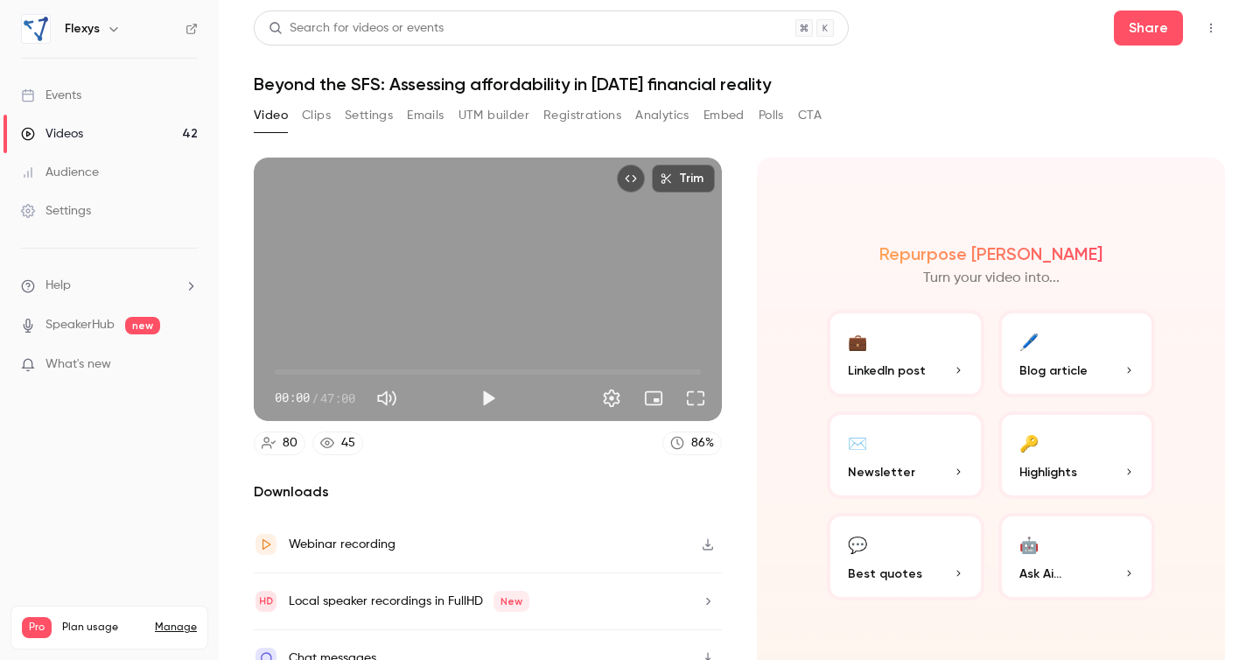
click at [639, 75] on h1 "Beyond the SFS: Assessing affordability in [DATE] financial reality" at bounding box center [740, 84] width 972 height 21
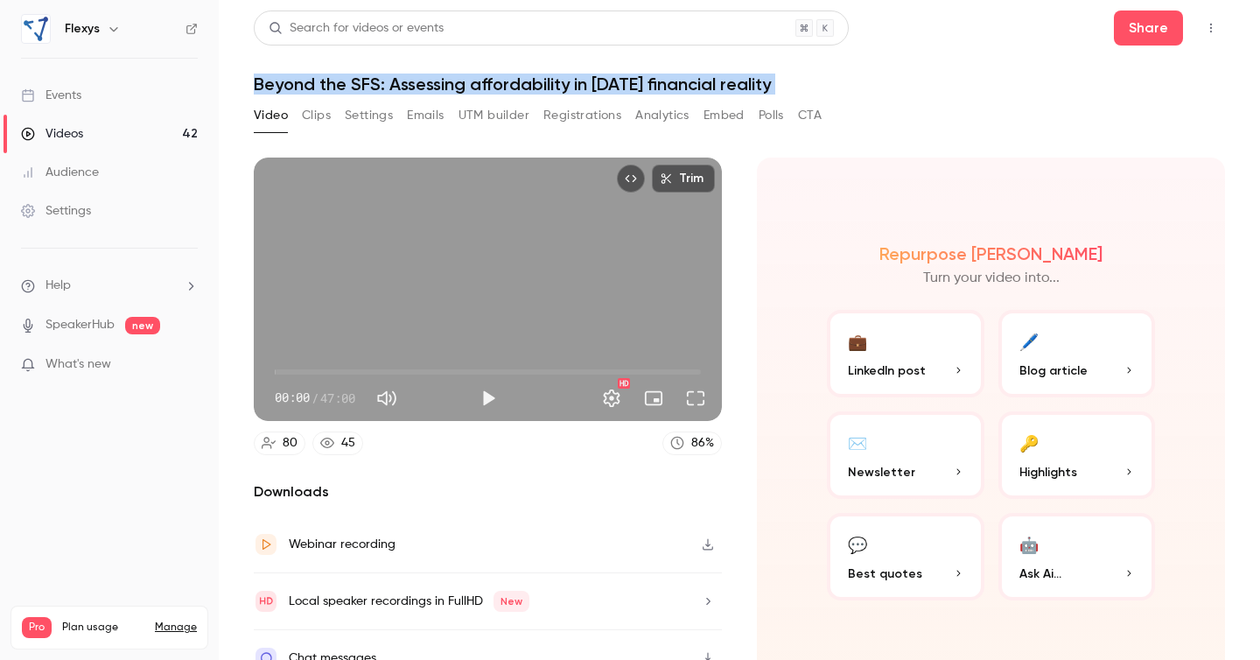
copy div "Beyond the SFS: Assessing affordability in [DATE] financial reality Video Clips…"
click at [313, 119] on button "Clips" at bounding box center [316, 116] width 29 height 28
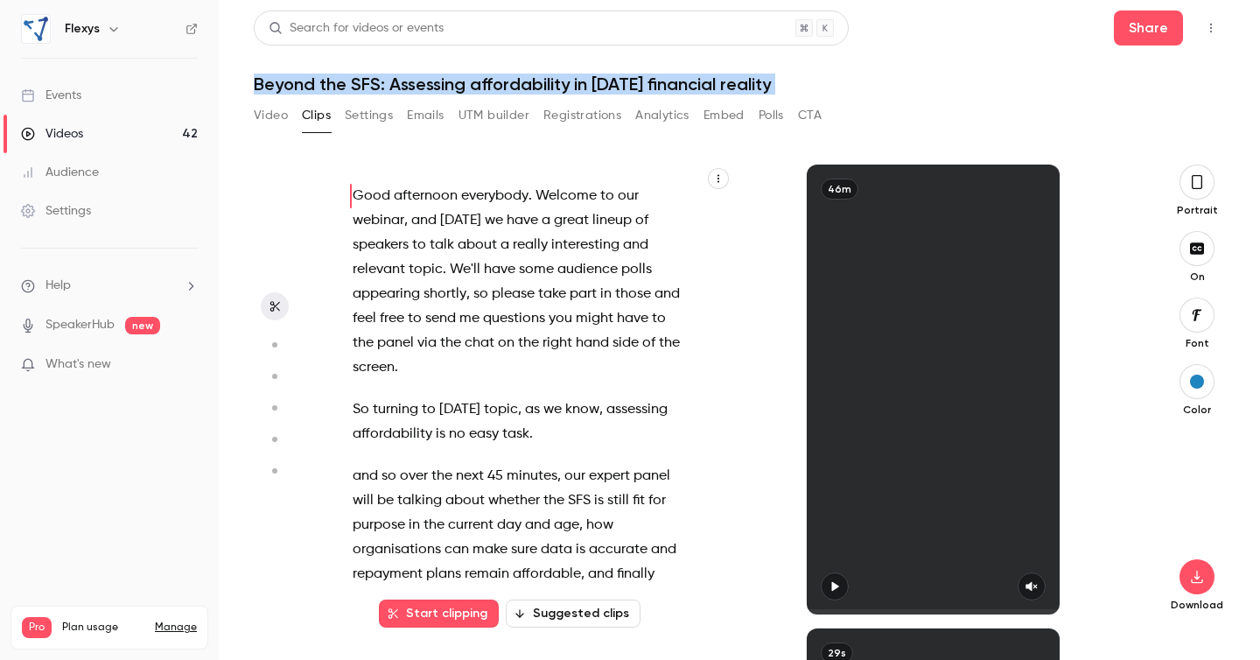
click at [439, 288] on span "shortly" at bounding box center [445, 294] width 43 height 25
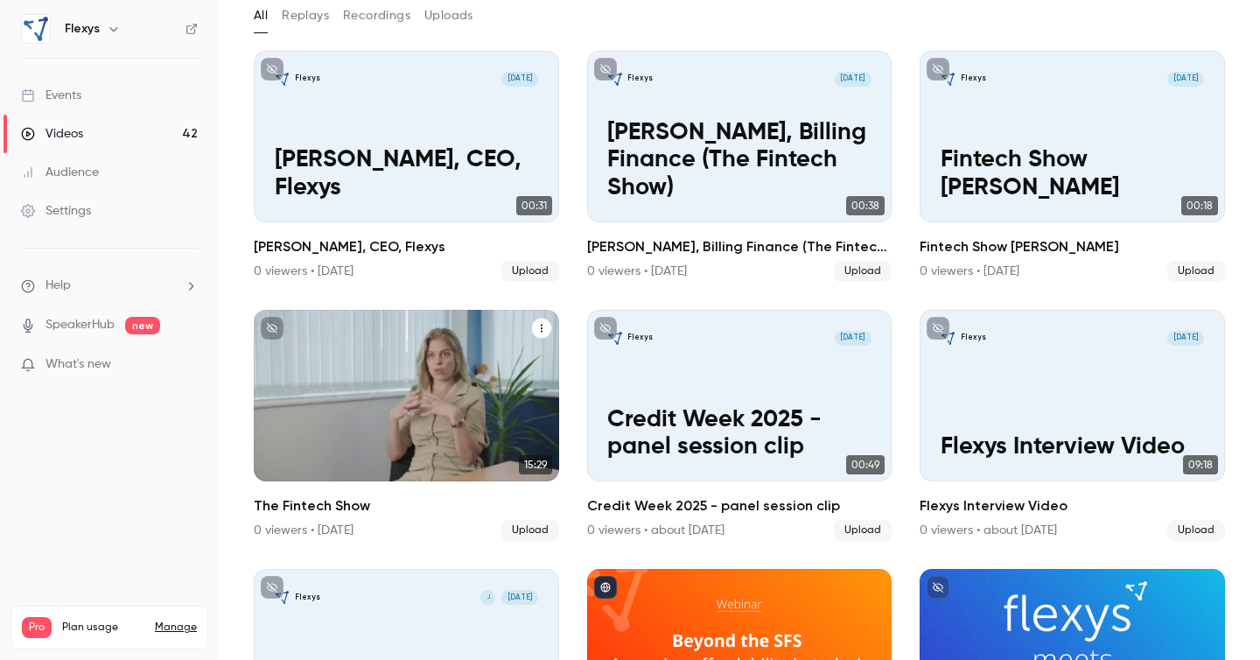
scroll to position [84, 0]
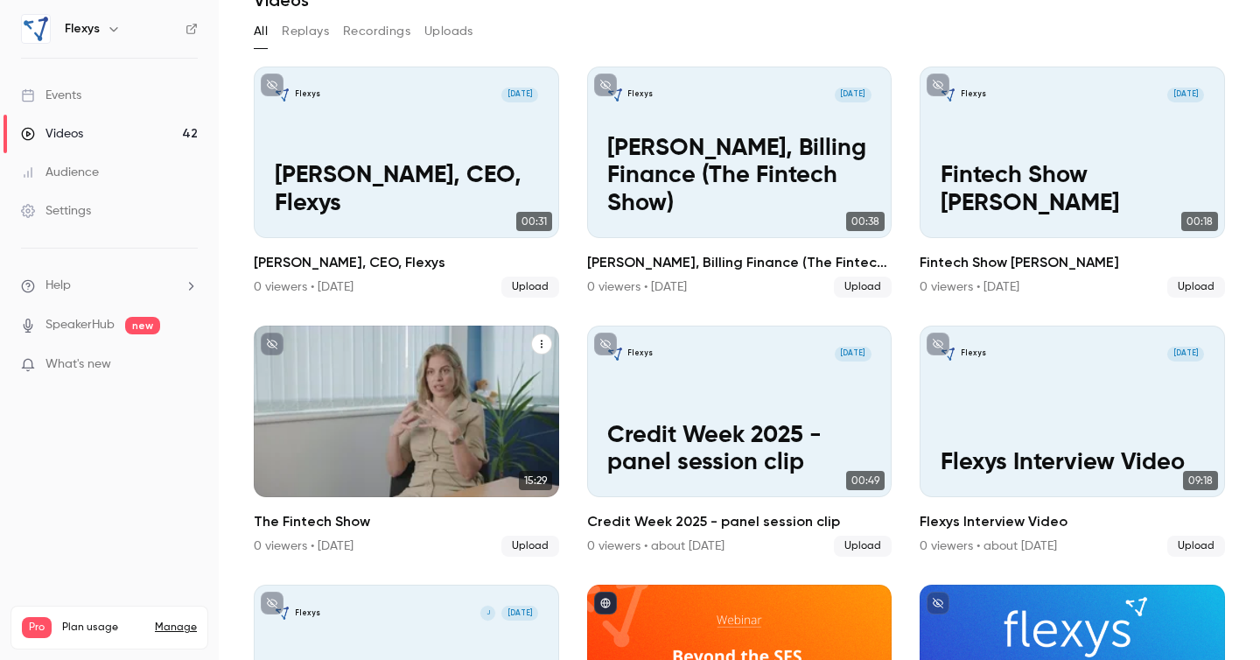
click at [306, 523] on h2 "The Fintech Show" at bounding box center [406, 521] width 305 height 21
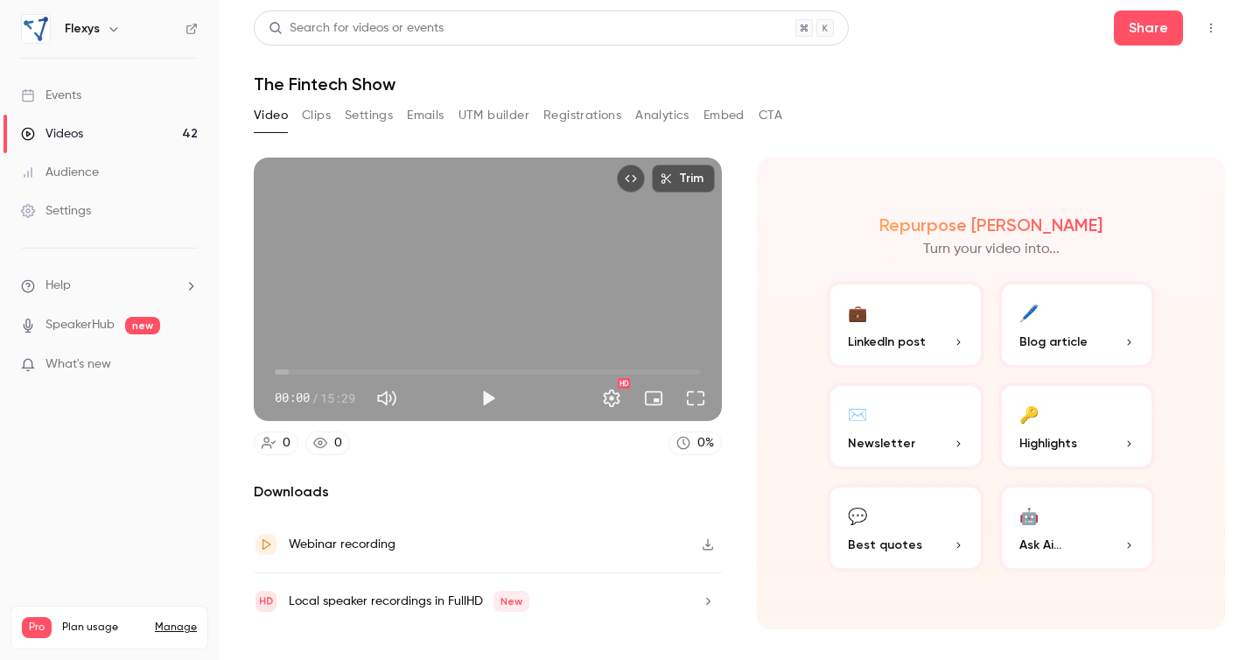
click at [321, 85] on h1 "The Fintech Show" at bounding box center [740, 84] width 972 height 21
copy div "The Fintech Show Video Clips Settings Emails UTM builder Registrations Analytic…"
click at [312, 114] on button "Clips" at bounding box center [316, 116] width 29 height 28
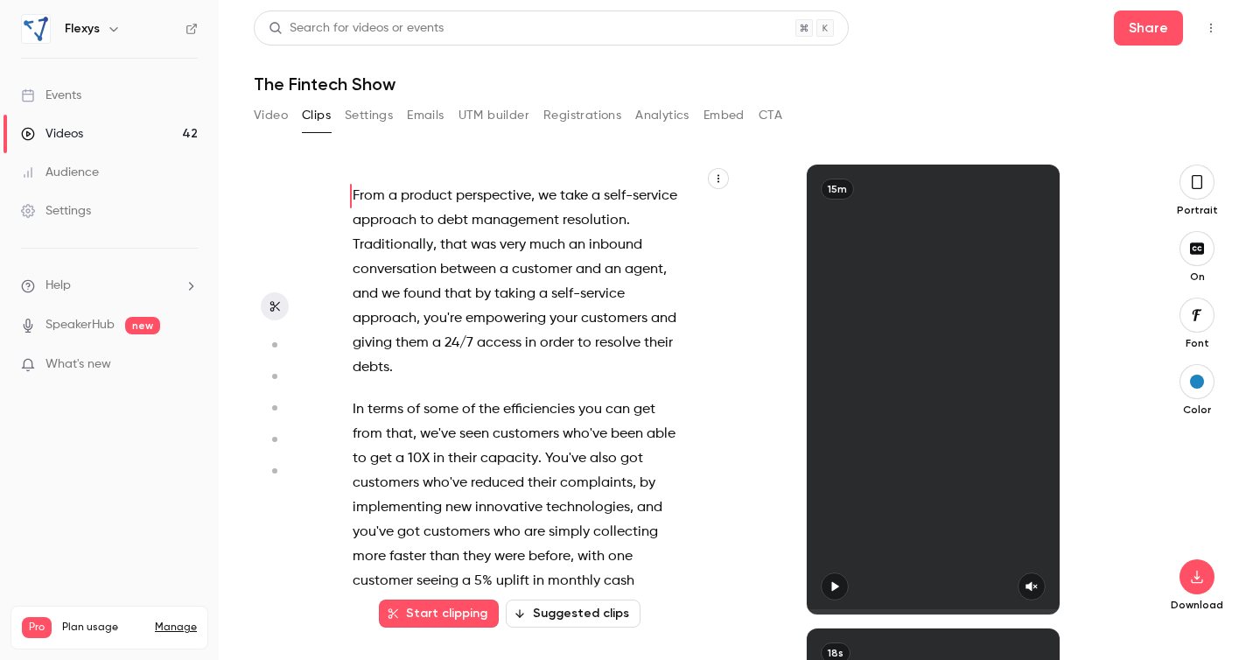
click at [403, 244] on span "Traditionally" at bounding box center [393, 245] width 81 height 25
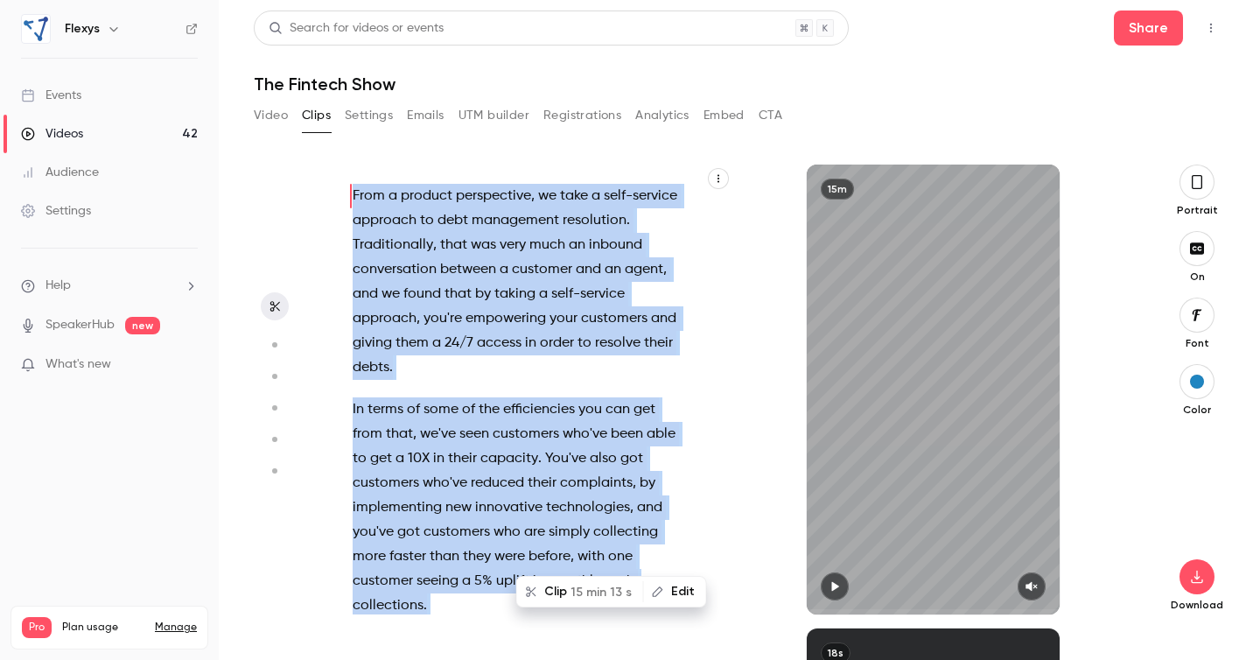
type input "*"
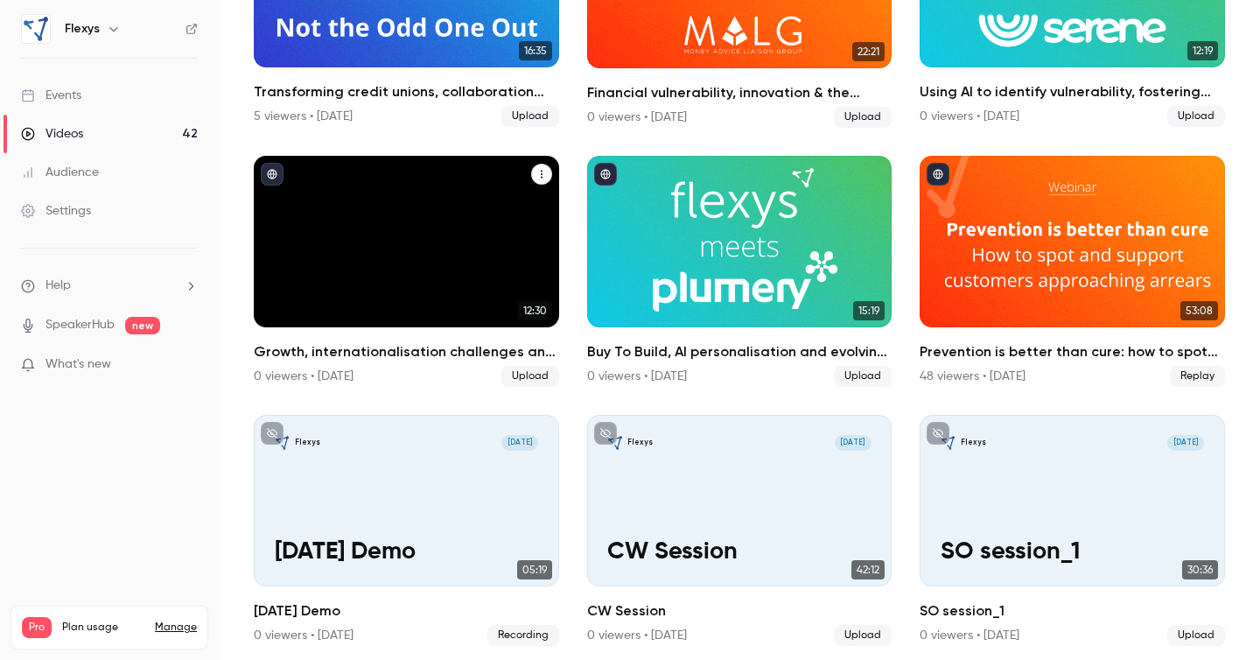
scroll to position [1044, 0]
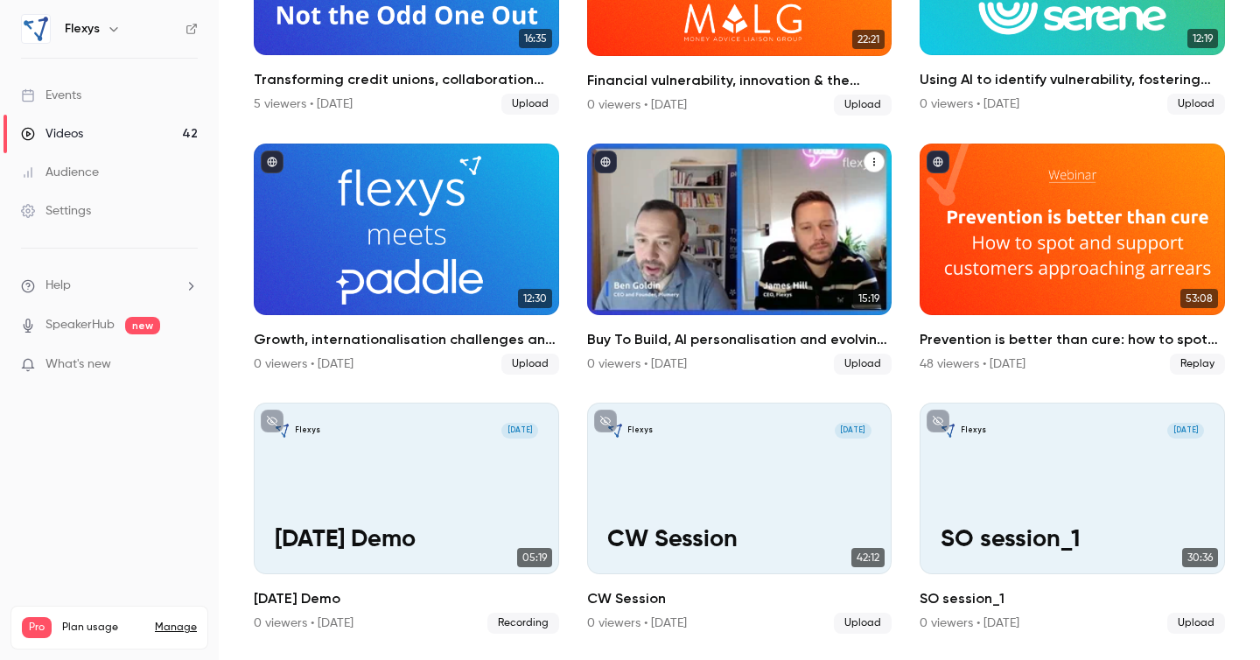
click at [760, 336] on h2 "Buy To Build, AI personalisation and evolving expectations: Flexys meets [PERSO…" at bounding box center [739, 339] width 305 height 21
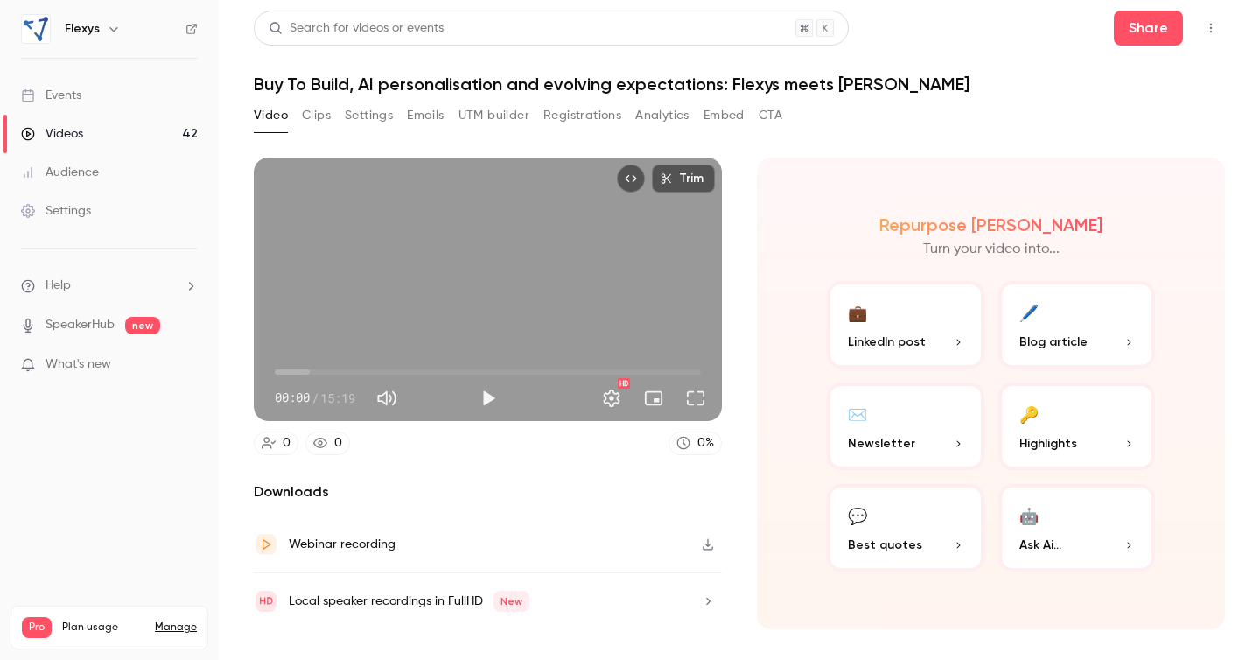
click at [319, 112] on button "Clips" at bounding box center [316, 116] width 29 height 28
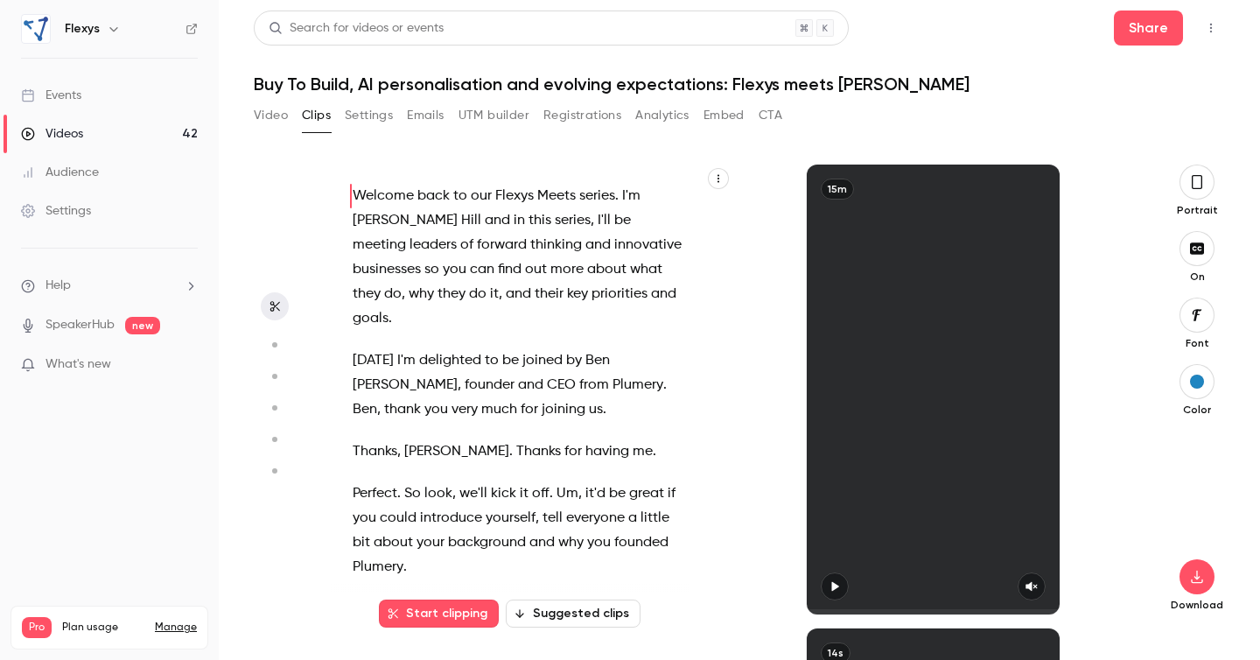
click at [374, 211] on span "[PERSON_NAME]" at bounding box center [405, 220] width 105 height 25
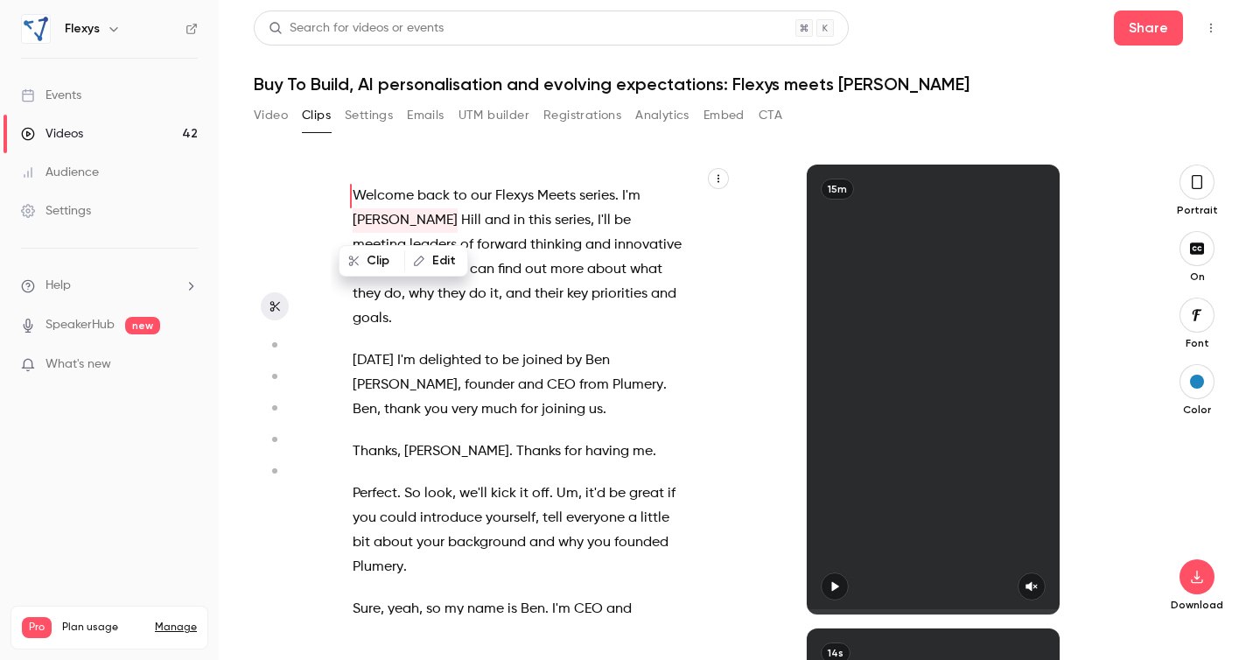
click at [374, 211] on span "[PERSON_NAME]" at bounding box center [405, 220] width 105 height 25
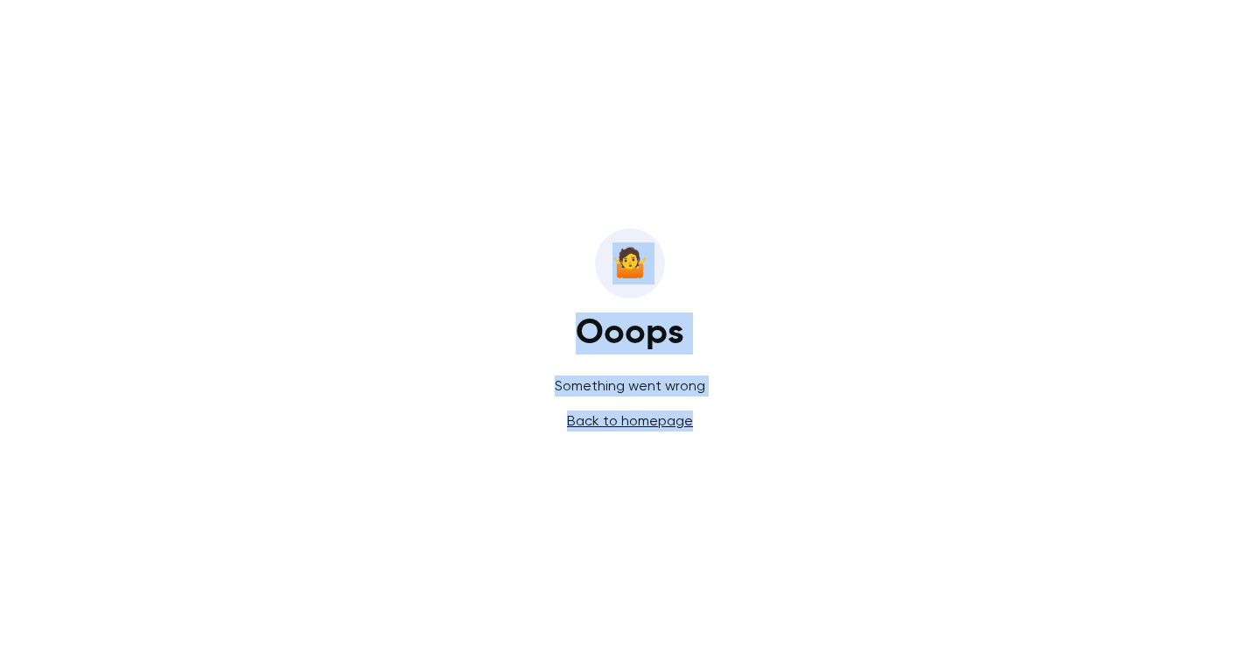
click at [374, 211] on div "🤷️ Ooops Something went wrong Back to homepage" at bounding box center [630, 330] width 1260 height 660
